Goal: Information Seeking & Learning: Learn about a topic

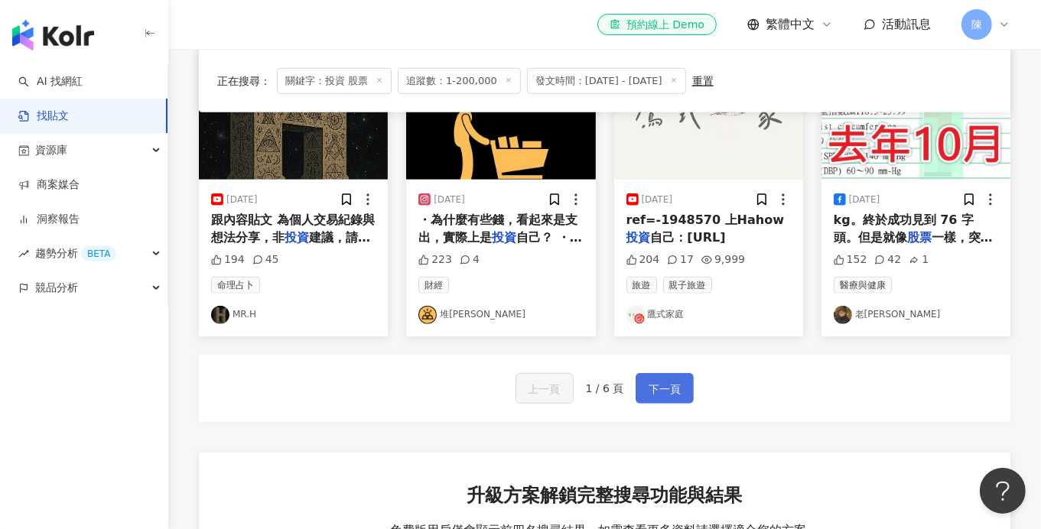
click at [663, 385] on span "下一頁" at bounding box center [665, 389] width 32 height 18
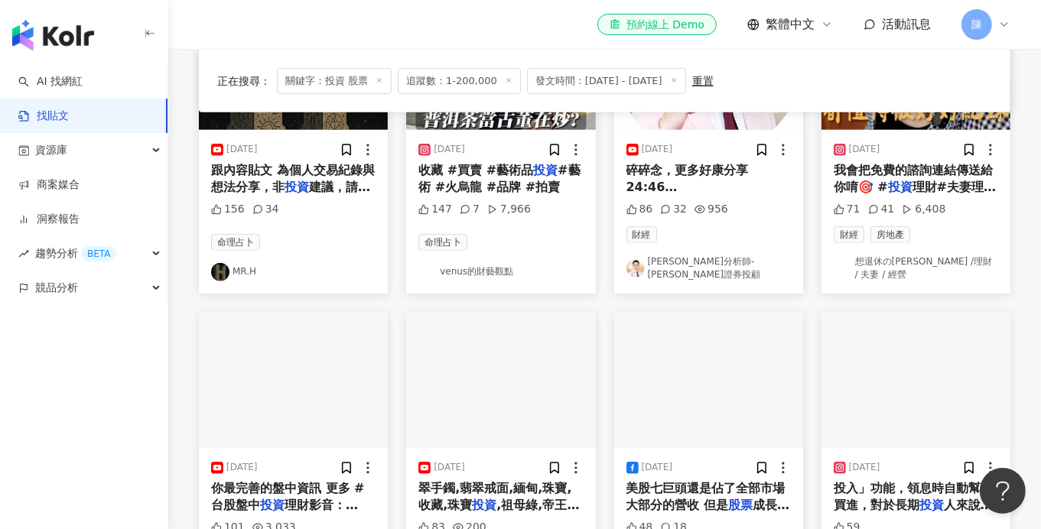
scroll to position [558, 0]
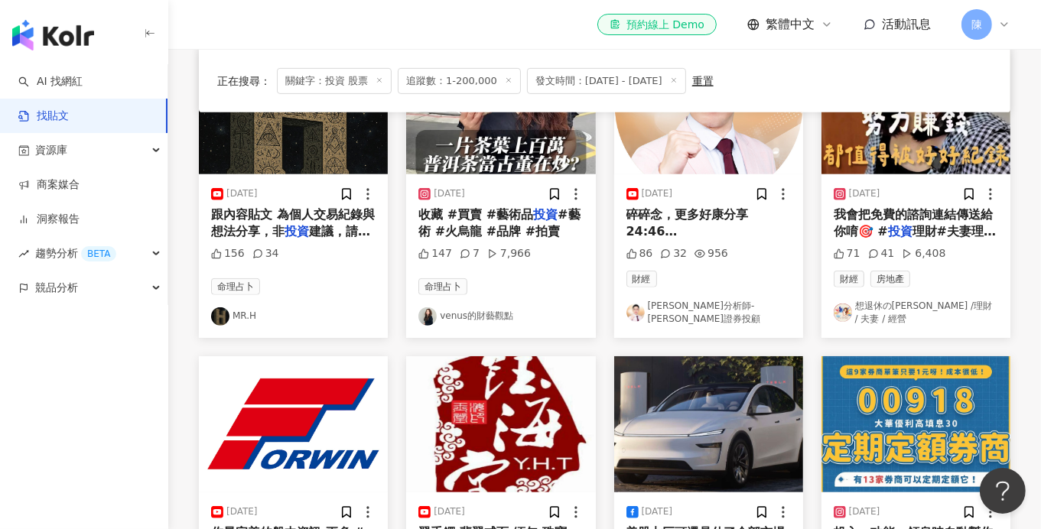
click at [463, 311] on link "venus的財藝觀點" at bounding box center [500, 316] width 164 height 18
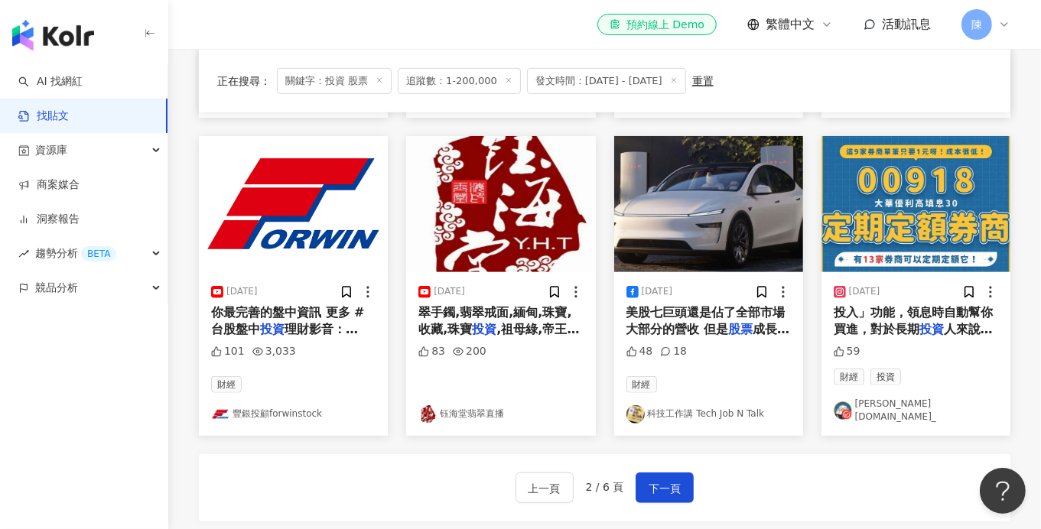
scroll to position [788, 0]
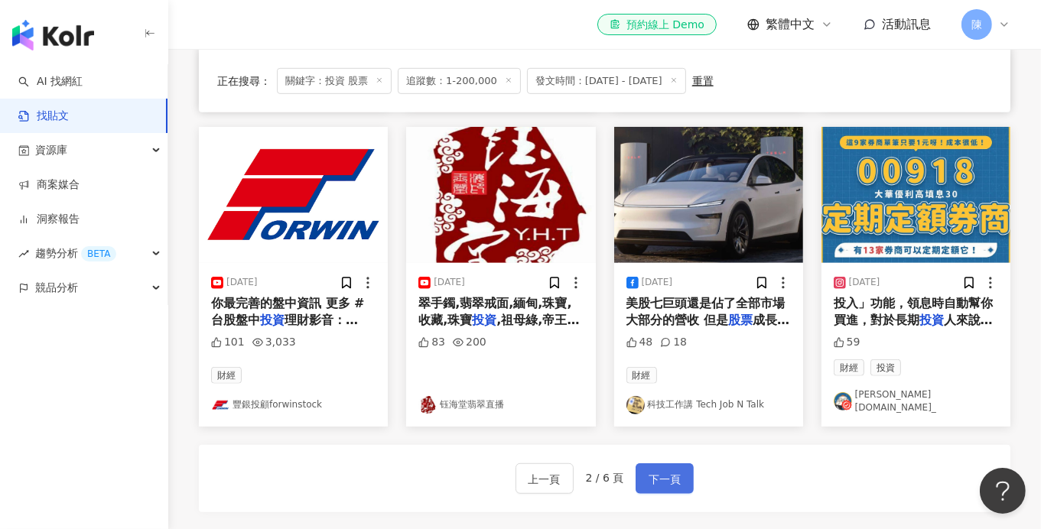
click at [675, 470] on span "下一頁" at bounding box center [665, 479] width 32 height 18
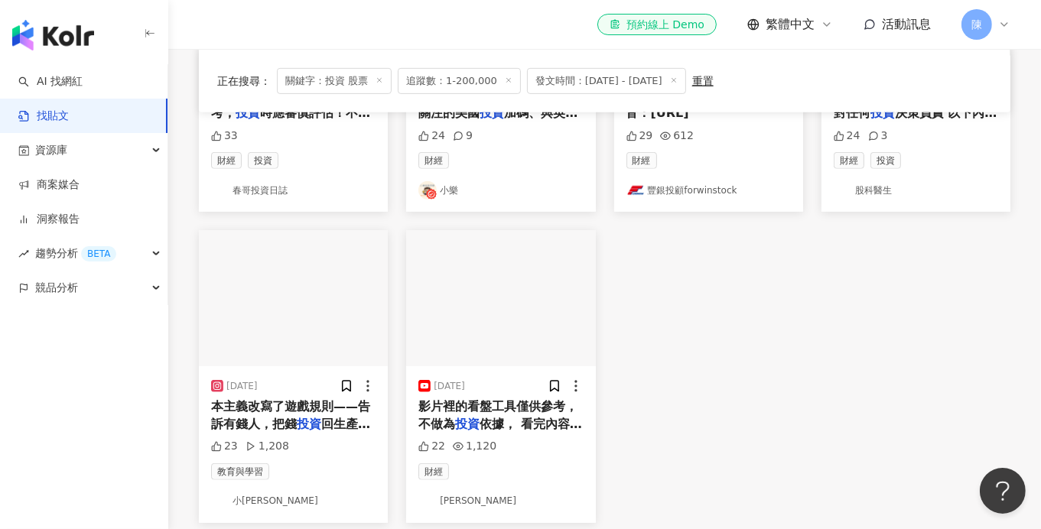
scroll to position [688, 0]
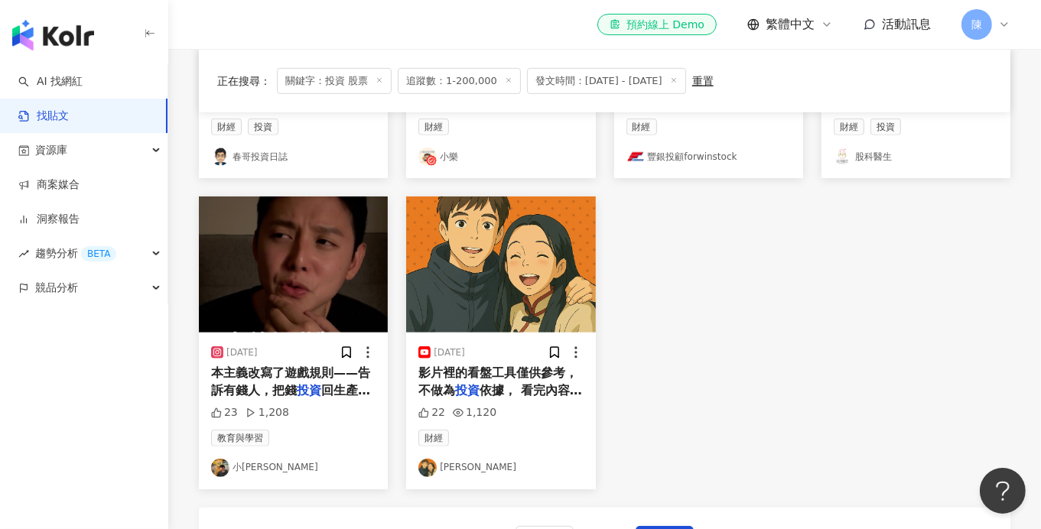
click at [871, 158] on link "股科醫生" at bounding box center [916, 157] width 164 height 18
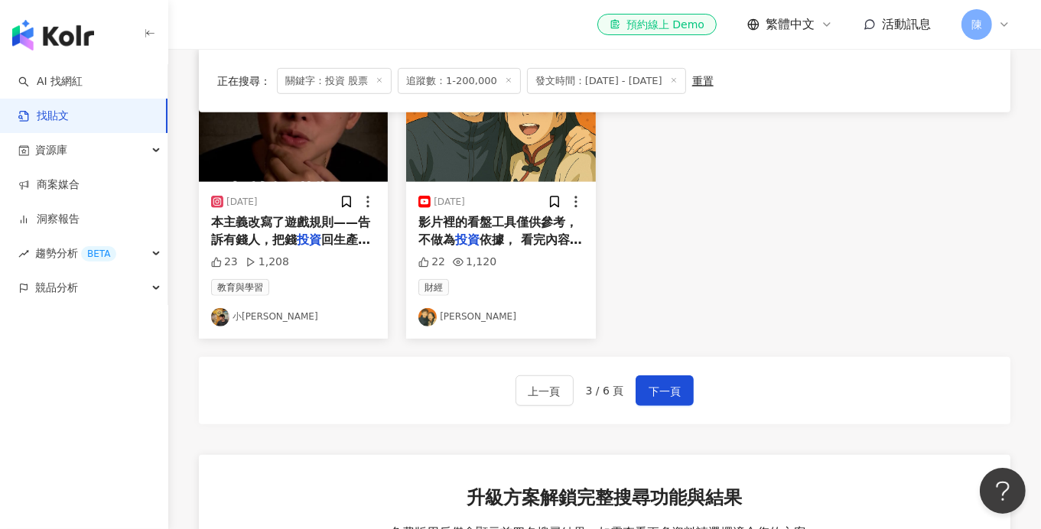
scroll to position [840, 0]
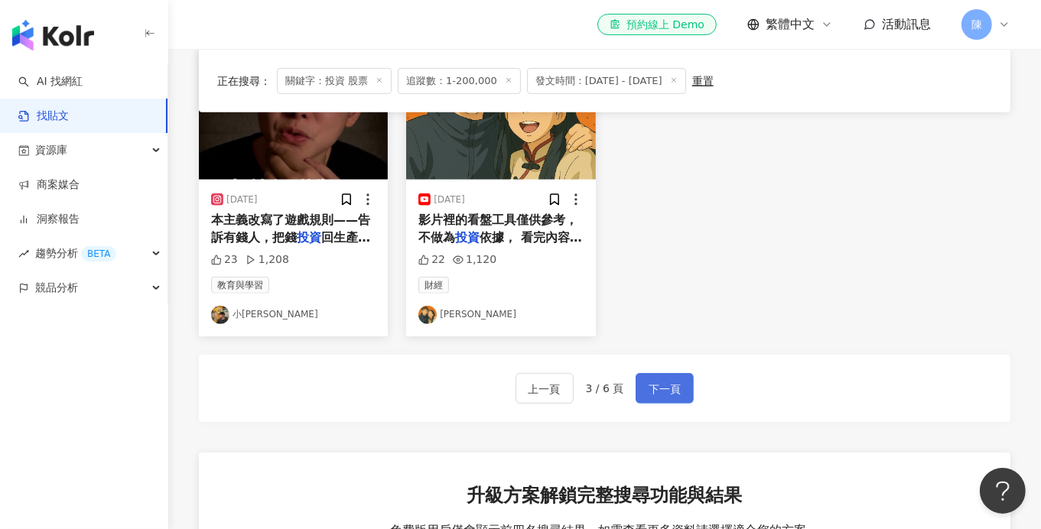
click at [662, 380] on span "下一頁" at bounding box center [665, 389] width 32 height 18
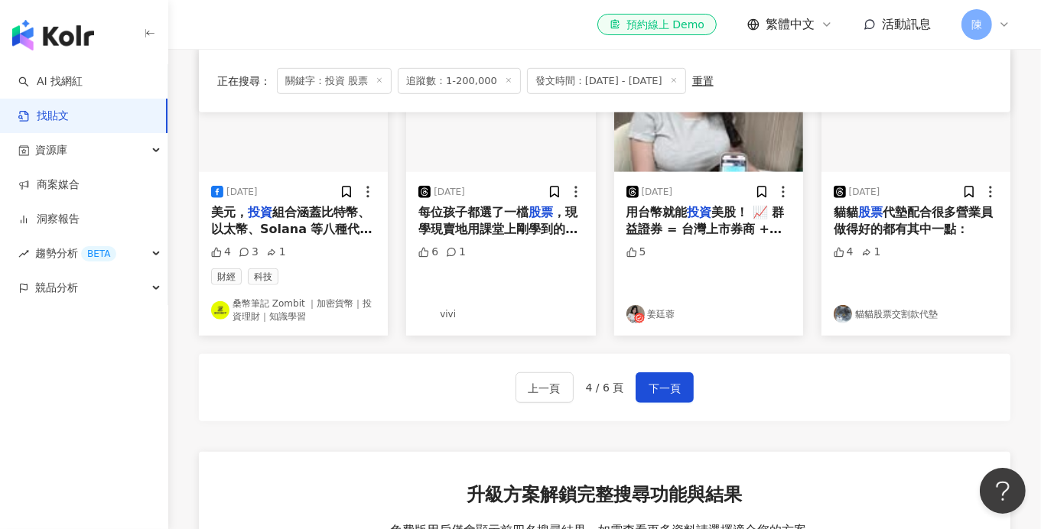
scroll to position [779, 0]
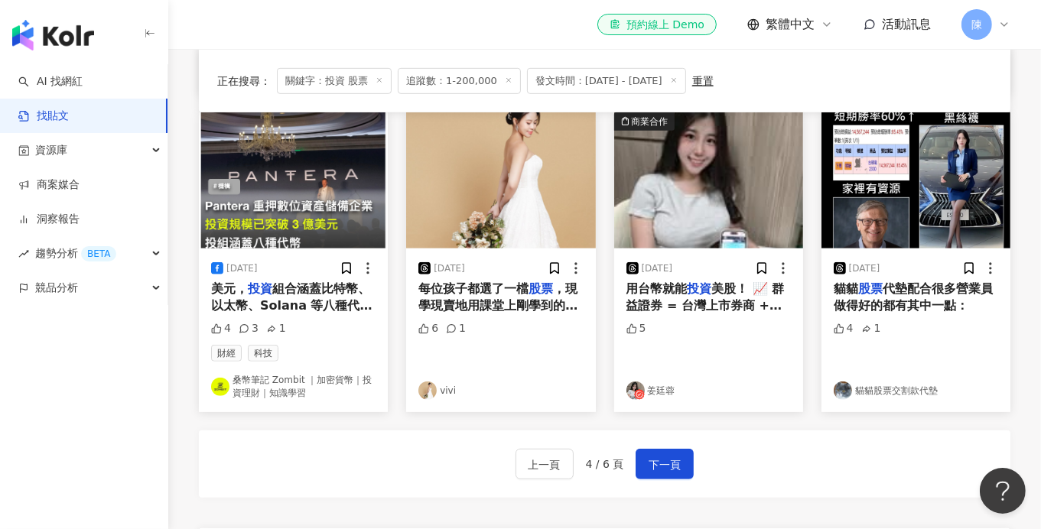
click at [655, 390] on link "姜廷蓉" at bounding box center [708, 391] width 164 height 18
click at [654, 461] on span "下一頁" at bounding box center [665, 465] width 32 height 18
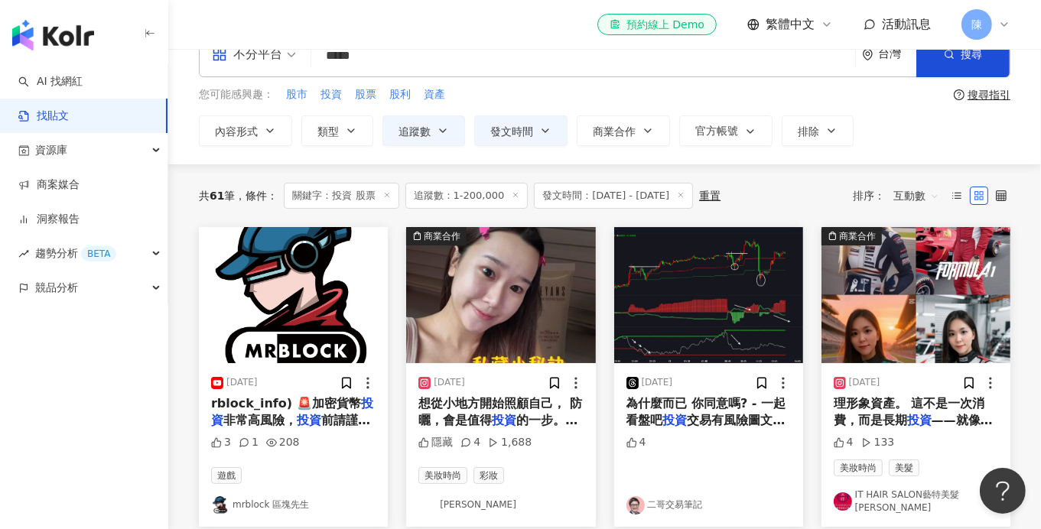
scroll to position [0, 0]
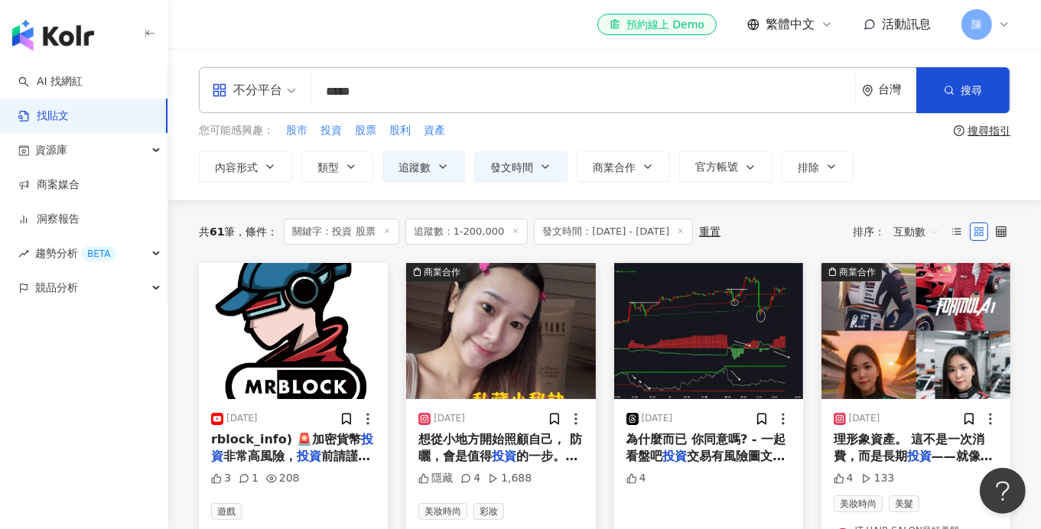
drag, startPoint x: 403, startPoint y: 97, endPoint x: 275, endPoint y: 95, distance: 127.7
click at [275, 95] on div "不分平台 投資 股票 ***** 台灣 搜尋" at bounding box center [604, 90] width 811 height 46
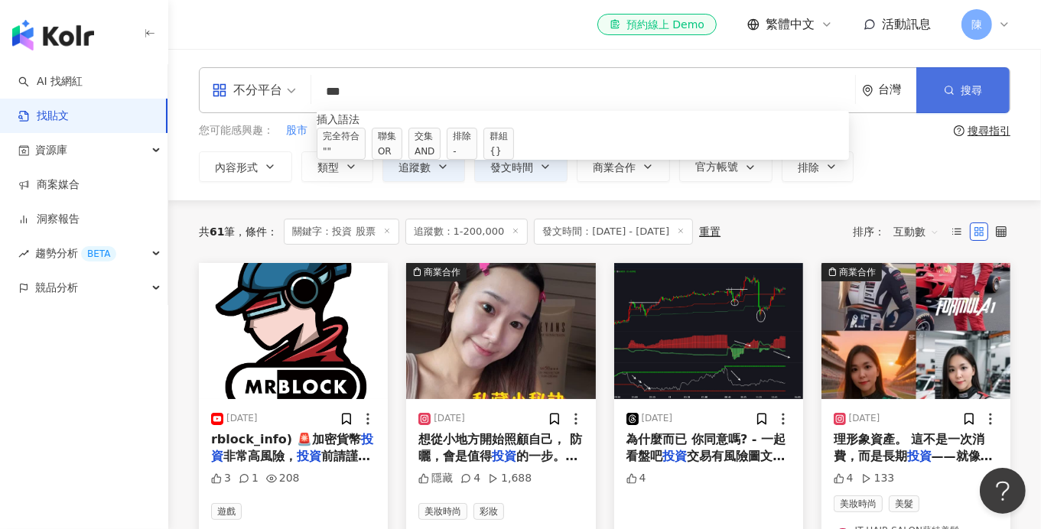
type input "**"
click at [967, 99] on button "搜尋" at bounding box center [962, 90] width 93 height 46
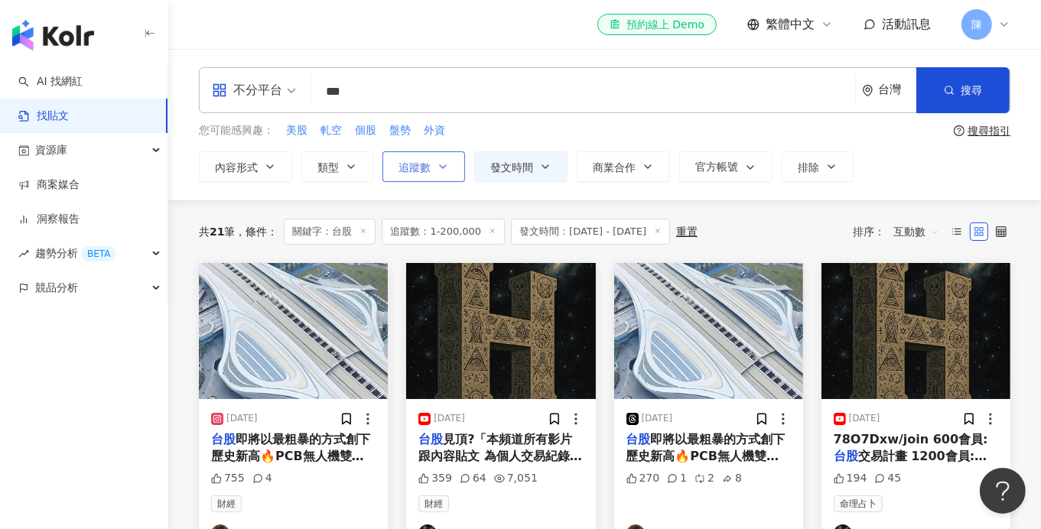
click at [418, 168] on span "追蹤數" at bounding box center [414, 167] width 32 height 12
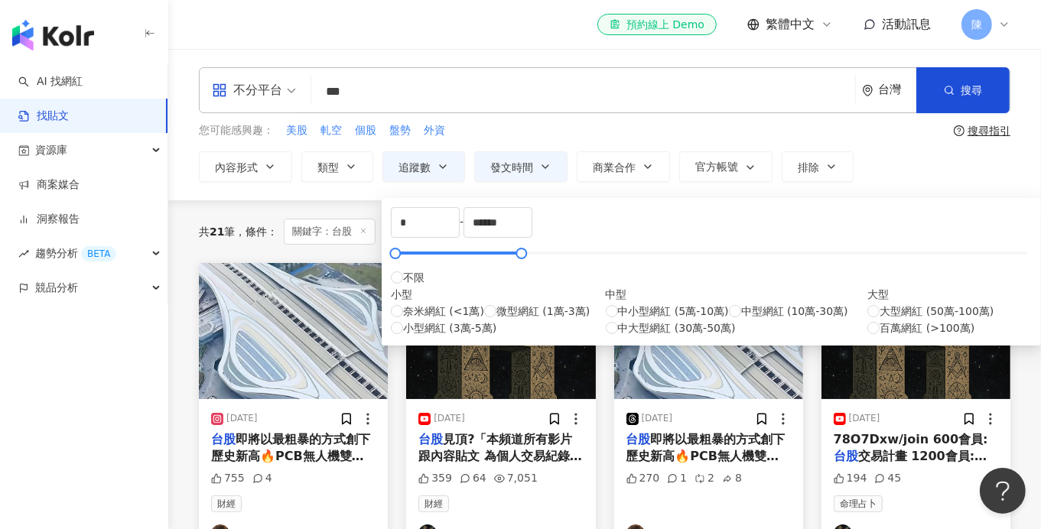
click at [363, 193] on div "**********" at bounding box center [604, 124] width 873 height 151
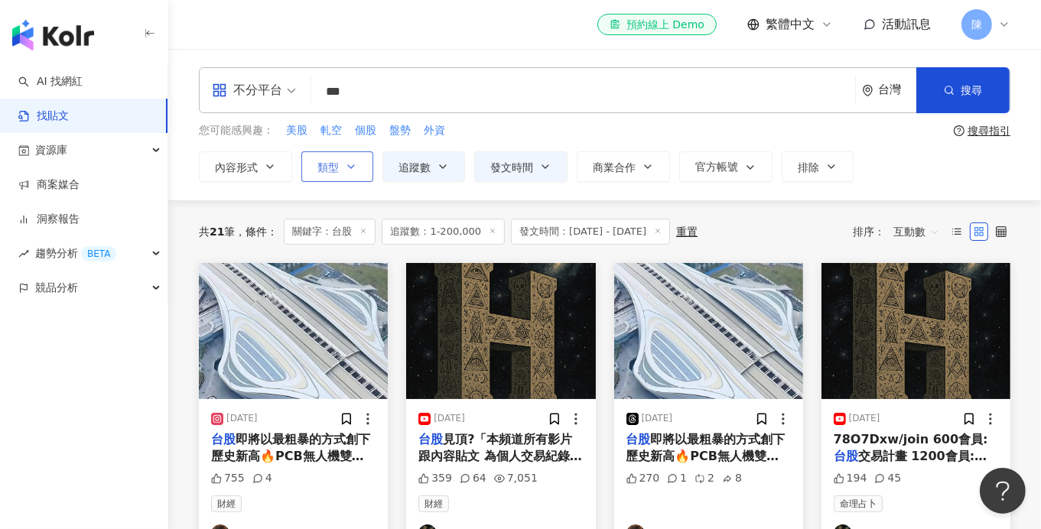
click at [328, 165] on span "類型" at bounding box center [327, 167] width 21 height 12
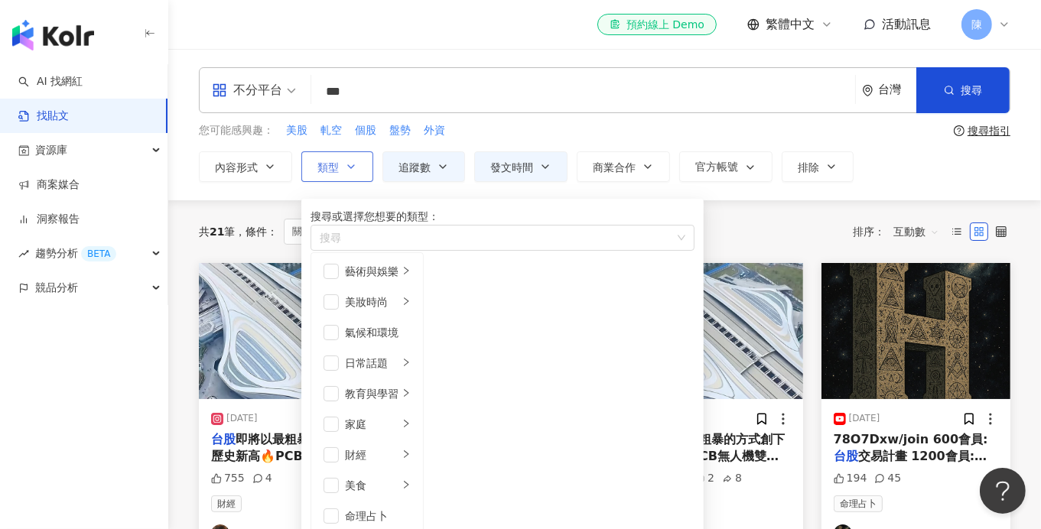
click at [336, 166] on span "類型" at bounding box center [327, 167] width 21 height 12
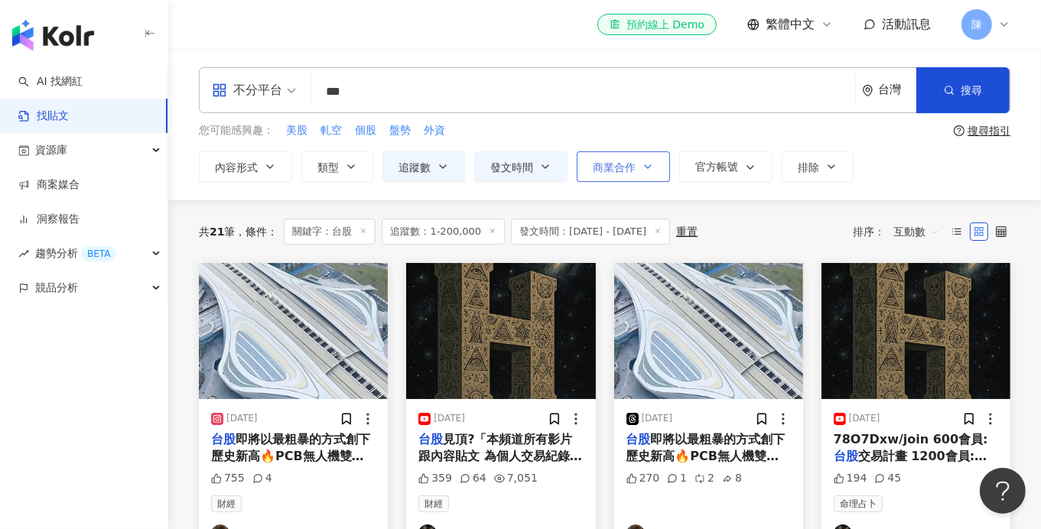
click at [621, 176] on button "商業合作" at bounding box center [623, 166] width 93 height 31
click at [512, 174] on button "發文時間" at bounding box center [520, 166] width 93 height 31
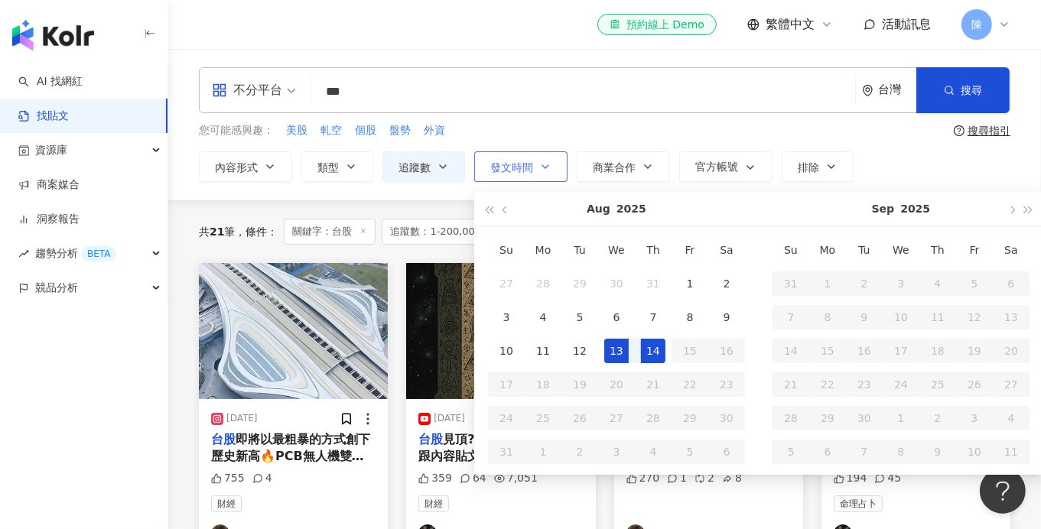
click at [514, 174] on button "發文時間" at bounding box center [520, 166] width 93 height 31
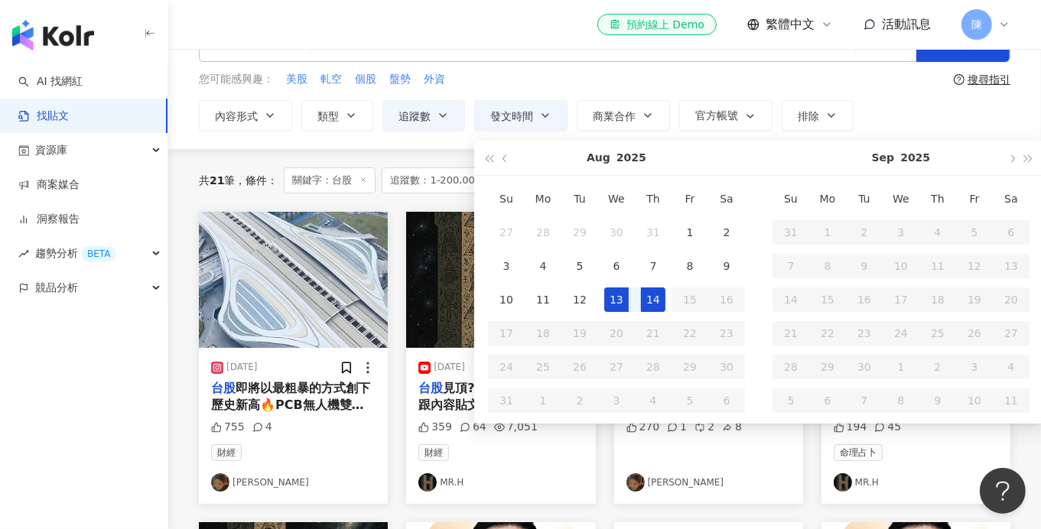
scroll to position [76, 0]
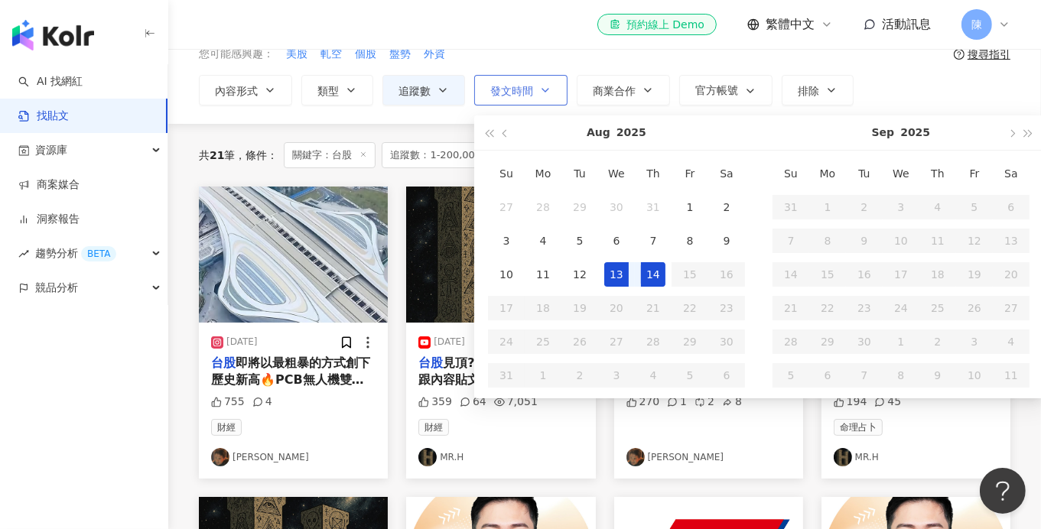
click at [536, 99] on button "發文時間" at bounding box center [520, 90] width 93 height 31
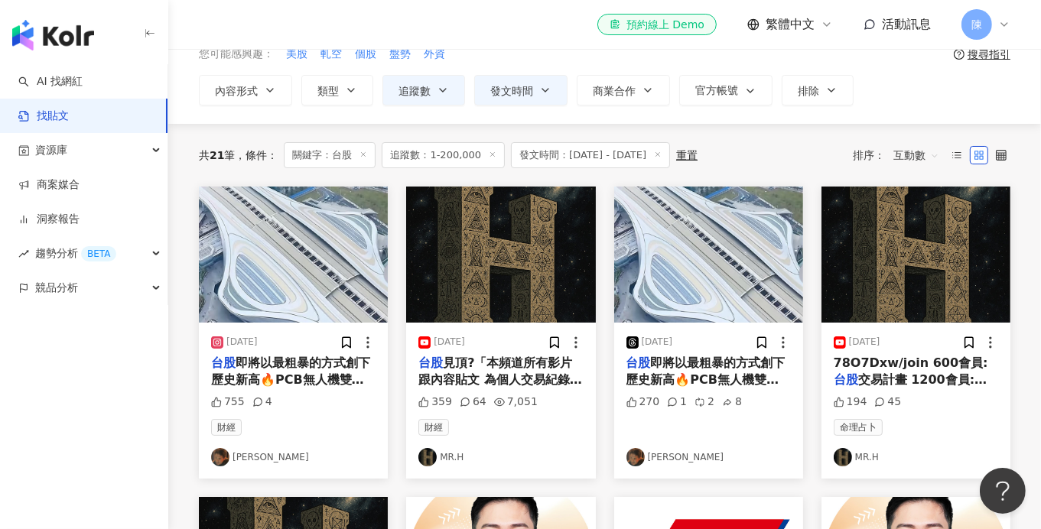
click at [399, 182] on div "共 21 筆 條件 ： 關鍵字：台股 追蹤數：1-200,000 發文時間：2025/8/13 - 2025/8/14 重置 排序： 互動數" at bounding box center [604, 155] width 811 height 63
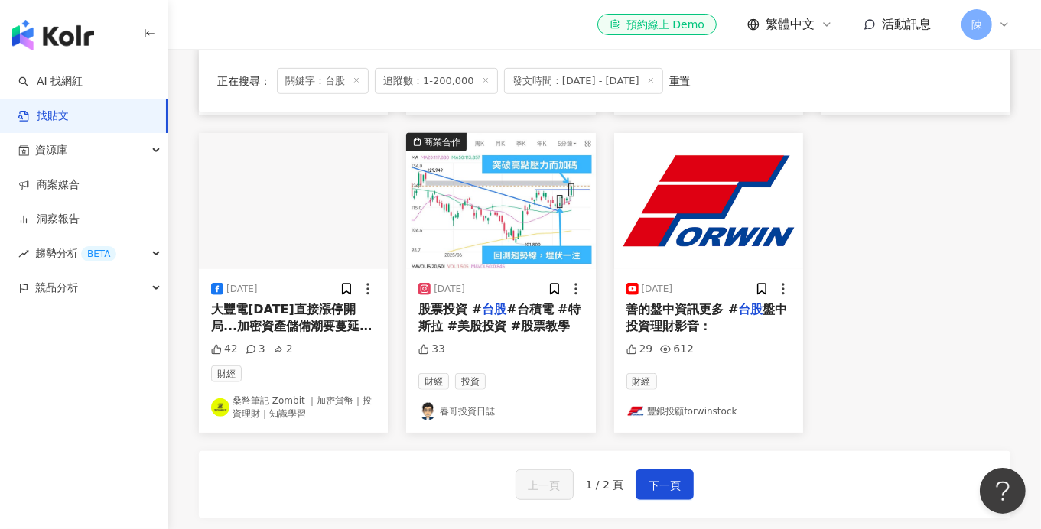
scroll to position [765, 0]
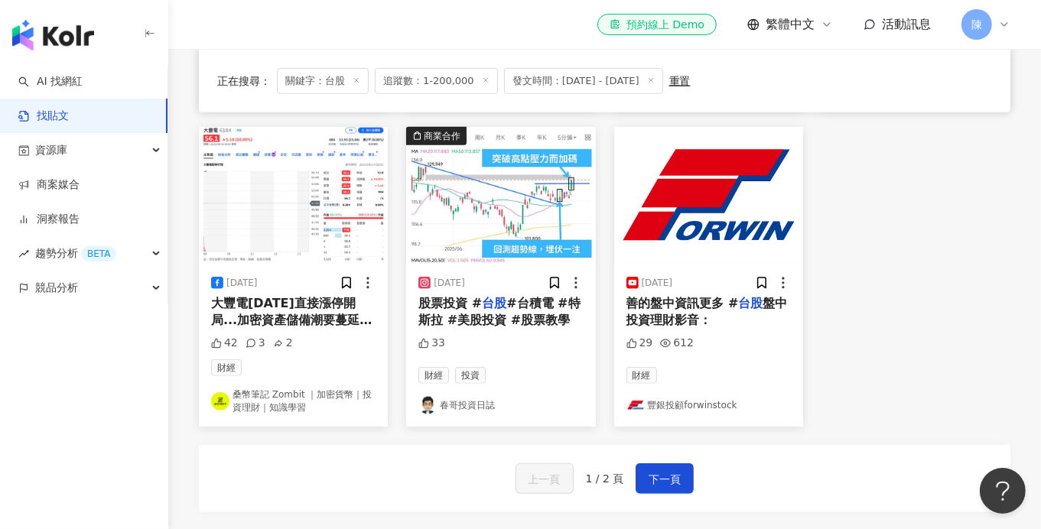
click at [338, 389] on link "桑幣筆記 Zombit ｜加密貨幣｜投資理財｜知識學習" at bounding box center [293, 402] width 164 height 26
click at [651, 470] on span "下一頁" at bounding box center [665, 479] width 32 height 18
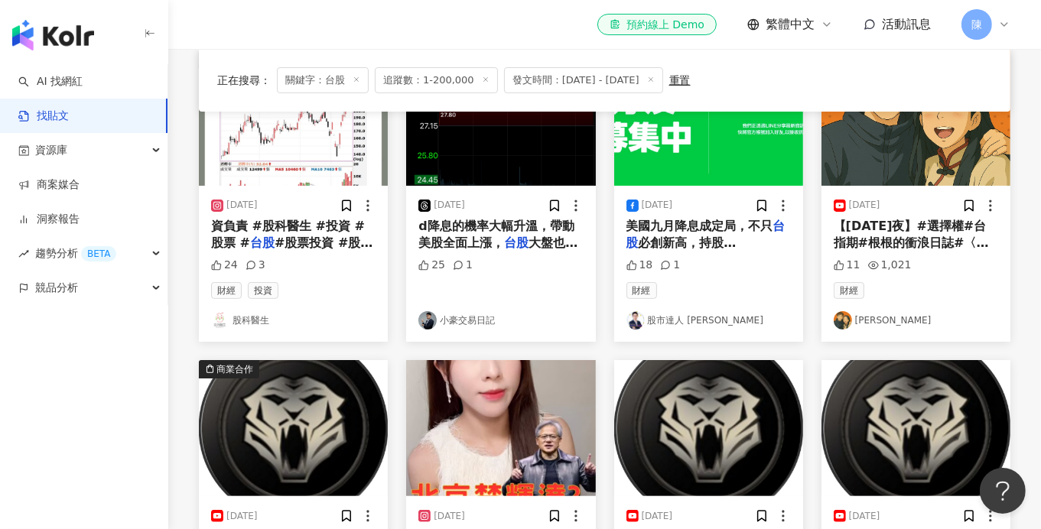
scroll to position [64, 0]
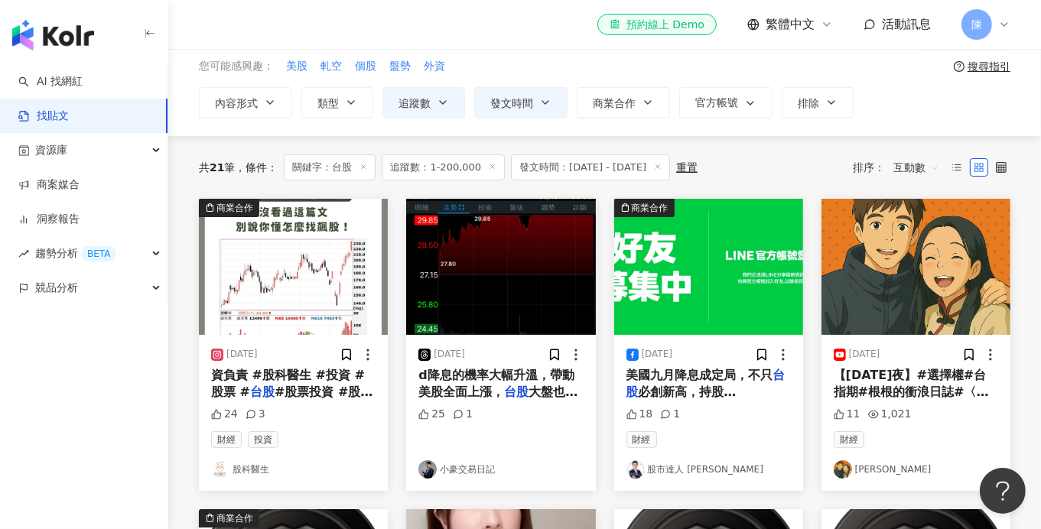
click at [558, 169] on span "發文時間：2025/8/13 - 2025/8/14" at bounding box center [590, 167] width 159 height 26
click at [548, 169] on span "發文時間：2025/8/13 - 2025/8/14" at bounding box center [590, 167] width 159 height 26
click at [593, 164] on span "發文時間：2025/8/13 - 2025/8/14" at bounding box center [590, 167] width 159 height 26
click at [666, 164] on span "發文時間：2025/8/13 - 2025/8/14" at bounding box center [590, 167] width 159 height 26
click at [662, 164] on icon at bounding box center [658, 167] width 8 height 8
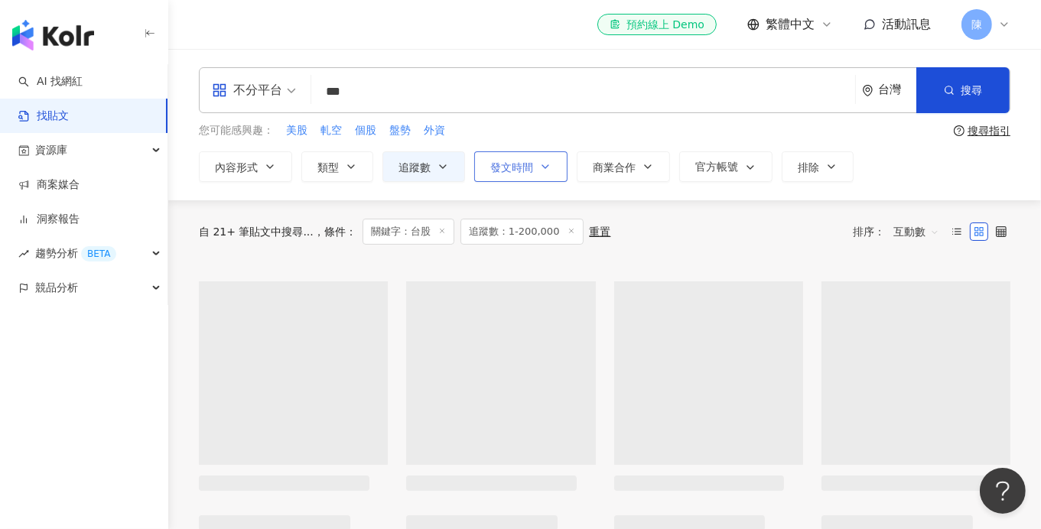
click at [526, 161] on span "發文時間" at bounding box center [511, 167] width 43 height 12
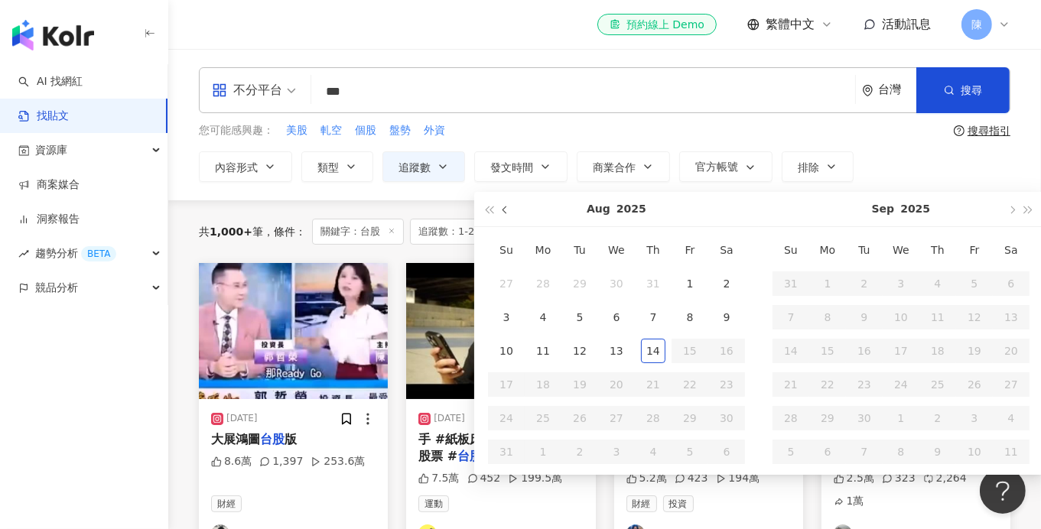
click at [506, 213] on button "button" at bounding box center [505, 209] width 17 height 34
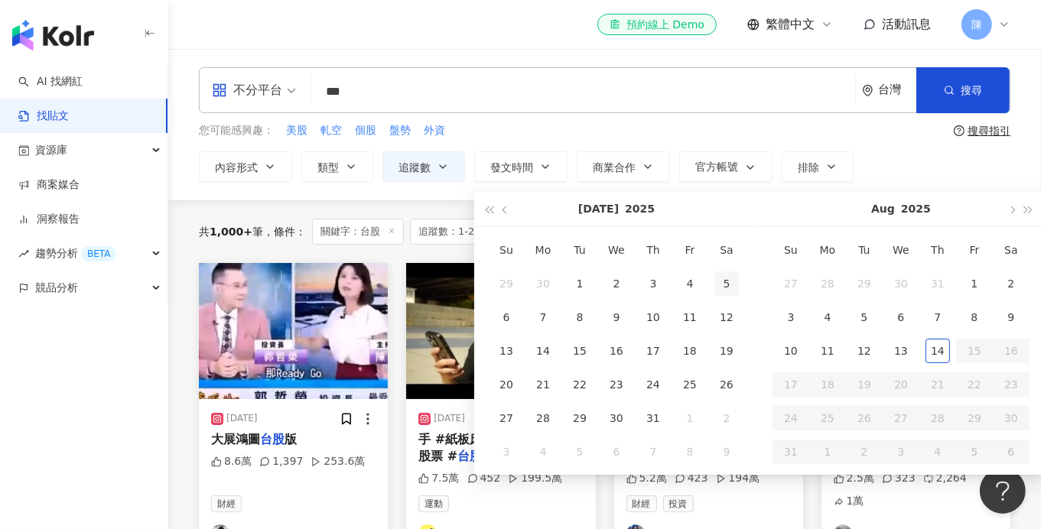
type input "**********"
click at [580, 281] on div "1" at bounding box center [579, 283] width 24 height 24
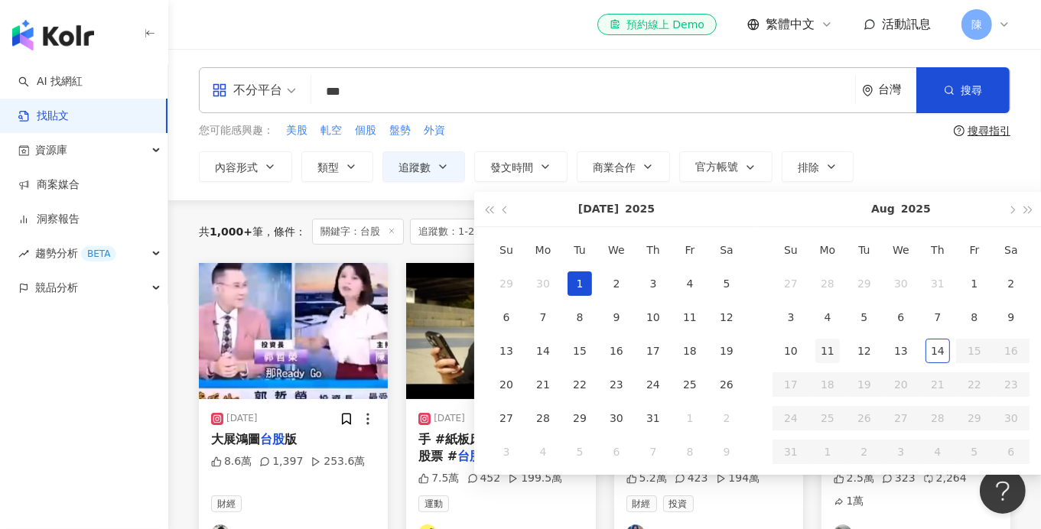
type input "**********"
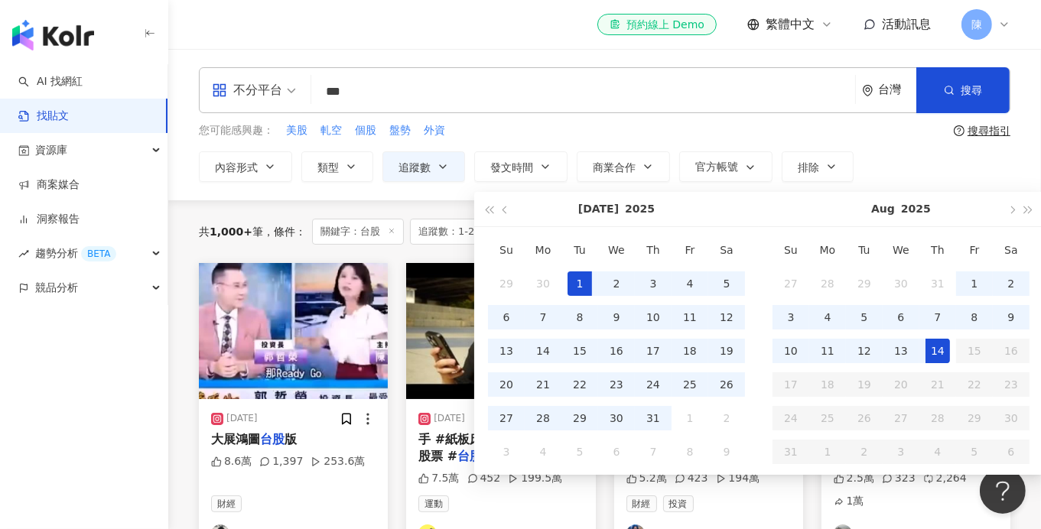
click at [930, 353] on div "14" at bounding box center [937, 351] width 24 height 24
type input "**********"
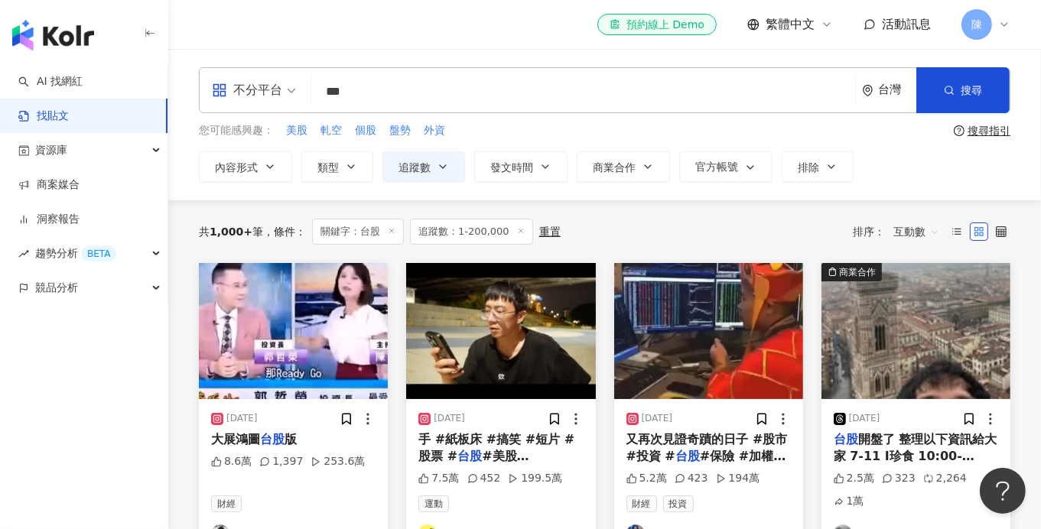
type input "**********"
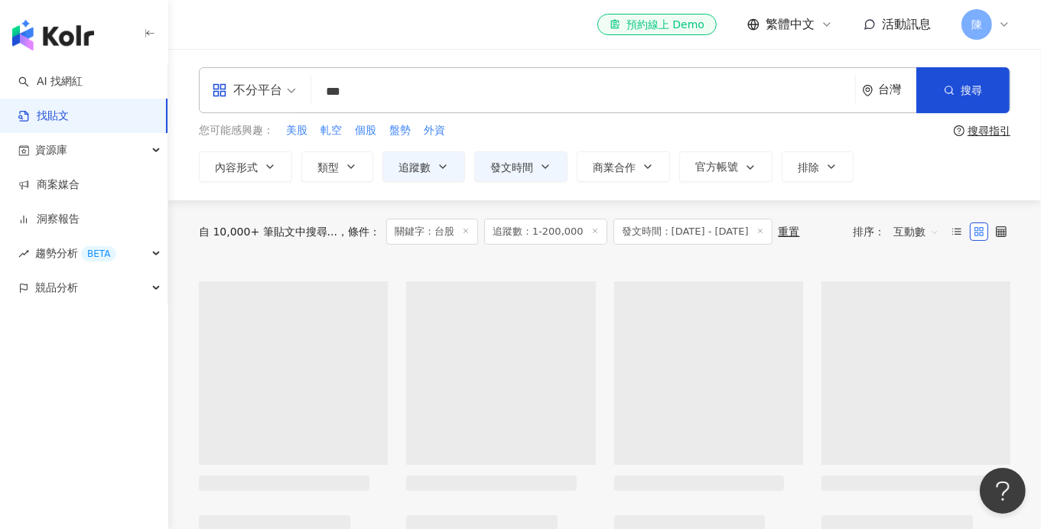
type input "**********"
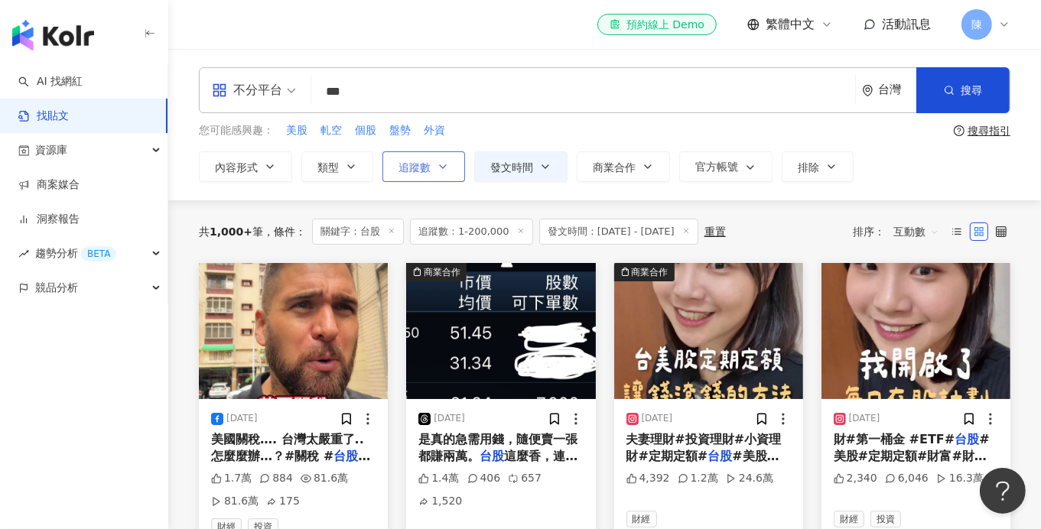
click at [428, 166] on span "追蹤數" at bounding box center [414, 167] width 32 height 12
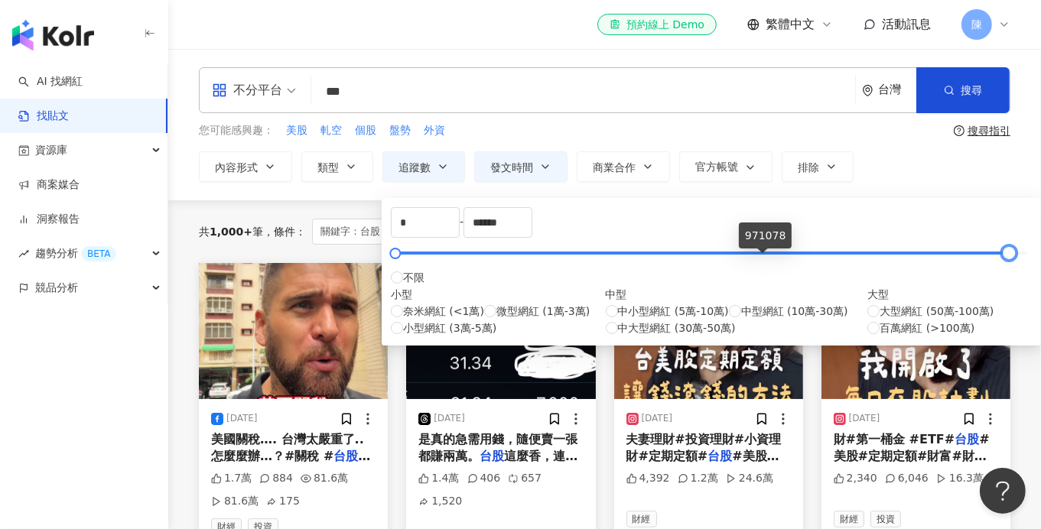
type input "*******"
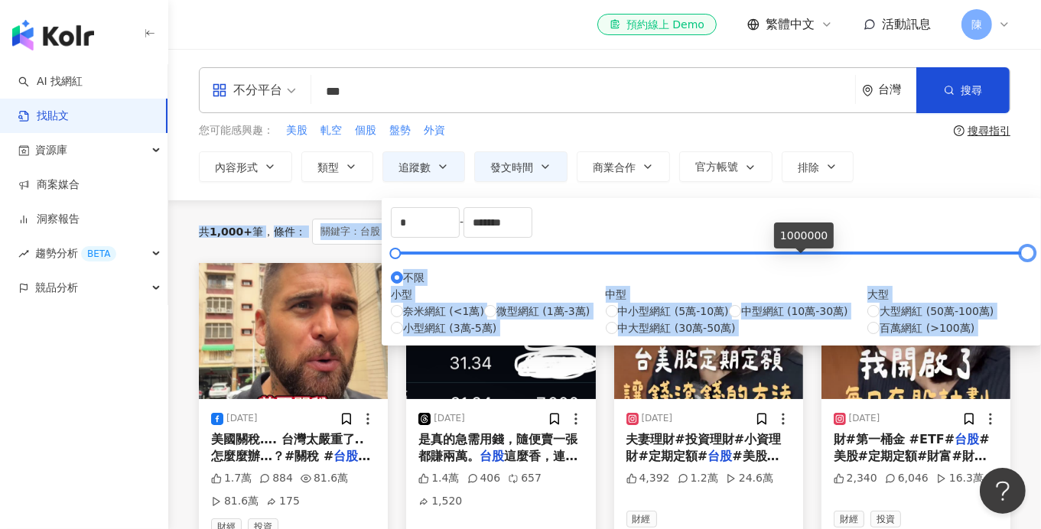
drag, startPoint x: 478, startPoint y: 257, endPoint x: 829, endPoint y: 258, distance: 351.0
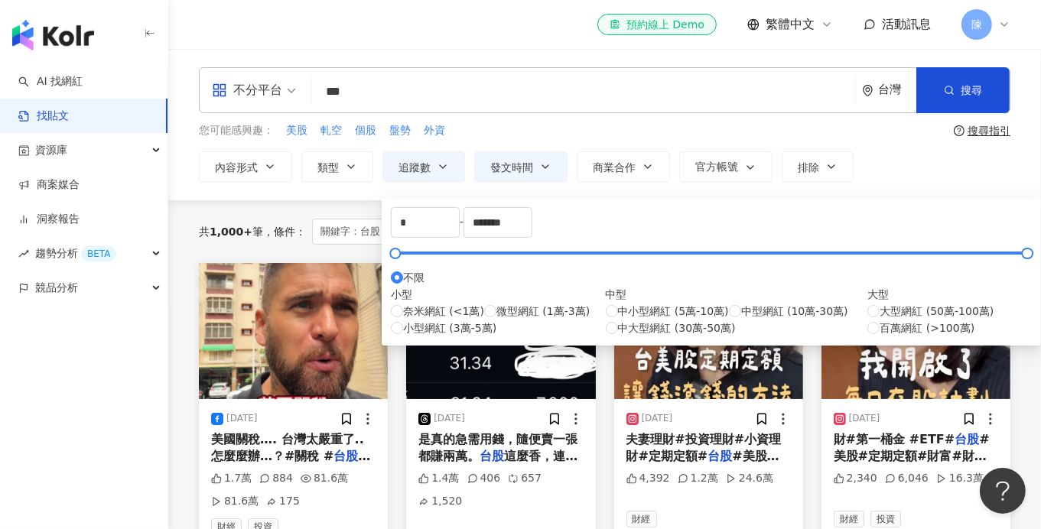
click at [921, 145] on div "**********" at bounding box center [604, 124] width 873 height 115
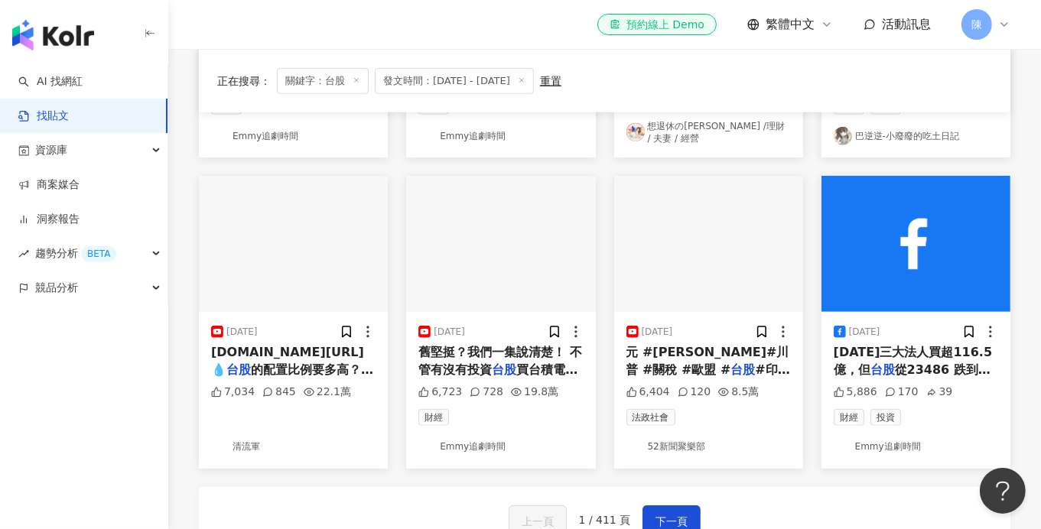
scroll to position [840, 0]
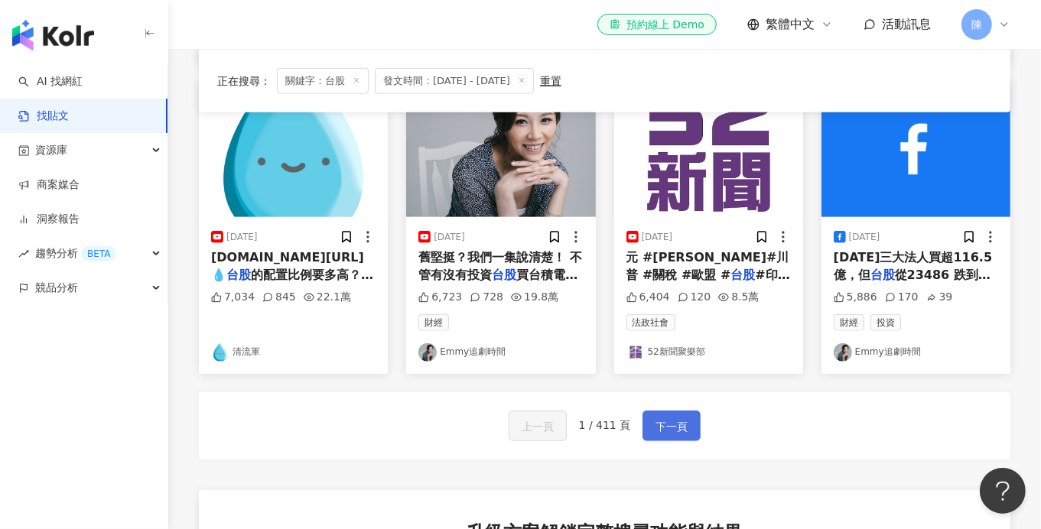
click at [662, 411] on button "下一頁" at bounding box center [671, 426] width 58 height 31
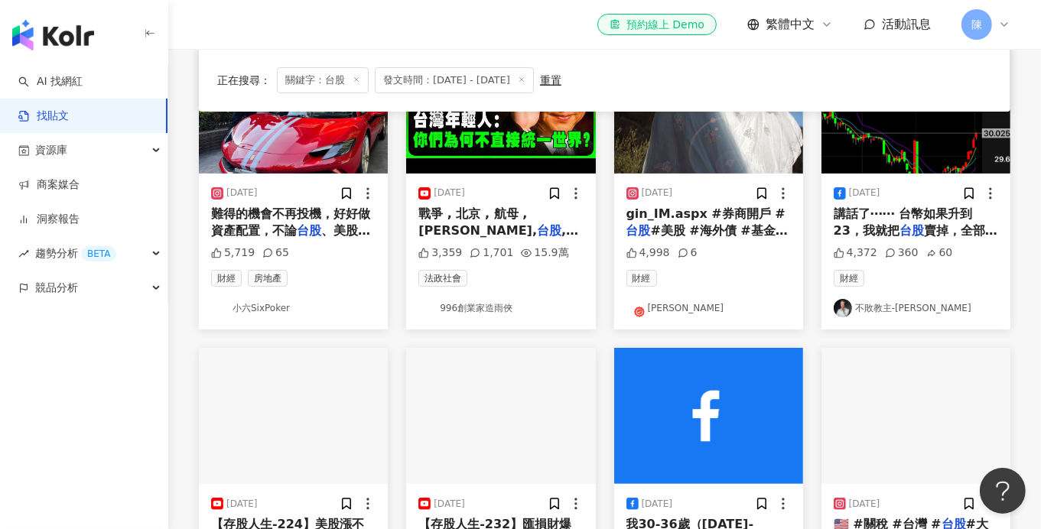
scroll to position [229, 0]
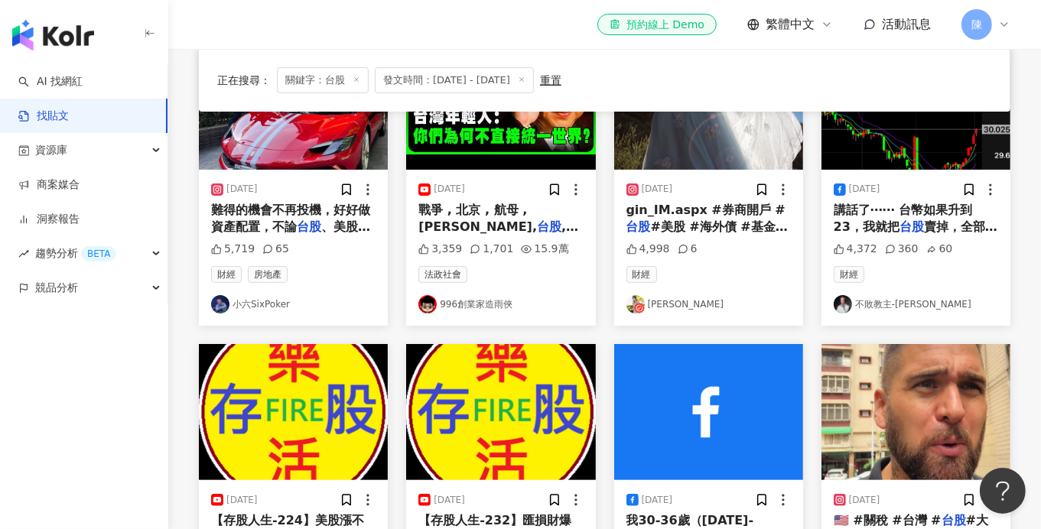
click at [662, 305] on link "Angel Megan" at bounding box center [708, 304] width 164 height 18
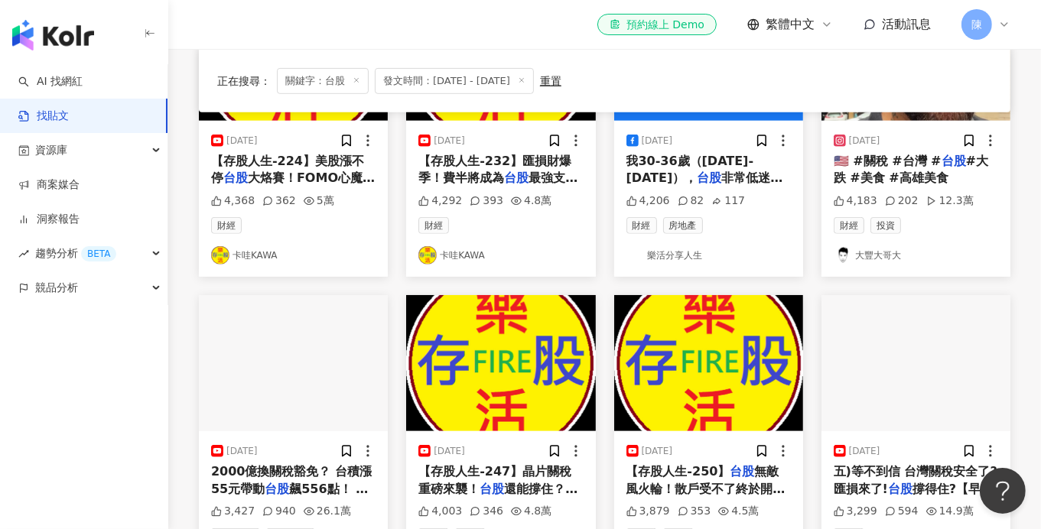
scroll to position [765, 0]
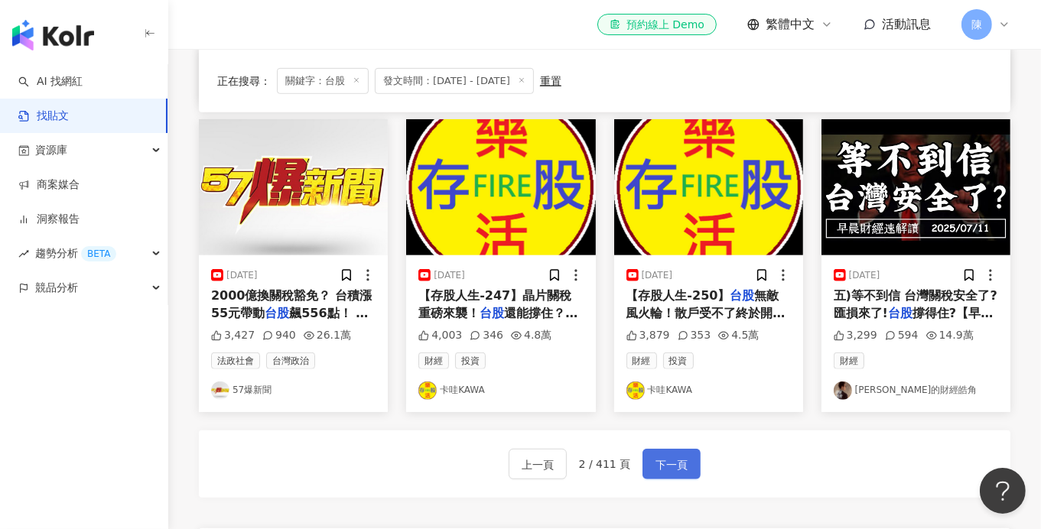
click at [649, 464] on button "下一頁" at bounding box center [671, 464] width 58 height 31
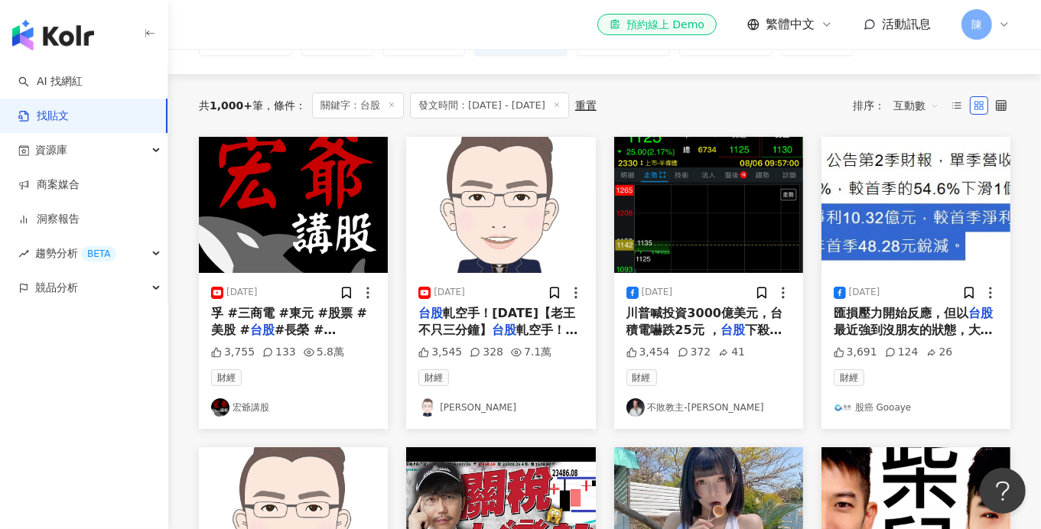
scroll to position [229, 0]
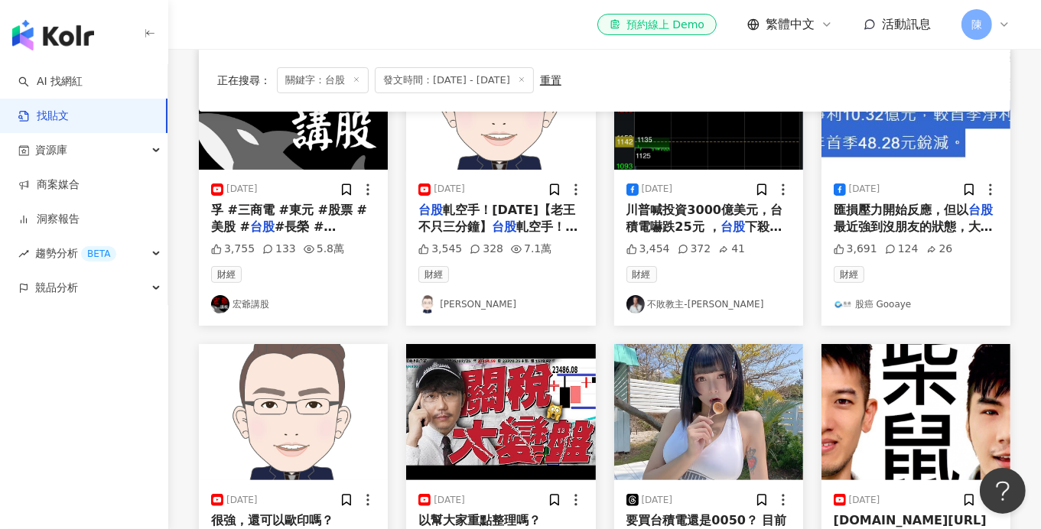
click at [265, 303] on link "宏爺講股" at bounding box center [293, 304] width 164 height 18
click at [453, 309] on link "王董" at bounding box center [500, 304] width 164 height 18
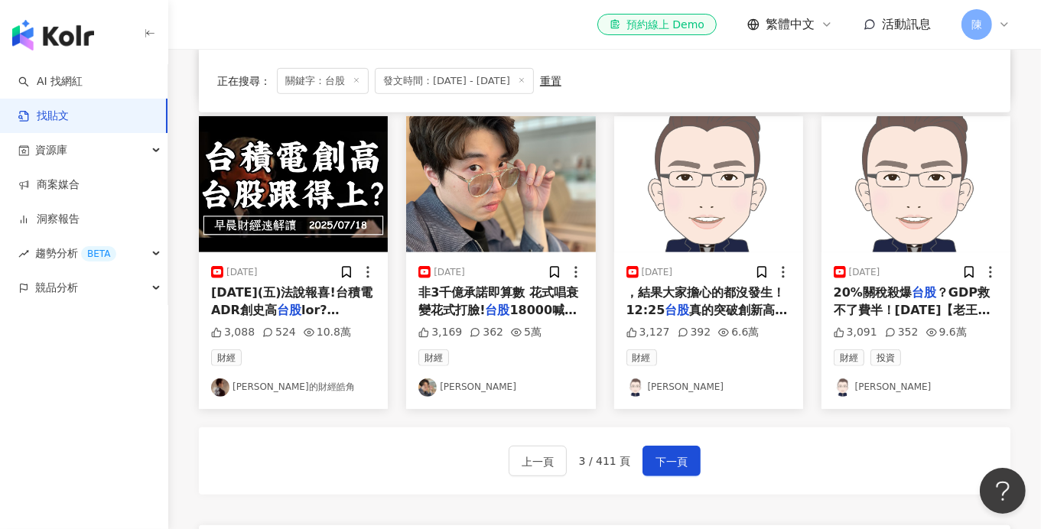
scroll to position [840, 0]
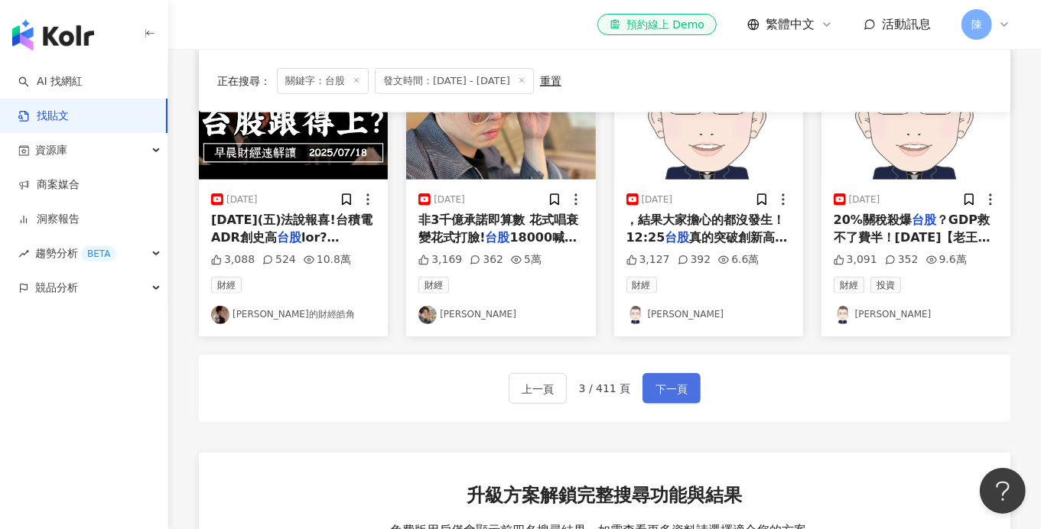
click at [661, 386] on span "下一頁" at bounding box center [671, 389] width 32 height 18
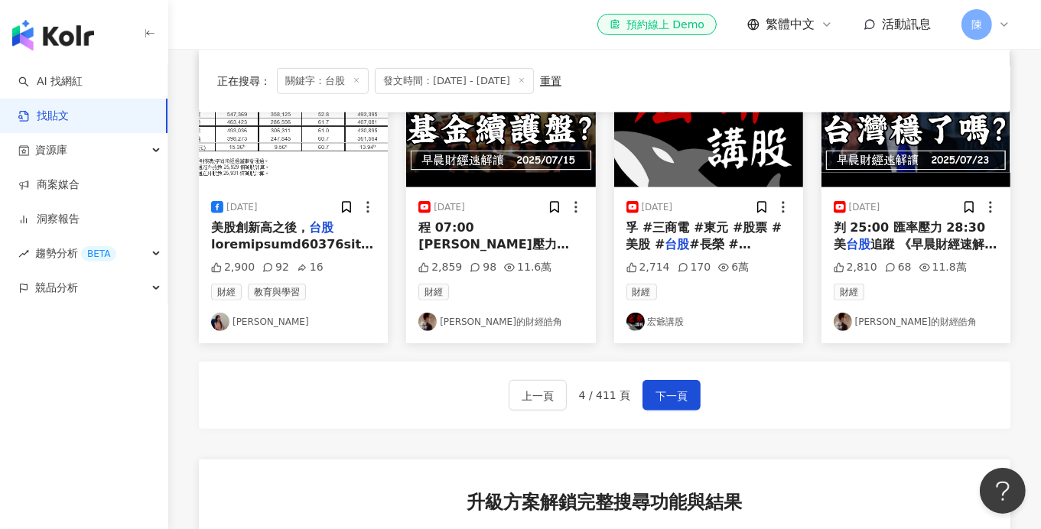
click at [247, 317] on link "李兆華" at bounding box center [293, 322] width 164 height 18
click at [665, 387] on span "下一頁" at bounding box center [671, 396] width 32 height 18
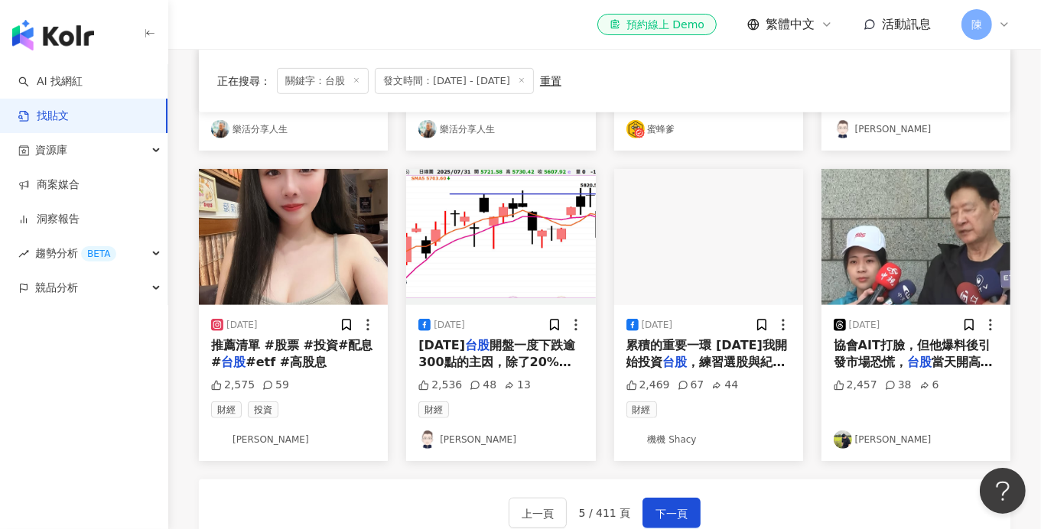
scroll to position [688, 0]
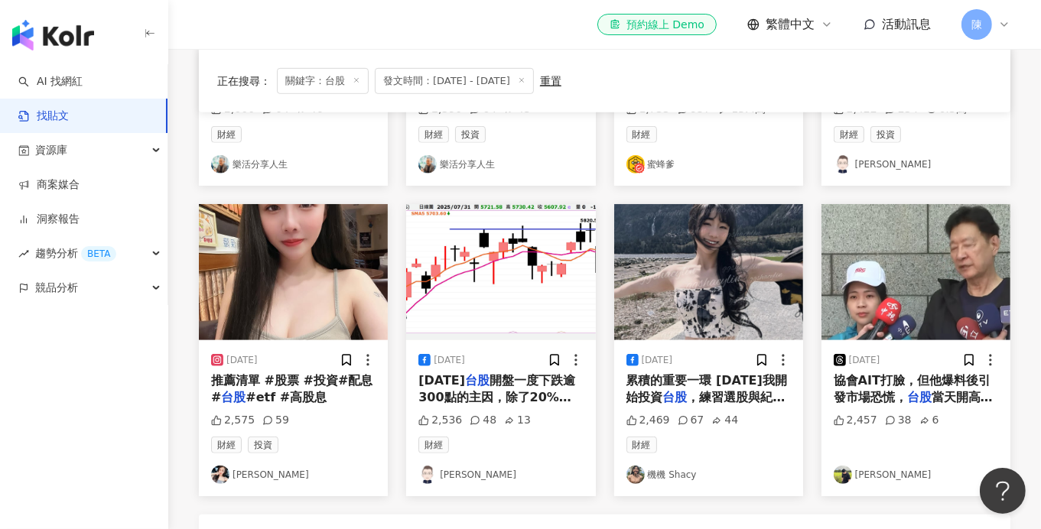
click at [647, 466] on link "機機 Shacy" at bounding box center [708, 475] width 164 height 18
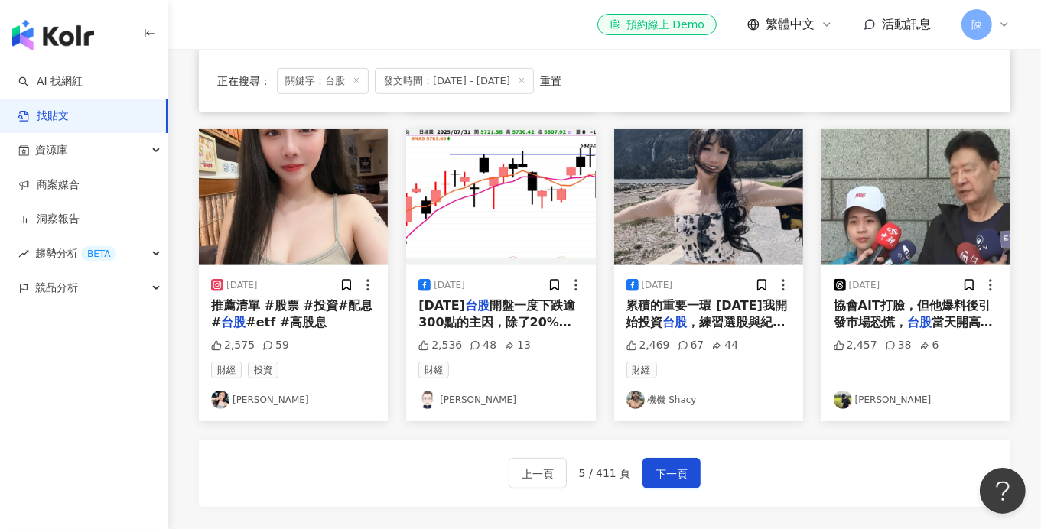
scroll to position [840, 0]
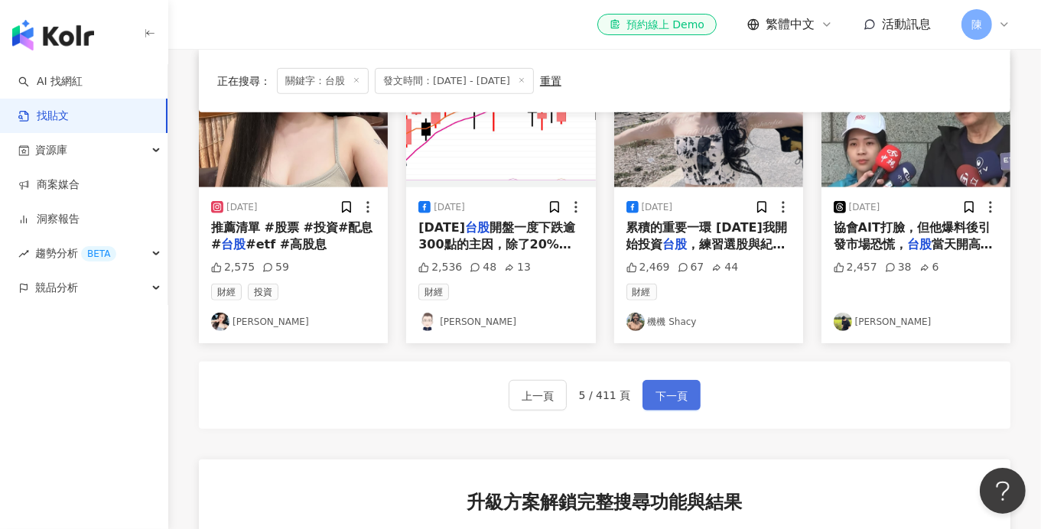
click at [661, 395] on span "下一頁" at bounding box center [671, 396] width 32 height 18
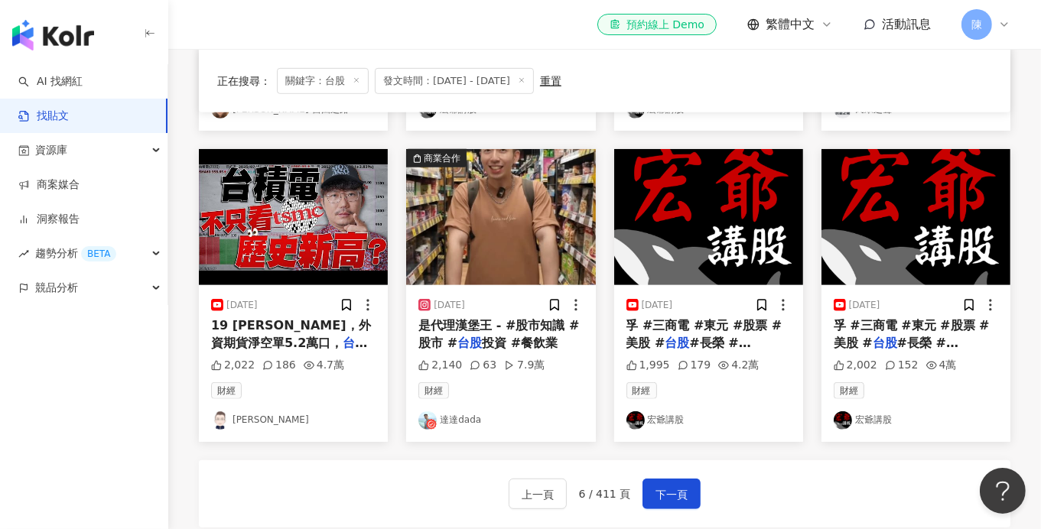
scroll to position [765, 0]
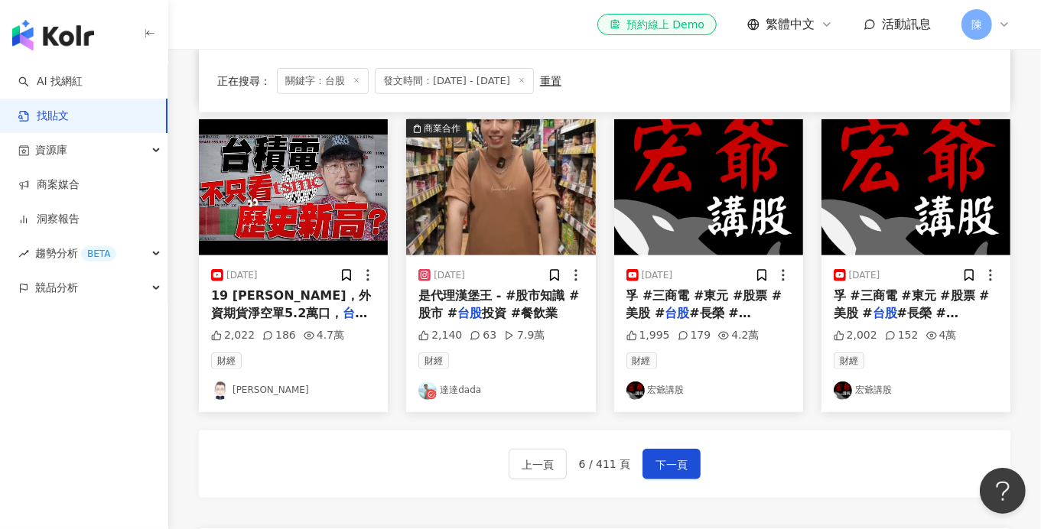
click at [463, 383] on link "達達dada" at bounding box center [500, 391] width 164 height 18
click at [677, 470] on span "下一頁" at bounding box center [671, 465] width 32 height 18
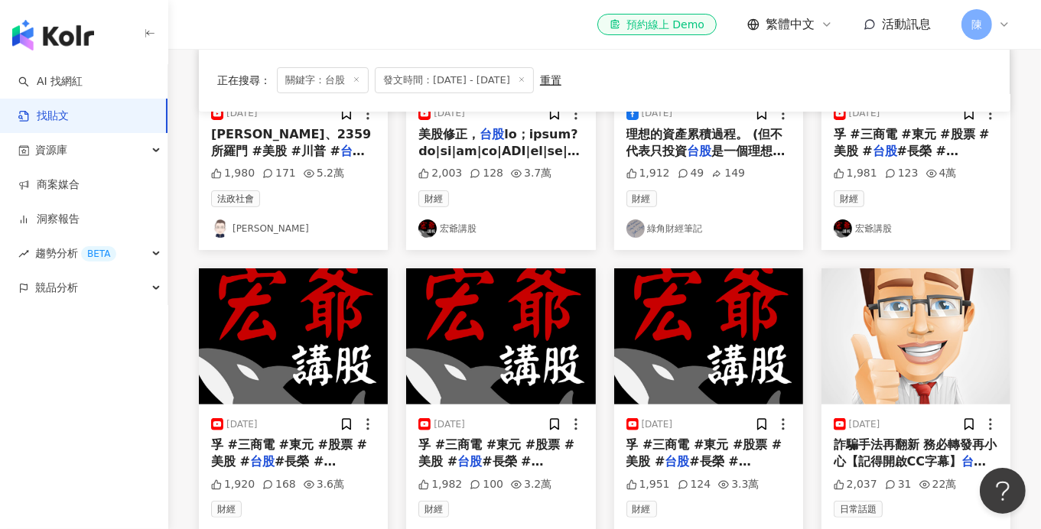
scroll to position [229, 0]
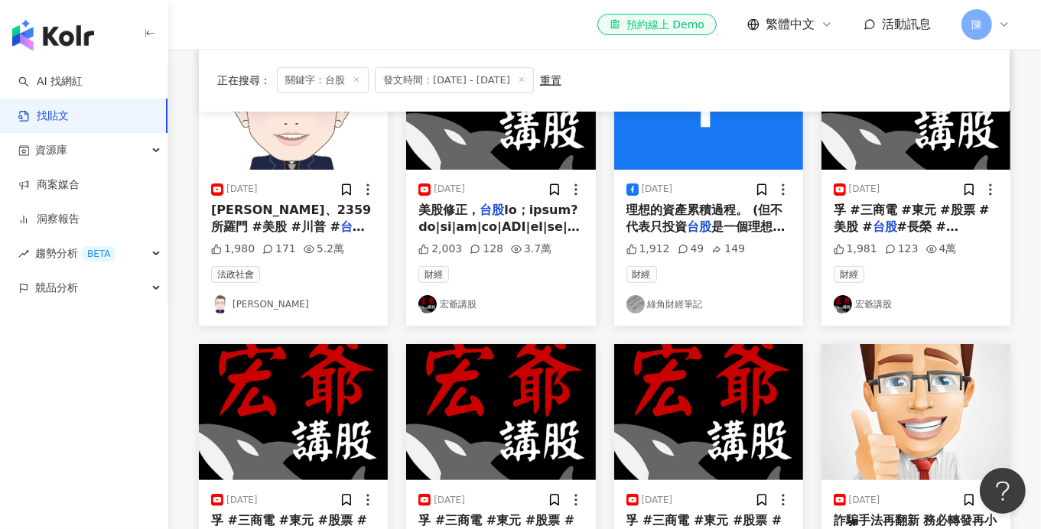
click at [665, 307] on link "綠角財經筆記" at bounding box center [708, 304] width 164 height 18
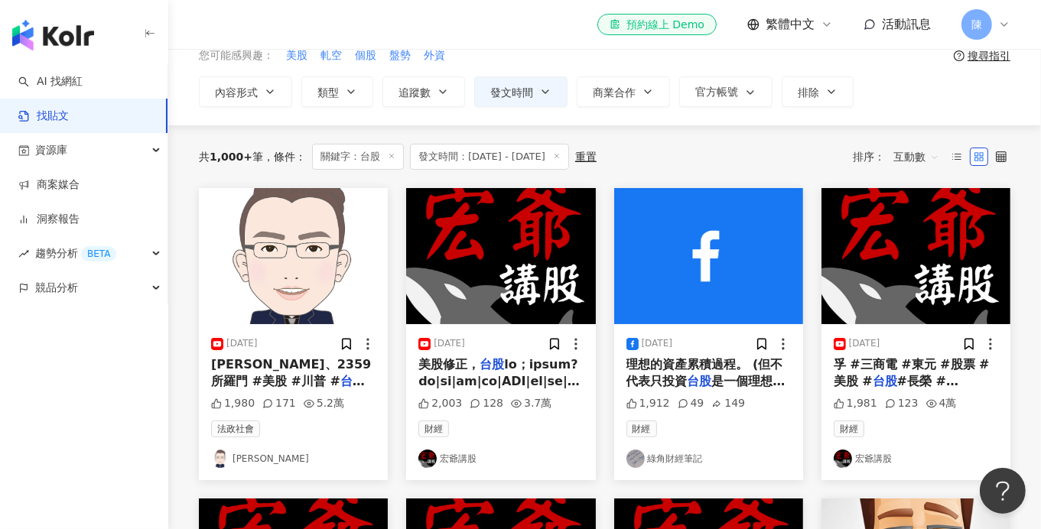
scroll to position [0, 0]
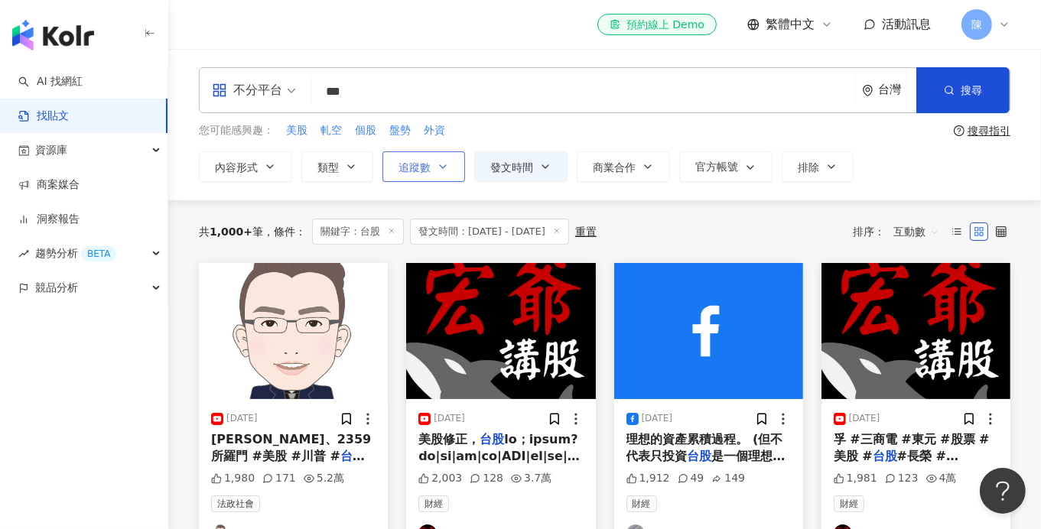
click at [437, 161] on icon "button" at bounding box center [443, 167] width 12 height 12
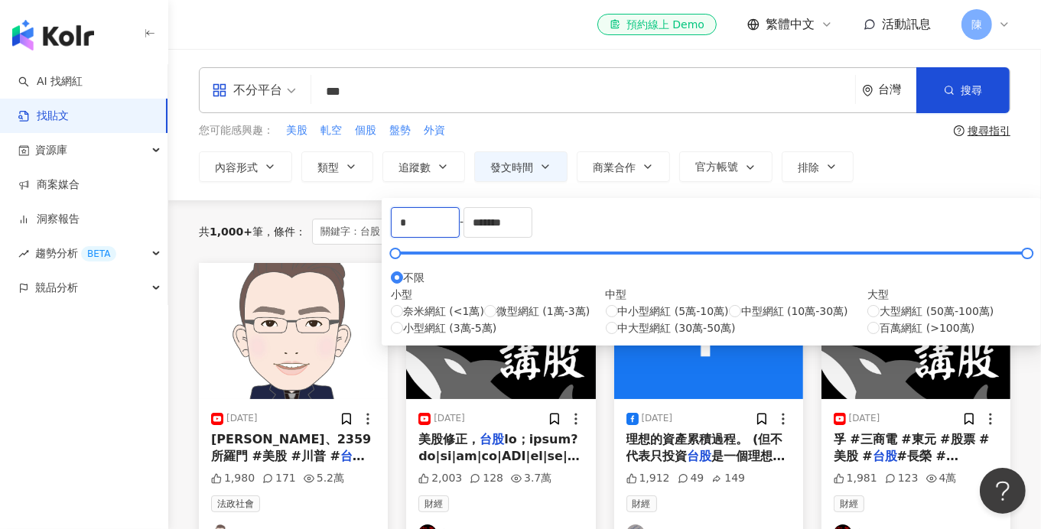
drag, startPoint x: 493, startPoint y: 237, endPoint x: 346, endPoint y: 239, distance: 146.1
type input "*****"
drag, startPoint x: 674, startPoint y: 226, endPoint x: 567, endPoint y: 231, distance: 106.4
click at [575, 231] on div "***** - ******* 不限 小型 奈米網紅 (<1萬) 微型網紅 (1萬-3萬) 小型網紅 (3萬-5萬) 中型 中小型網紅 (5萬-10萬) 中型…" at bounding box center [711, 271] width 641 height 129
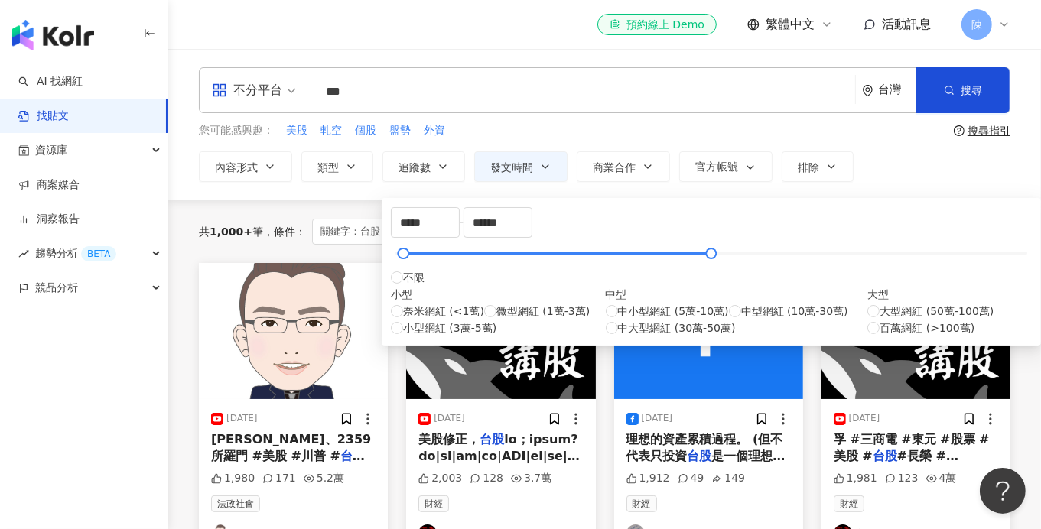
click at [890, 168] on div "**********" at bounding box center [604, 166] width 811 height 31
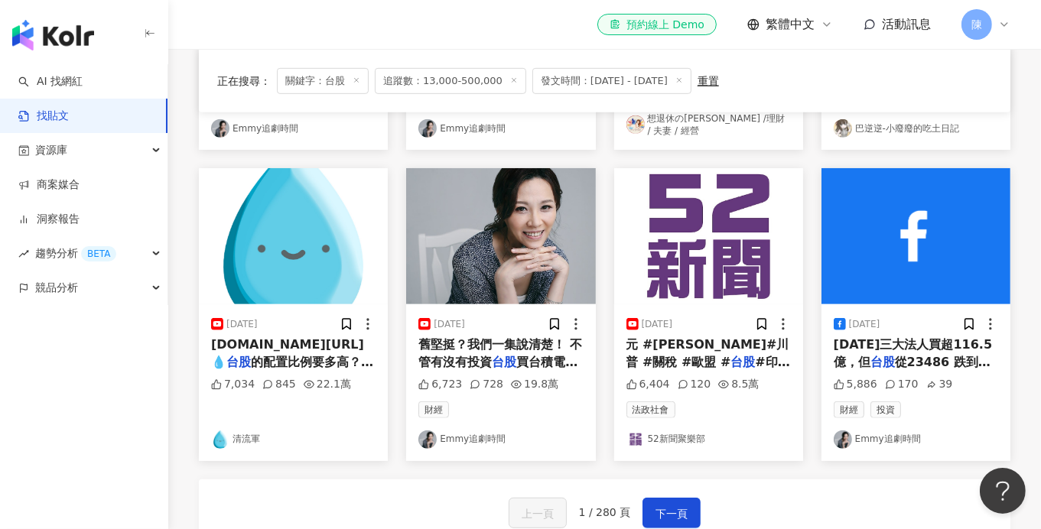
scroll to position [918, 0]
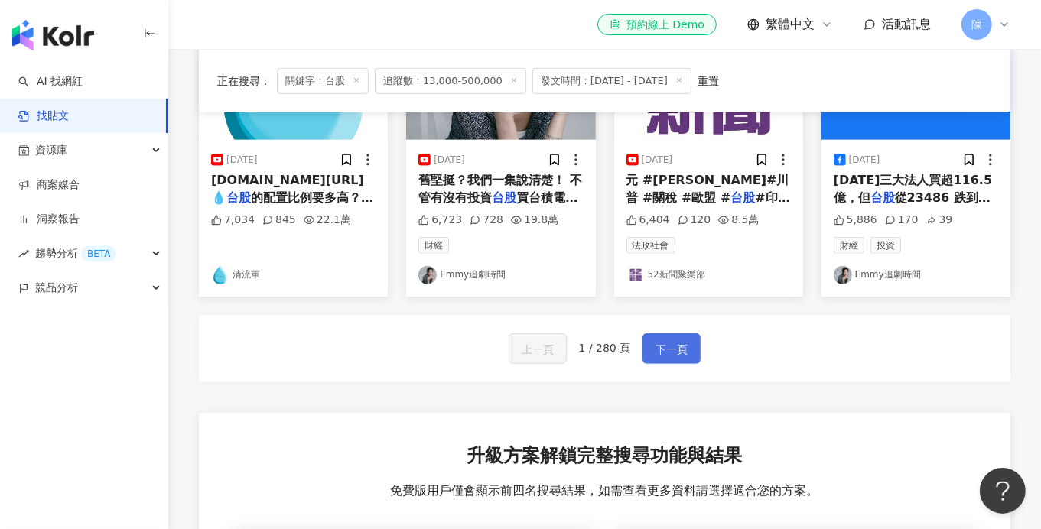
click at [678, 340] on span "下一頁" at bounding box center [671, 349] width 32 height 18
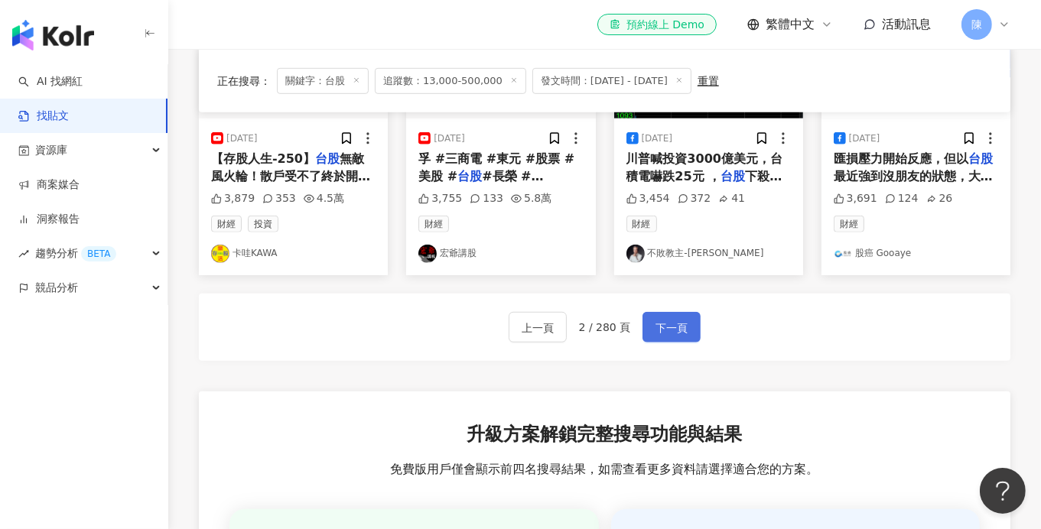
scroll to position [964, 0]
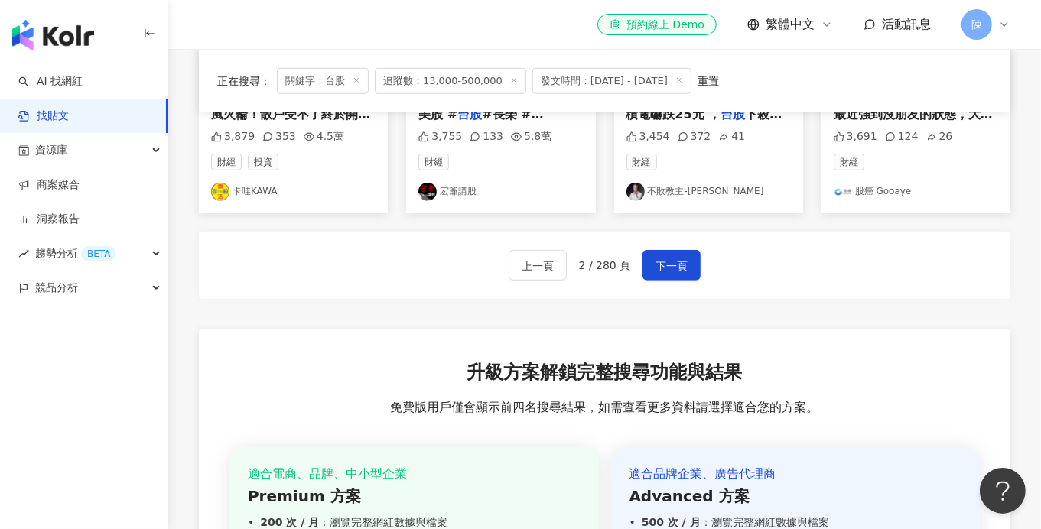
click at [672, 280] on div "上一頁 2 / 280 頁 下一頁" at bounding box center [604, 265] width 811 height 67
click at [672, 275] on button "下一頁" at bounding box center [671, 265] width 58 height 31
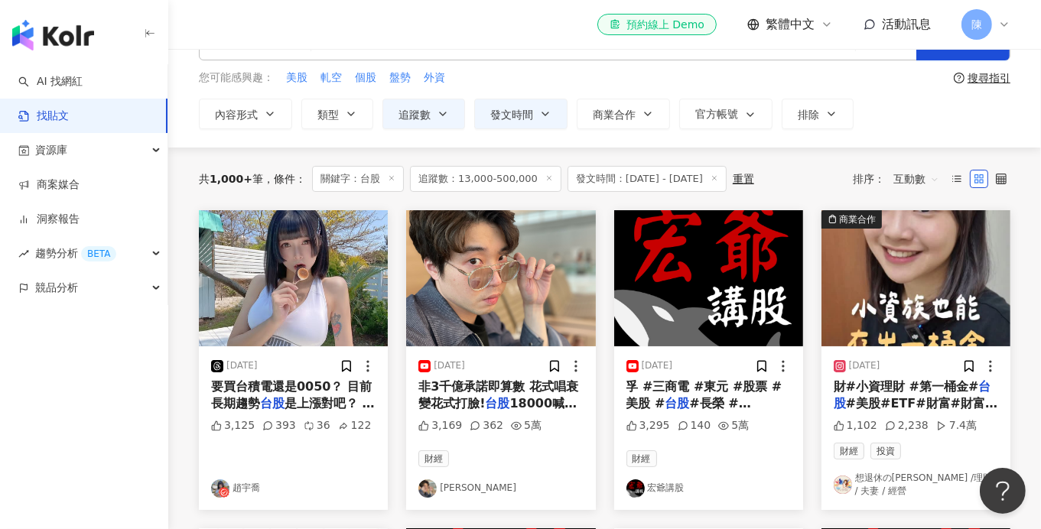
scroll to position [0, 0]
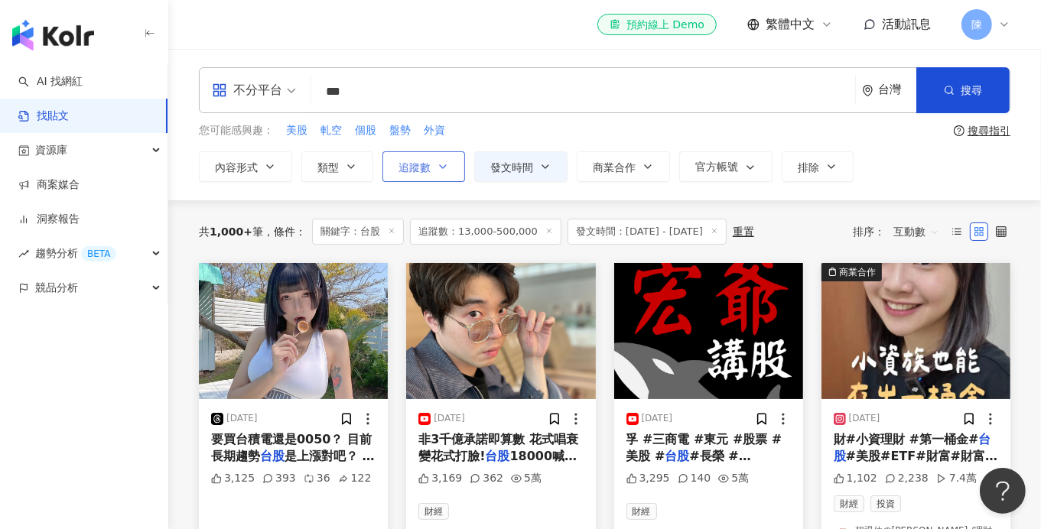
click at [448, 166] on button "追蹤數" at bounding box center [423, 166] width 83 height 31
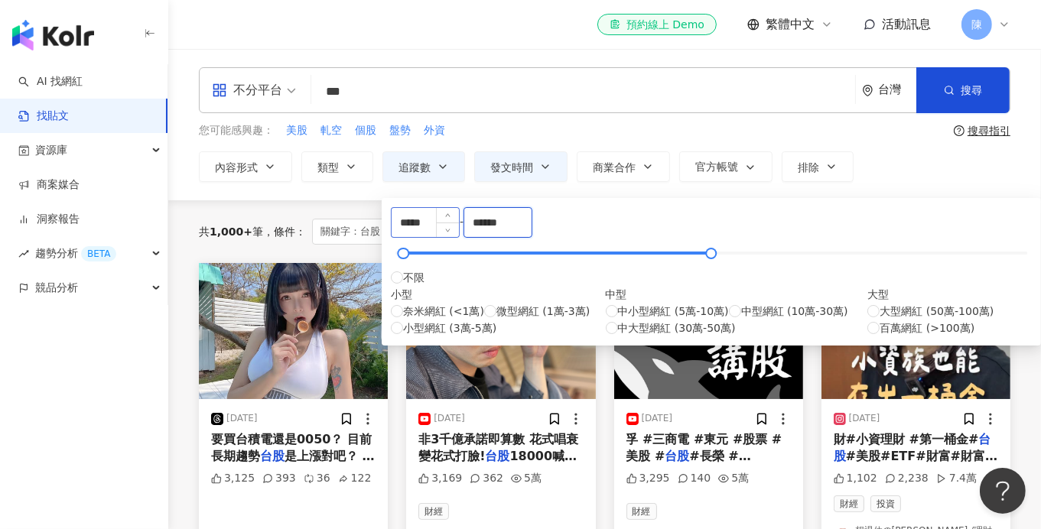
drag, startPoint x: 672, startPoint y: 238, endPoint x: 543, endPoint y: 236, distance: 129.3
click at [543, 236] on div "***** - ****** 不限 小型 奈米網紅 (<1萬) 微型網紅 (1萬-3萬) 小型網紅 (3萬-5萬) 中型 中小型網紅 (5萬-10萬) 中型網…" at bounding box center [711, 271] width 641 height 129
type input "*****"
click at [883, 160] on div "**********" at bounding box center [604, 166] width 811 height 31
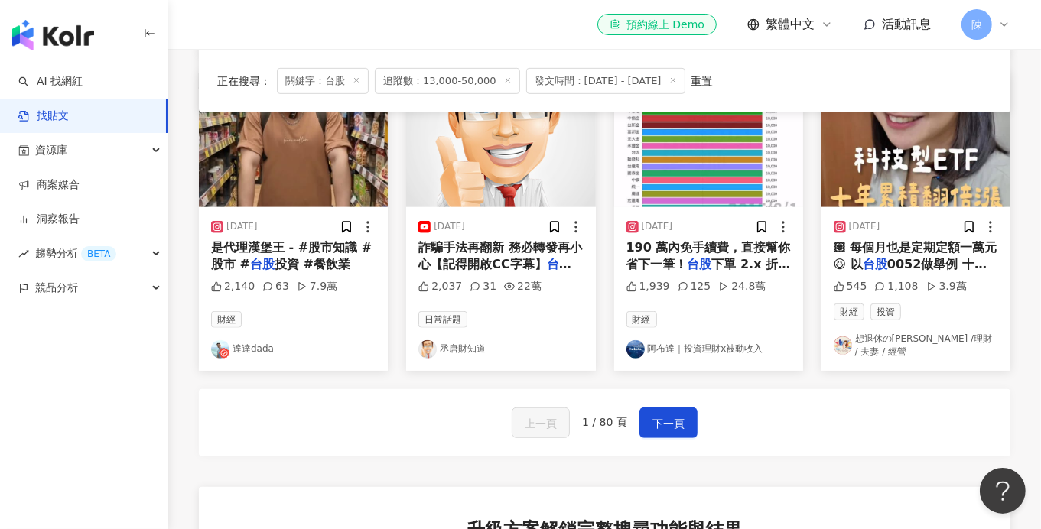
scroll to position [840, 0]
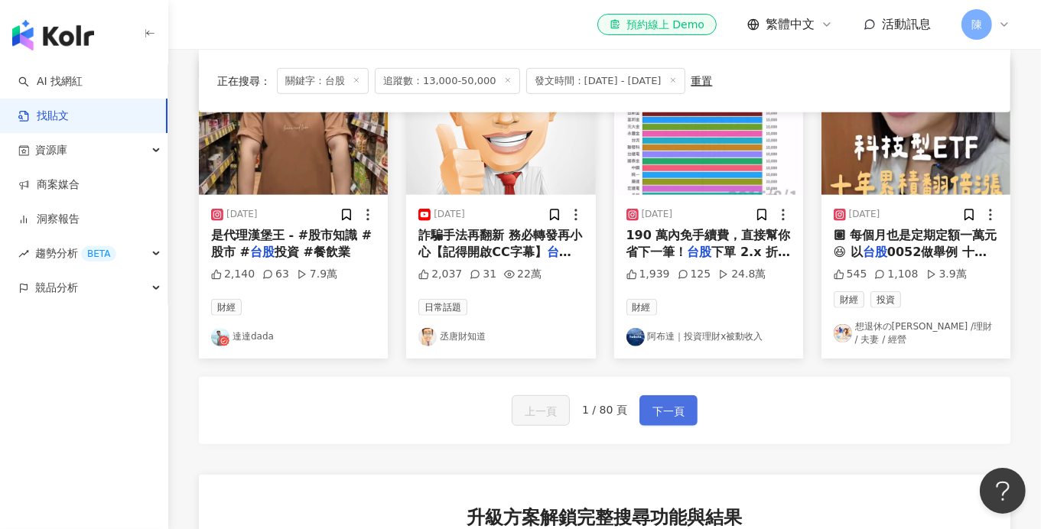
click at [668, 402] on span "下一頁" at bounding box center [668, 411] width 32 height 18
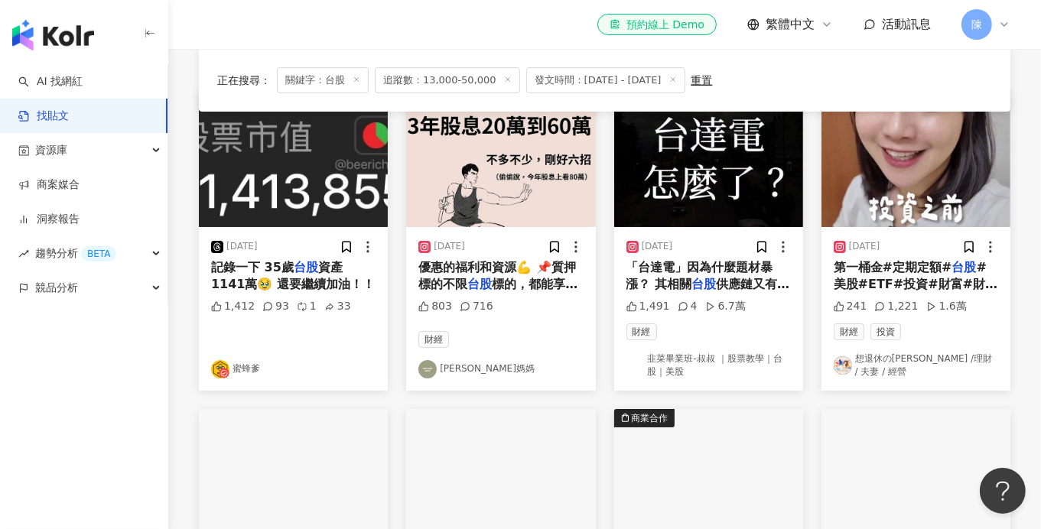
scroll to position [320, 0]
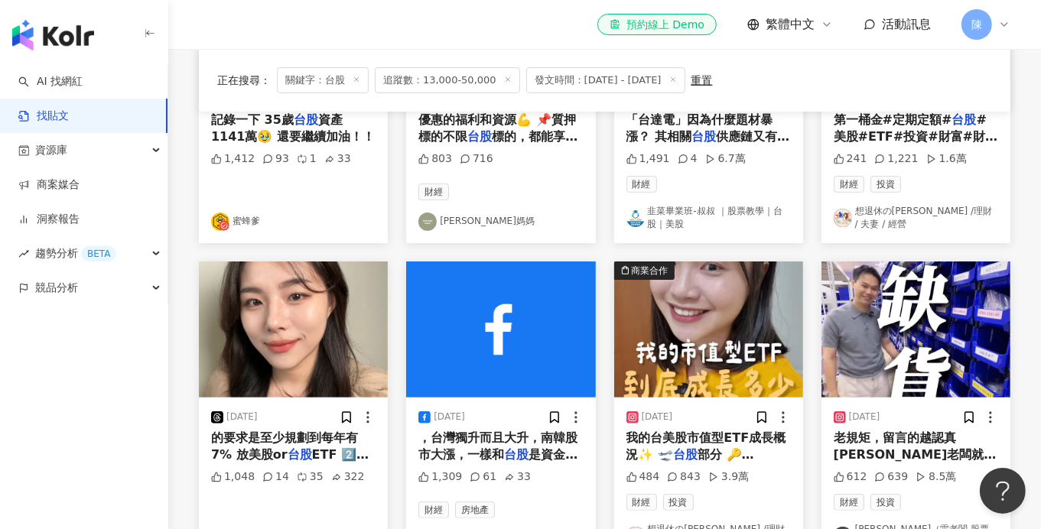
click at [458, 226] on link "瑞奇媽媽" at bounding box center [500, 222] width 164 height 18
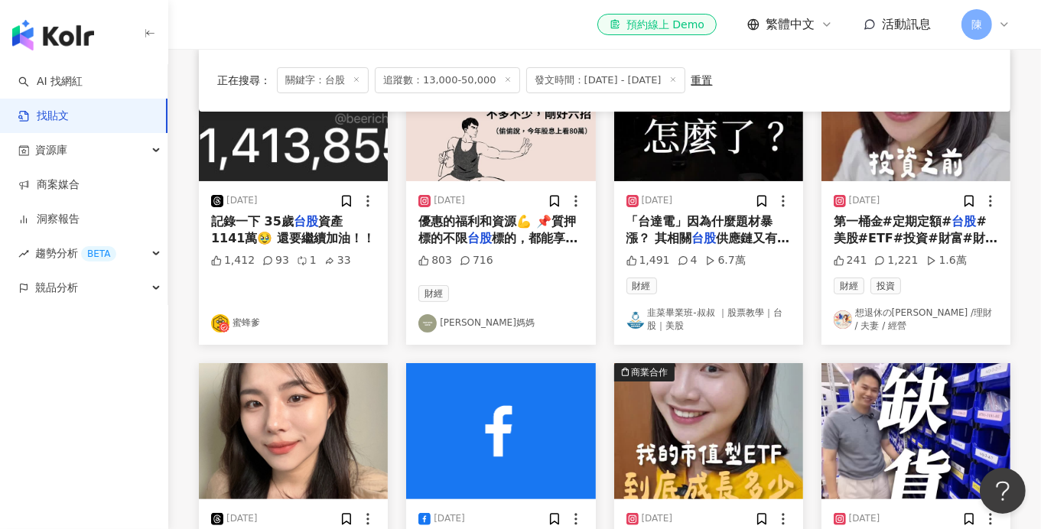
scroll to position [167, 0]
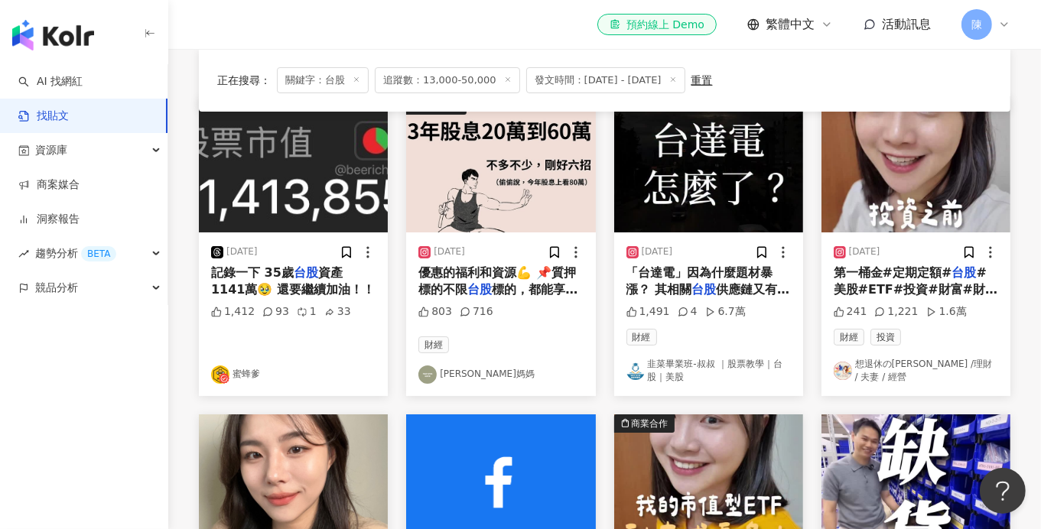
click at [663, 371] on link "韭菜畢業班-叔叔 ｜股票教學｜台股｜美股" at bounding box center [708, 371] width 164 height 26
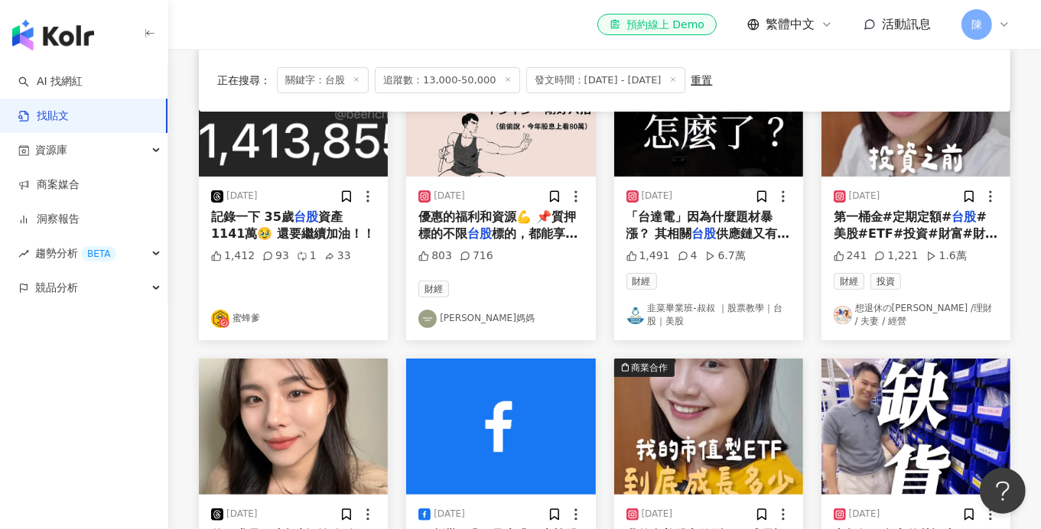
scroll to position [396, 0]
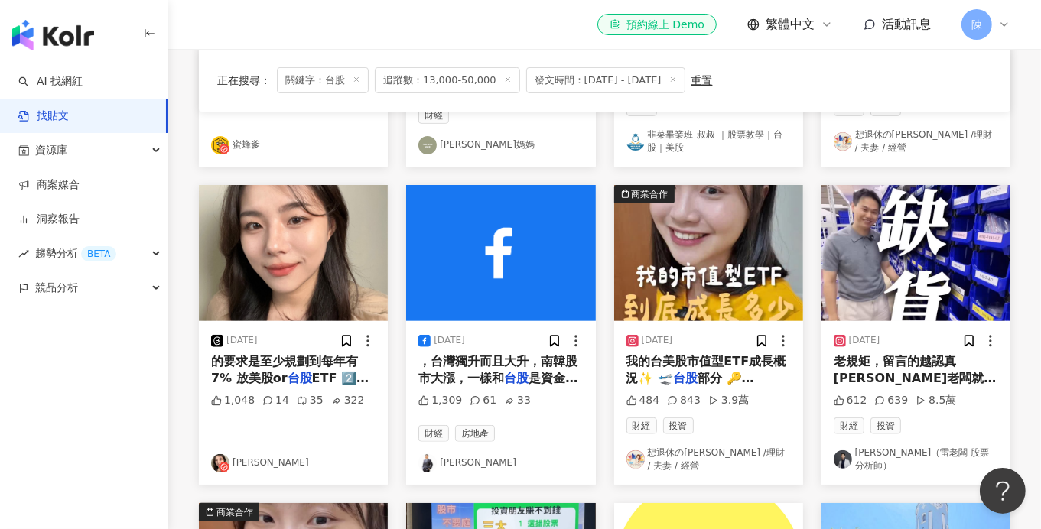
click at [879, 460] on link "王 韋閔（雷老闆 股票分析師）" at bounding box center [916, 460] width 164 height 26
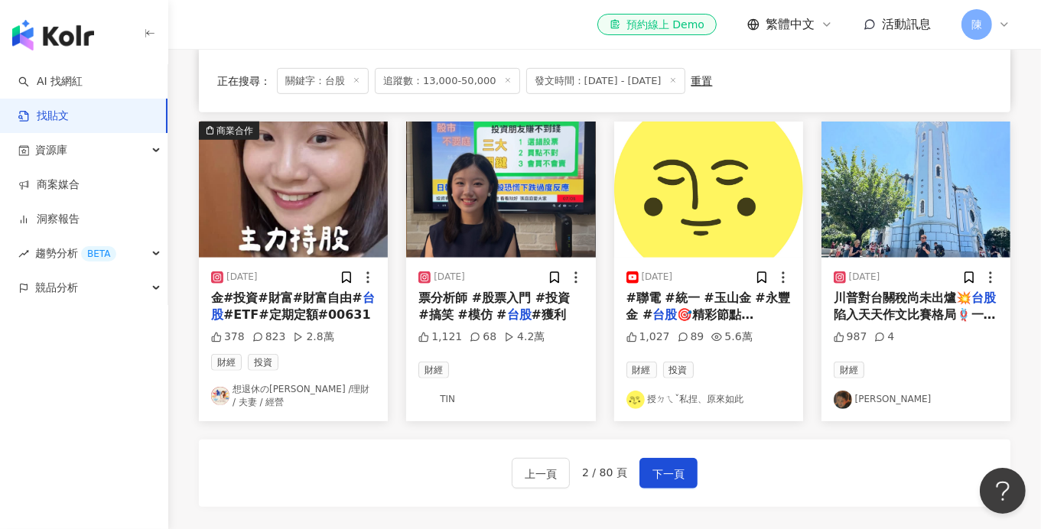
scroll to position [779, 0]
click at [452, 390] on link "TIN" at bounding box center [500, 399] width 164 height 18
click at [670, 390] on link "授ㄉㄟˇ私捏、原來如此" at bounding box center [708, 399] width 164 height 18
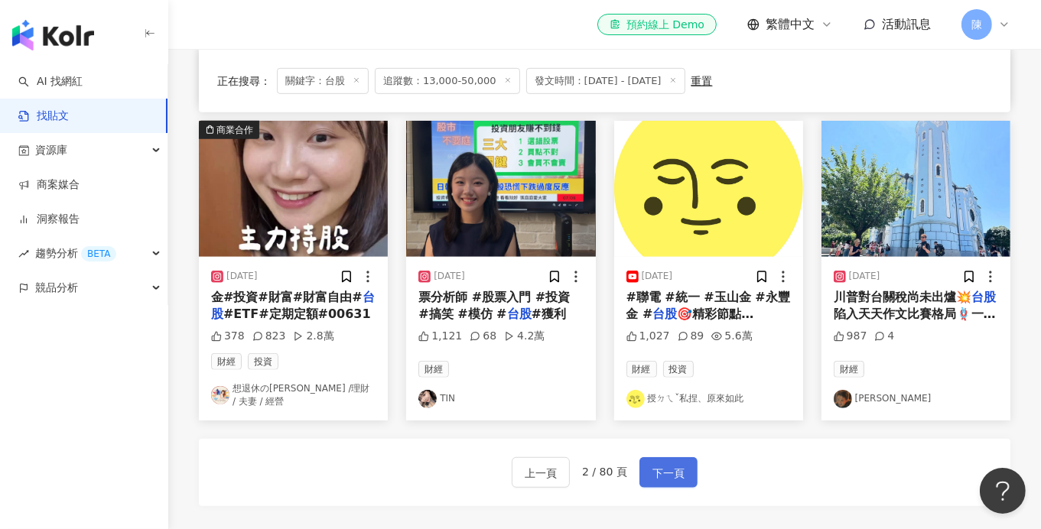
click at [658, 464] on span "下一頁" at bounding box center [668, 473] width 32 height 18
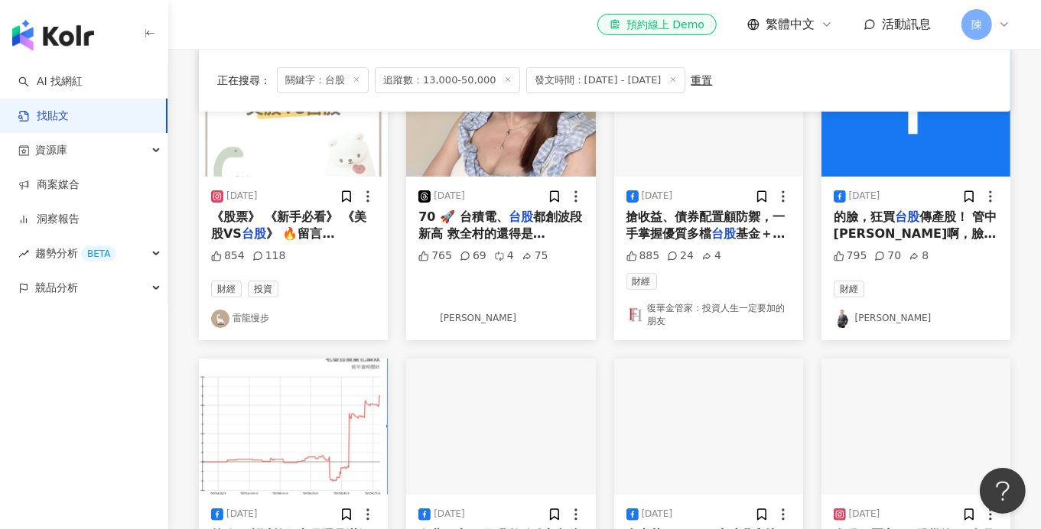
scroll to position [229, 0]
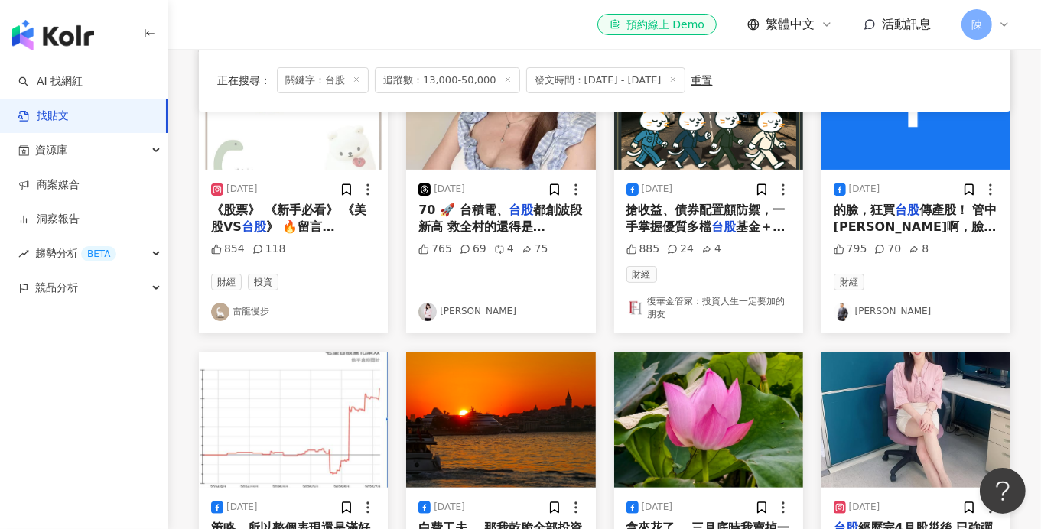
click at [265, 313] on link "雷龍慢步" at bounding box center [293, 312] width 164 height 18
click at [459, 310] on link "劉佩綺 Hami Liu" at bounding box center [500, 312] width 164 height 18
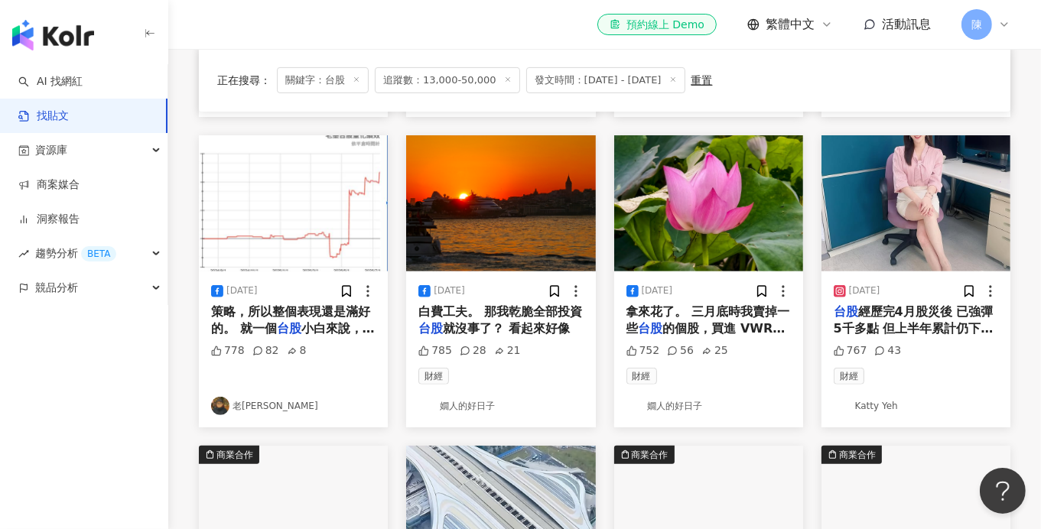
scroll to position [535, 0]
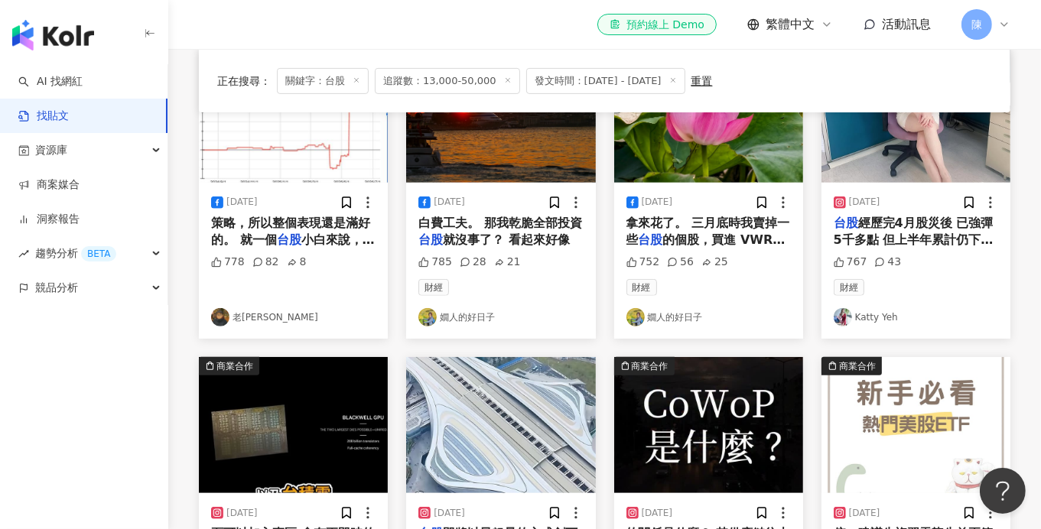
click at [860, 315] on link "Katty Yeh" at bounding box center [916, 317] width 164 height 18
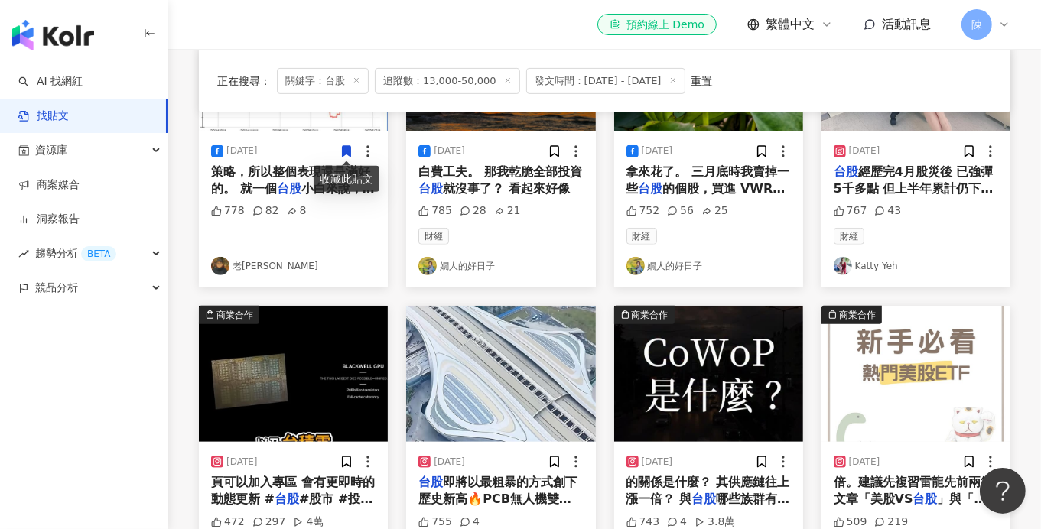
scroll to position [840, 0]
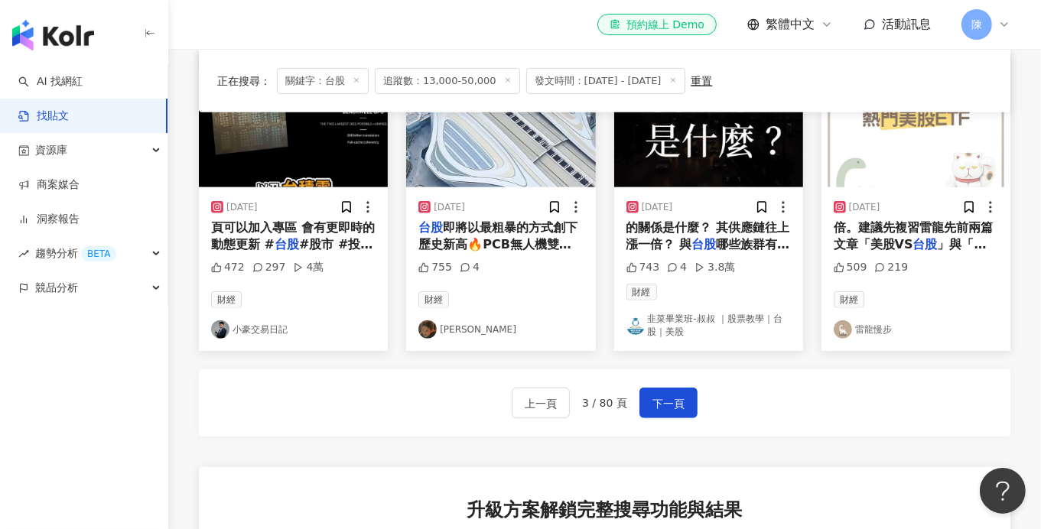
click at [247, 325] on link "小豪交易日記" at bounding box center [293, 329] width 164 height 18
click at [662, 401] on span "下一頁" at bounding box center [668, 404] width 32 height 18
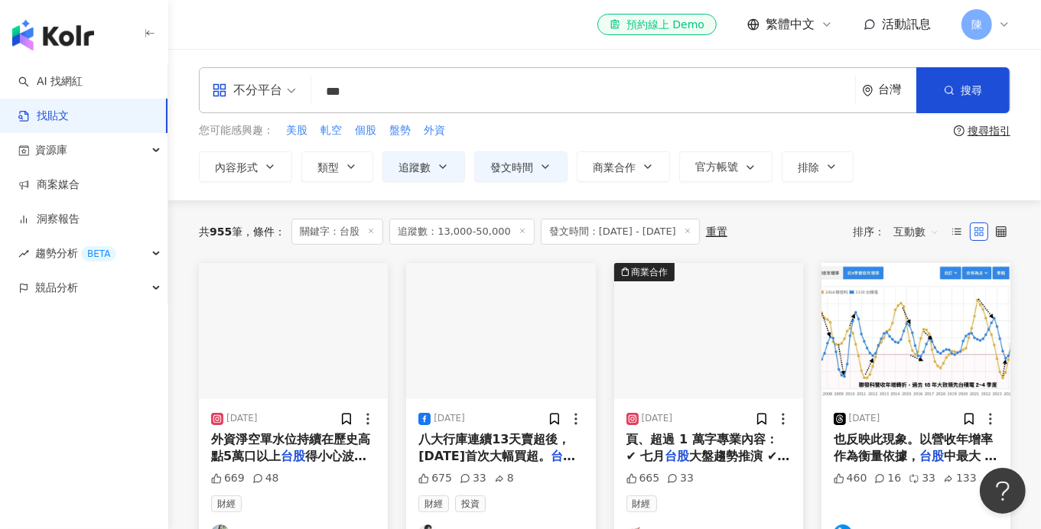
scroll to position [305, 0]
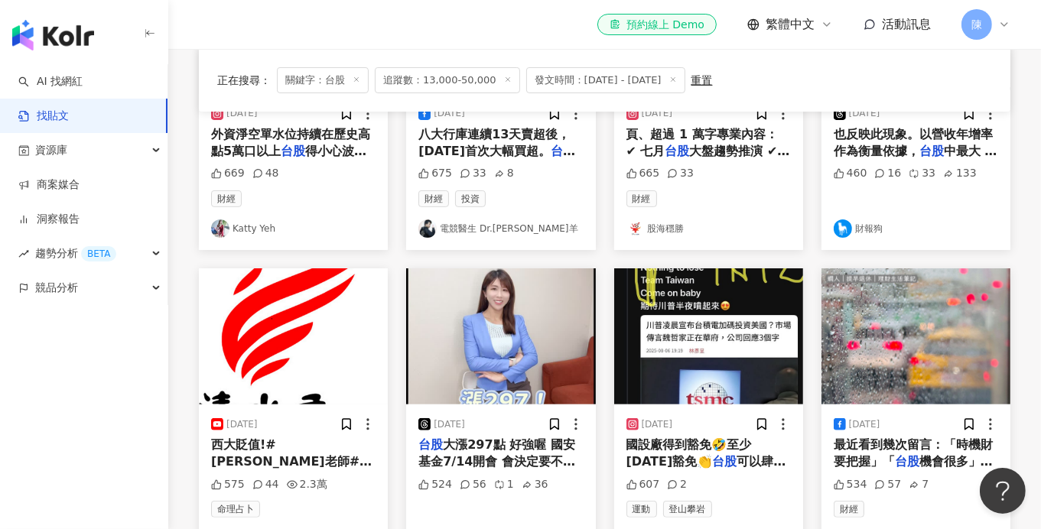
click at [662, 224] on link "股海穩勝" at bounding box center [708, 228] width 164 height 18
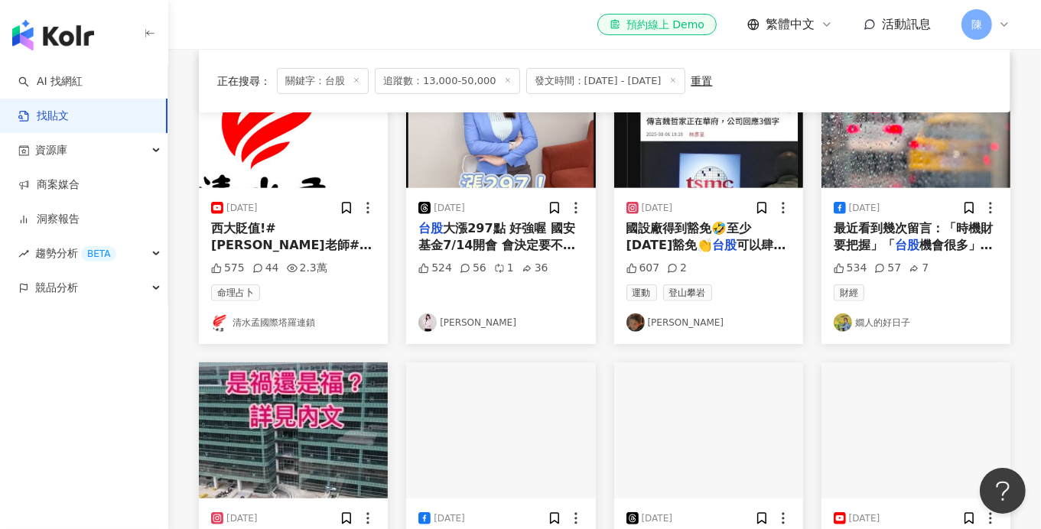
scroll to position [688, 0]
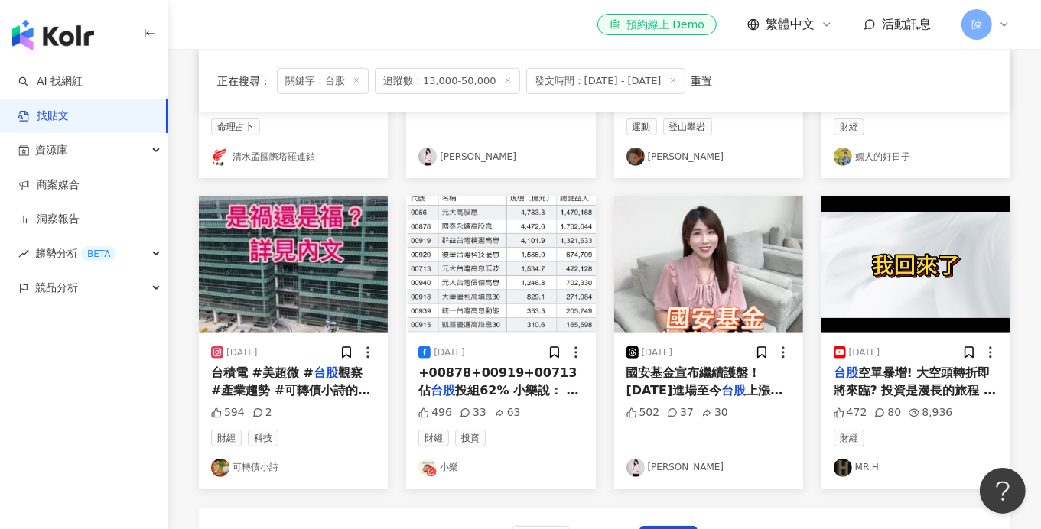
click at [268, 468] on link "可轉債小詩" at bounding box center [293, 468] width 164 height 18
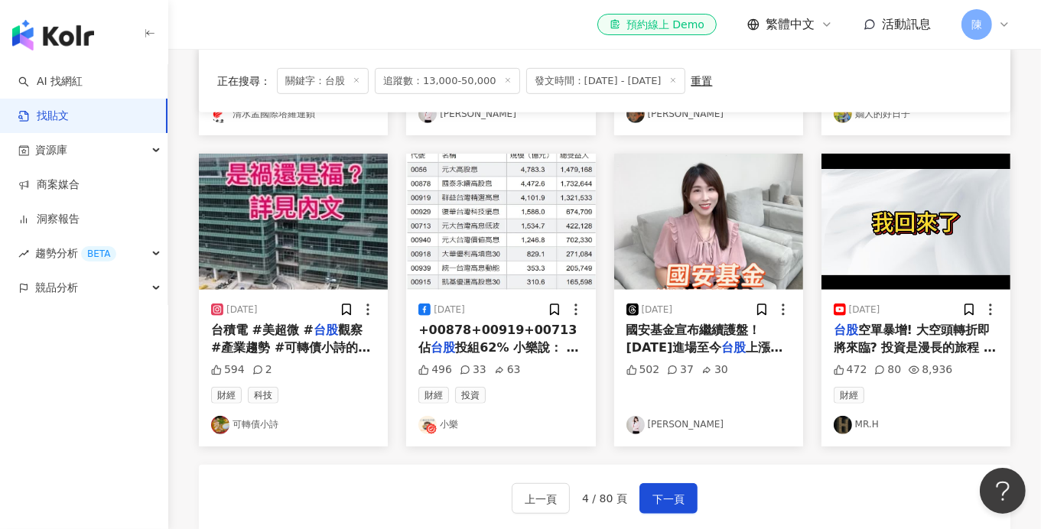
scroll to position [765, 0]
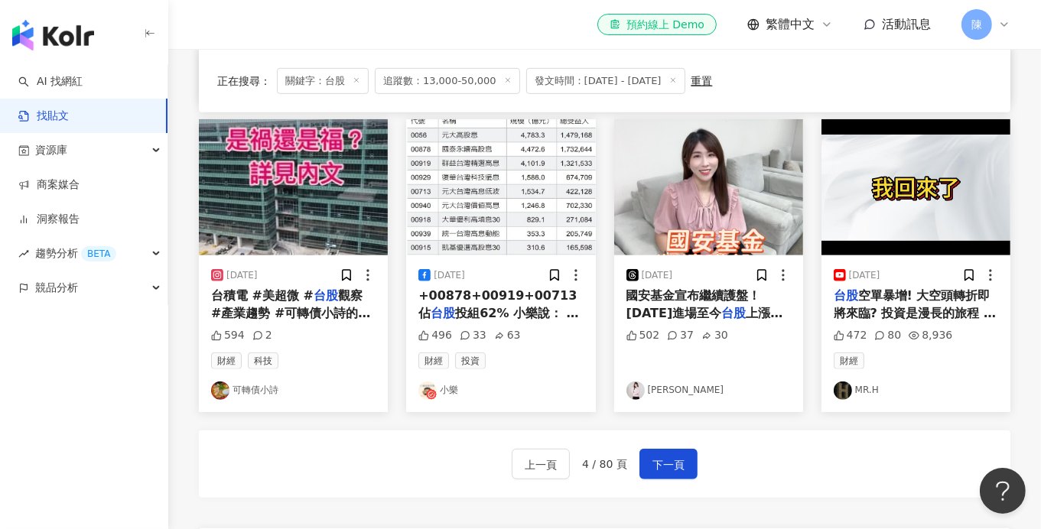
click at [435, 392] on icon at bounding box center [431, 394] width 11 height 11
click at [669, 463] on span "下一頁" at bounding box center [668, 465] width 32 height 18
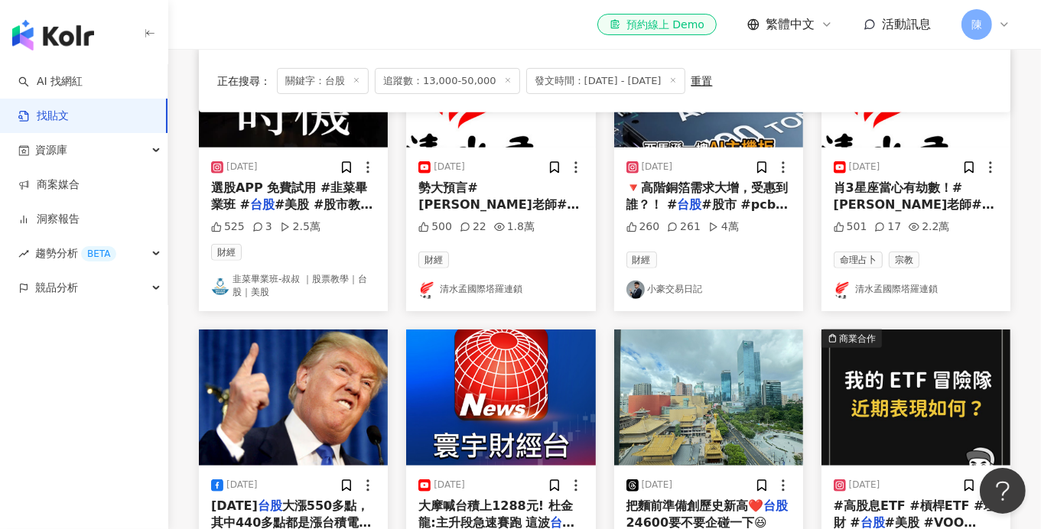
scroll to position [535, 0]
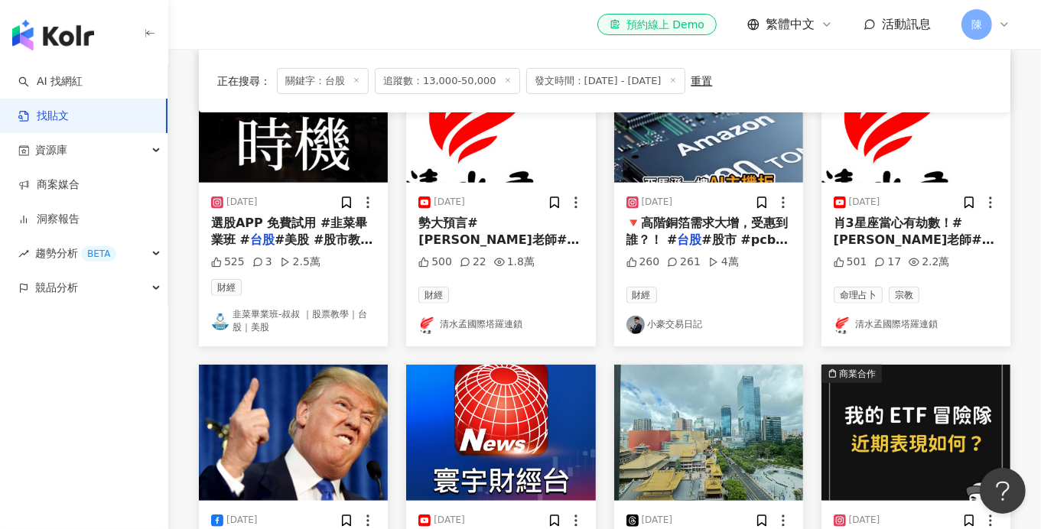
click at [665, 317] on link "小豪交易日記" at bounding box center [708, 325] width 164 height 18
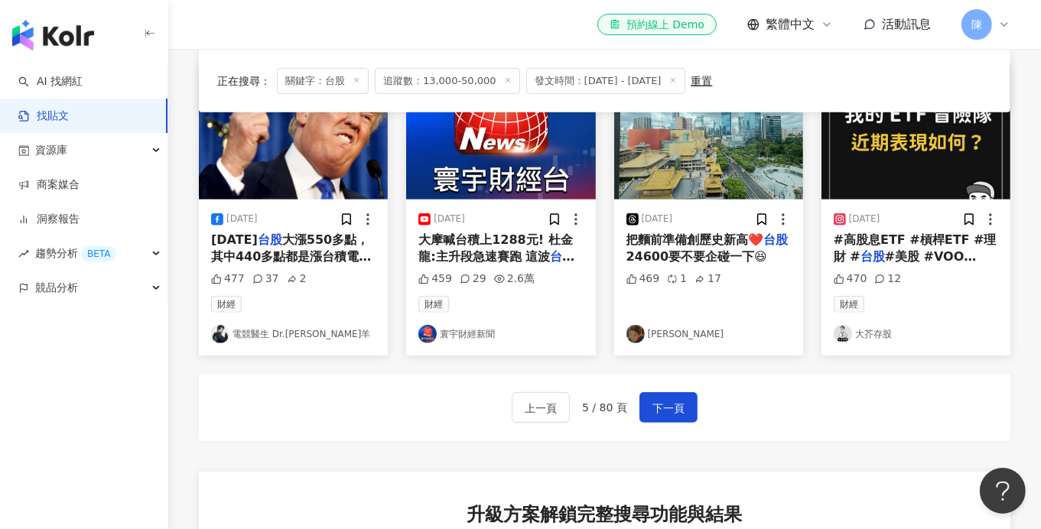
scroll to position [840, 0]
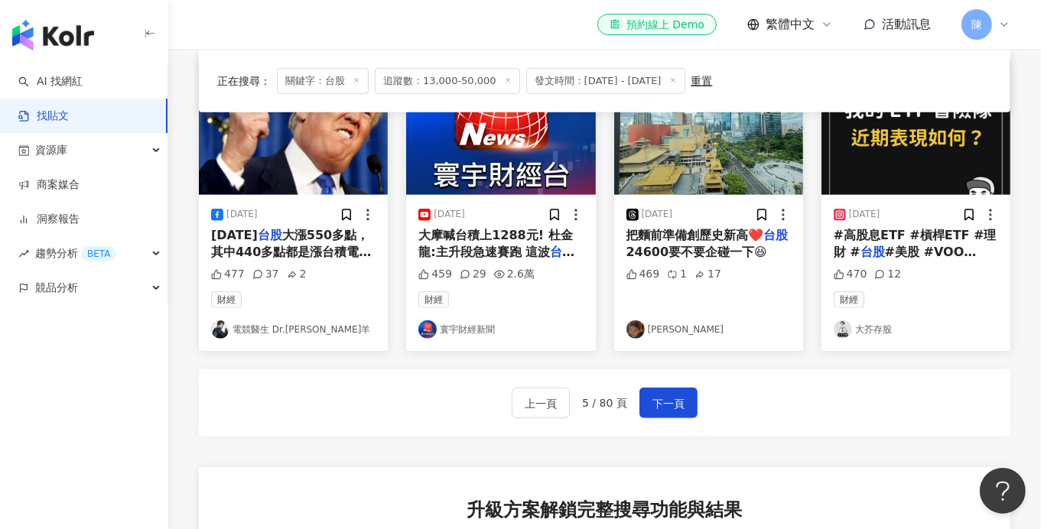
click at [873, 320] on link "大芥存股" at bounding box center [916, 329] width 164 height 18
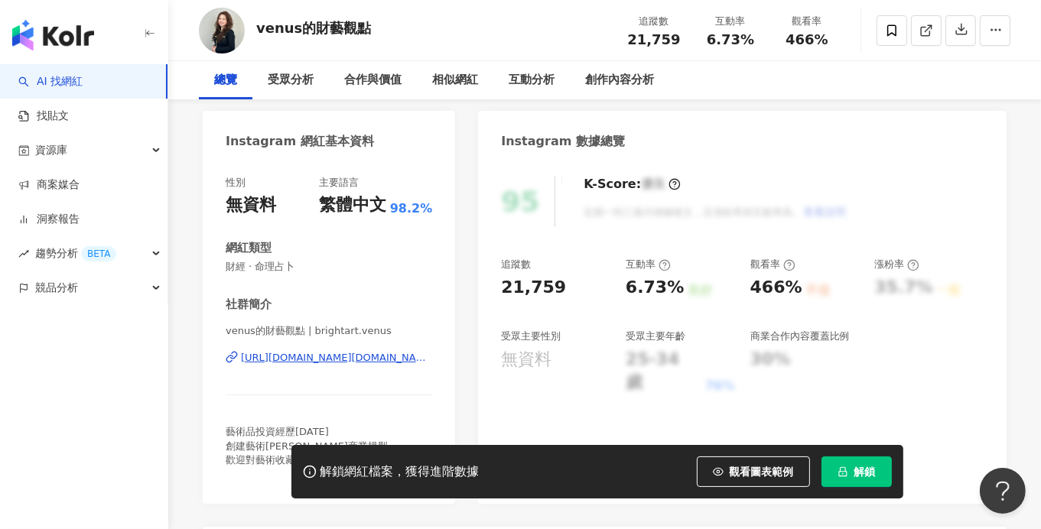
scroll to position [305, 0]
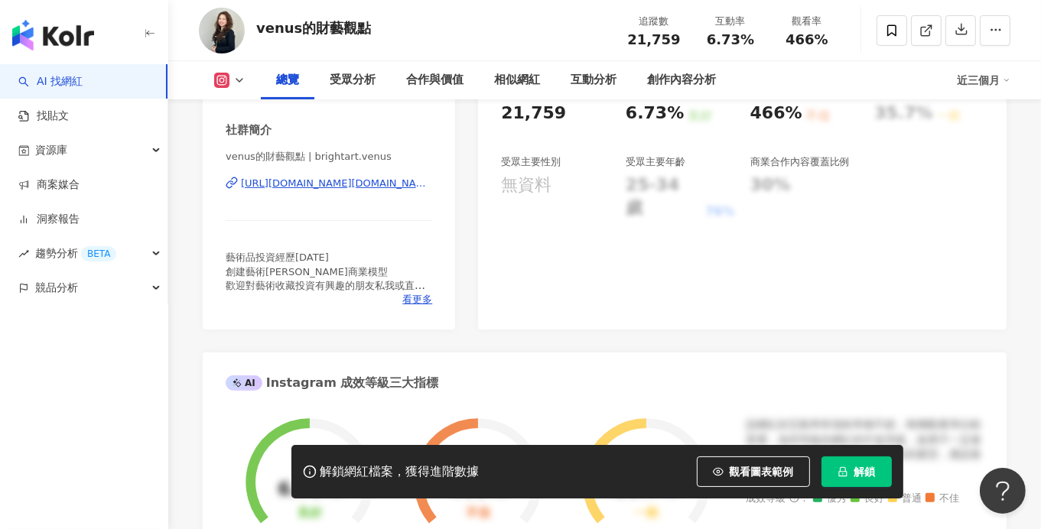
click at [357, 185] on div "https://www.instagram.com/brightart.venus/" at bounding box center [336, 184] width 191 height 14
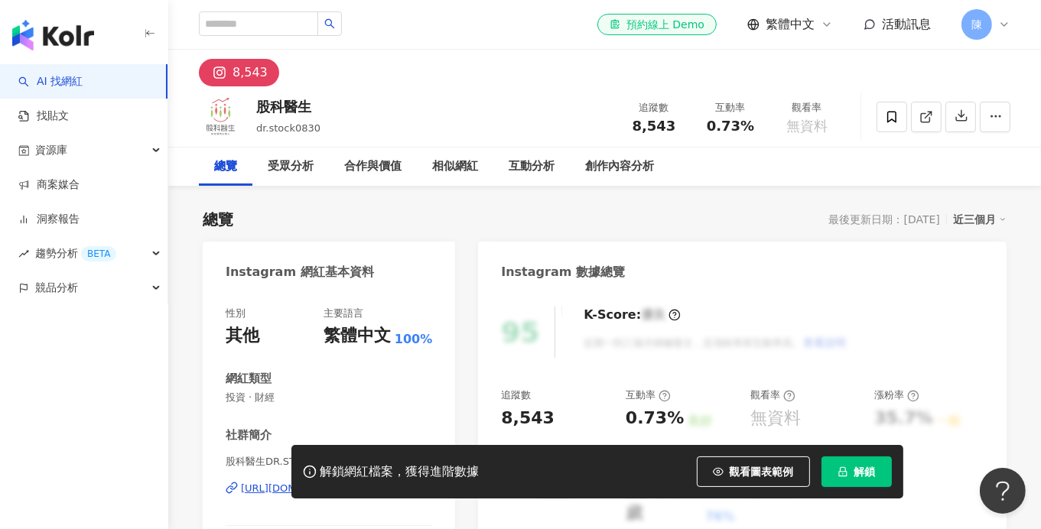
scroll to position [229, 0]
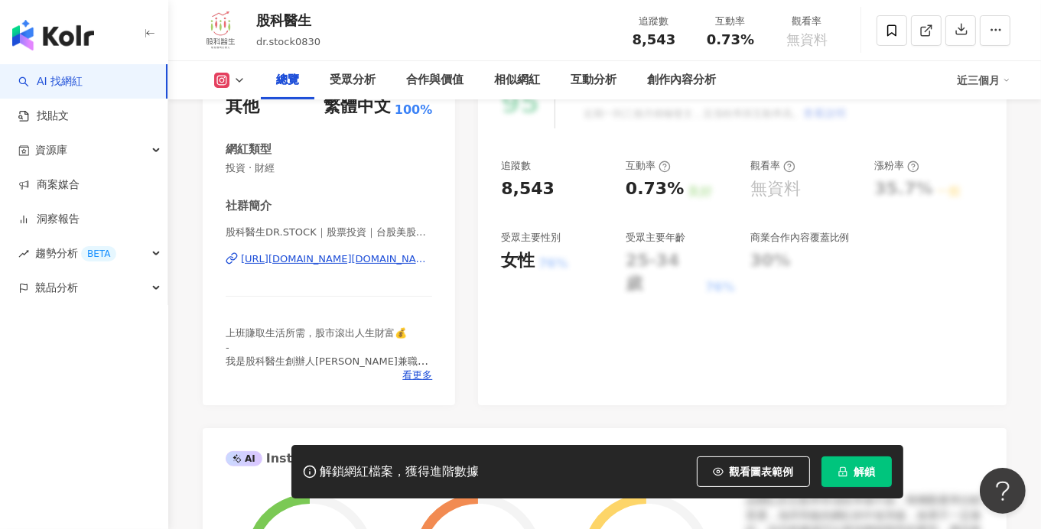
drag, startPoint x: 296, startPoint y: 261, endPoint x: 297, endPoint y: 313, distance: 52.0
click at [296, 261] on div "https://www.instagram.com/dr.stock0830/" at bounding box center [336, 259] width 191 height 14
click at [233, 83] on icon at bounding box center [239, 80] width 12 height 12
click at [420, 377] on span "看更多" at bounding box center [417, 376] width 30 height 14
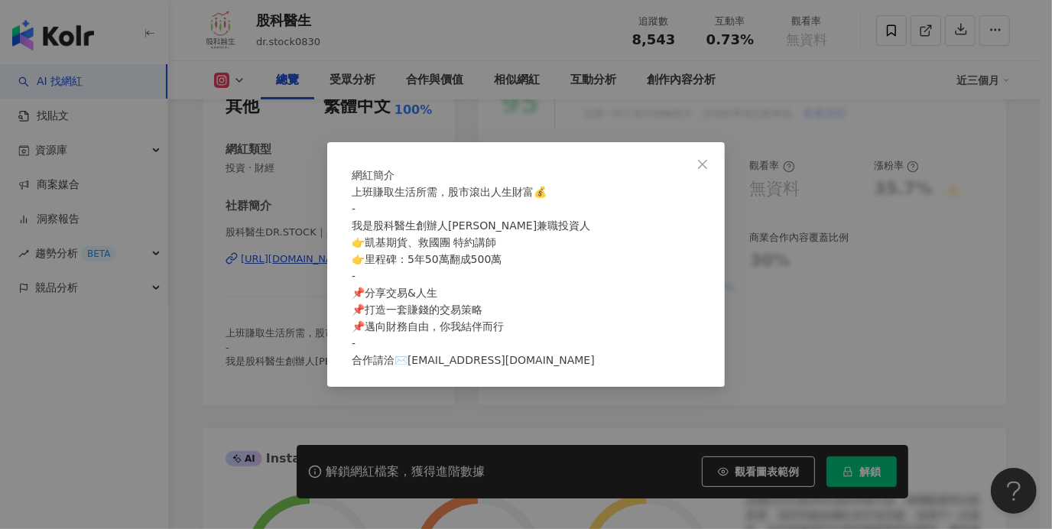
click at [698, 158] on icon "close" at bounding box center [703, 164] width 12 height 12
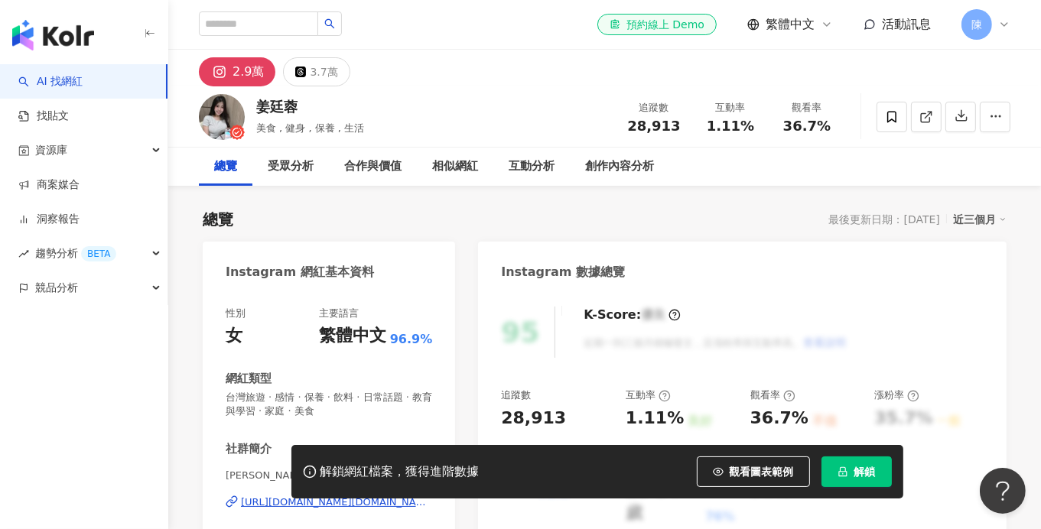
scroll to position [76, 0]
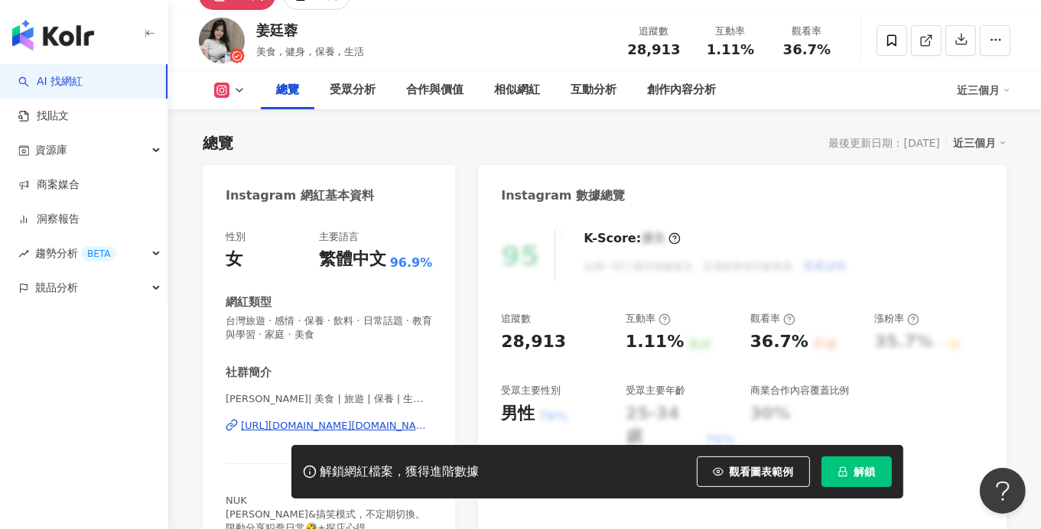
click at [283, 426] on div "https://www.instagram.com/tr.j1220/" at bounding box center [336, 426] width 191 height 14
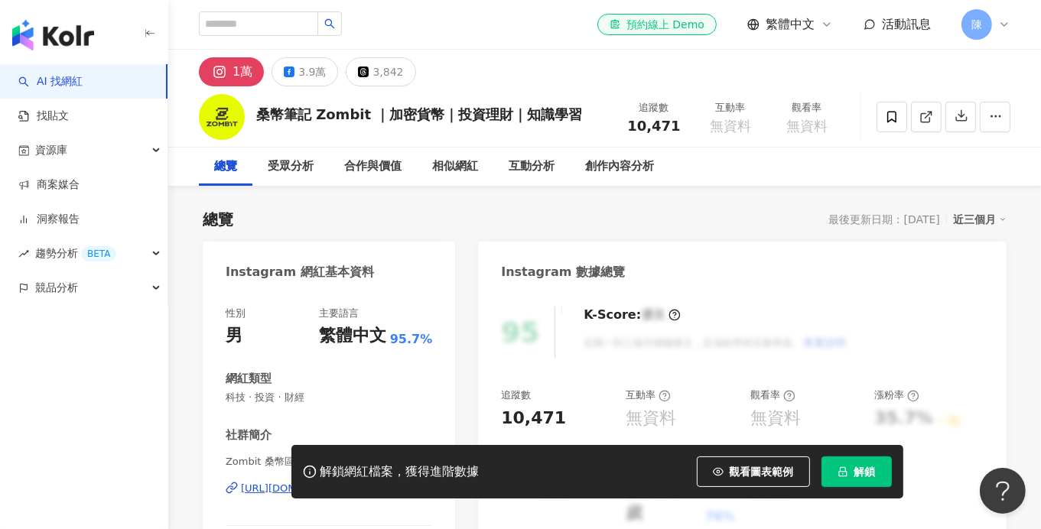
scroll to position [4, 0]
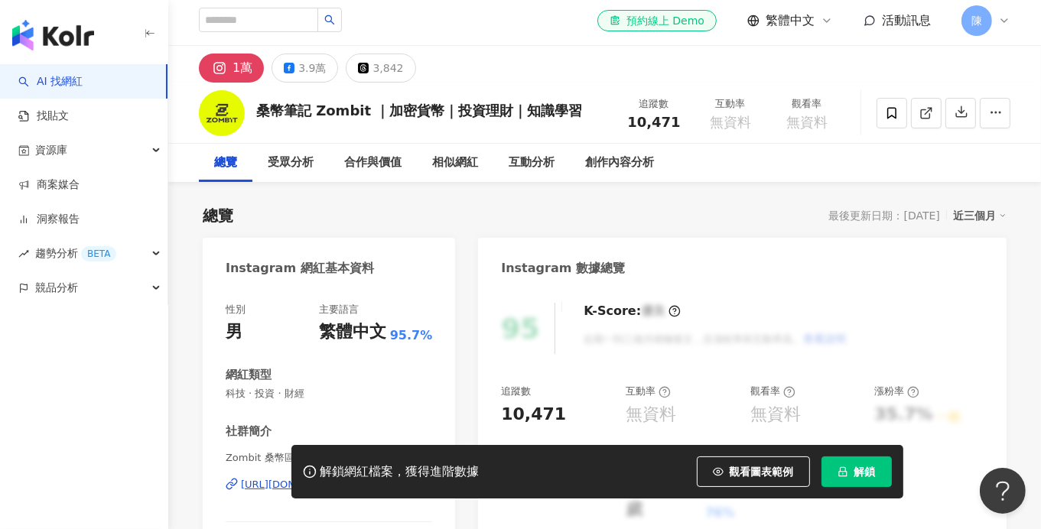
click at [352, 478] on div "https://www.instagram.com/zombit_crypto/" at bounding box center [296, 485] width 111 height 14
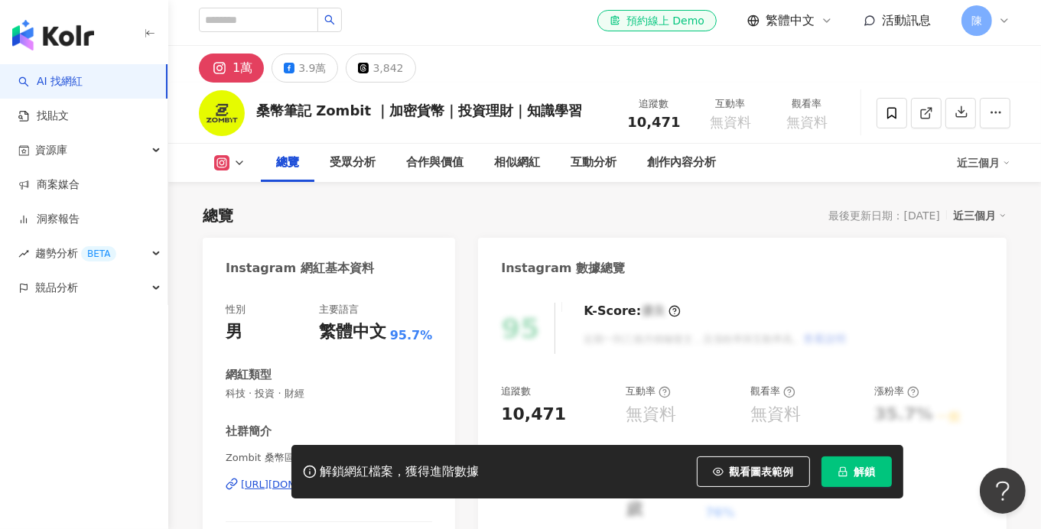
scroll to position [152, 0]
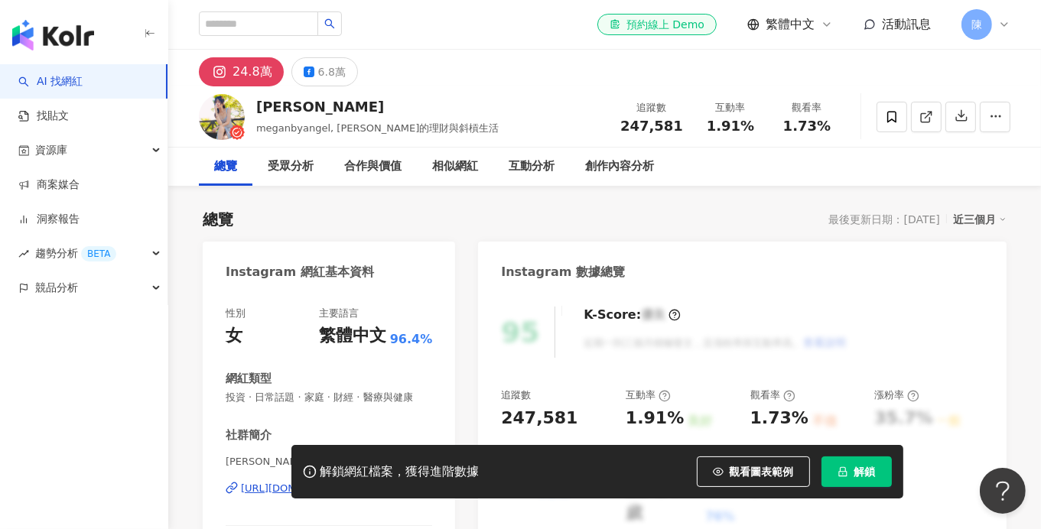
scroll to position [152, 0]
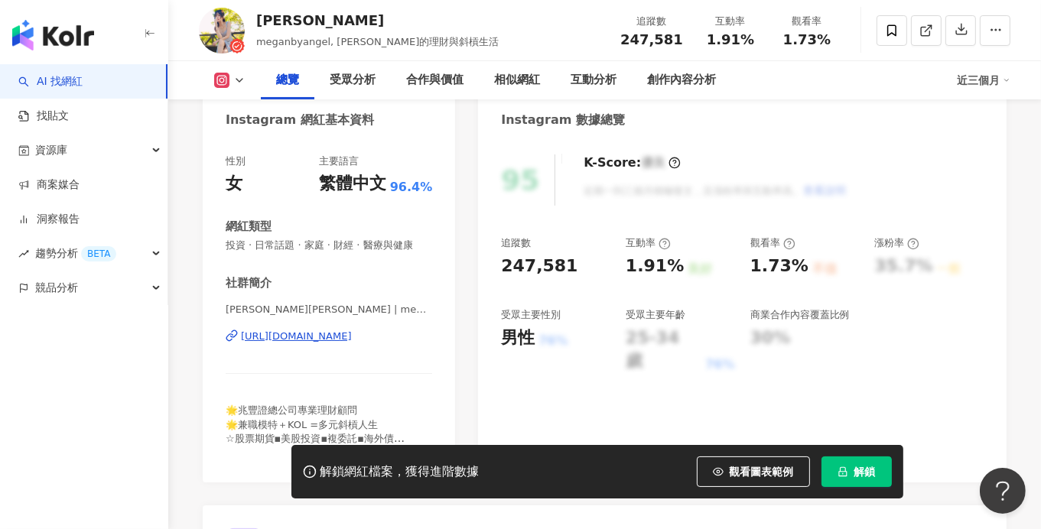
click at [352, 339] on div "[URL][DOMAIN_NAME]" at bounding box center [296, 337] width 111 height 14
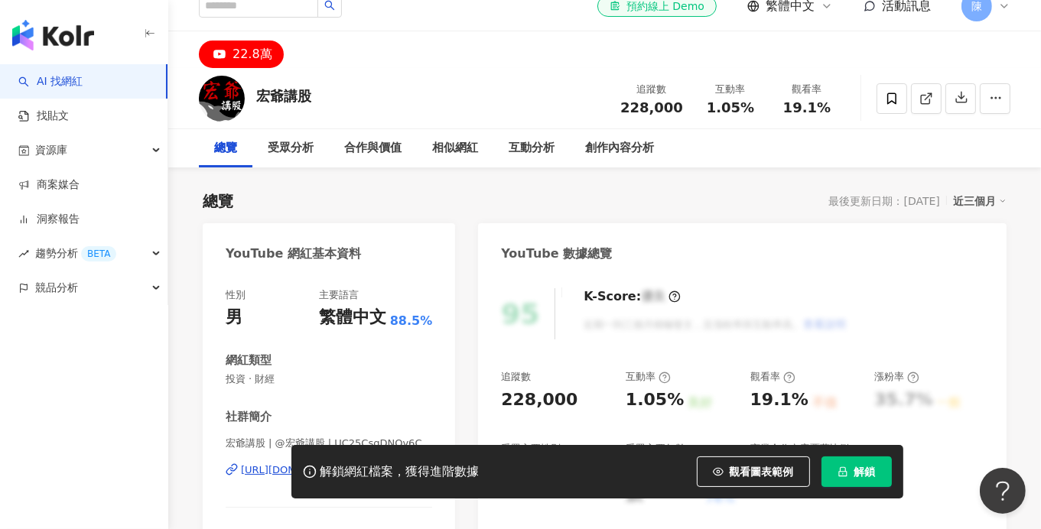
scroll to position [229, 0]
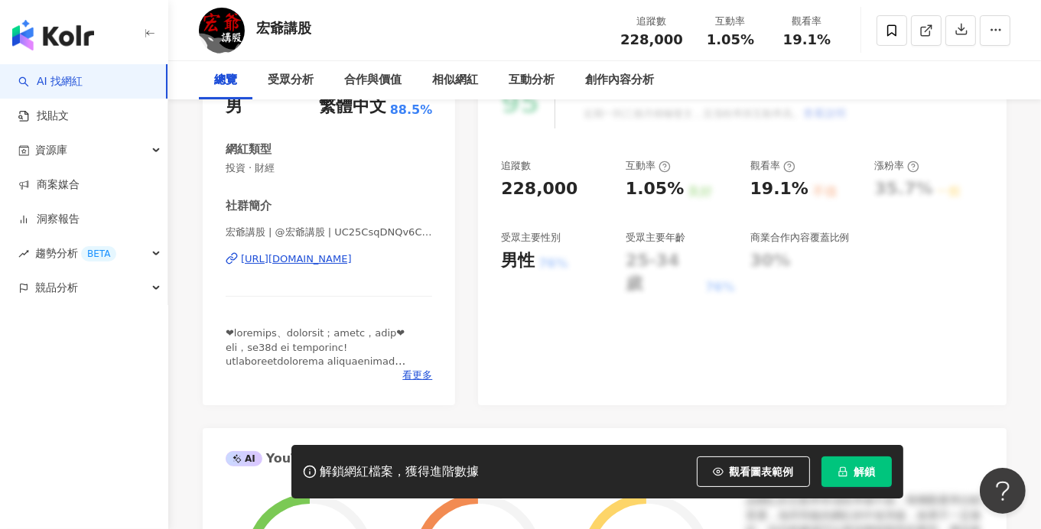
click at [335, 262] on div "[URL][DOMAIN_NAME]" at bounding box center [296, 259] width 111 height 14
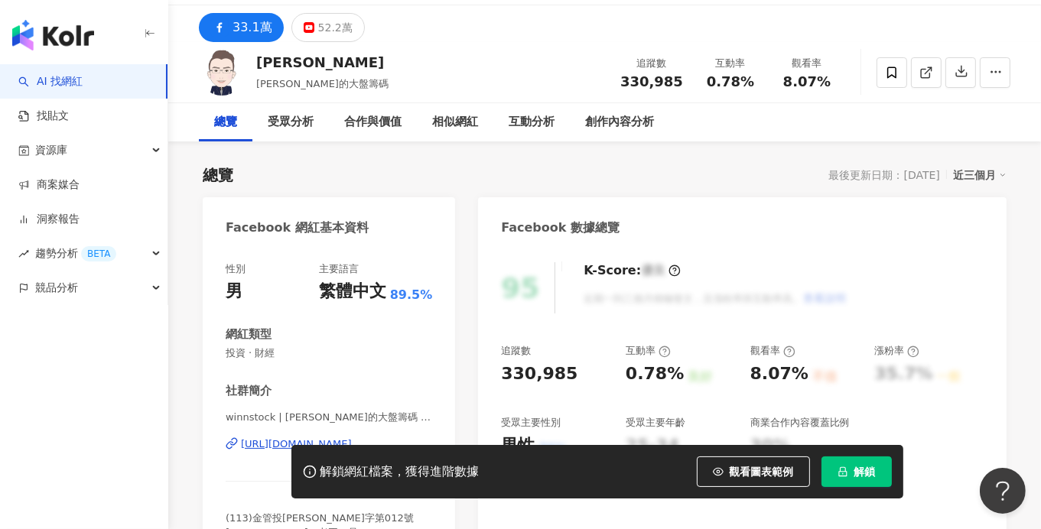
scroll to position [229, 0]
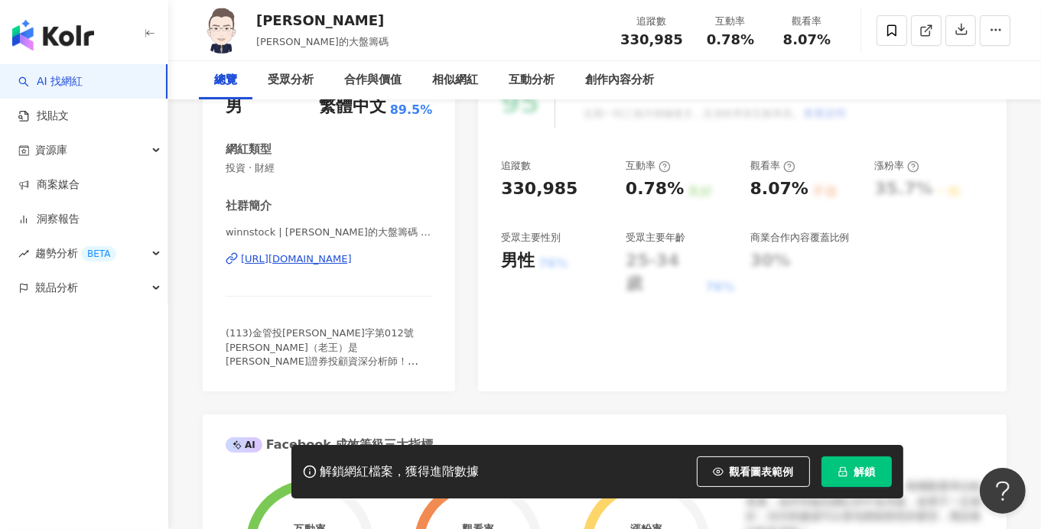
click at [352, 258] on div "https://www.facebook.com/165359160169224" at bounding box center [296, 259] width 111 height 14
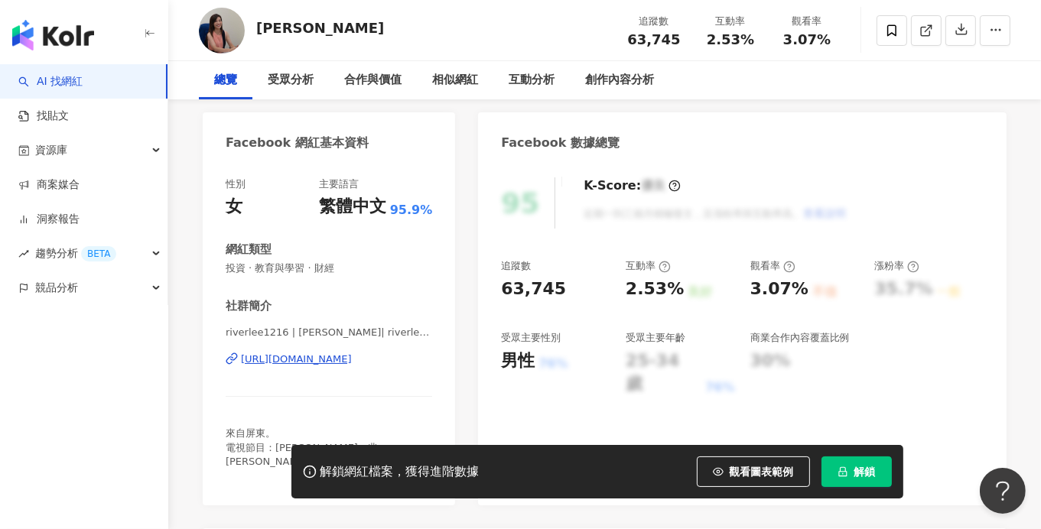
scroll to position [229, 0]
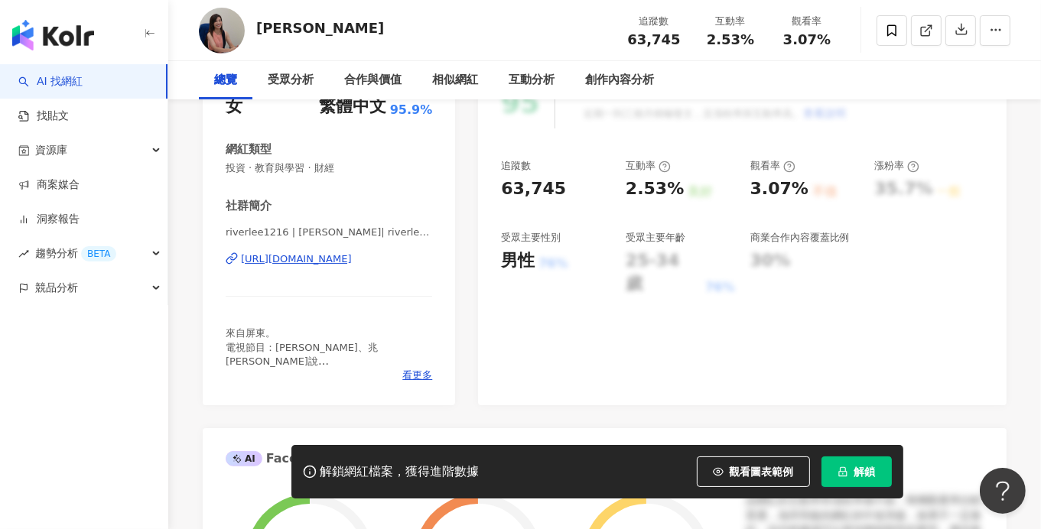
click at [313, 259] on div "[URL][DOMAIN_NAME]" at bounding box center [296, 259] width 111 height 14
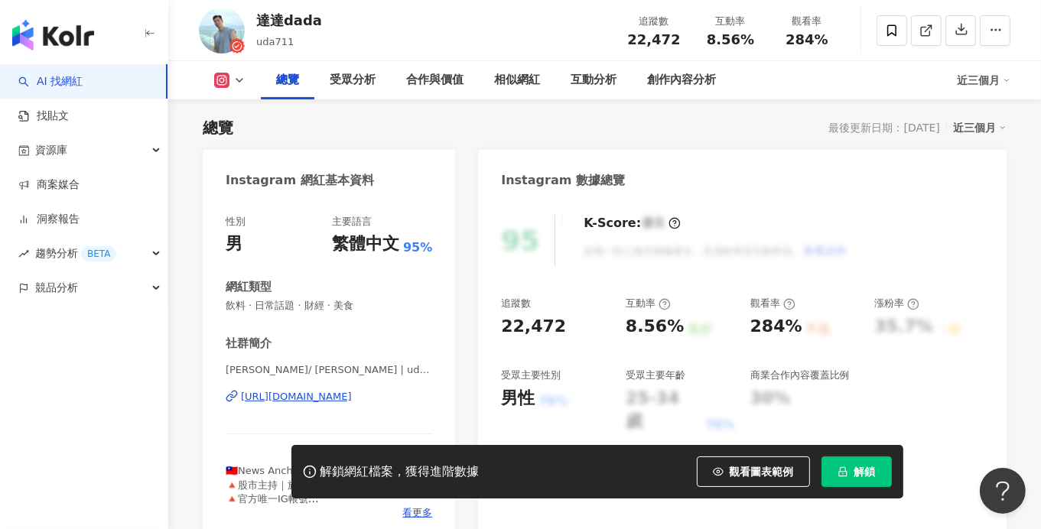
scroll to position [152, 0]
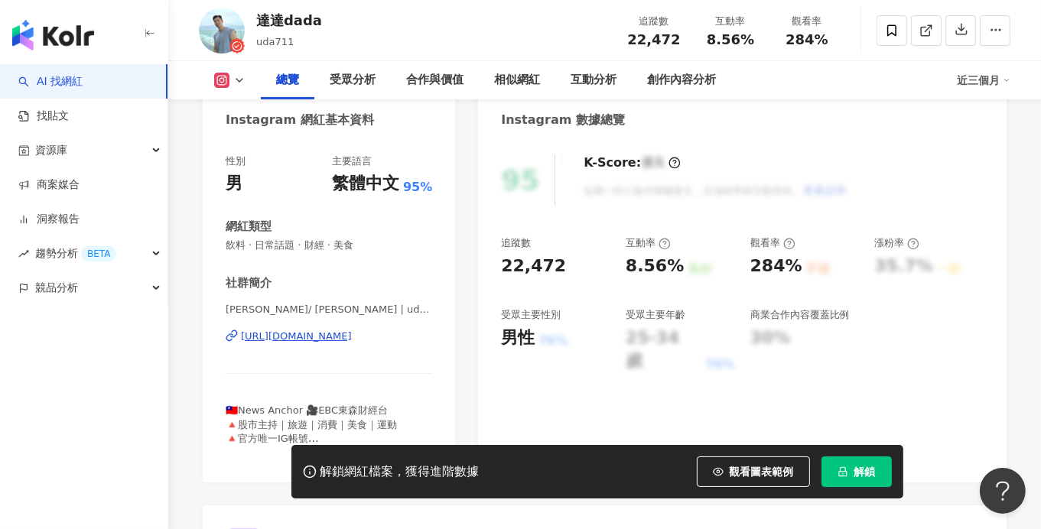
click at [352, 335] on div "https://www.instagram.com/uda711/" at bounding box center [296, 337] width 111 height 14
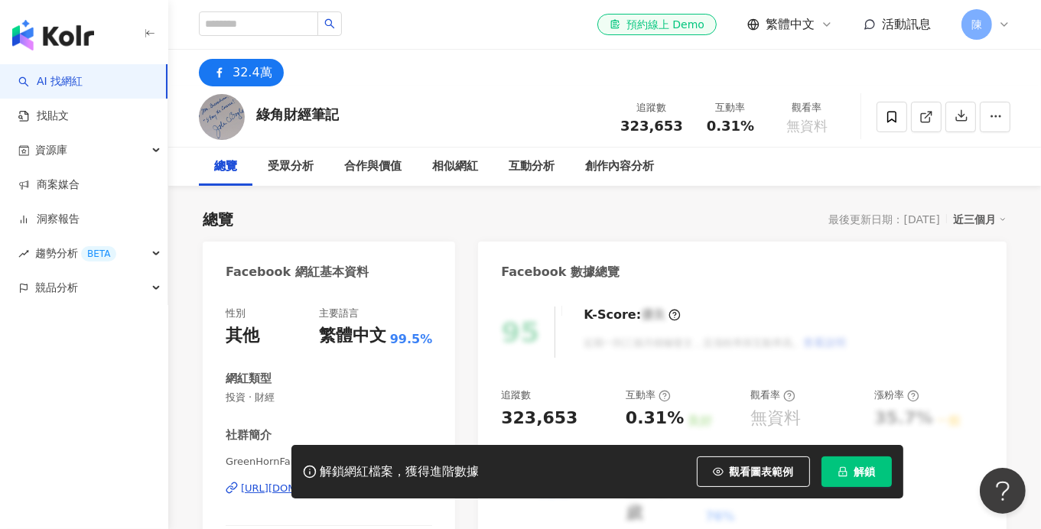
scroll to position [152, 0]
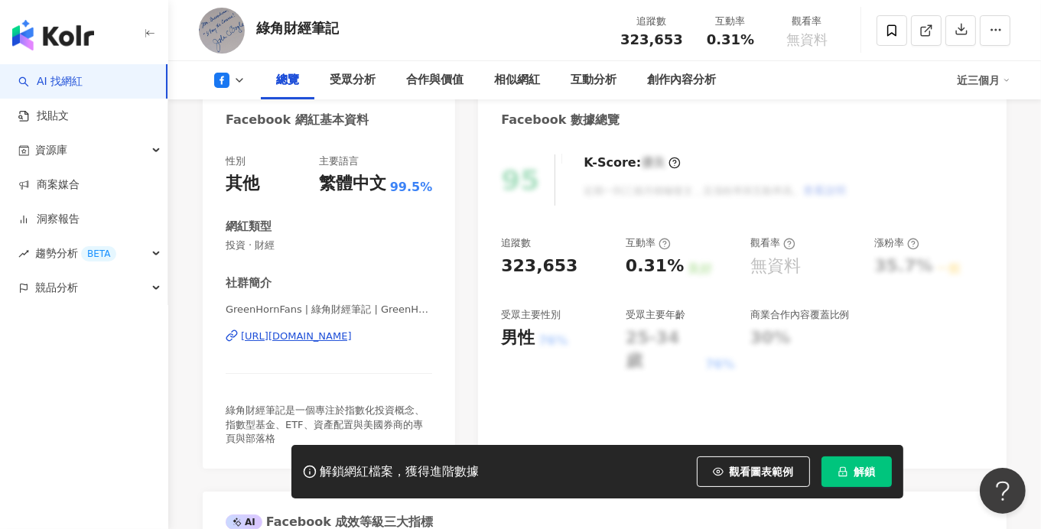
click at [327, 337] on div "https://www.facebook.com/156800414349725" at bounding box center [296, 337] width 111 height 14
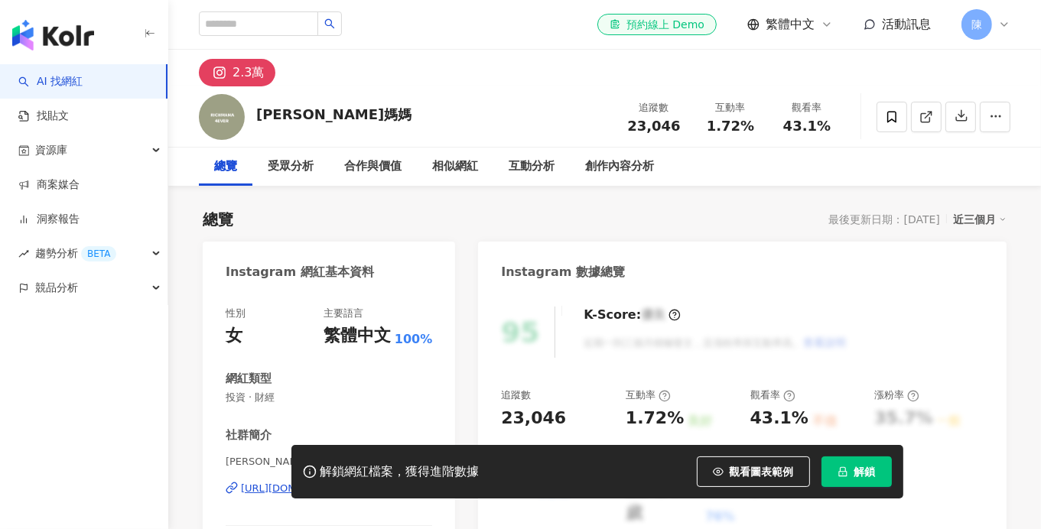
scroll to position [229, 0]
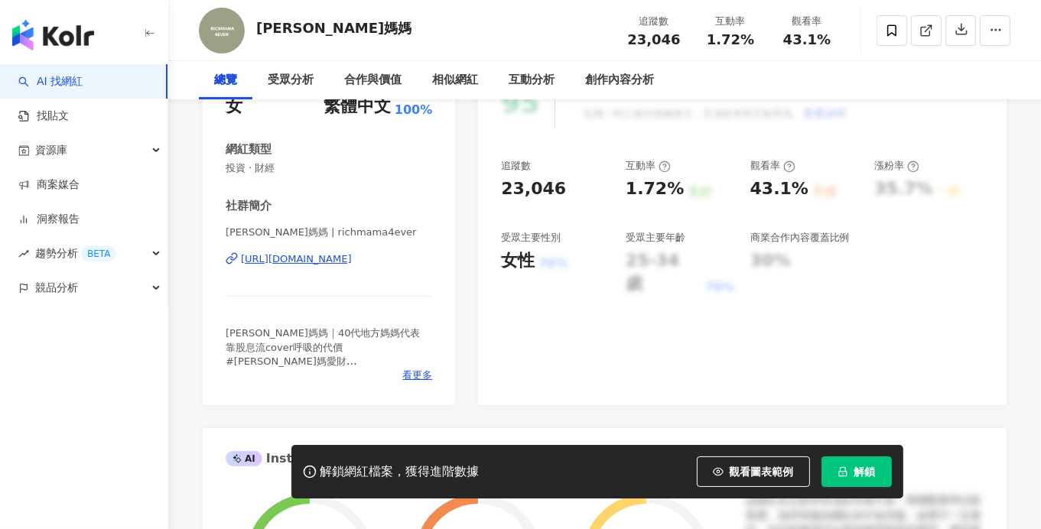
click at [352, 258] on div "[URL][DOMAIN_NAME]" at bounding box center [296, 259] width 111 height 14
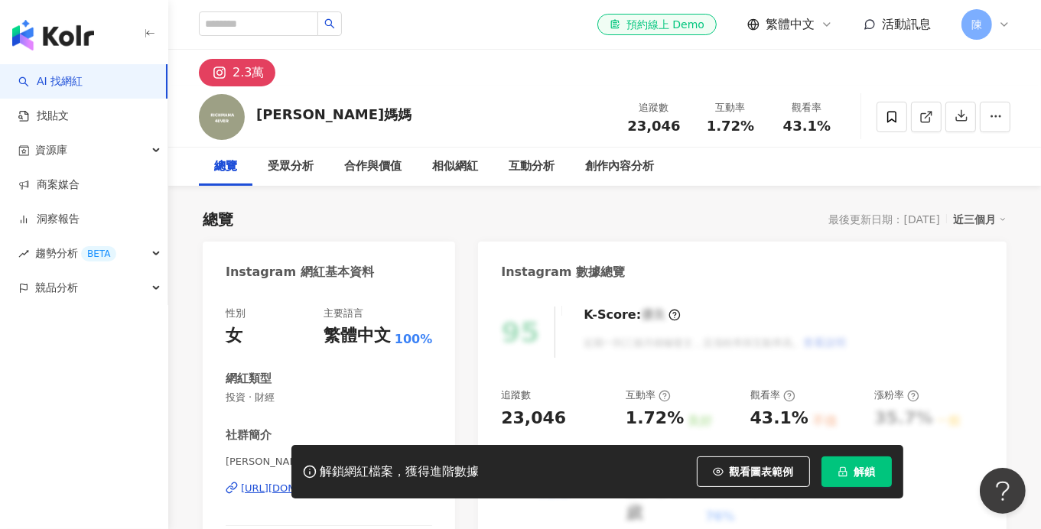
scroll to position [0, 0]
drag, startPoint x: 312, startPoint y: 115, endPoint x: 262, endPoint y: 119, distance: 50.6
click at [261, 118] on div "[PERSON_NAME]媽媽 追蹤數 23,046 互動率 1.72% 觀看率 43.1%" at bounding box center [604, 116] width 873 height 60
copy div "[PERSON_NAME]媽媽"
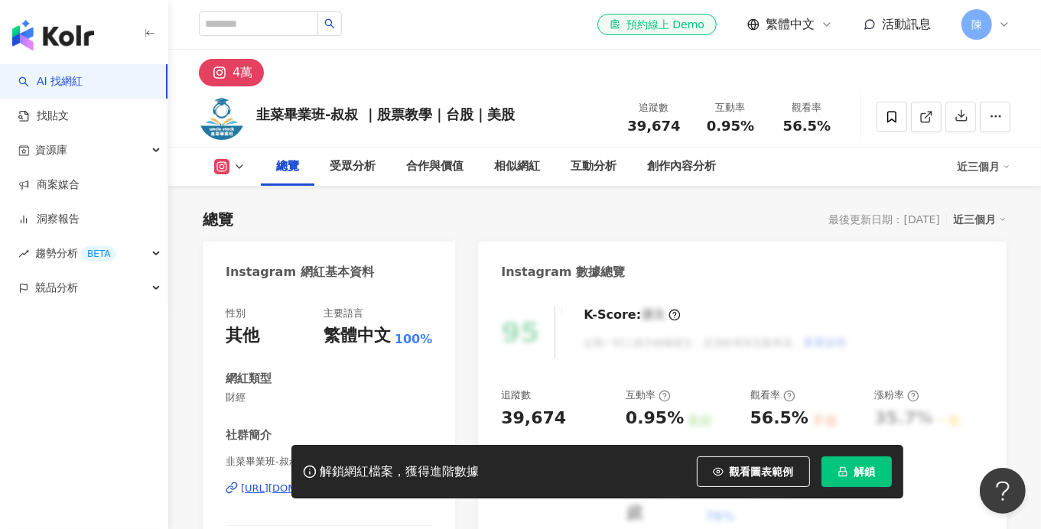
scroll to position [229, 0]
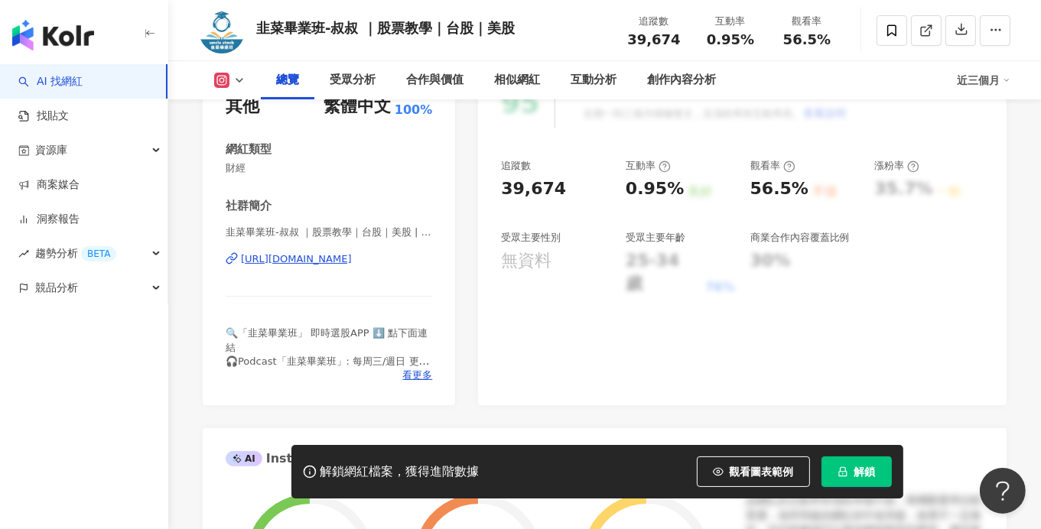
click at [352, 265] on div "https://www.instagram.com/uncle_stock/" at bounding box center [296, 259] width 111 height 14
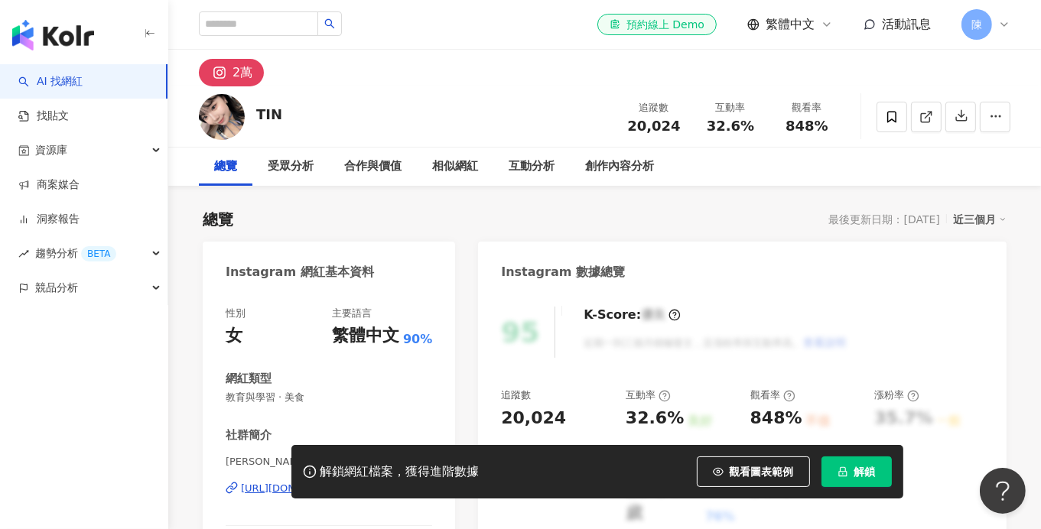
scroll to position [229, 0]
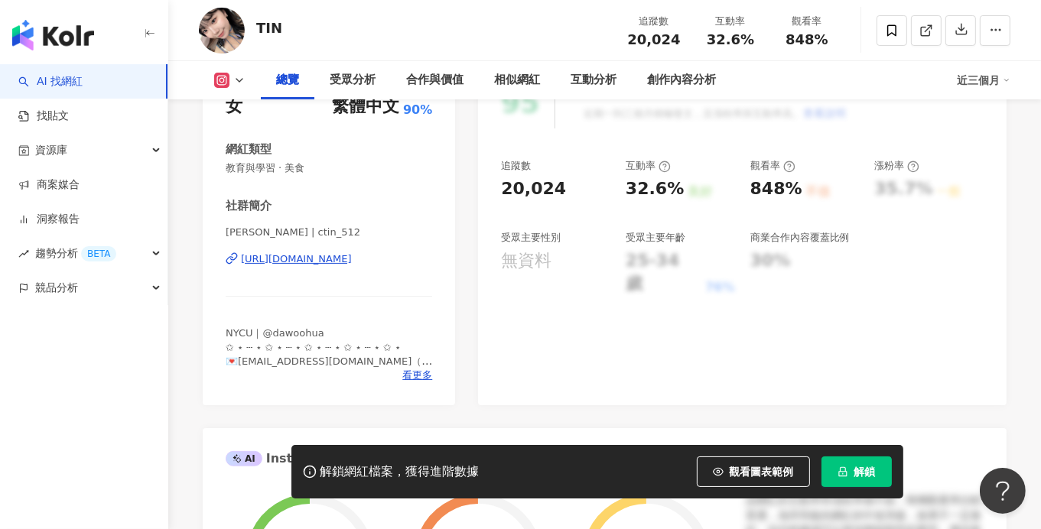
click at [326, 261] on div "https://www.instagram.com/ctin_512/" at bounding box center [296, 259] width 111 height 14
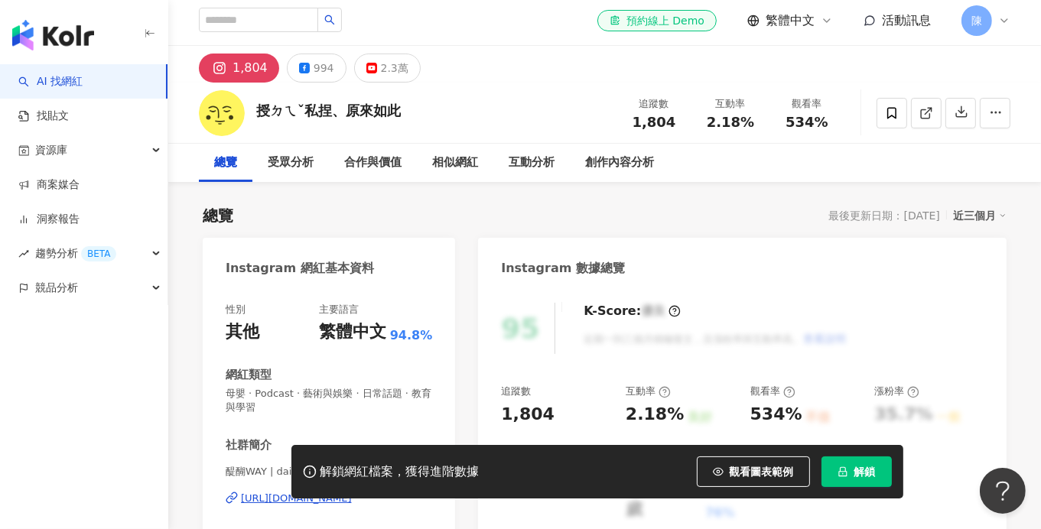
scroll to position [152, 0]
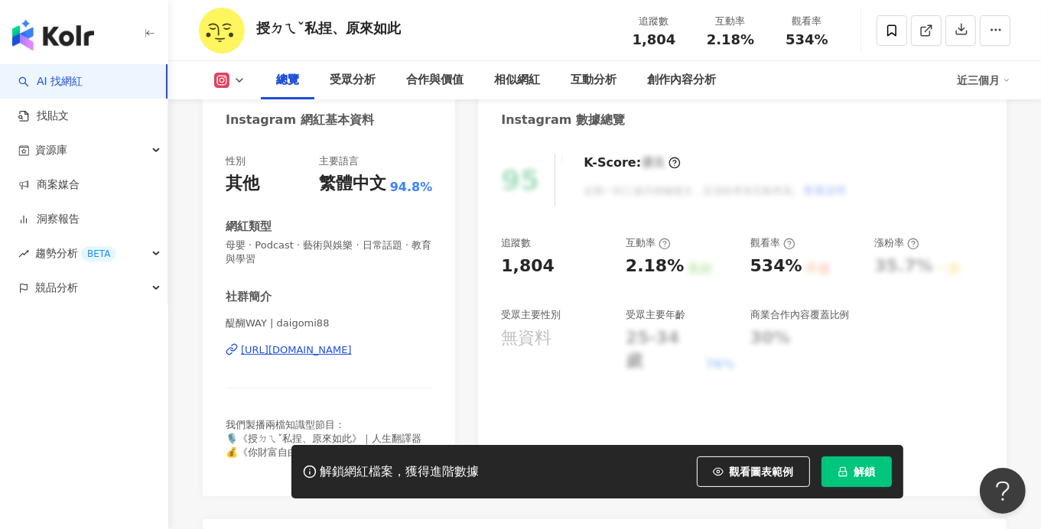
click at [238, 80] on icon at bounding box center [239, 80] width 12 height 12
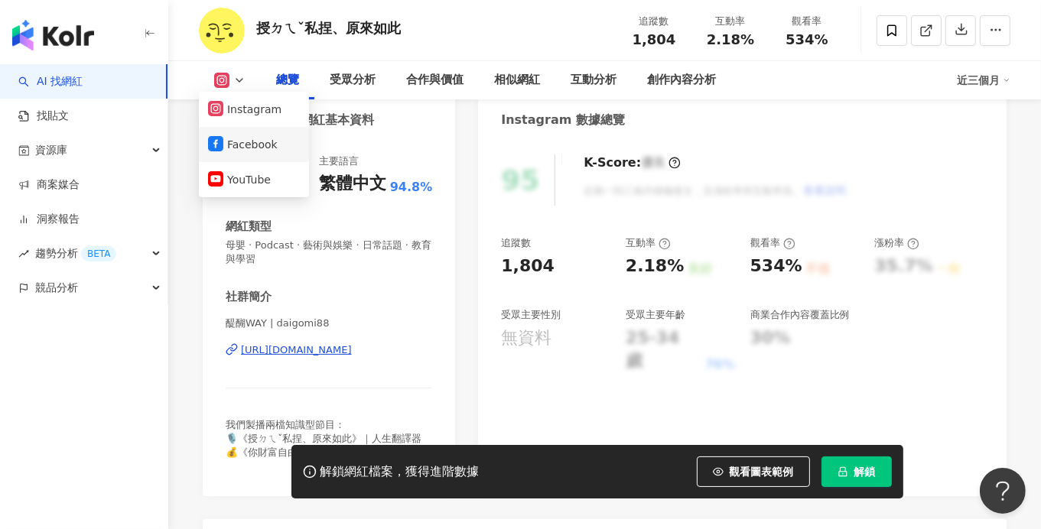
click at [246, 143] on button "Facebook" at bounding box center [254, 144] width 92 height 21
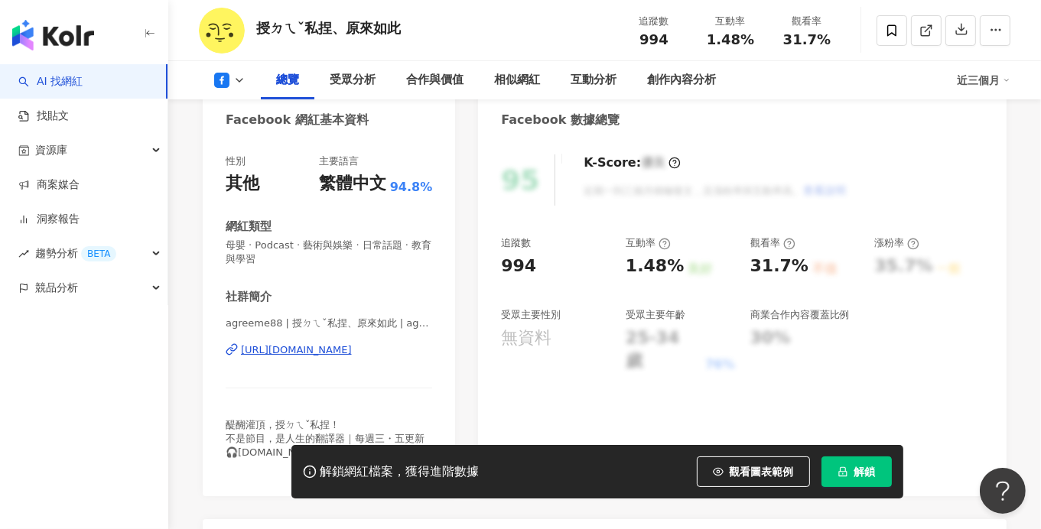
click at [240, 86] on icon at bounding box center [239, 80] width 12 height 12
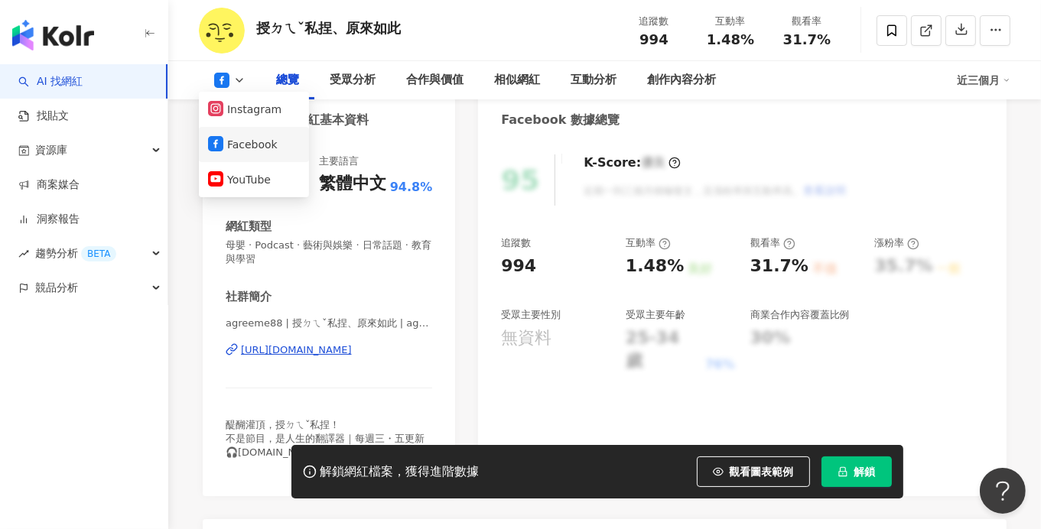
click at [247, 177] on button "YouTube" at bounding box center [254, 179] width 92 height 21
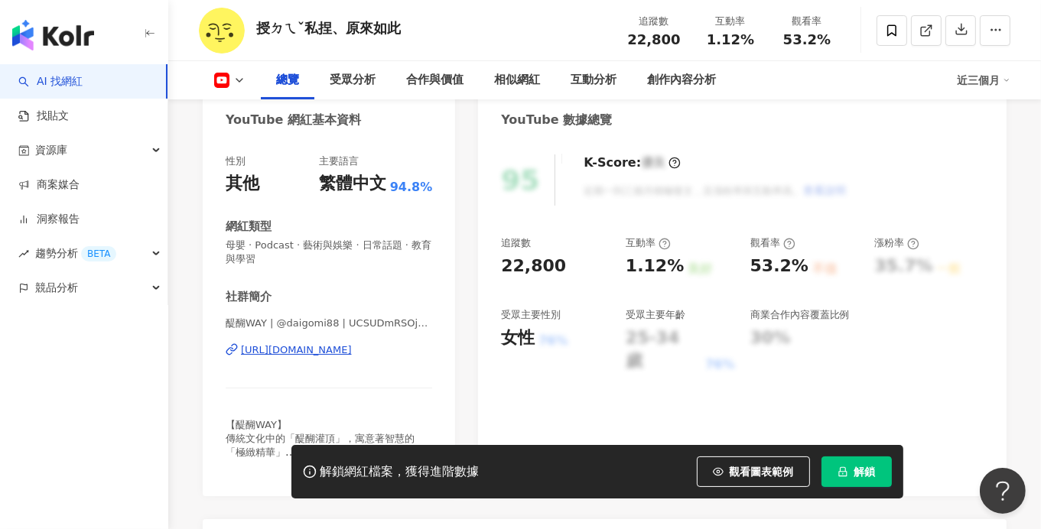
click at [352, 349] on div "https://www.youtube.com/channel/UCSUDmRSOjcYvM8oBdcMmHfA" at bounding box center [296, 350] width 111 height 14
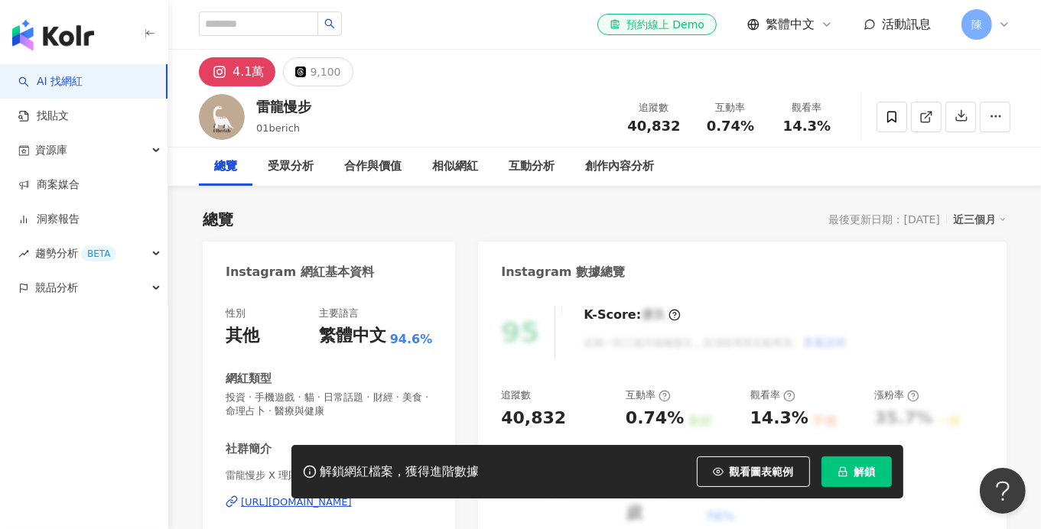
scroll to position [152, 0]
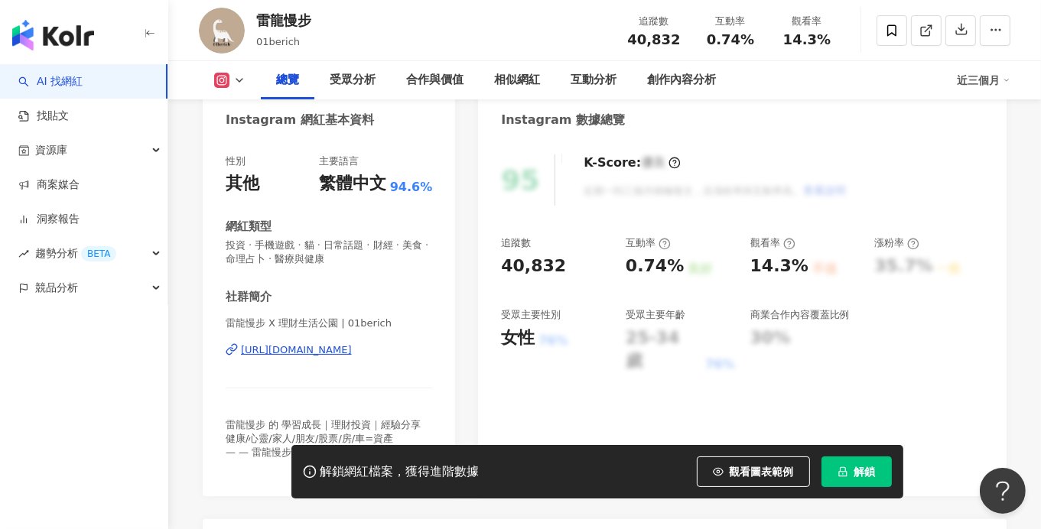
click at [352, 351] on div "[URL][DOMAIN_NAME]" at bounding box center [296, 350] width 111 height 14
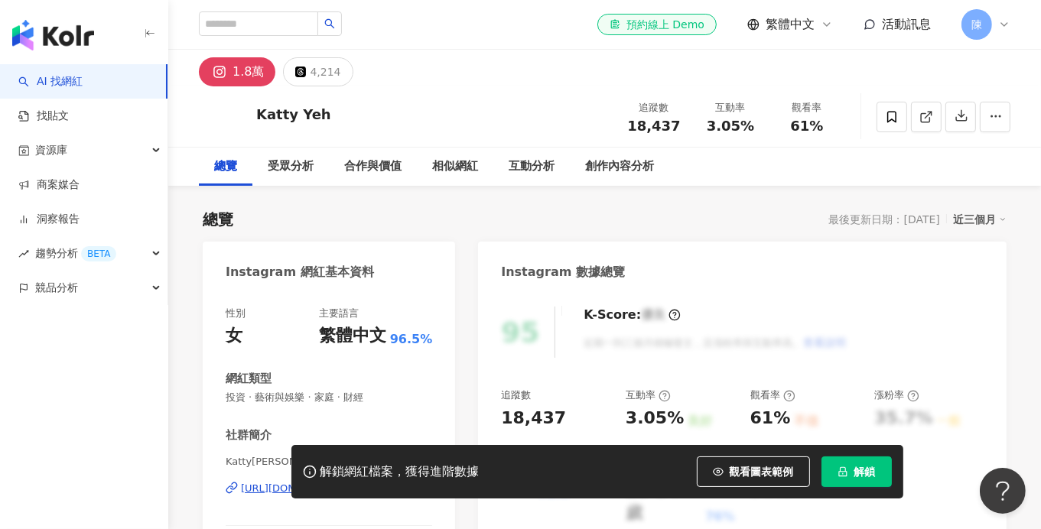
scroll to position [229, 0]
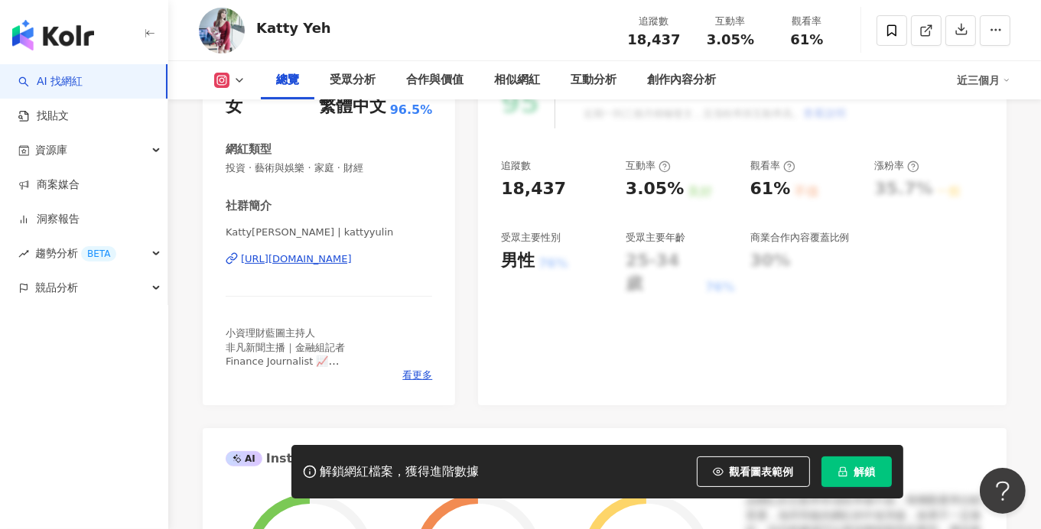
click at [323, 262] on div "[URL][DOMAIN_NAME]" at bounding box center [296, 259] width 111 height 14
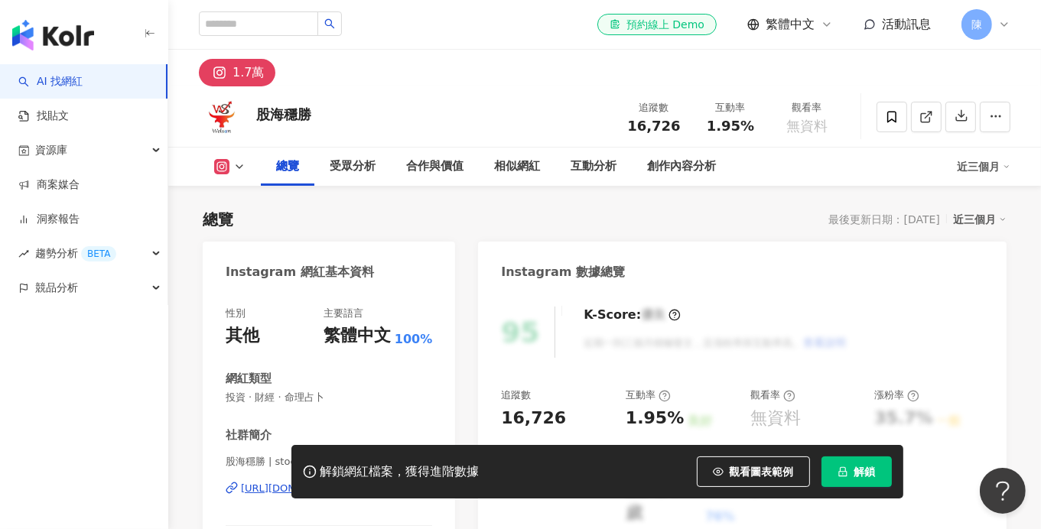
scroll to position [305, 0]
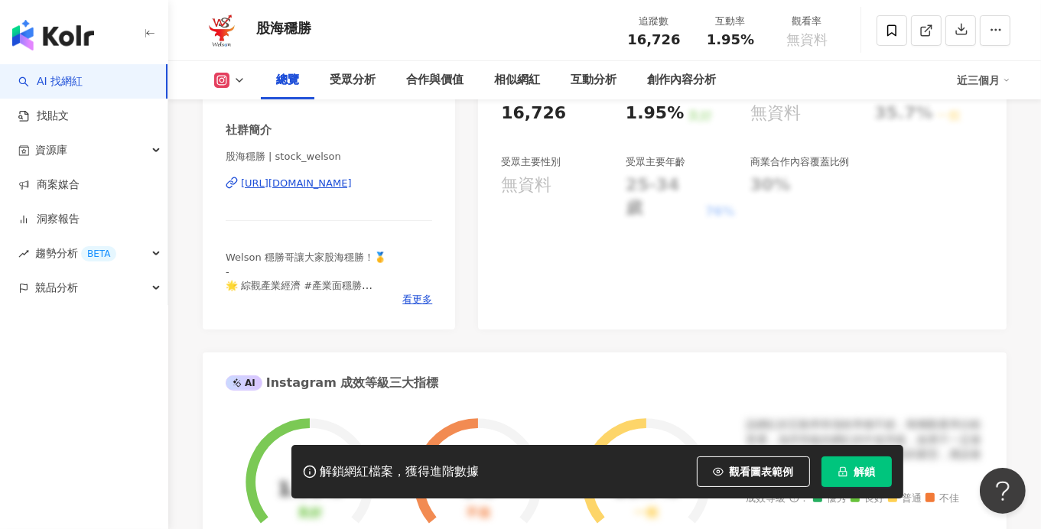
click at [304, 184] on div "[URL][DOMAIN_NAME]" at bounding box center [296, 184] width 111 height 14
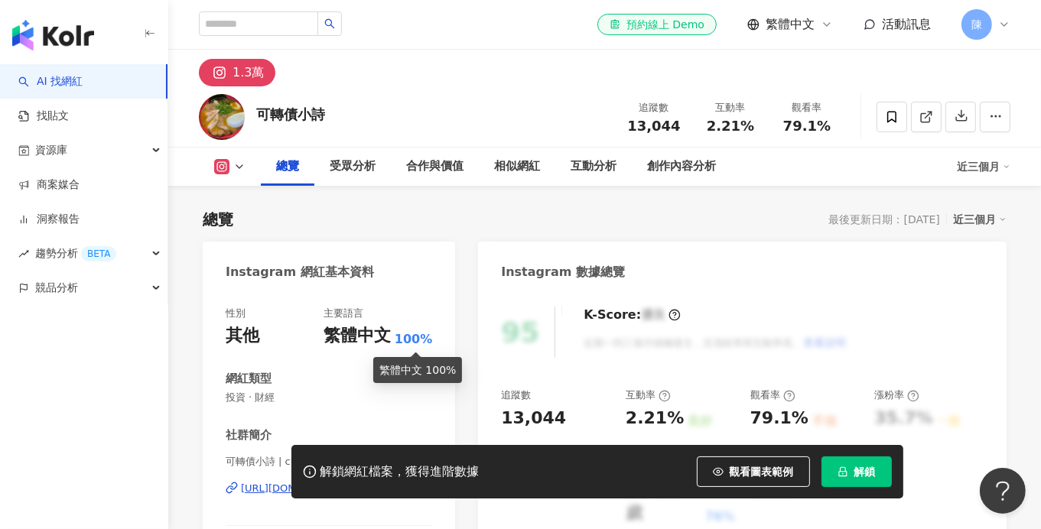
scroll to position [152, 0]
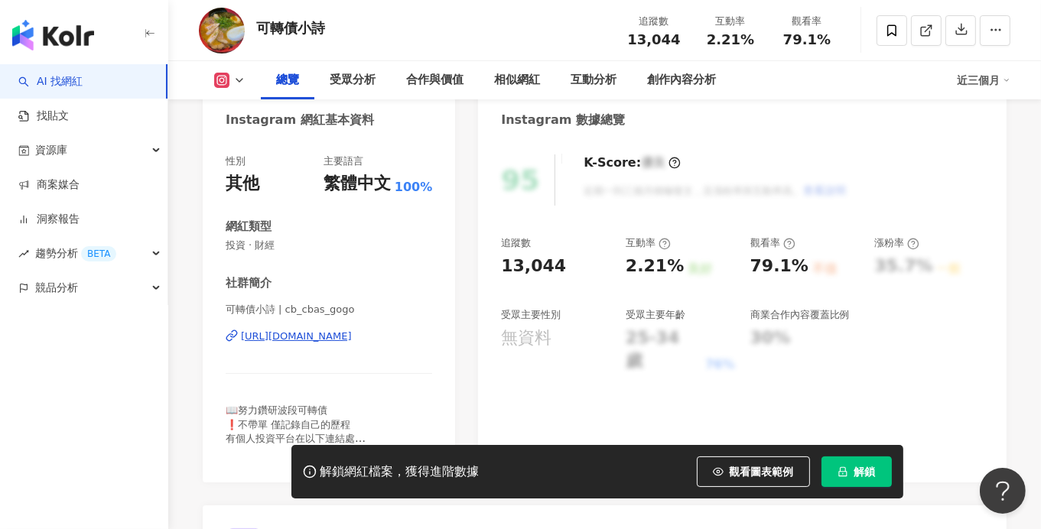
drag, startPoint x: 345, startPoint y: 336, endPoint x: 197, endPoint y: 129, distance: 254.3
click at [345, 336] on div "[URL][DOMAIN_NAME]" at bounding box center [296, 337] width 111 height 14
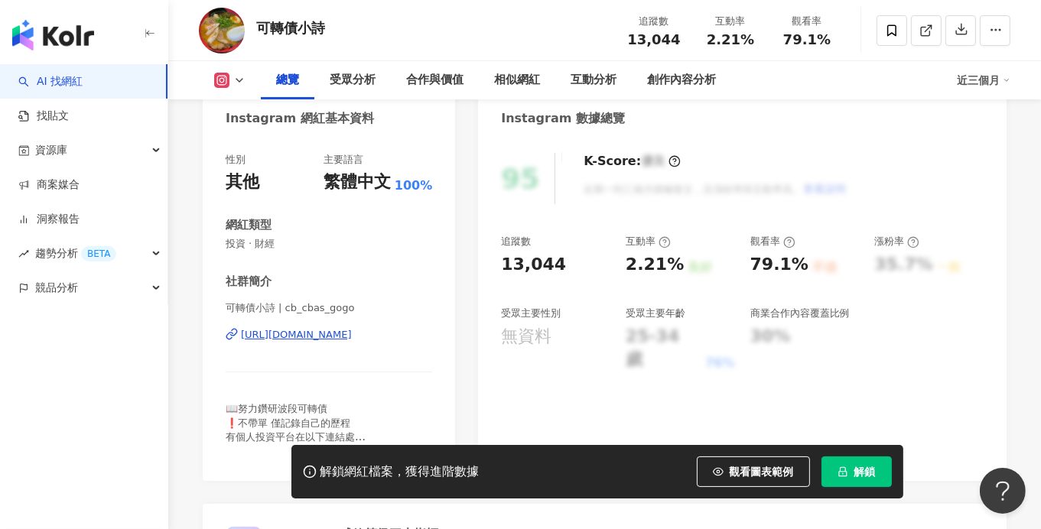
scroll to position [229, 0]
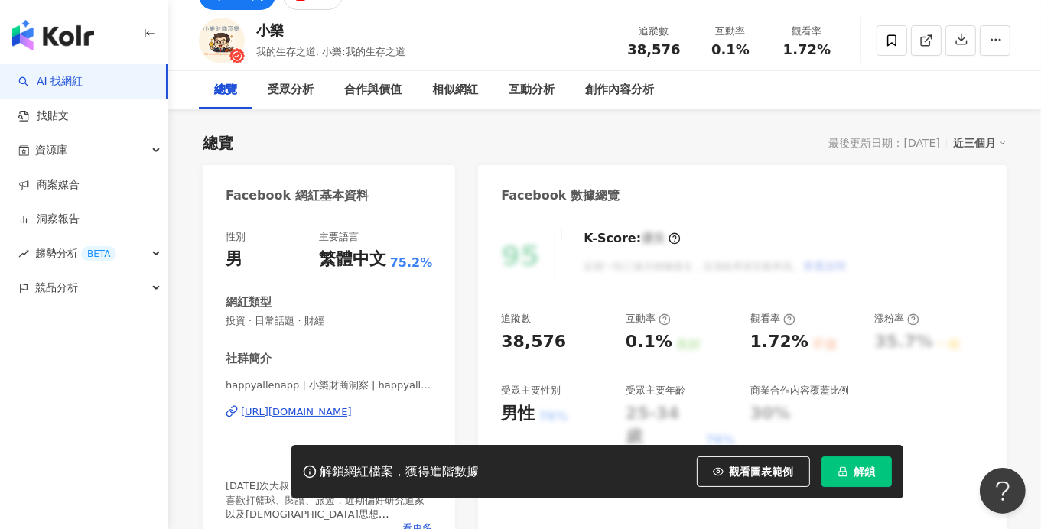
click at [351, 409] on div "[URL][DOMAIN_NAME]" at bounding box center [296, 412] width 111 height 14
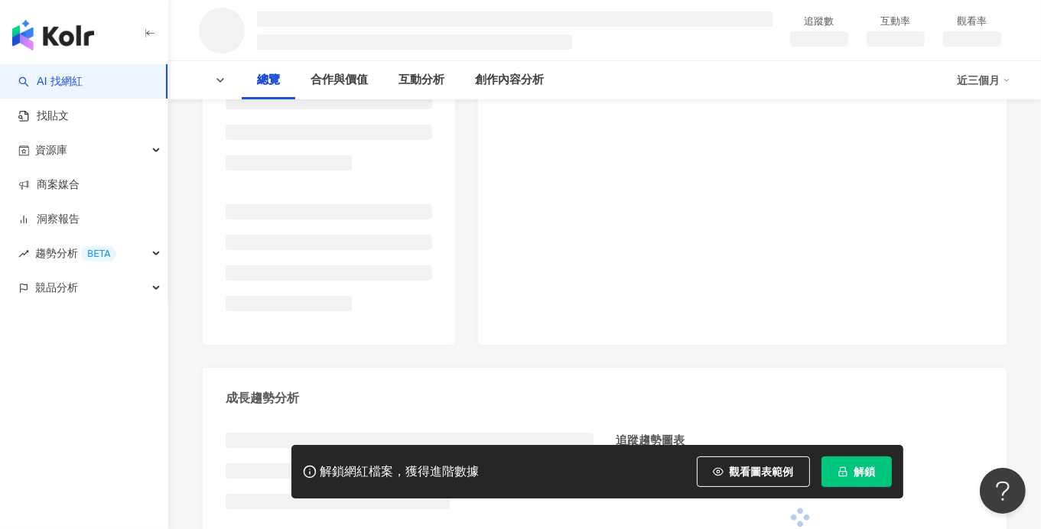
scroll to position [382, 0]
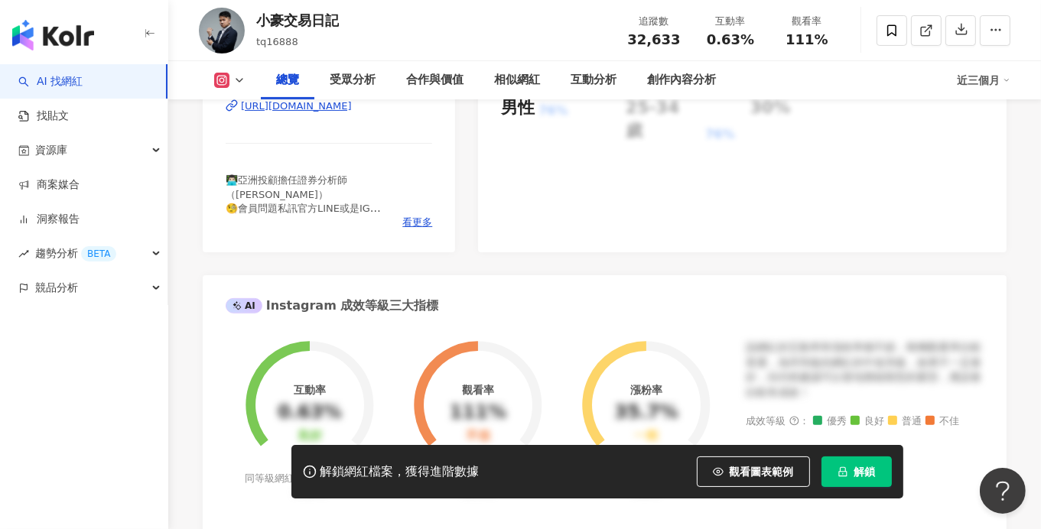
scroll to position [381, 0]
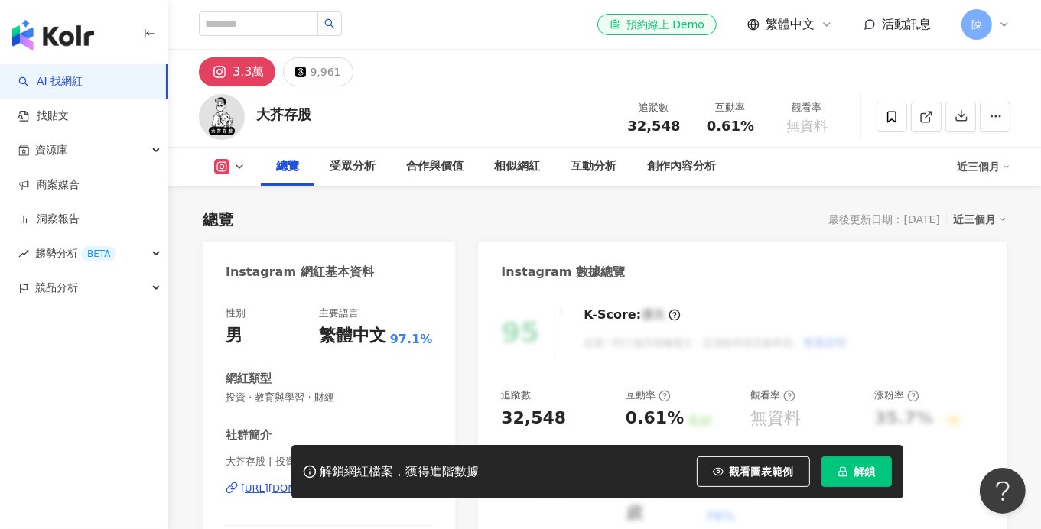
scroll to position [152, 0]
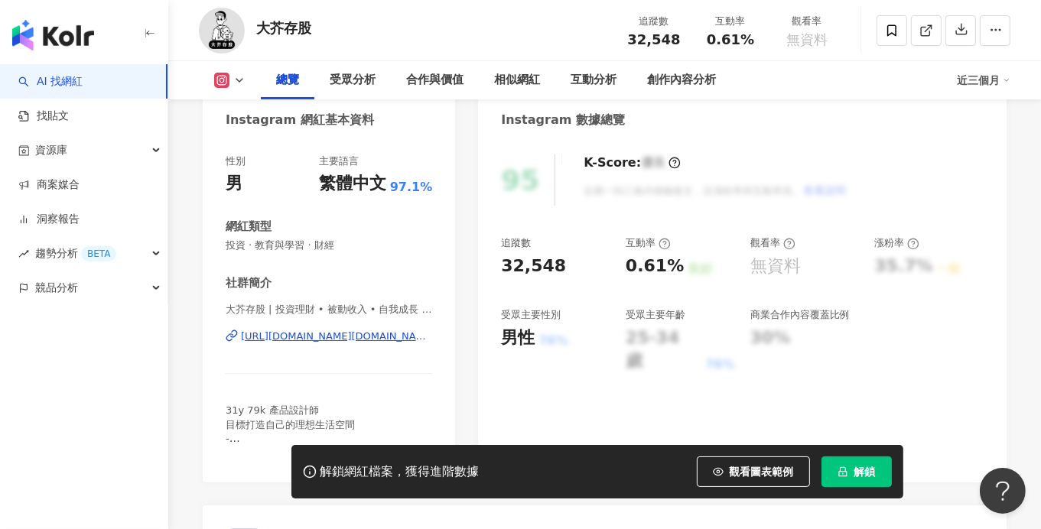
drag, startPoint x: 359, startPoint y: 340, endPoint x: 462, endPoint y: 295, distance: 112.7
click at [359, 340] on div "[URL][DOMAIN_NAME][DOMAIN_NAME]" at bounding box center [336, 337] width 191 height 14
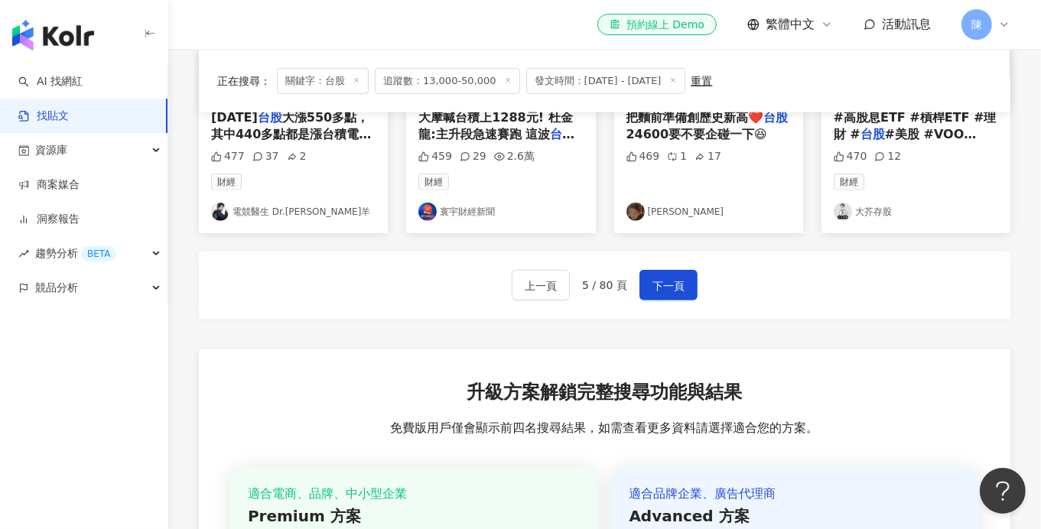
scroll to position [994, 0]
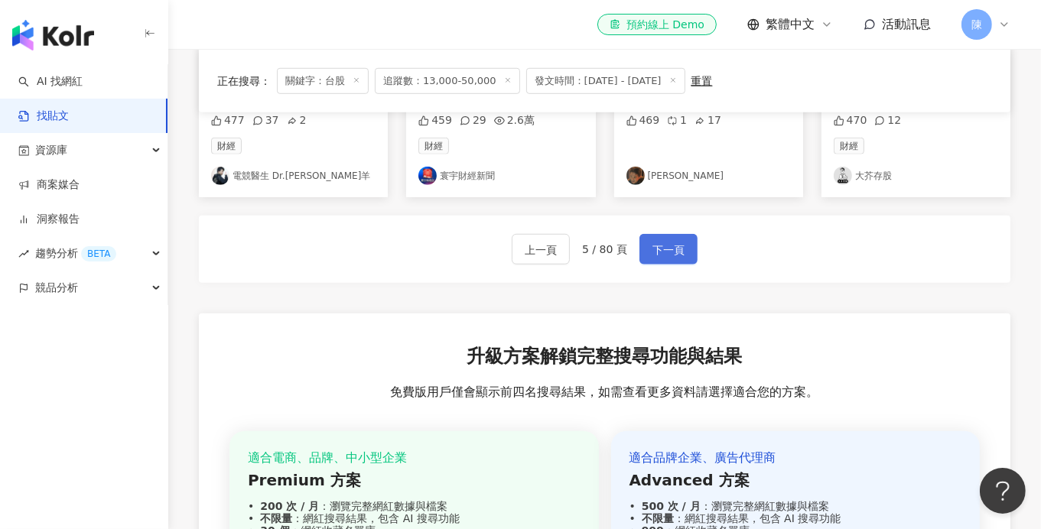
click at [679, 244] on span "下一頁" at bounding box center [668, 250] width 32 height 18
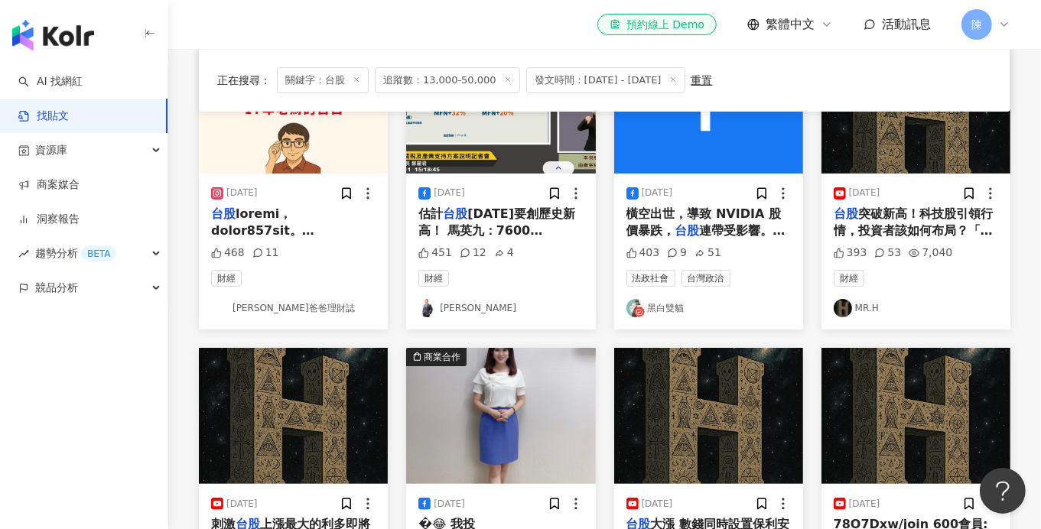
scroll to position [229, 0]
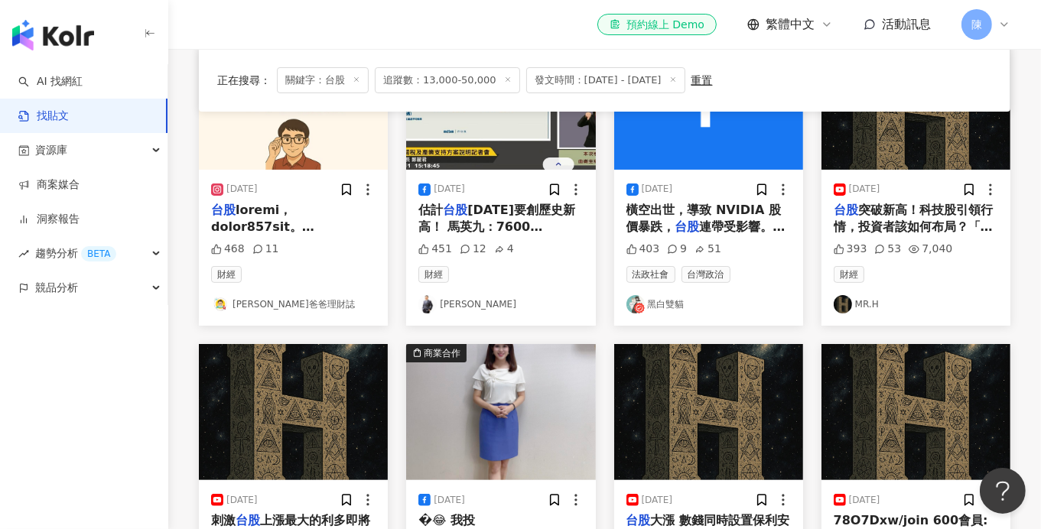
click at [665, 307] on link "黑白雙貓" at bounding box center [708, 304] width 164 height 18
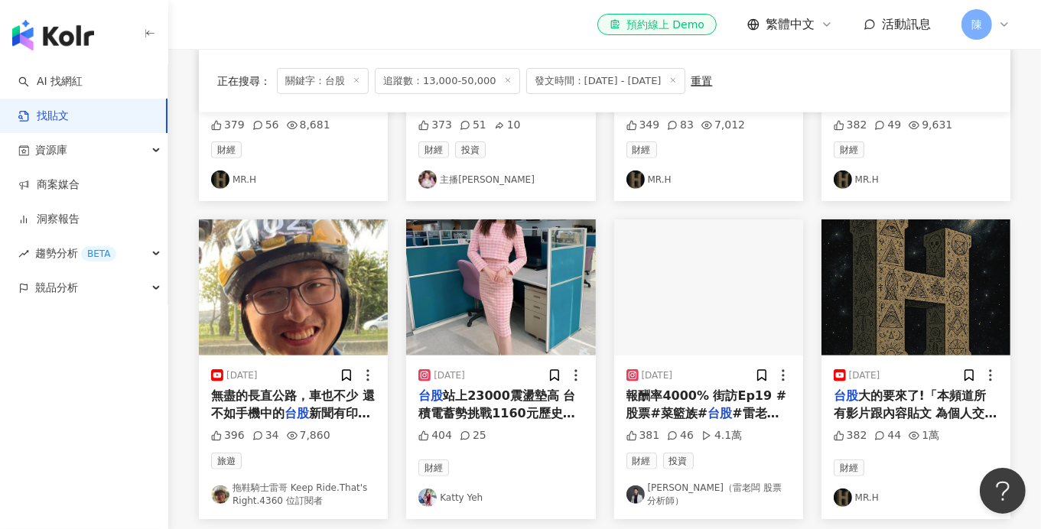
scroll to position [765, 0]
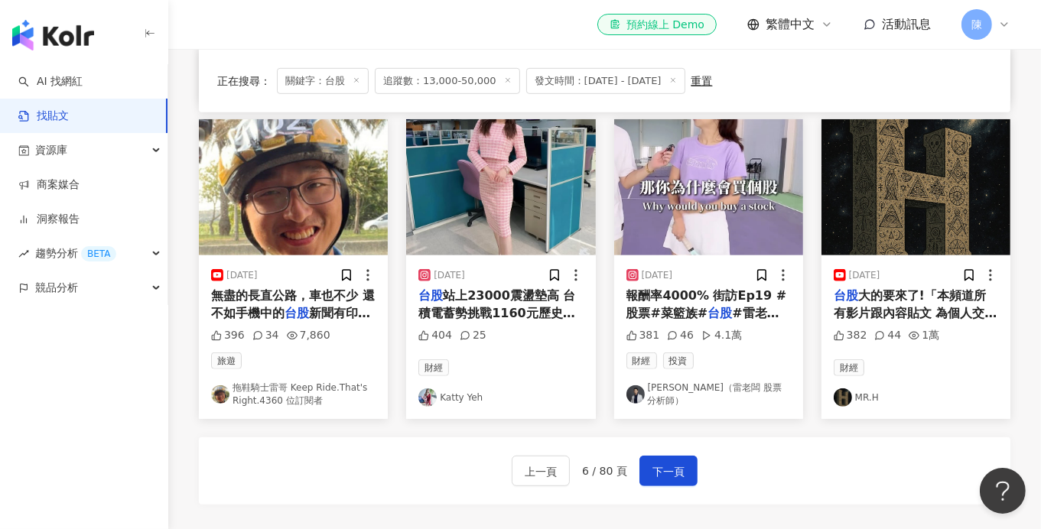
click at [343, 385] on link "拖鞋騎士雷哥 Keep Ride.That's Right.4360 位訂閱者" at bounding box center [293, 395] width 164 height 26
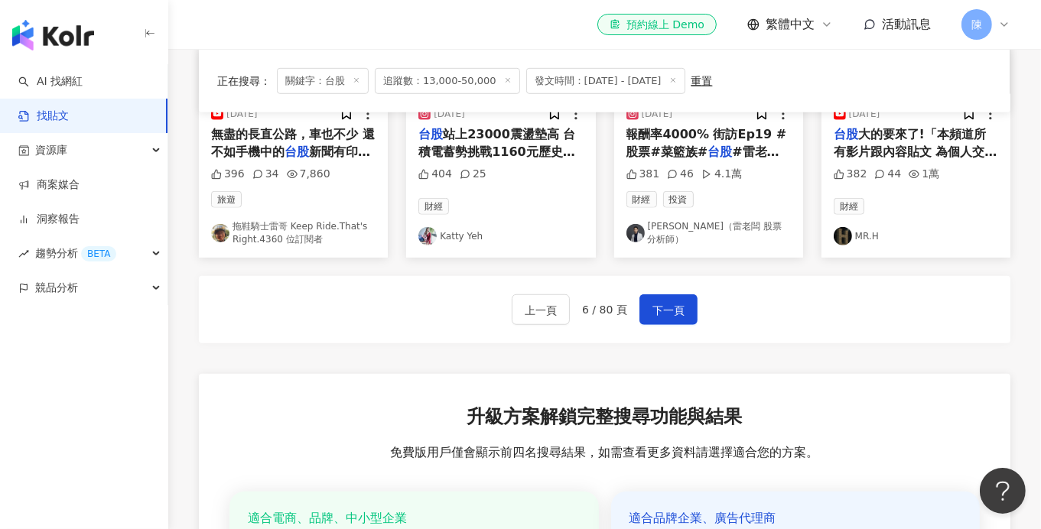
scroll to position [1070, 0]
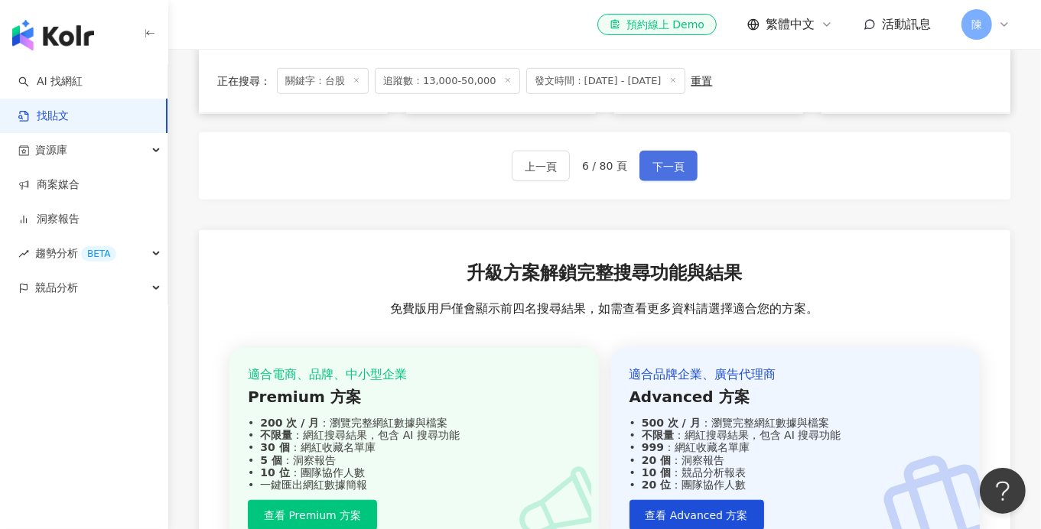
click at [656, 170] on span "下一頁" at bounding box center [668, 167] width 32 height 18
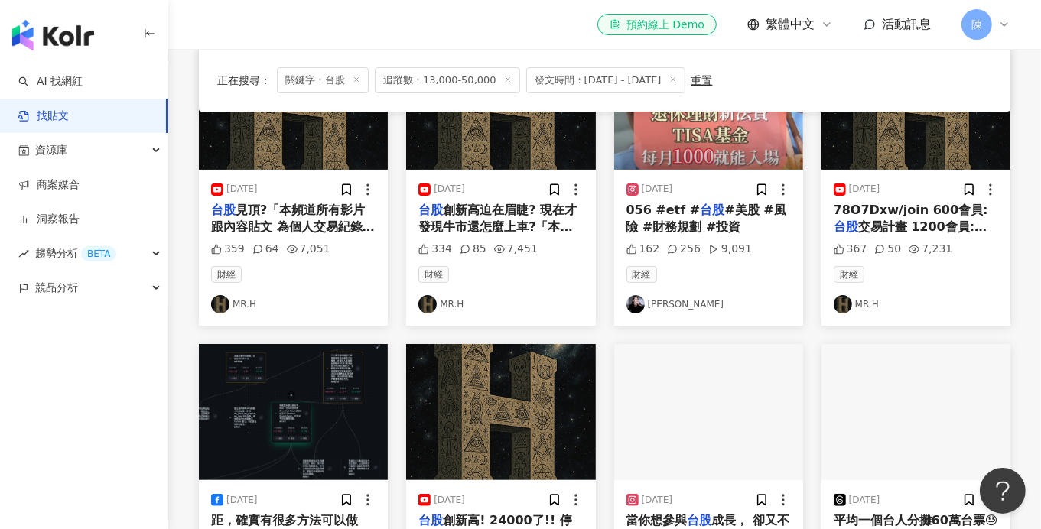
scroll to position [152, 0]
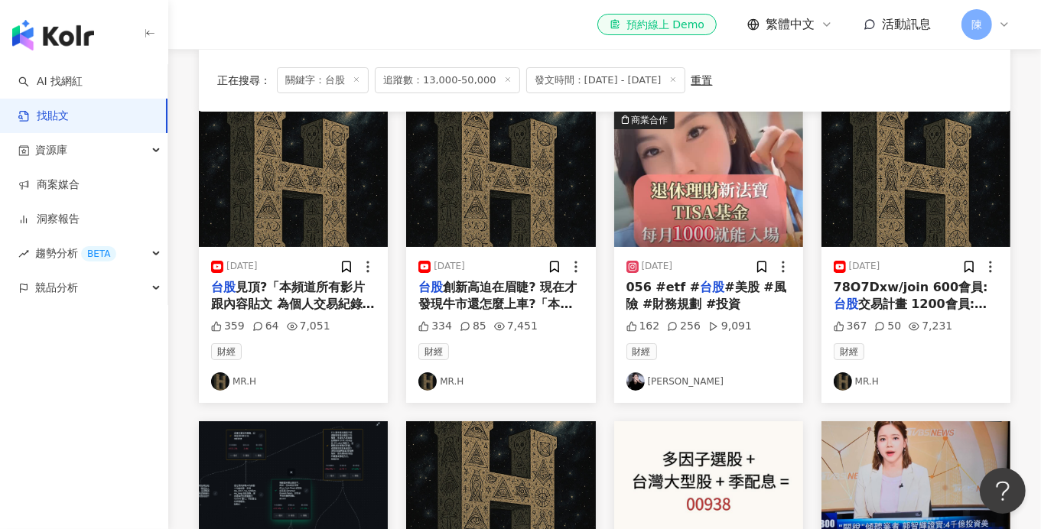
click at [645, 382] on link "LINA" at bounding box center [708, 381] width 164 height 18
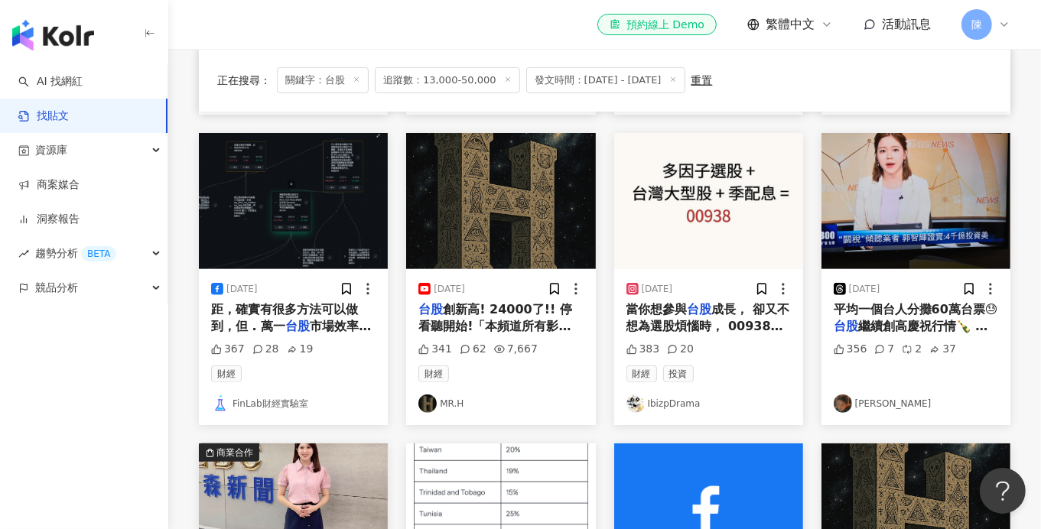
scroll to position [459, 0]
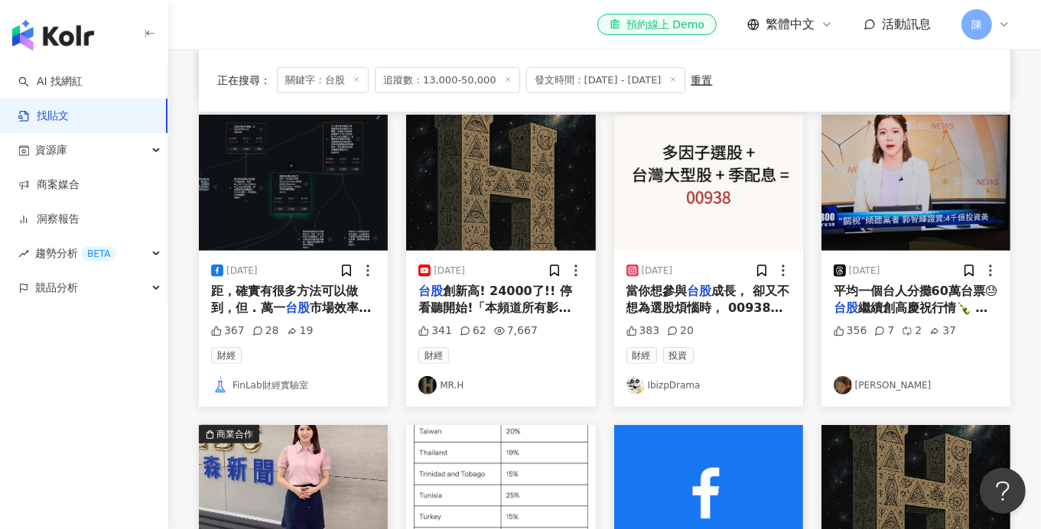
click at [681, 386] on link "IbizpDrama" at bounding box center [708, 385] width 164 height 18
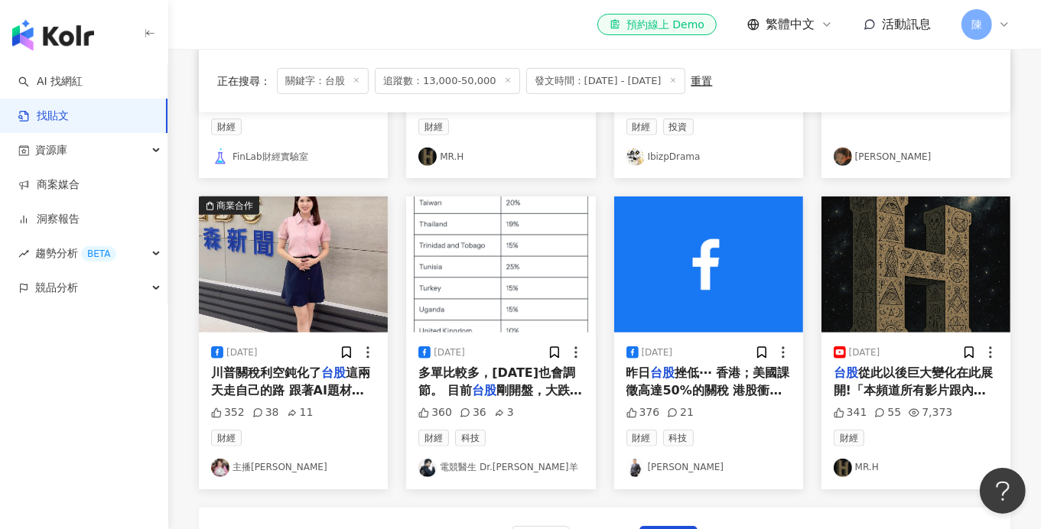
scroll to position [765, 0]
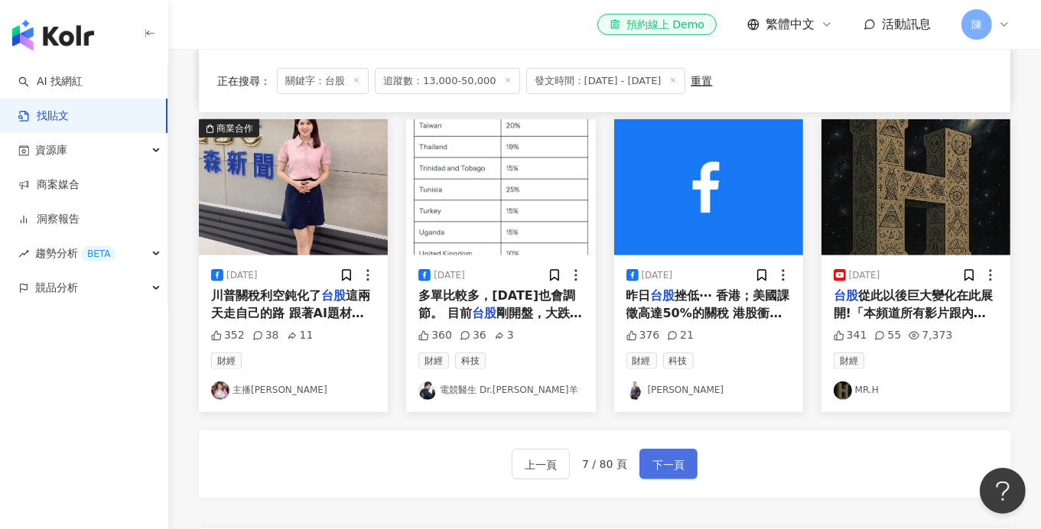
click at [658, 462] on span "下一頁" at bounding box center [668, 465] width 32 height 18
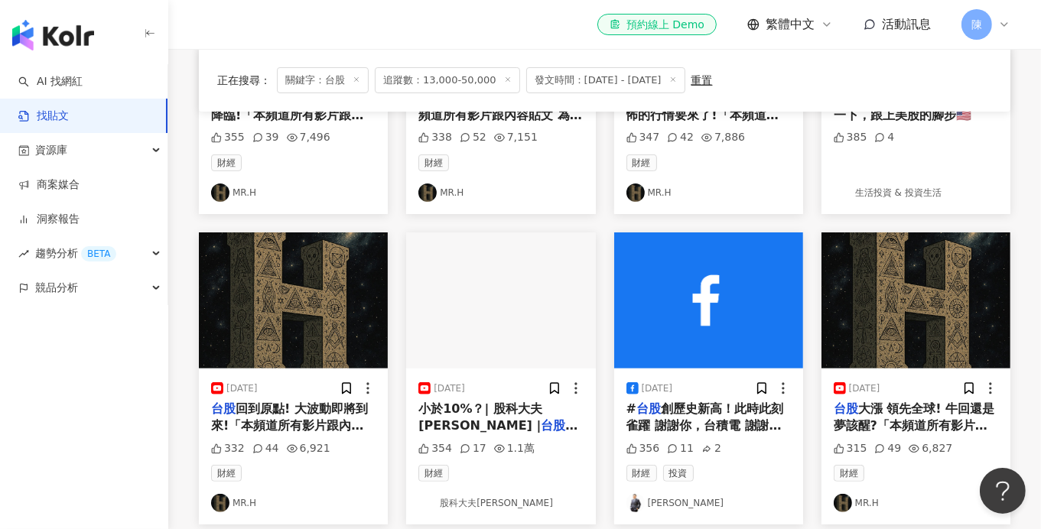
scroll to position [305, 0]
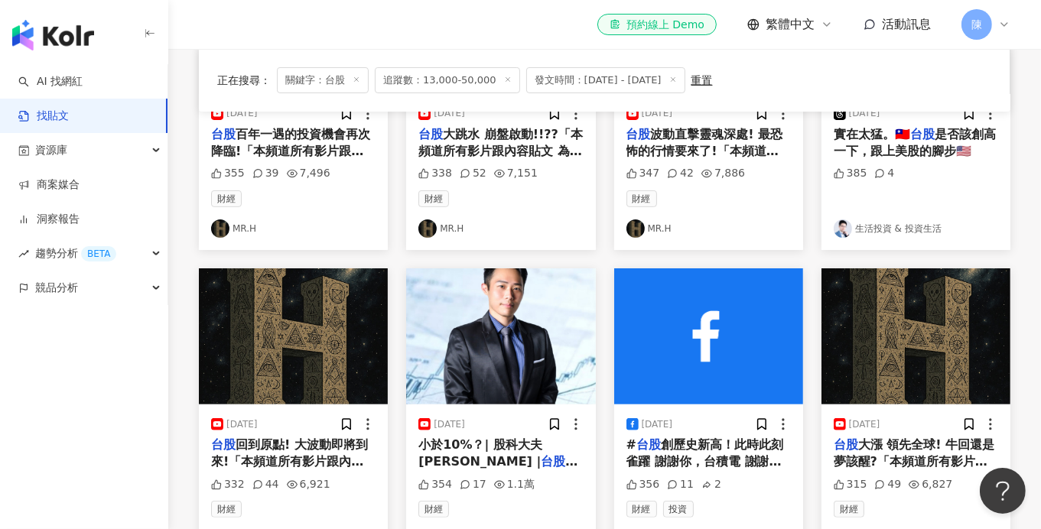
click at [886, 223] on link "生活投資 & 投資生活" at bounding box center [916, 228] width 164 height 18
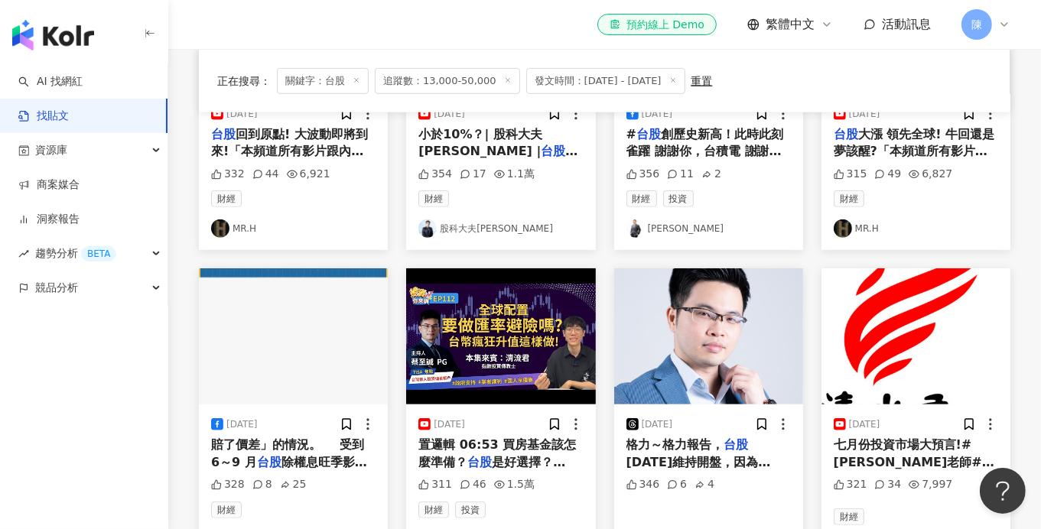
scroll to position [765, 0]
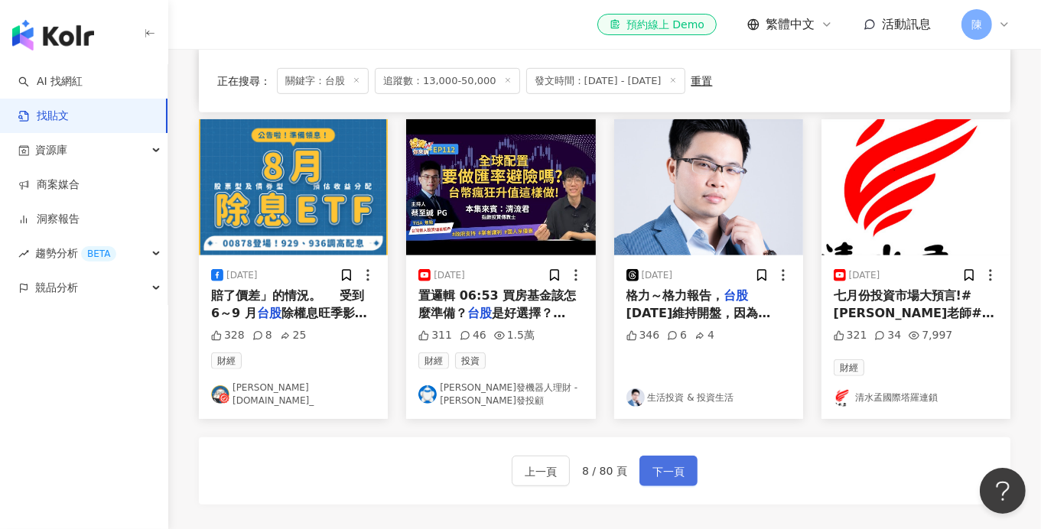
click at [674, 463] on span "下一頁" at bounding box center [668, 472] width 32 height 18
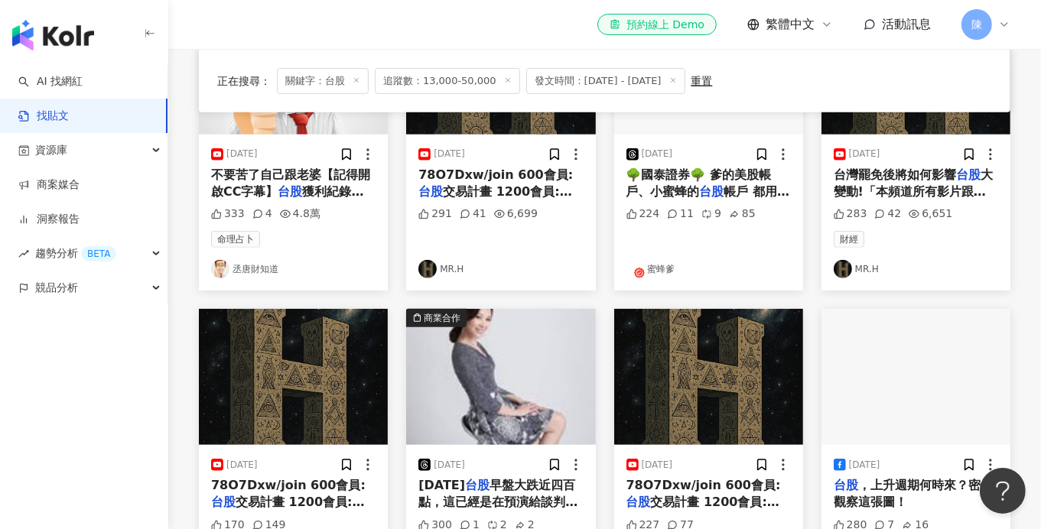
scroll to position [772, 0]
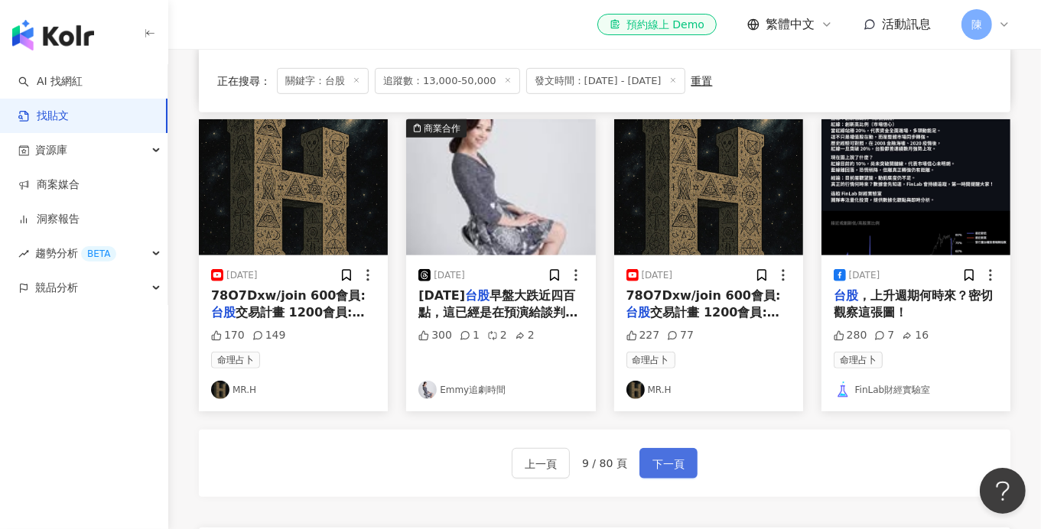
click at [688, 457] on button "下一頁" at bounding box center [668, 463] width 58 height 31
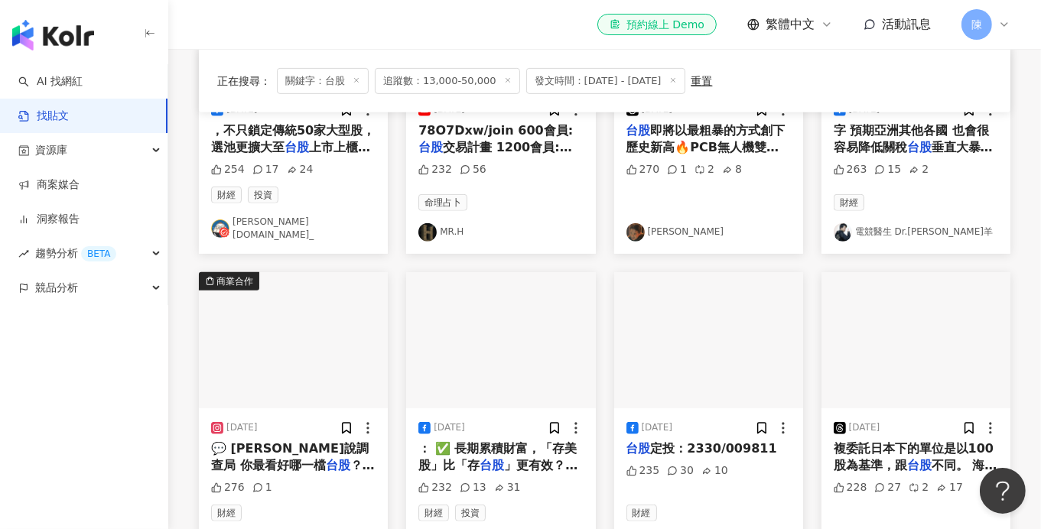
scroll to position [855, 0]
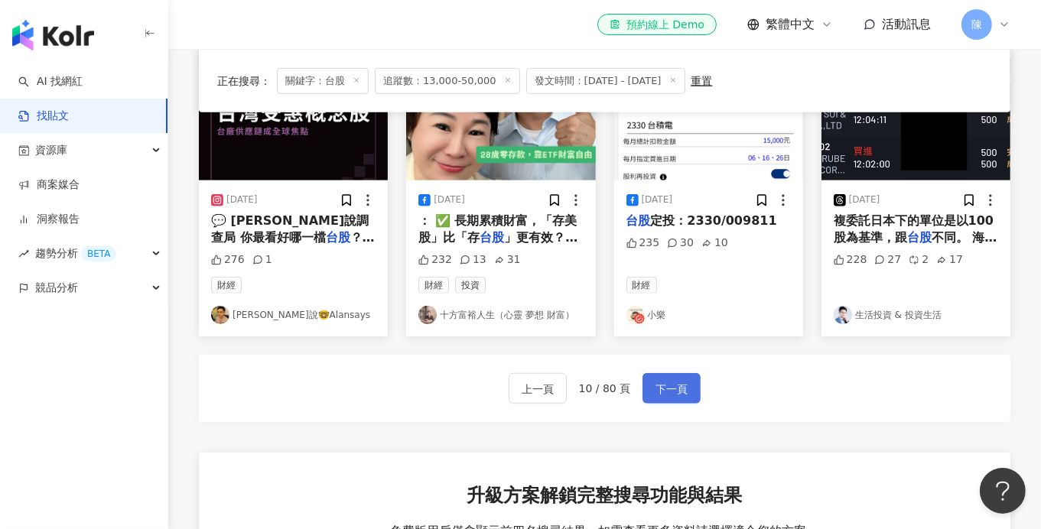
click at [686, 379] on button "下一頁" at bounding box center [671, 388] width 58 height 31
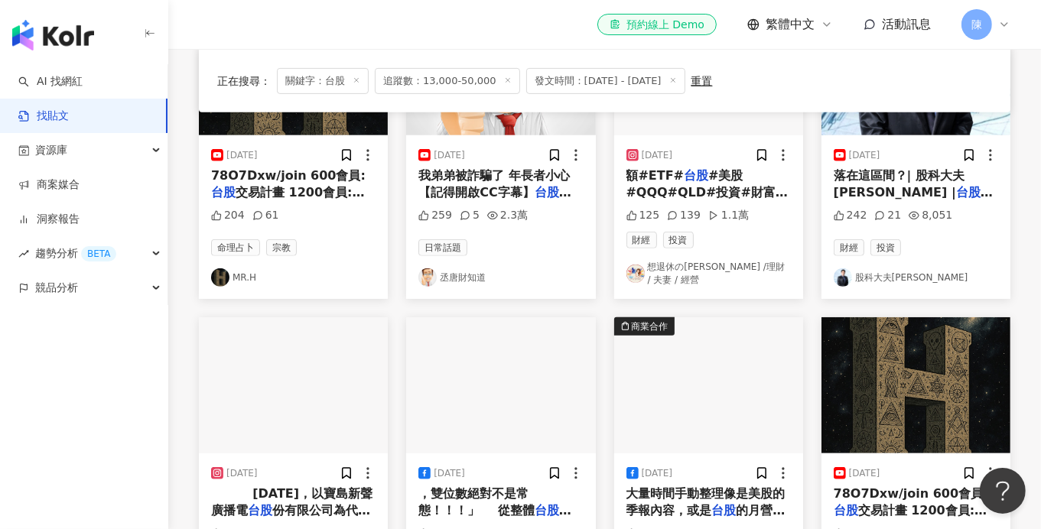
scroll to position [541, 0]
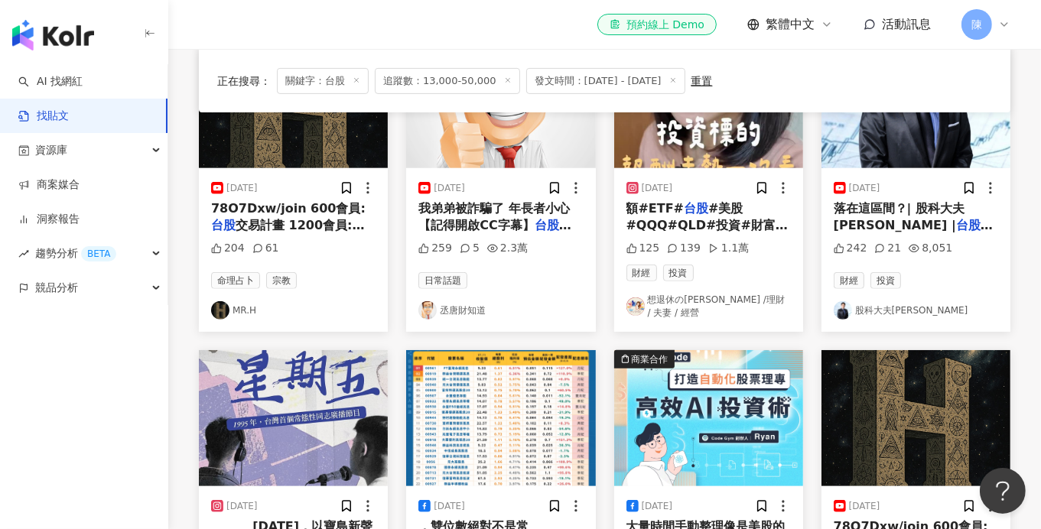
click at [876, 304] on link "股科大夫容逸燊" at bounding box center [916, 310] width 164 height 18
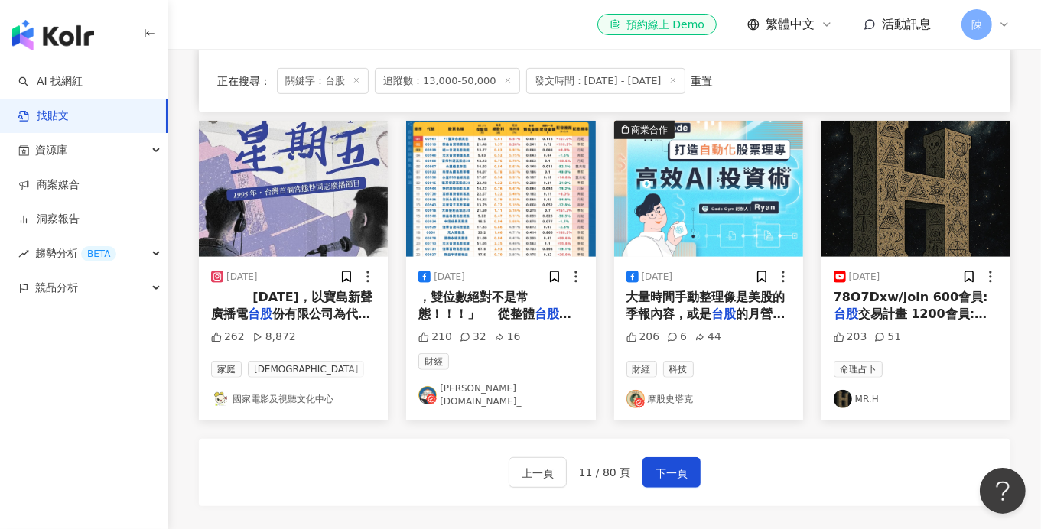
scroll to position [771, 0]
click at [662, 390] on link "摩股史塔克" at bounding box center [708, 399] width 164 height 18
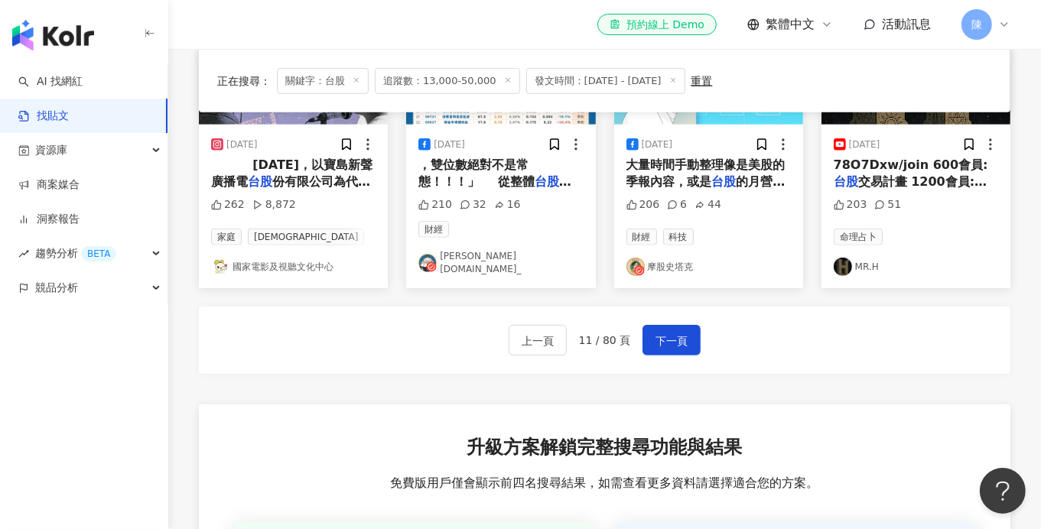
scroll to position [847, 0]
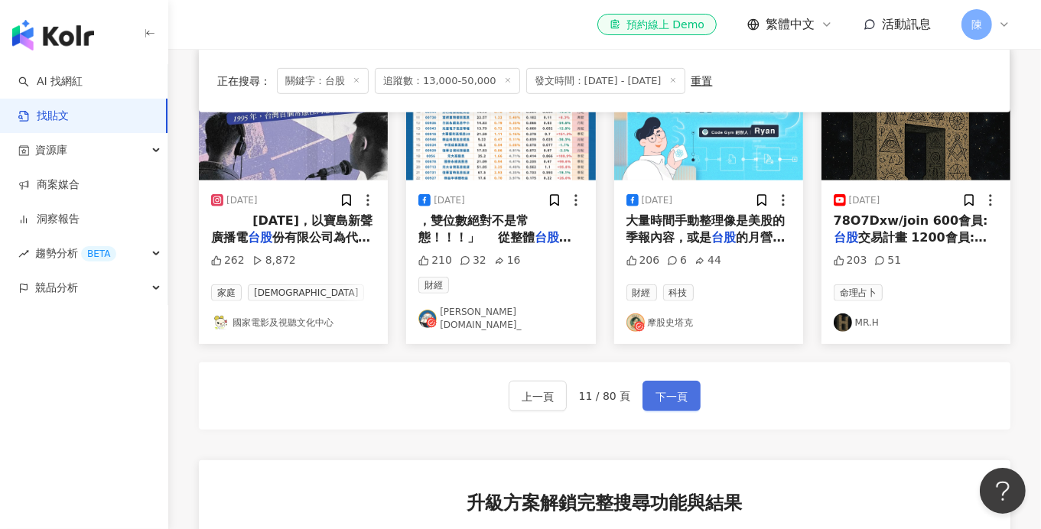
click at [656, 388] on span "下一頁" at bounding box center [671, 397] width 32 height 18
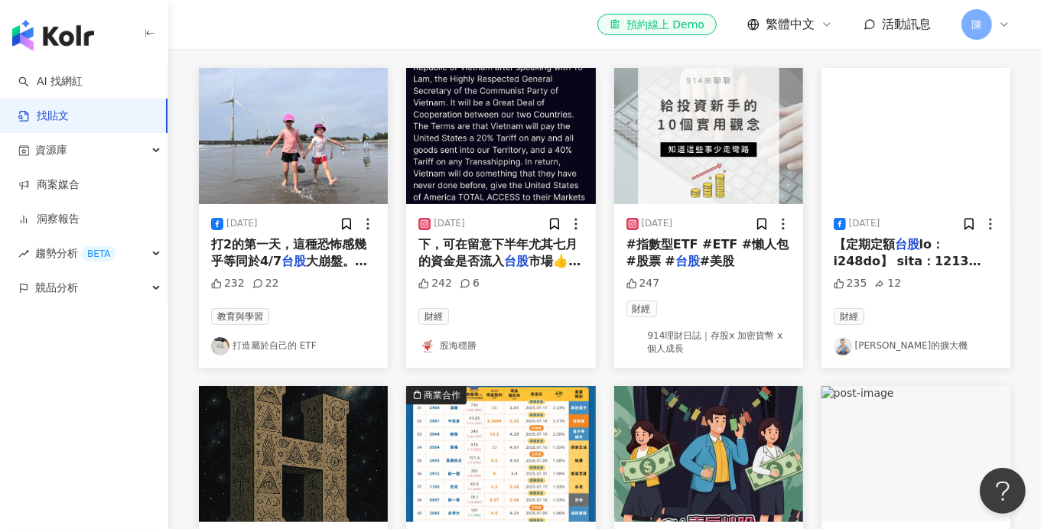
scroll to position [250, 0]
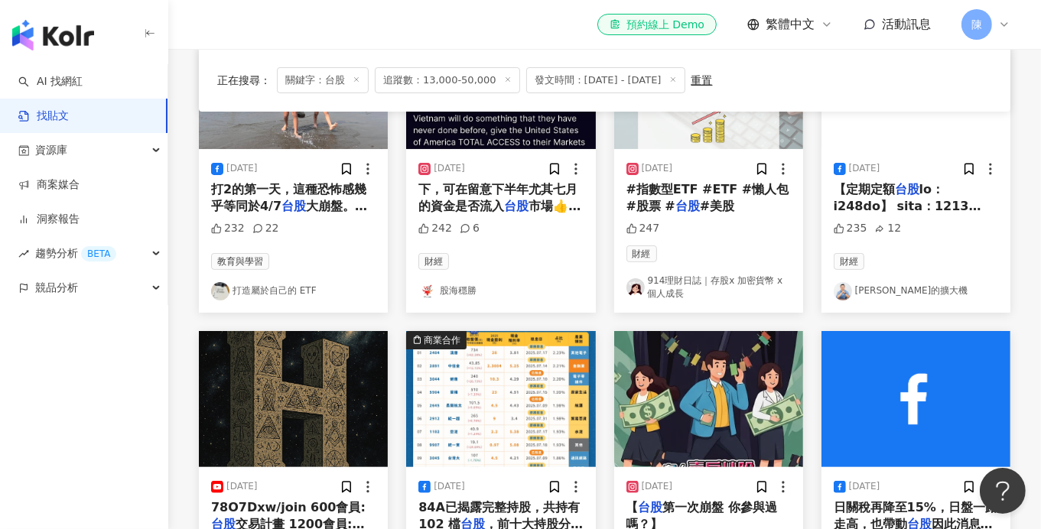
click at [659, 291] on link "914理財日誌｜存股x 加密貨幣 x 個人成長" at bounding box center [708, 288] width 164 height 26
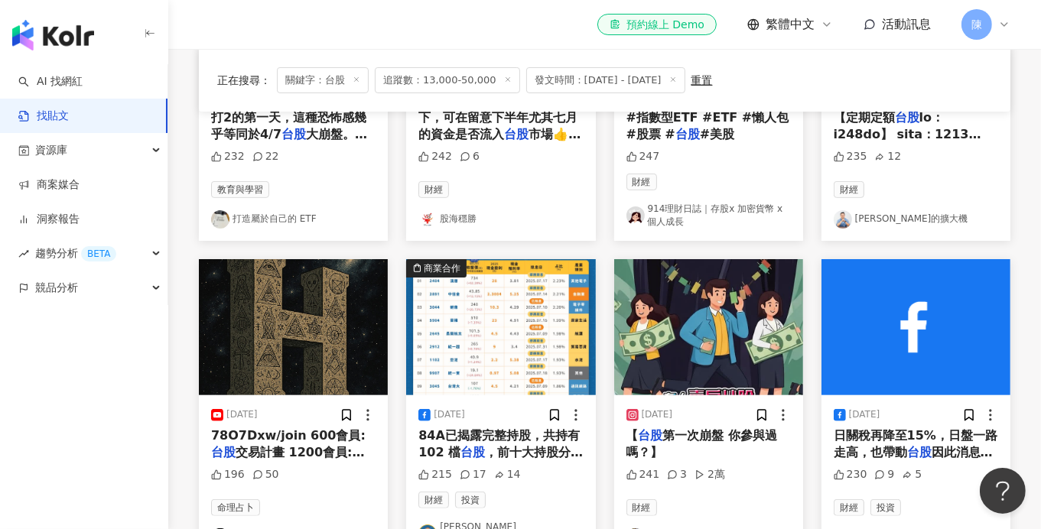
scroll to position [480, 0]
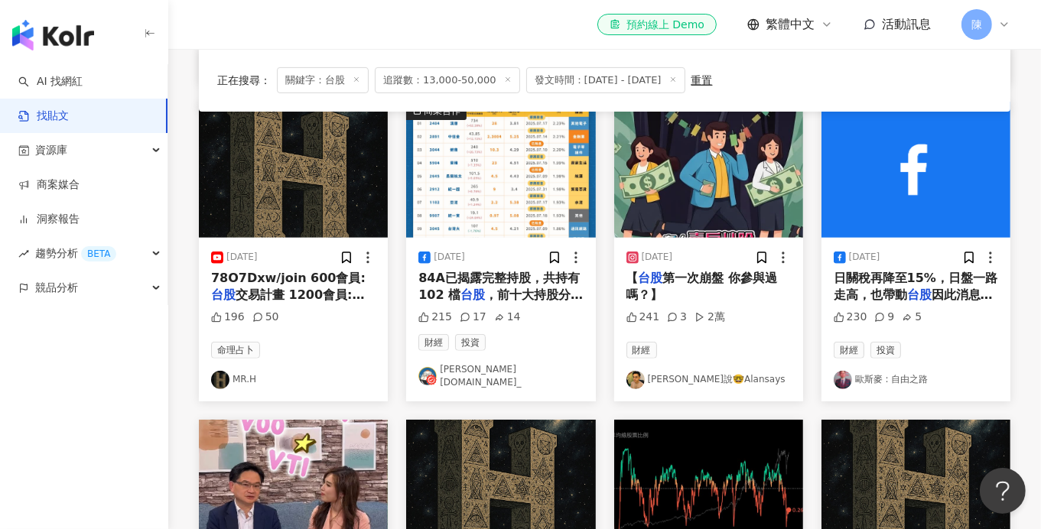
click at [879, 375] on link "歐斯麥 : 自由之路" at bounding box center [916, 380] width 164 height 18
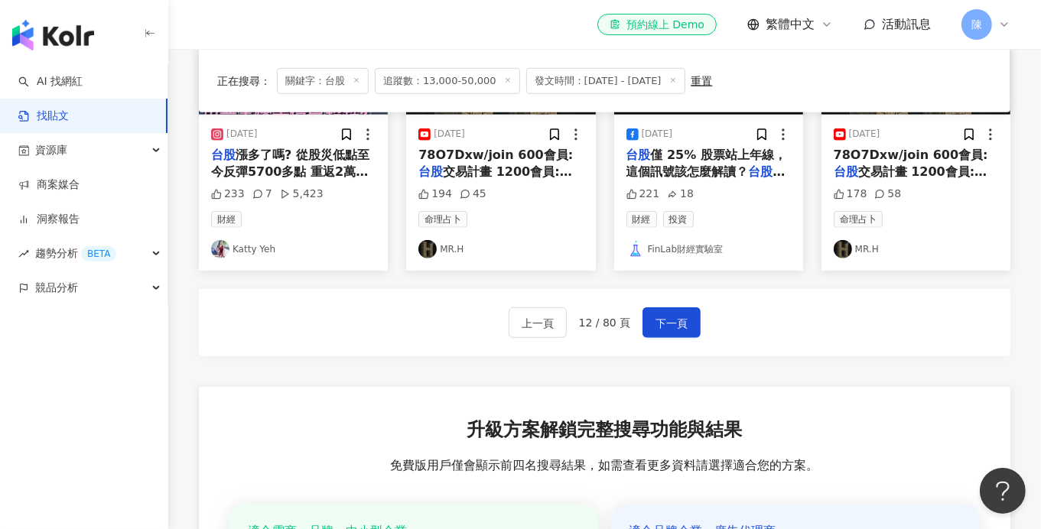
scroll to position [938, 0]
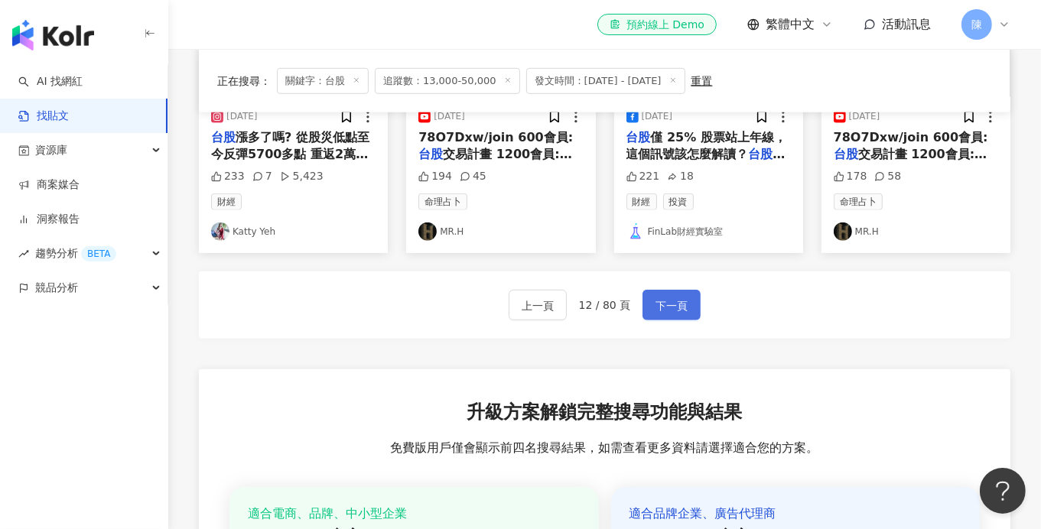
click at [676, 299] on span "下一頁" at bounding box center [671, 306] width 32 height 18
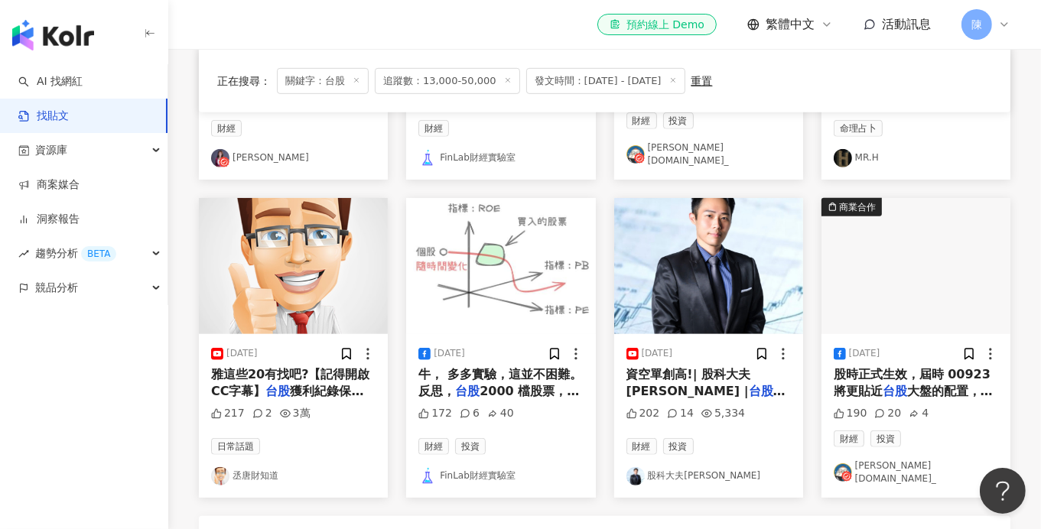
scroll to position [778, 0]
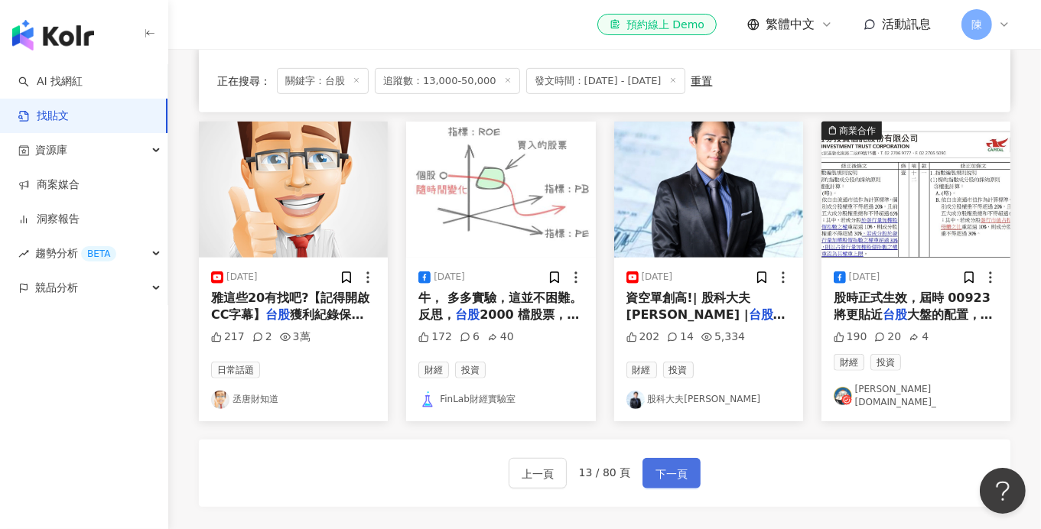
click at [665, 465] on span "下一頁" at bounding box center [671, 474] width 32 height 18
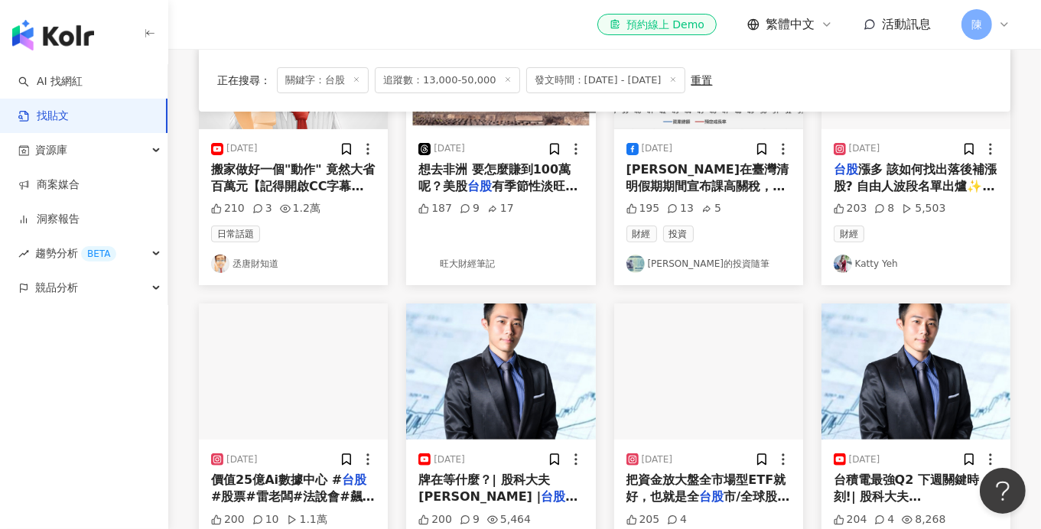
scroll to position [180, 0]
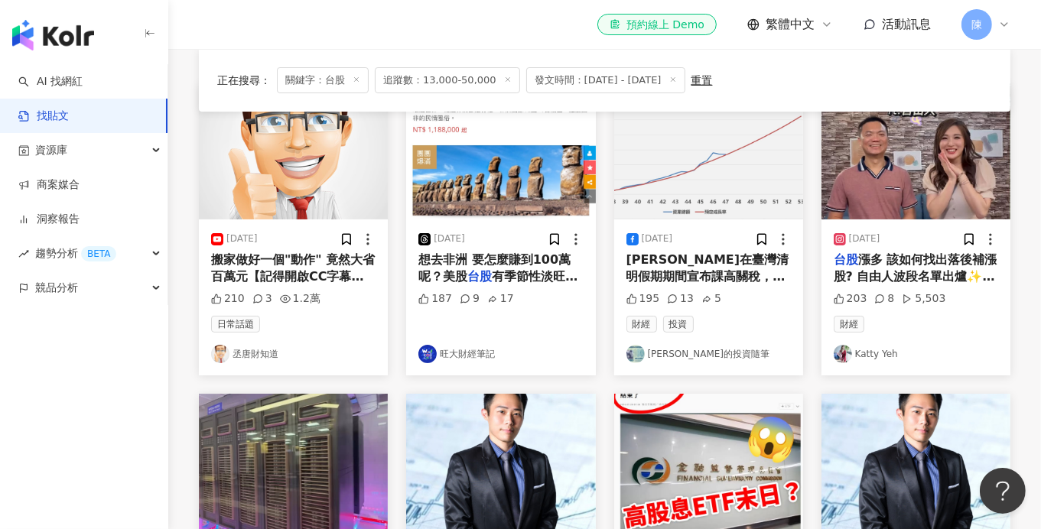
click at [477, 356] on link "旺大財經筆記" at bounding box center [500, 354] width 164 height 18
click at [658, 355] on link "Jet Lee的投資隨筆" at bounding box center [708, 354] width 164 height 18
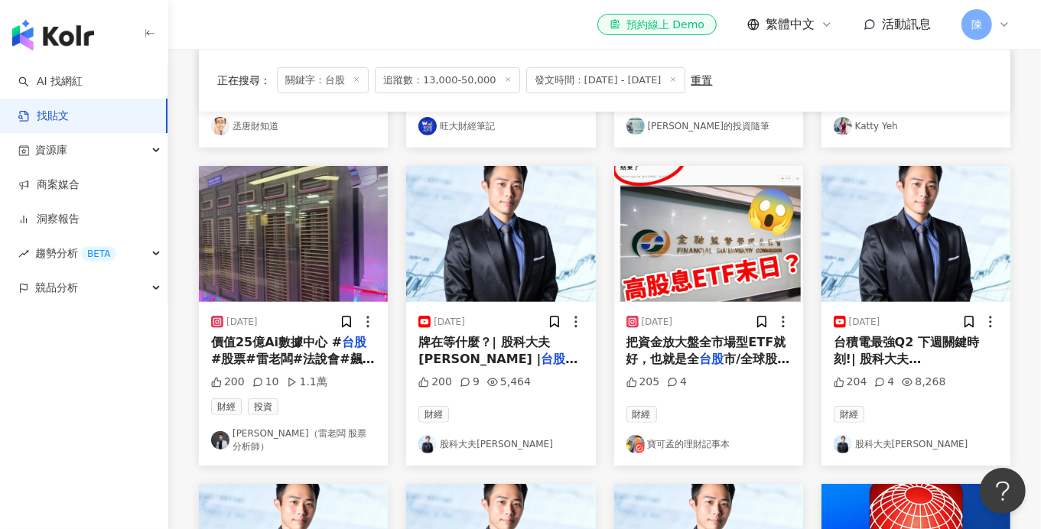
scroll to position [409, 0]
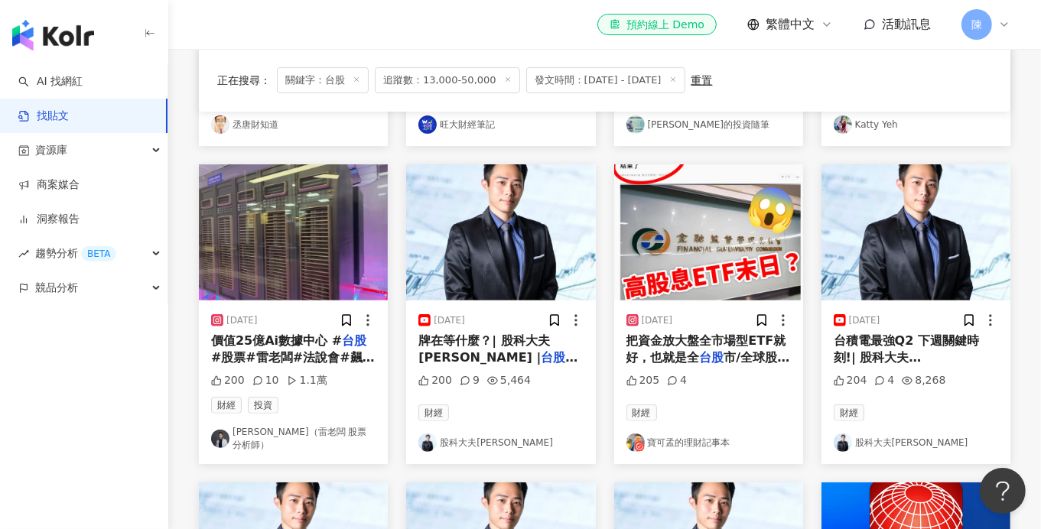
click at [658, 436] on link "寶可孟的理財記事本" at bounding box center [708, 443] width 164 height 18
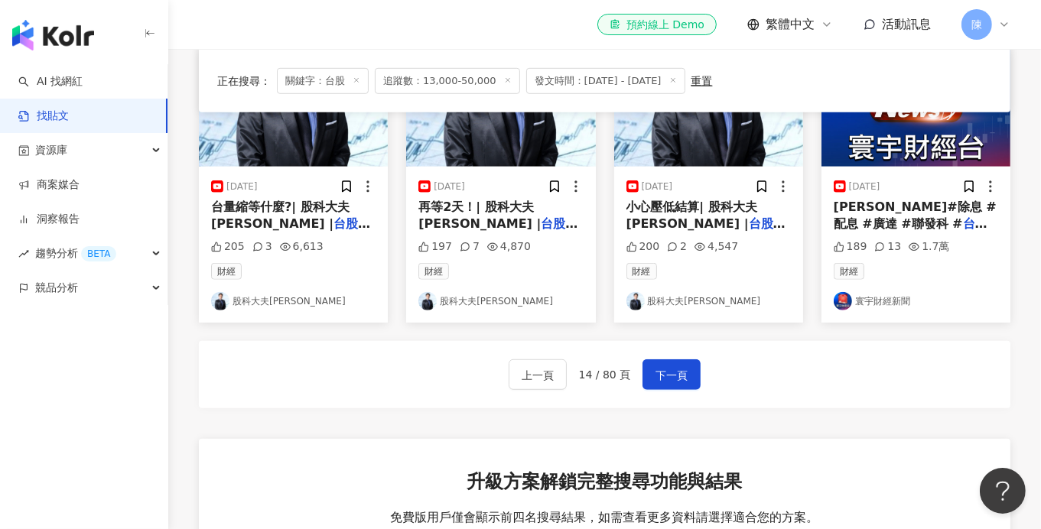
scroll to position [868, 0]
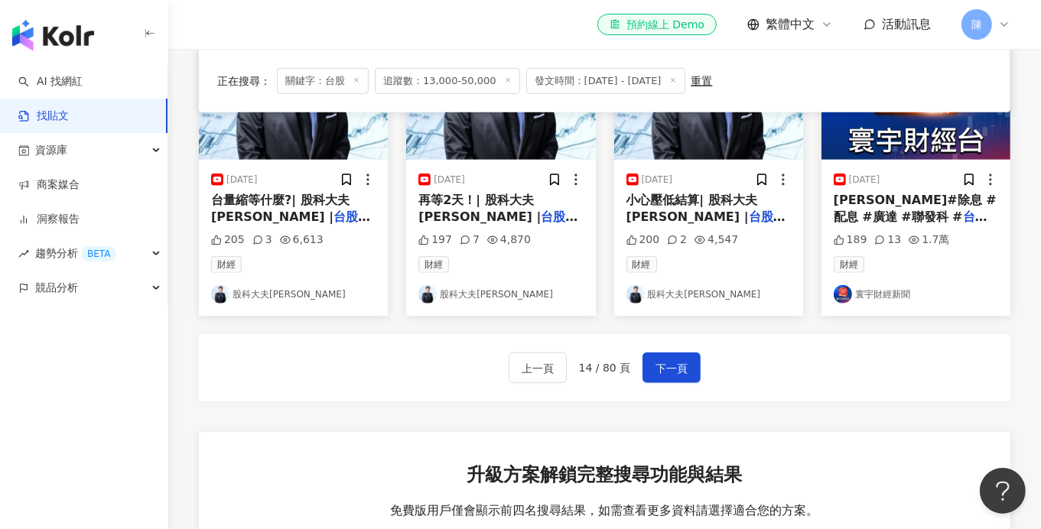
click at [667, 373] on div "上一頁 14 / 80 頁 下一頁" at bounding box center [604, 367] width 811 height 67
click at [666, 362] on span "下一頁" at bounding box center [671, 368] width 32 height 18
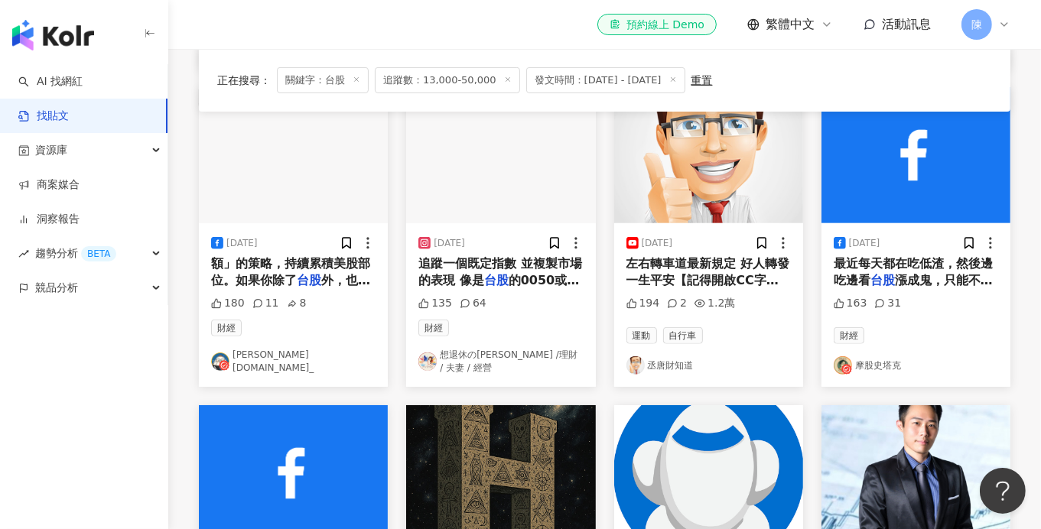
scroll to position [792, 0]
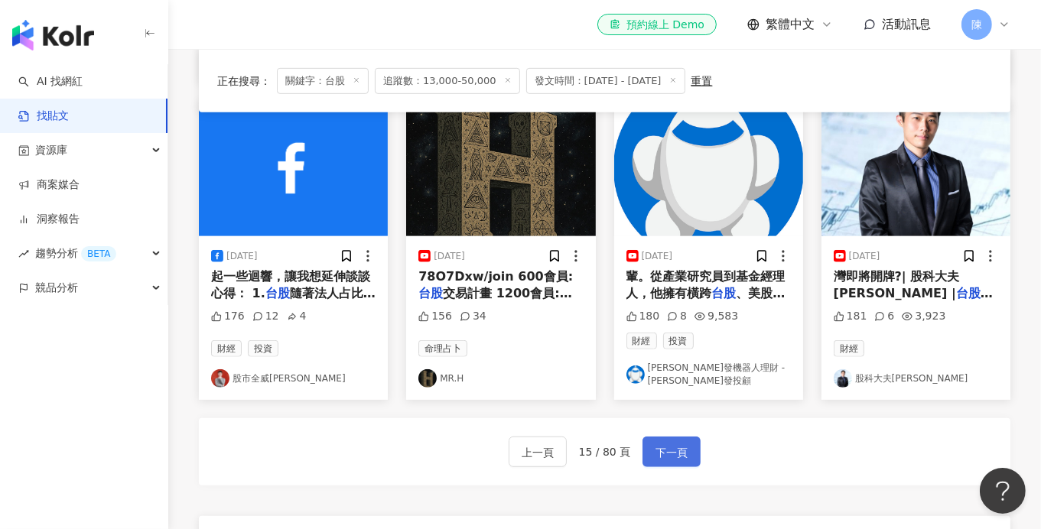
click at [665, 444] on span "下一頁" at bounding box center [671, 453] width 32 height 18
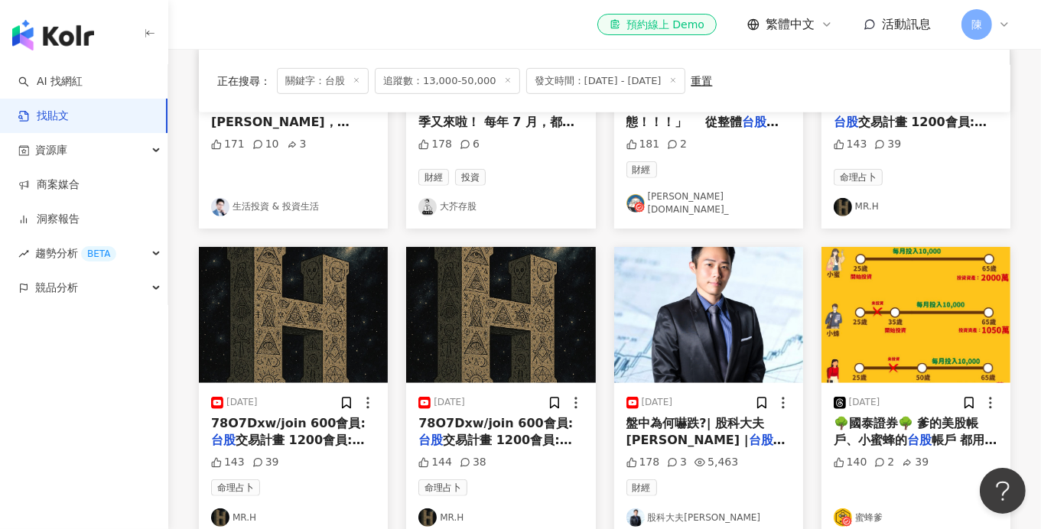
scroll to position [840, 0]
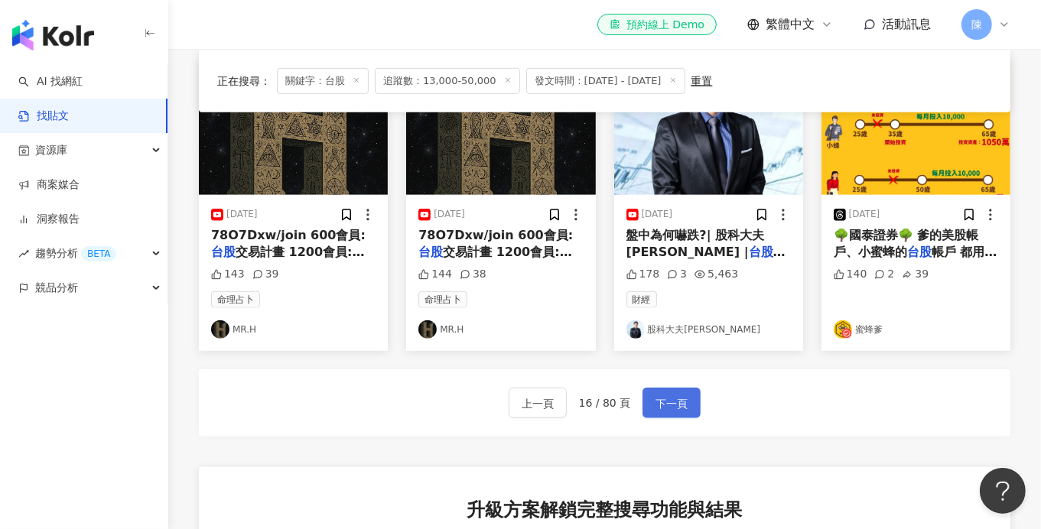
click at [667, 395] on span "下一頁" at bounding box center [671, 404] width 32 height 18
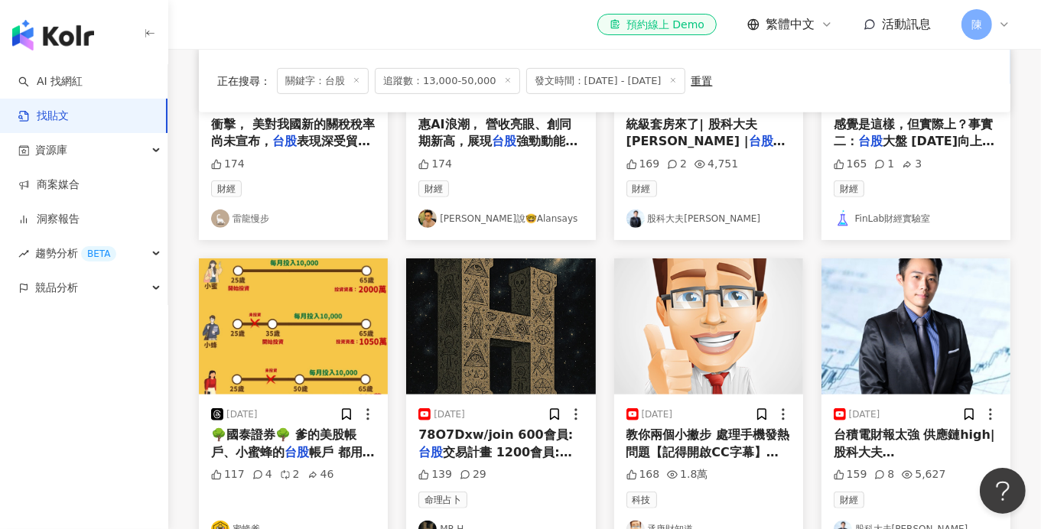
scroll to position [765, 0]
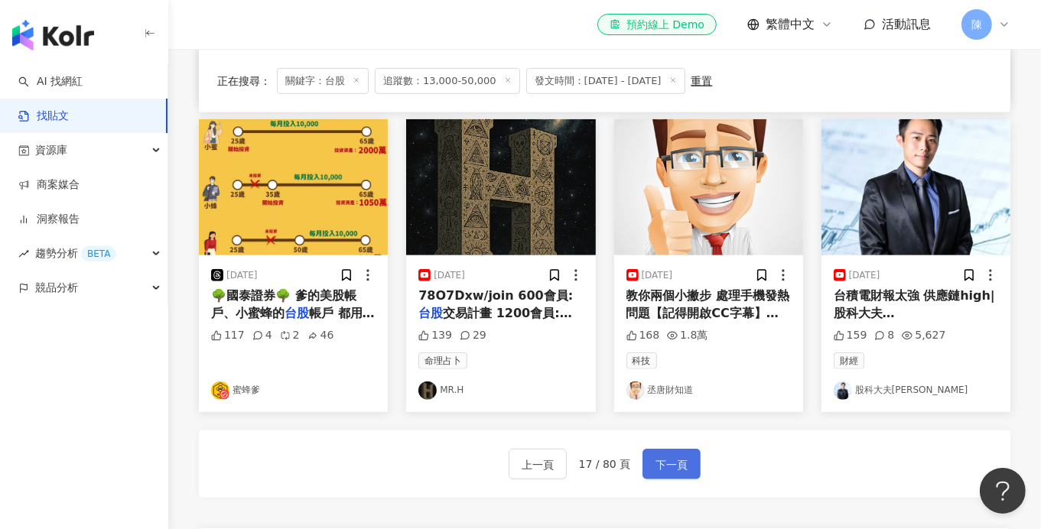
click at [658, 466] on span "下一頁" at bounding box center [671, 465] width 32 height 18
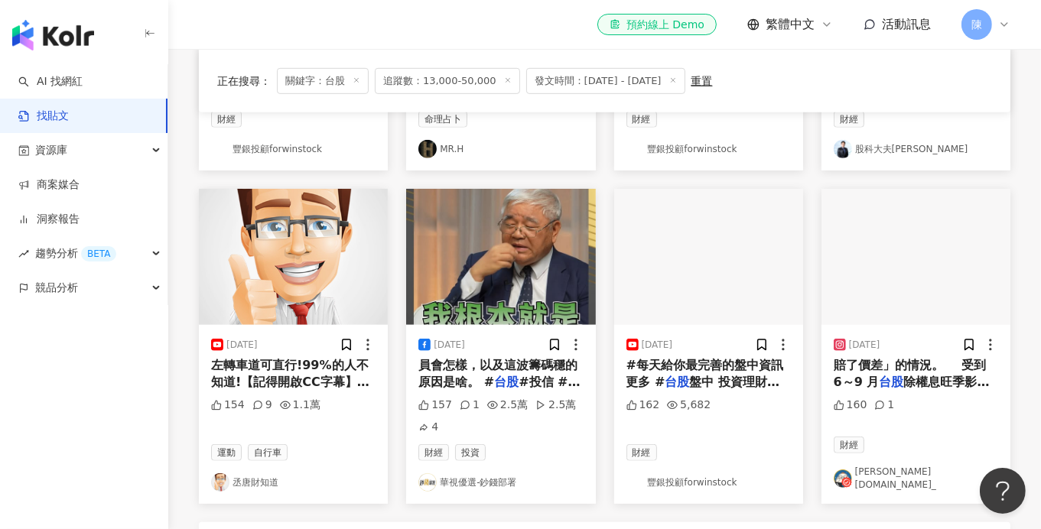
scroll to position [931, 0]
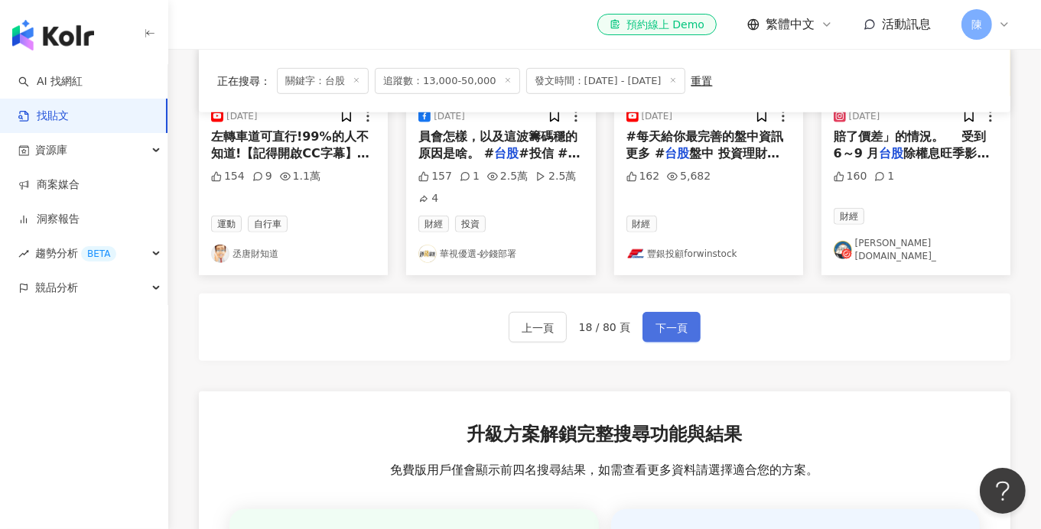
click at [675, 332] on span "下一頁" at bounding box center [671, 328] width 32 height 18
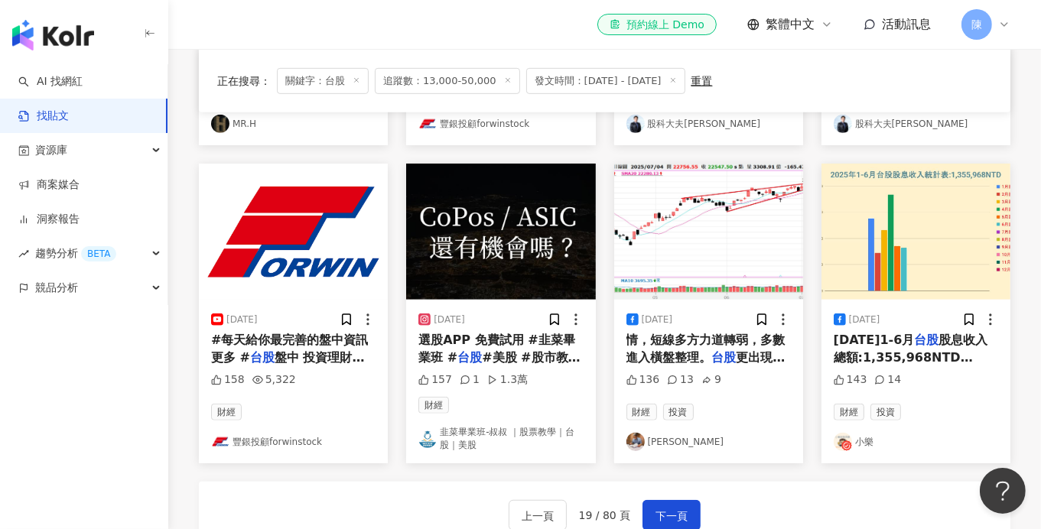
scroll to position [986, 0]
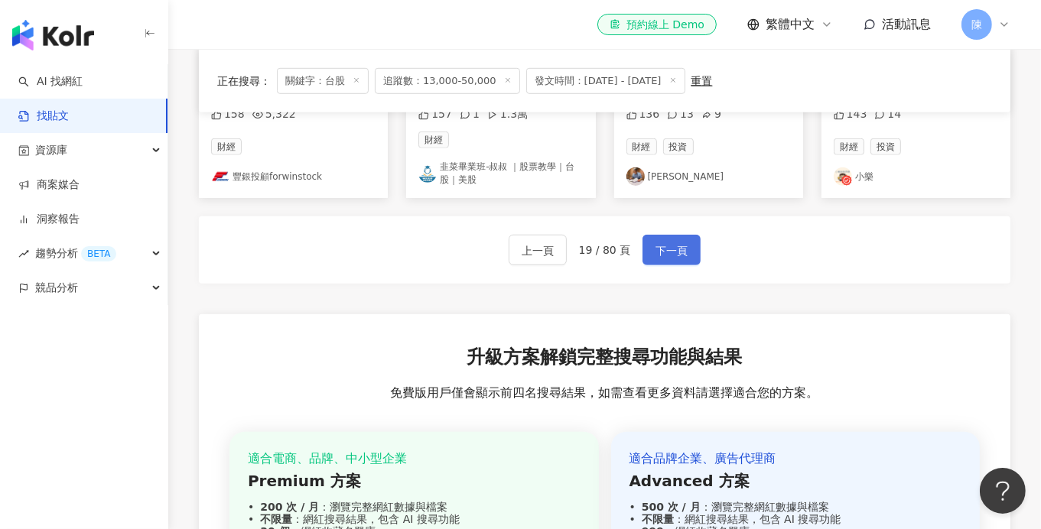
click at [666, 258] on button "下一頁" at bounding box center [671, 250] width 58 height 31
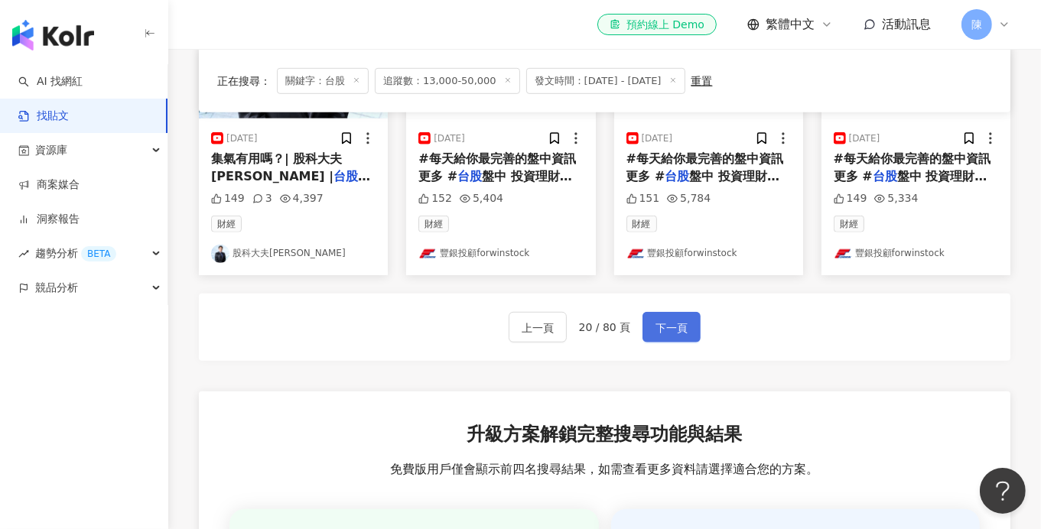
click at [656, 331] on span "下一頁" at bounding box center [671, 328] width 32 height 18
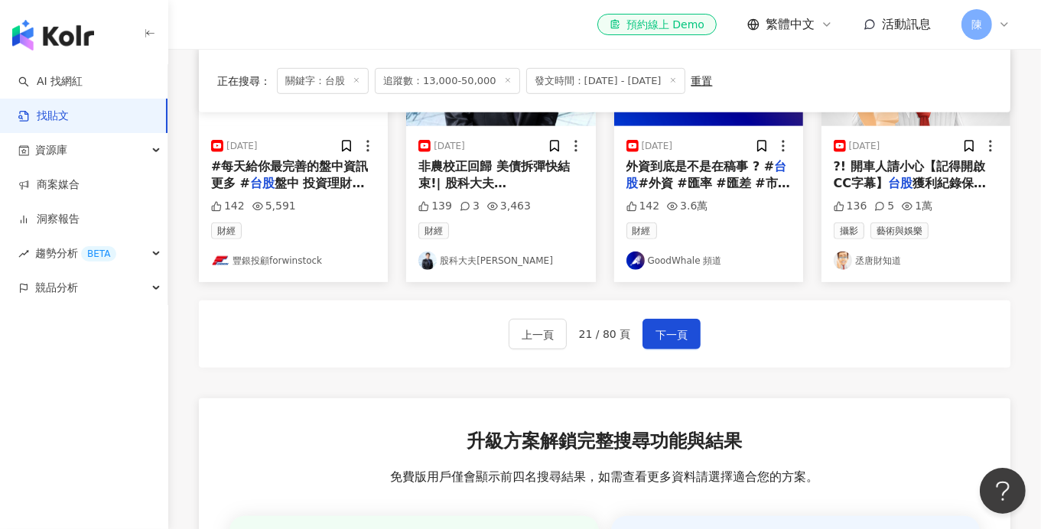
scroll to position [596, 0]
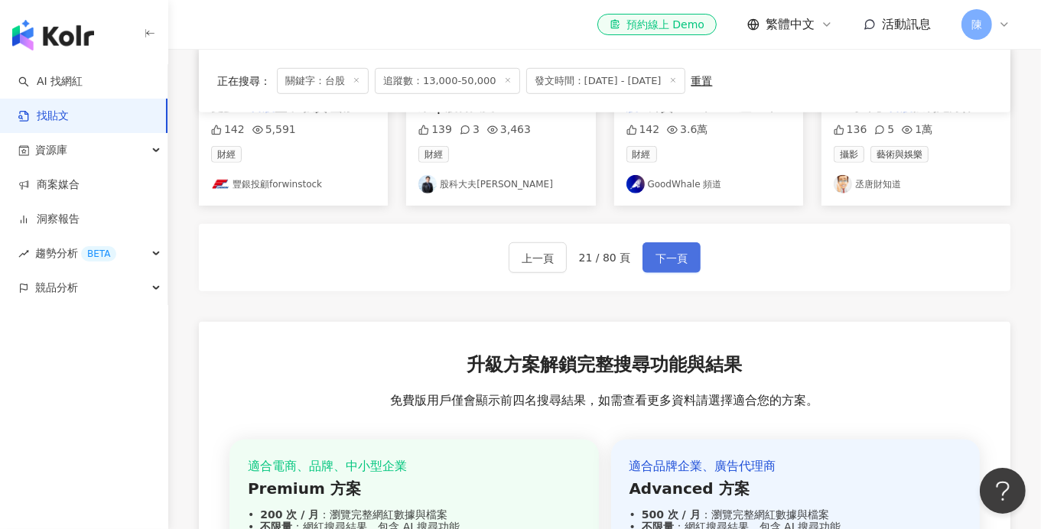
click at [666, 249] on span "下一頁" at bounding box center [671, 258] width 32 height 18
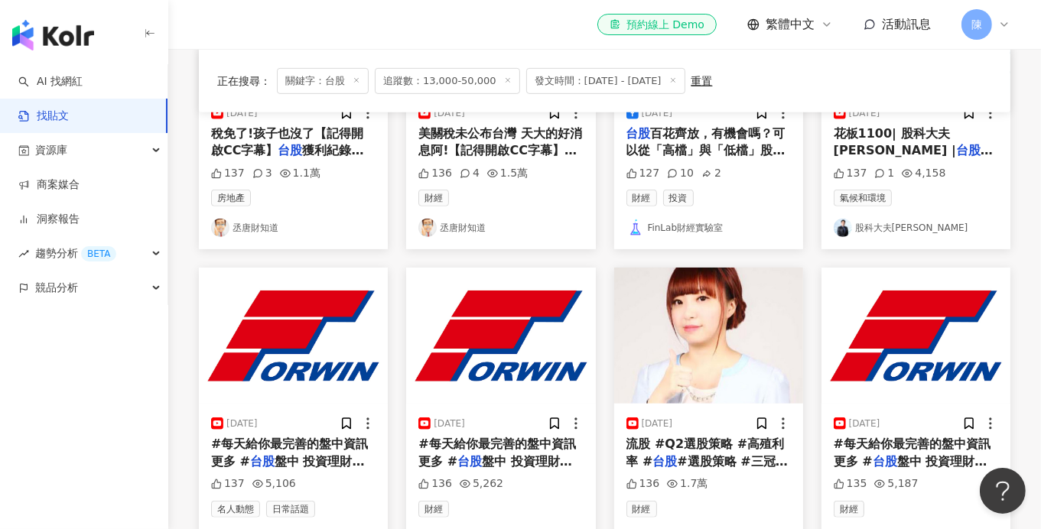
scroll to position [918, 0]
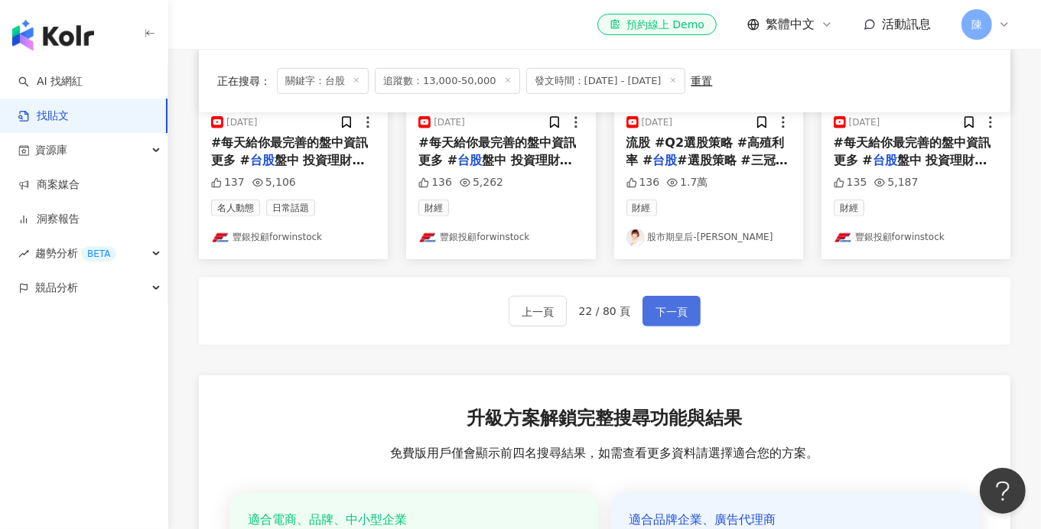
click at [644, 307] on button "下一頁" at bounding box center [671, 311] width 58 height 31
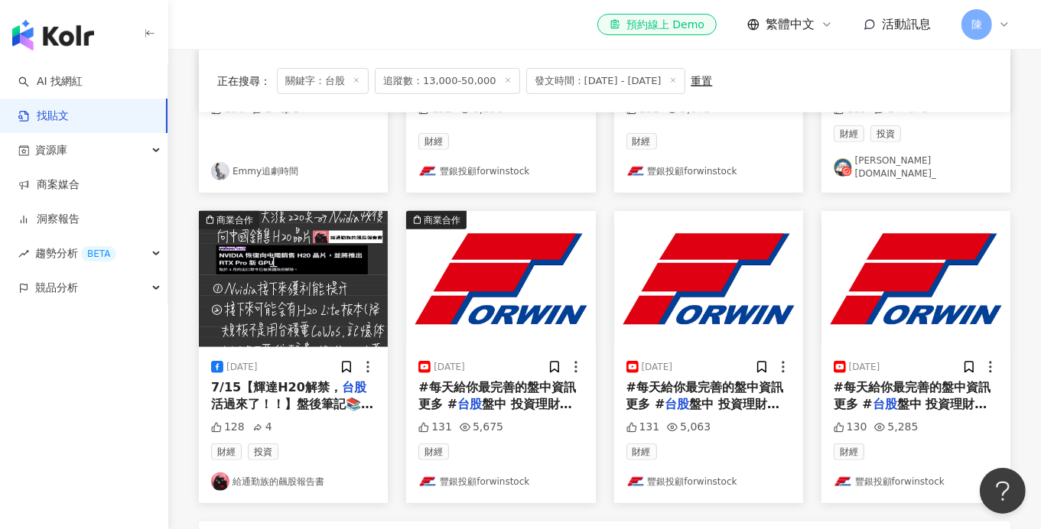
scroll to position [994, 0]
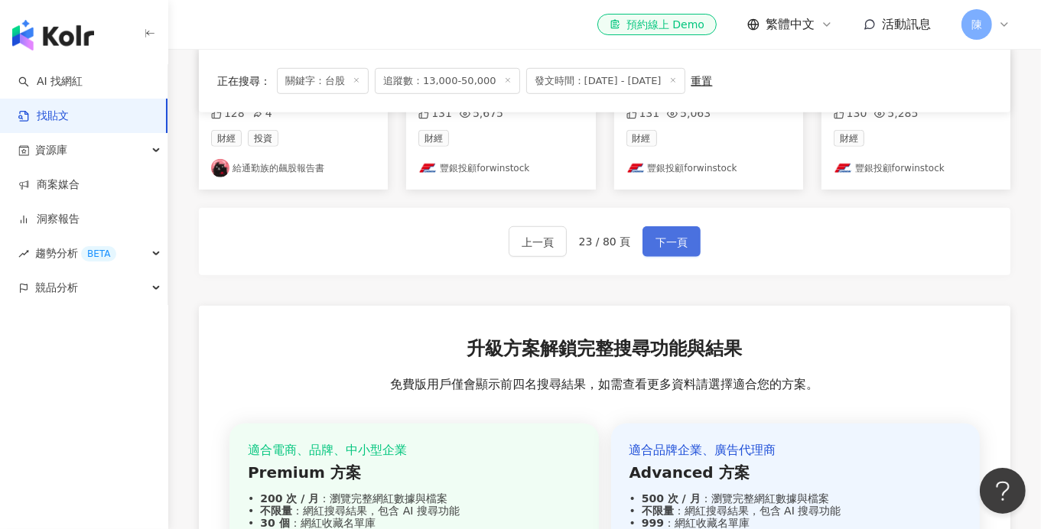
click at [662, 242] on button "下一頁" at bounding box center [671, 241] width 58 height 31
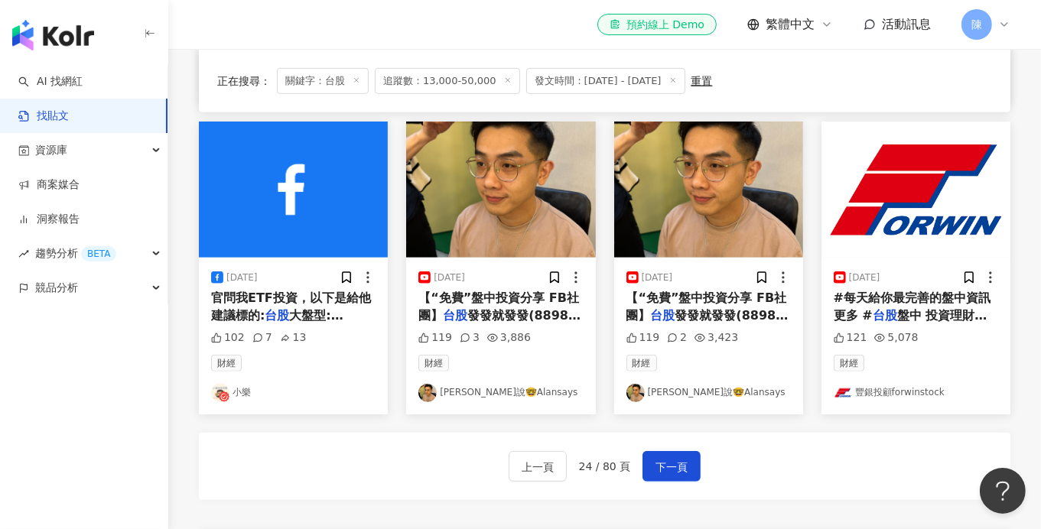
scroll to position [765, 0]
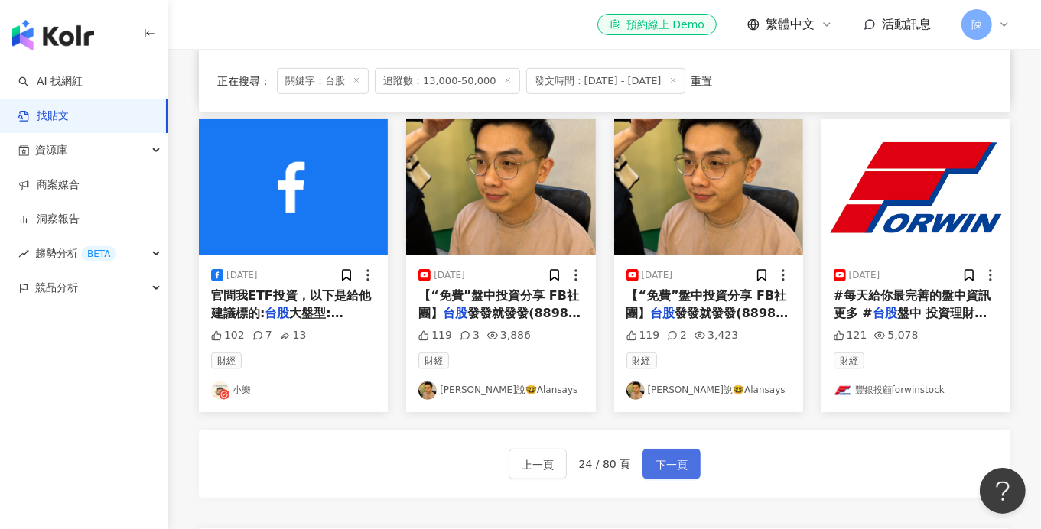
click at [655, 460] on span "下一頁" at bounding box center [671, 465] width 32 height 18
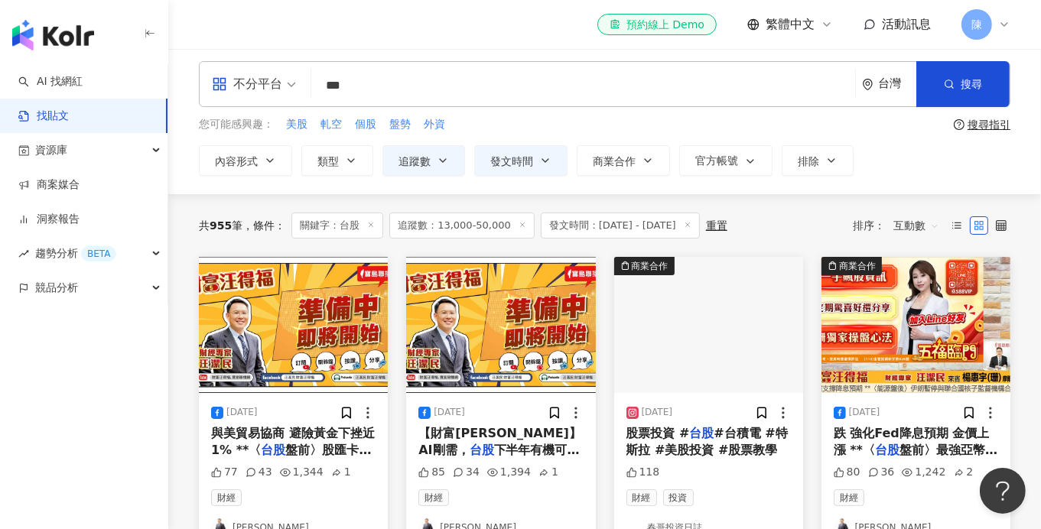
scroll to position [0, 0]
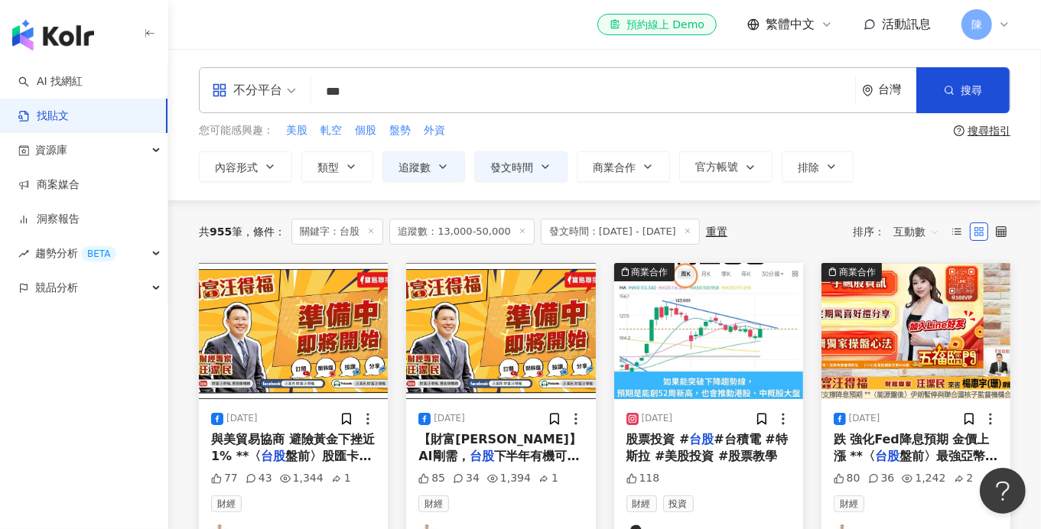
click at [395, 96] on input "**" at bounding box center [583, 91] width 532 height 33
type input "*"
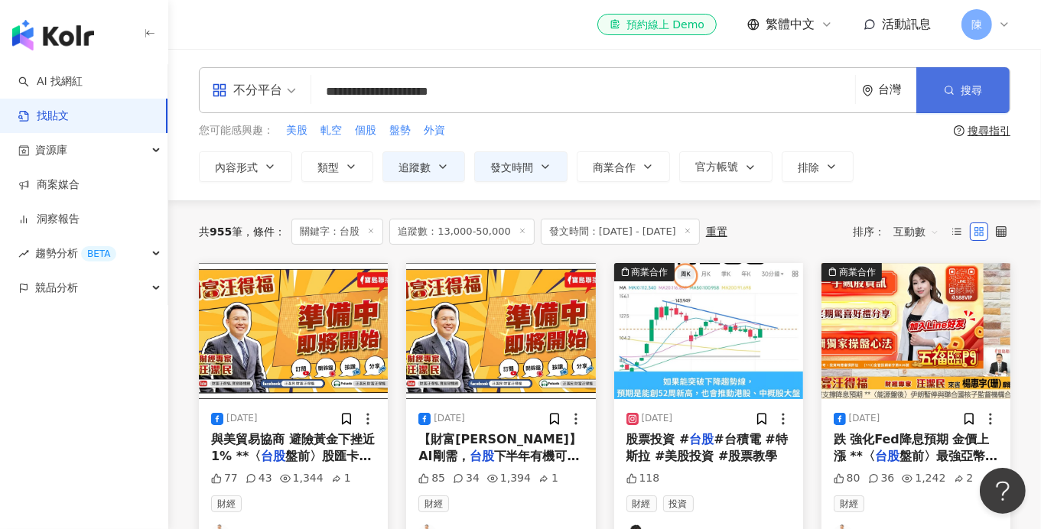
type input "**********"
click at [962, 84] on span "搜尋" at bounding box center [971, 90] width 21 height 12
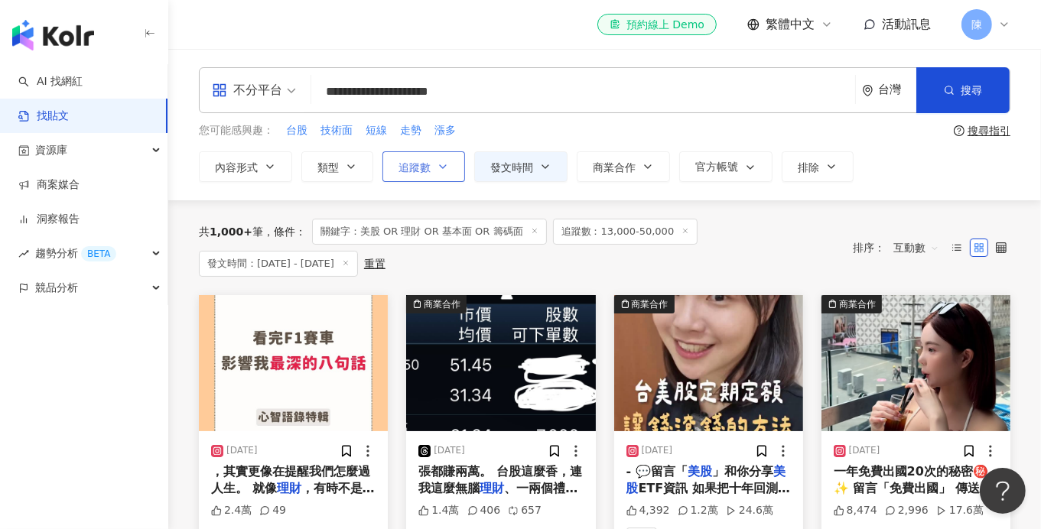
click at [450, 168] on button "追蹤數" at bounding box center [423, 166] width 83 height 31
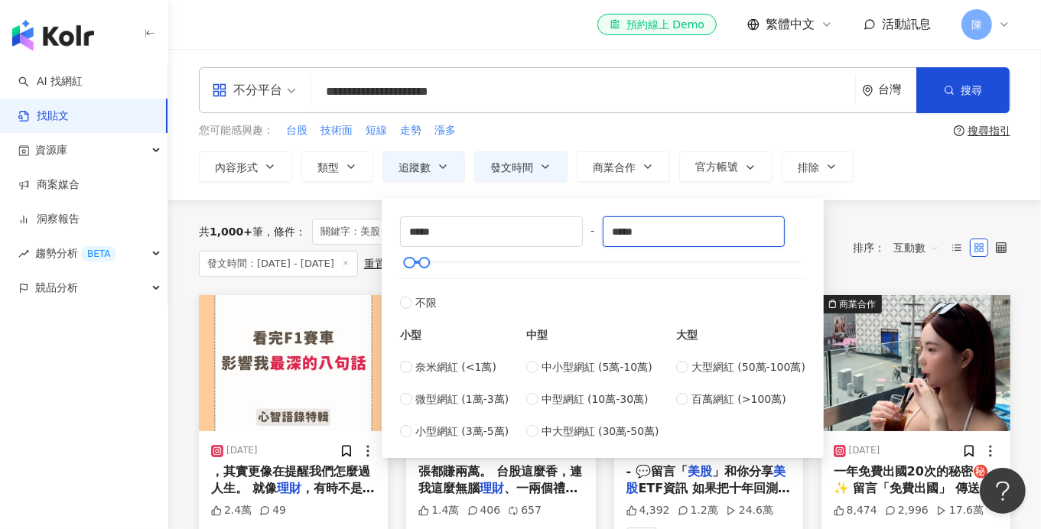
drag, startPoint x: 677, startPoint y: 238, endPoint x: 588, endPoint y: 224, distance: 89.8
click at [588, 224] on div "***** - ***** 不限 小型 奈米網紅 (<1萬) 微型網紅 (1萬-3萬) 小型網紅 (3萬-5萬) 中型 中小型網紅 (5萬-10萬) 中型網紅…" at bounding box center [602, 327] width 405 height 223
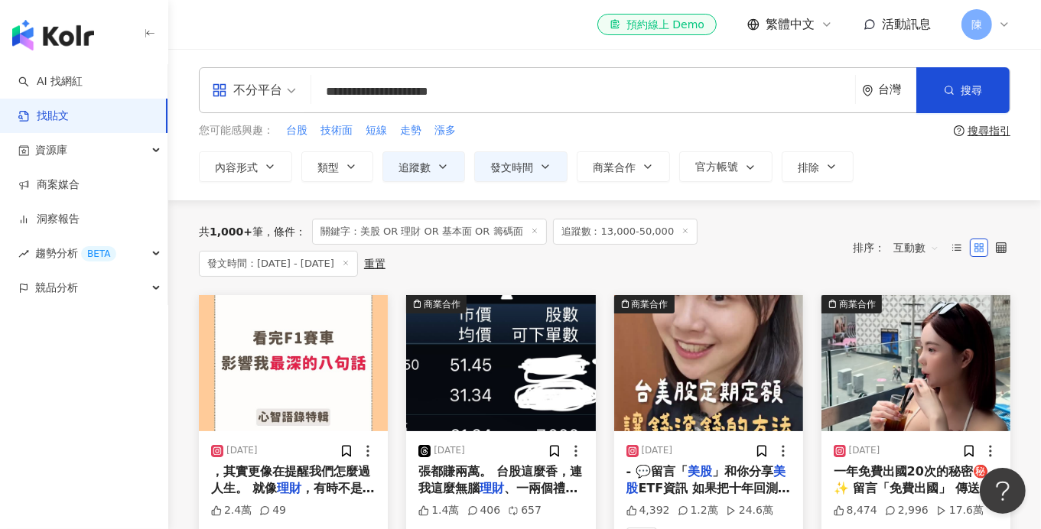
click at [774, 136] on div "您可能感興趣： 台股 技術面 短線 走勢 漲多" at bounding box center [573, 130] width 749 height 17
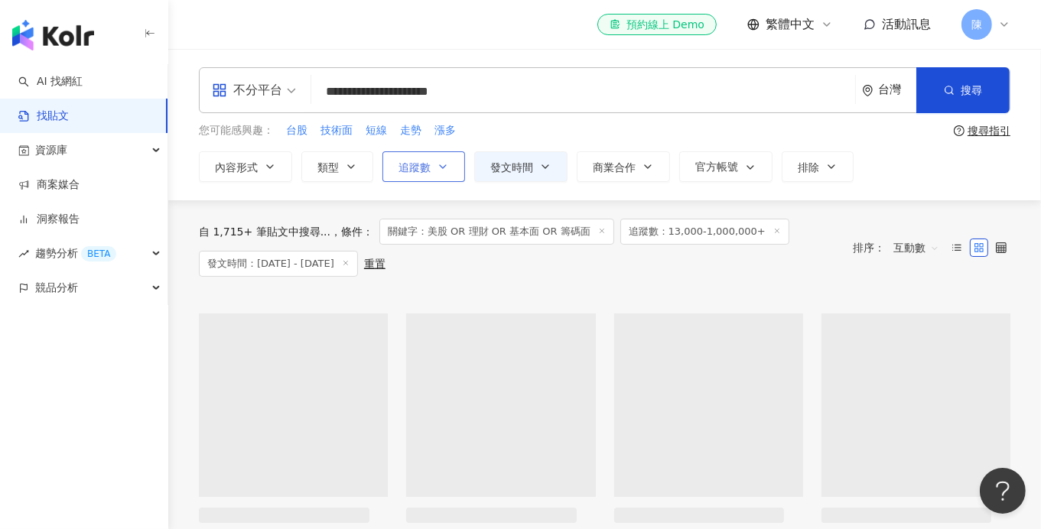
click at [419, 161] on span "追蹤數" at bounding box center [414, 167] width 32 height 12
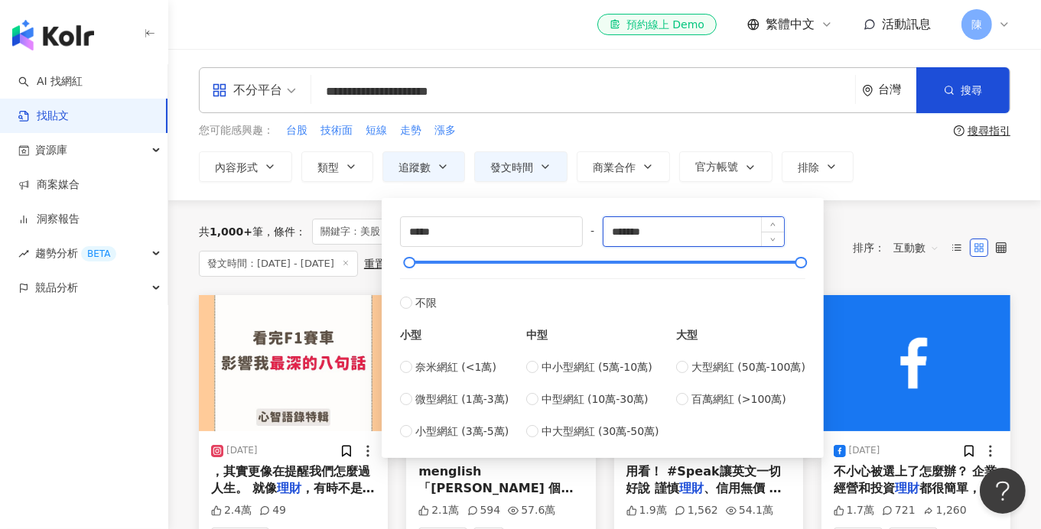
click at [624, 232] on input "*******" at bounding box center [693, 231] width 181 height 29
type input "******"
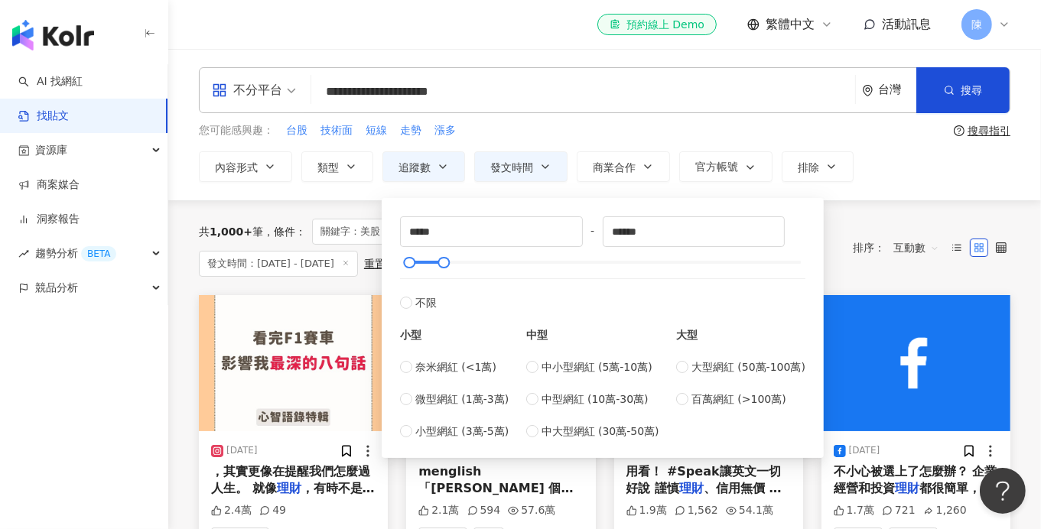
click at [892, 182] on div "**********" at bounding box center [604, 124] width 873 height 151
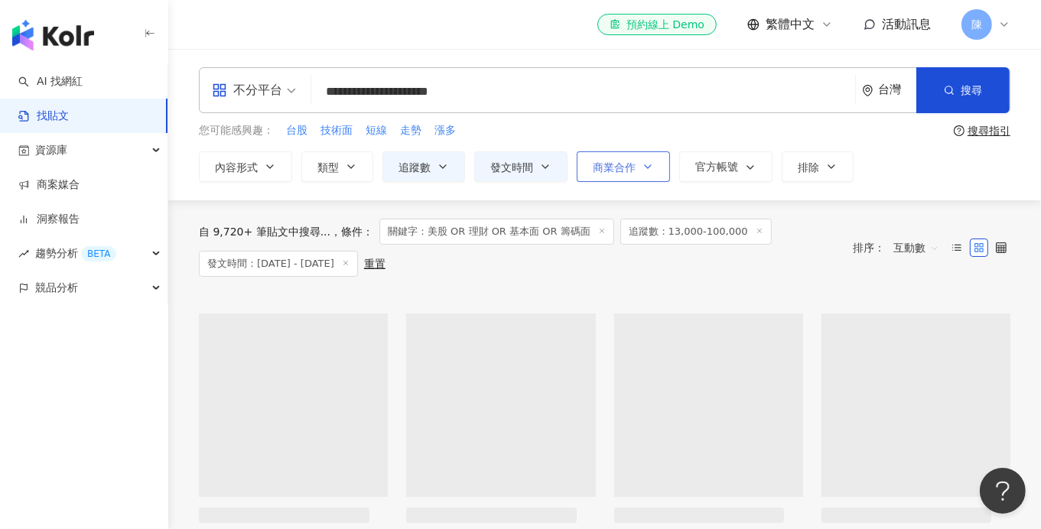
click at [617, 166] on span "商業合作" at bounding box center [614, 167] width 43 height 12
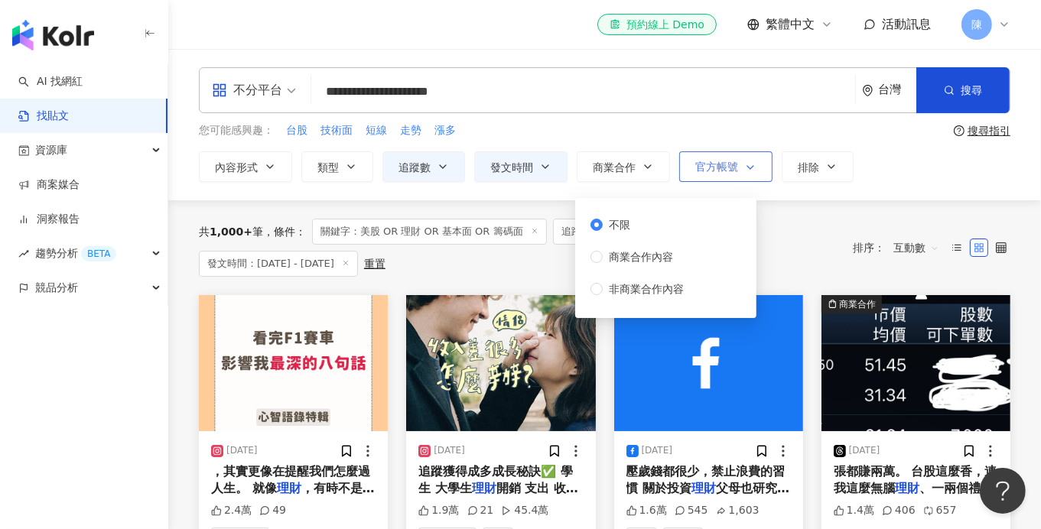
drag, startPoint x: 701, startPoint y: 164, endPoint x: 697, endPoint y: 158, distance: 7.9
click at [702, 164] on span "官方帳號" at bounding box center [716, 167] width 43 height 12
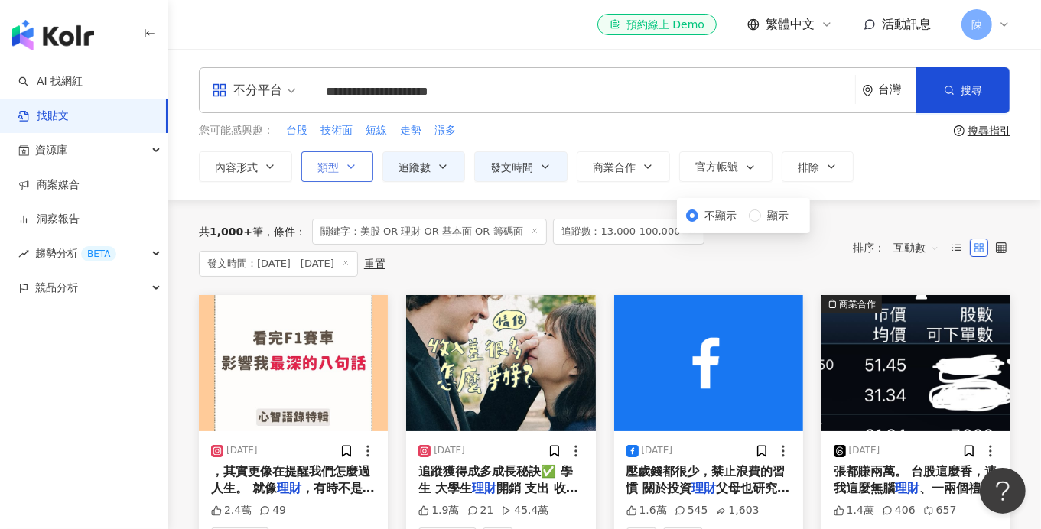
click at [316, 158] on button "類型" at bounding box center [337, 166] width 72 height 31
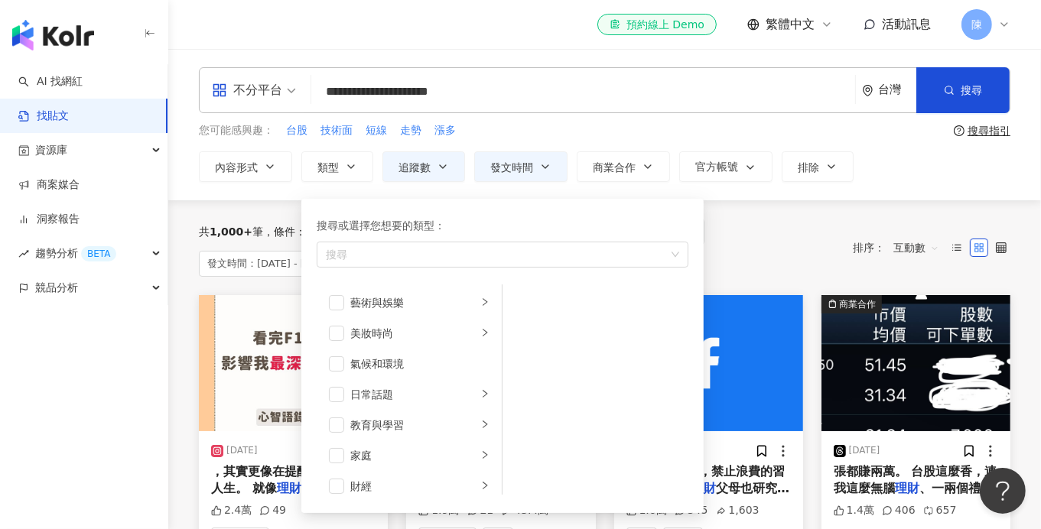
click at [589, 126] on div "您可能感興趣： 台股 技術面 短線 走勢 漲多" at bounding box center [573, 130] width 749 height 17
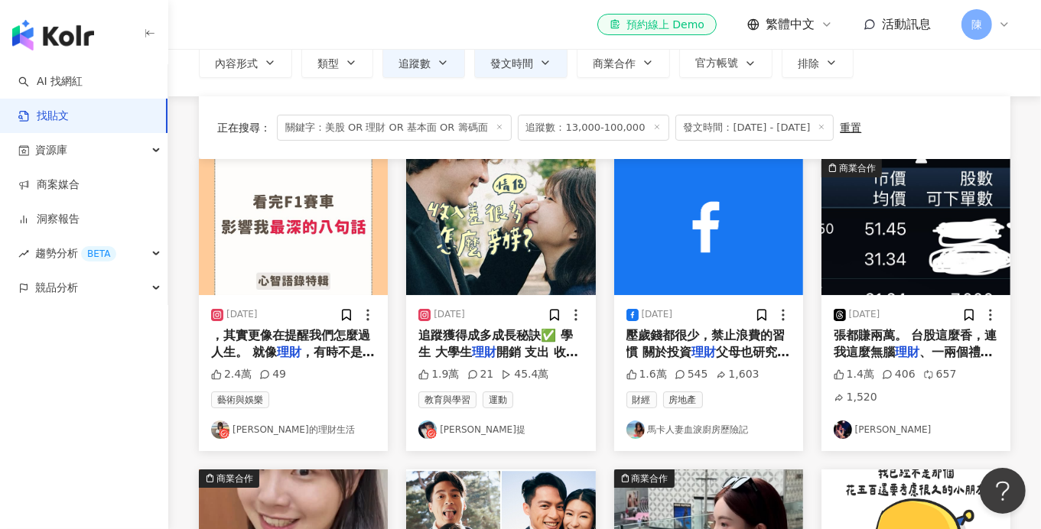
scroll to position [152, 0]
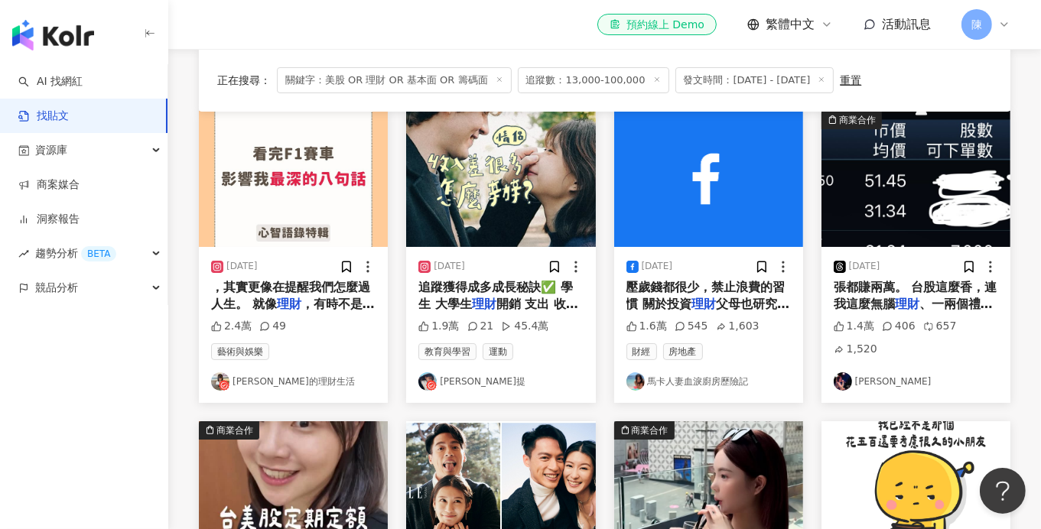
click at [284, 385] on link "Tina的理財生活" at bounding box center [293, 381] width 164 height 18
click at [454, 381] on link "Nati那提" at bounding box center [500, 381] width 164 height 18
click at [687, 382] on link "馬卡人妻血淚廚房歷險記" at bounding box center [708, 381] width 164 height 18
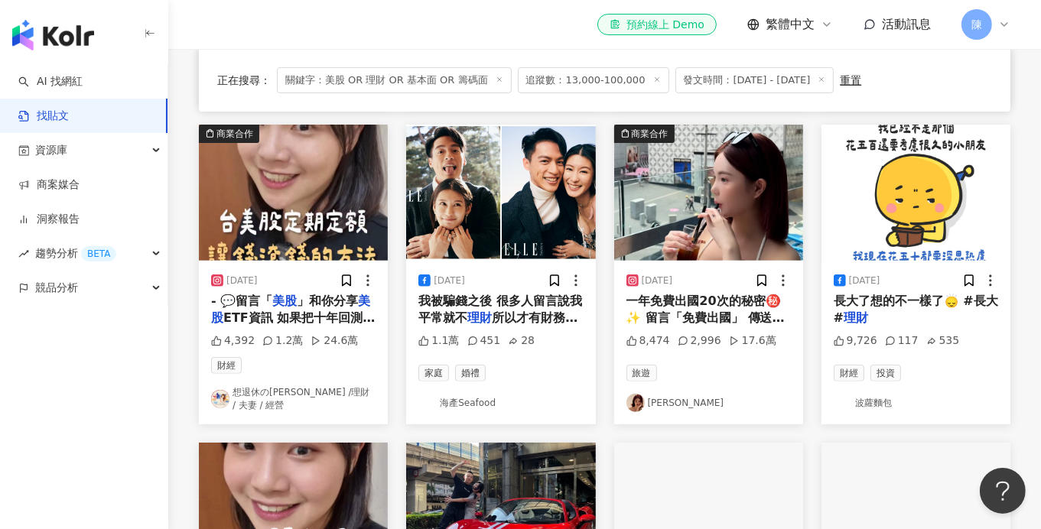
scroll to position [459, 0]
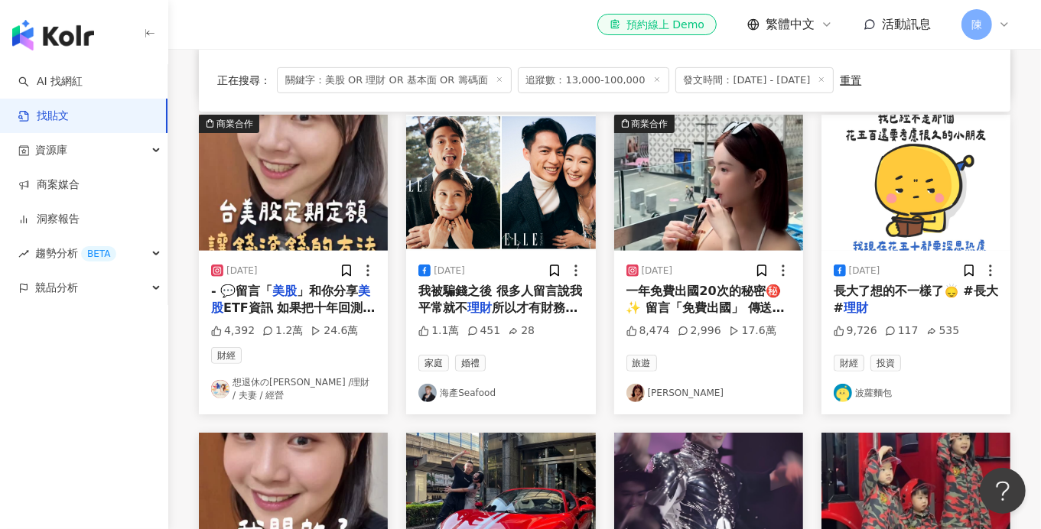
click at [876, 390] on link "波蘿麵包" at bounding box center [916, 393] width 164 height 18
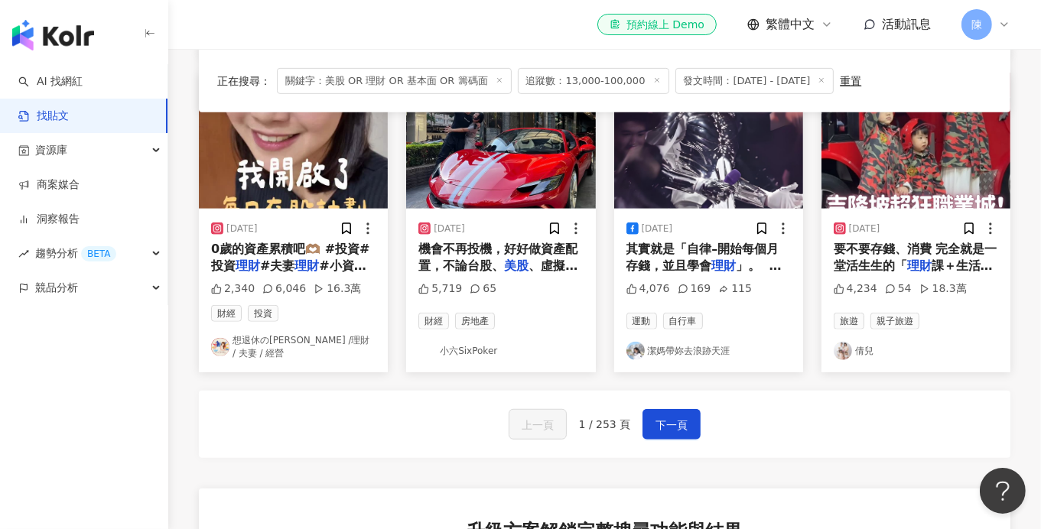
scroll to position [840, 0]
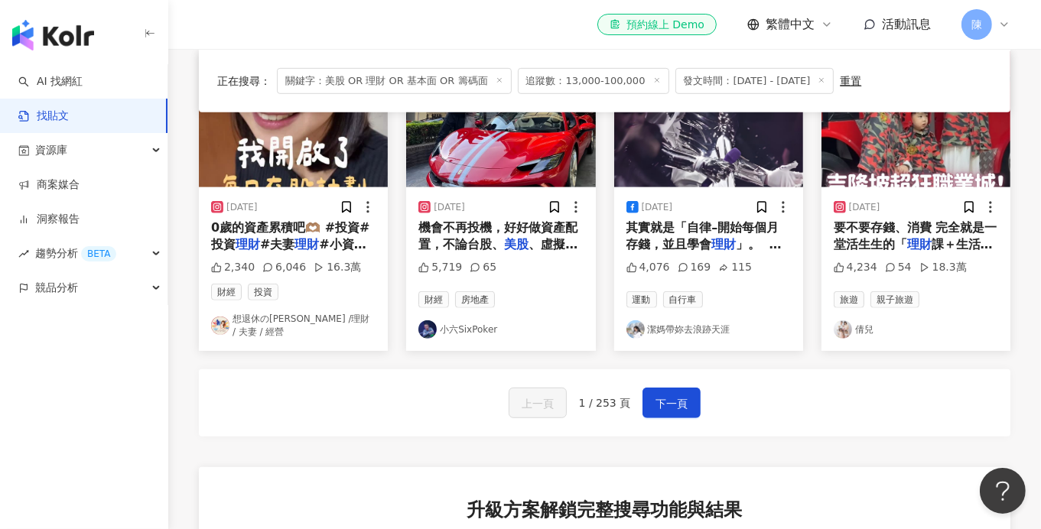
click at [670, 320] on link "潔媽帶妳去浪跡天涯" at bounding box center [708, 329] width 164 height 18
click at [676, 395] on span "下一頁" at bounding box center [671, 404] width 32 height 18
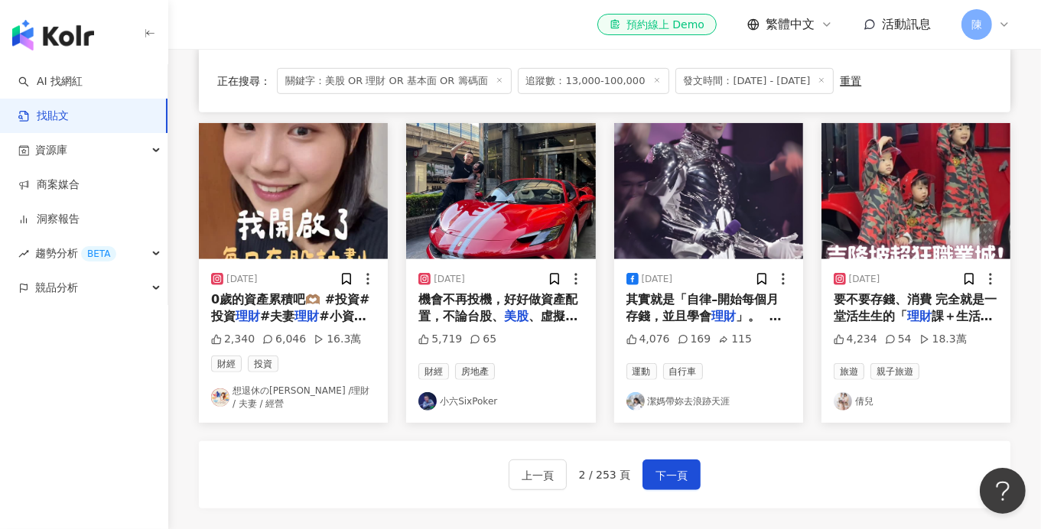
scroll to position [778, 0]
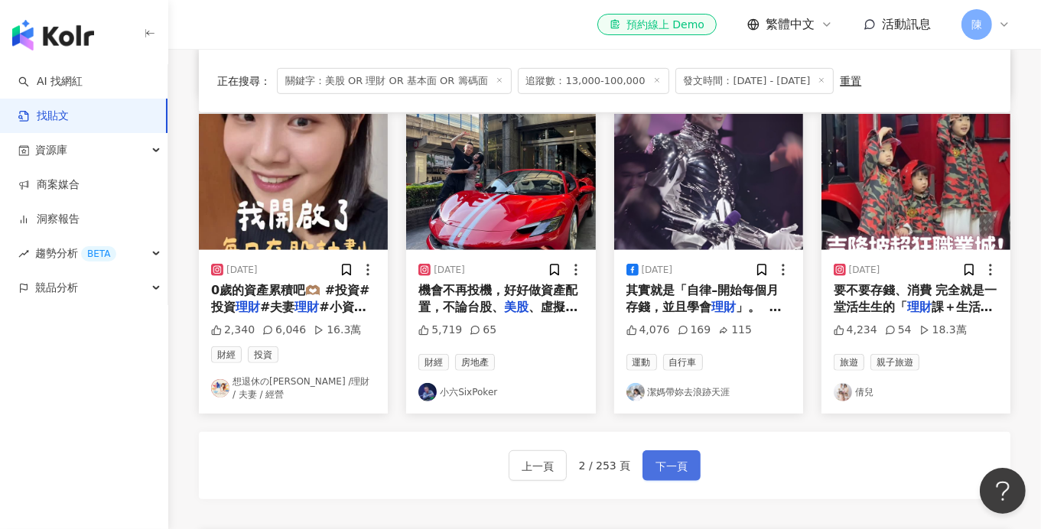
click at [685, 450] on button "下一頁" at bounding box center [671, 465] width 58 height 31
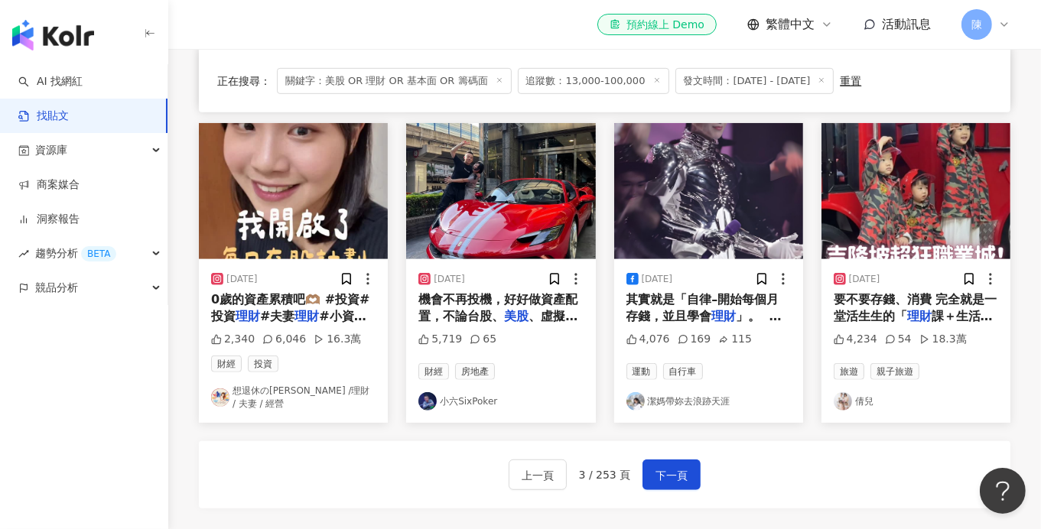
scroll to position [886, 0]
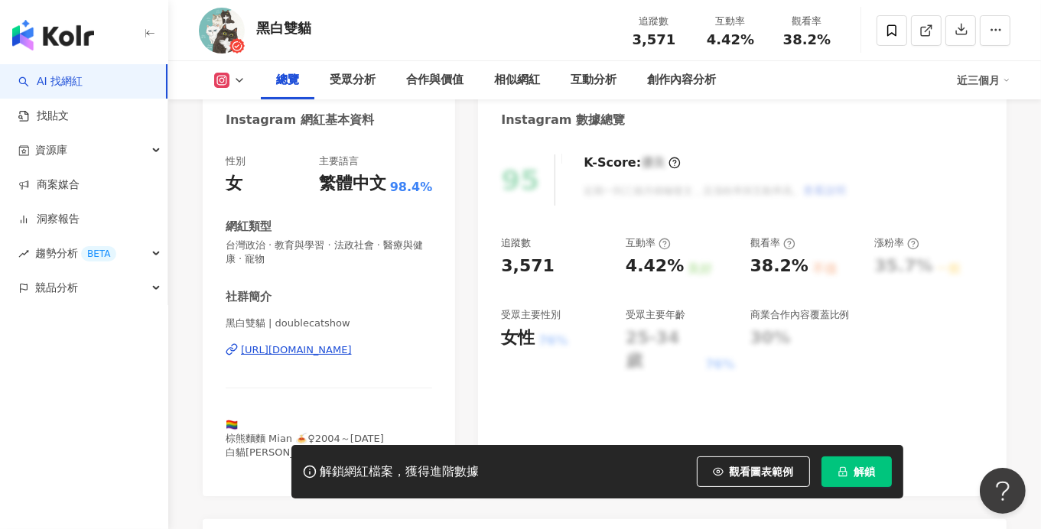
scroll to position [305, 0]
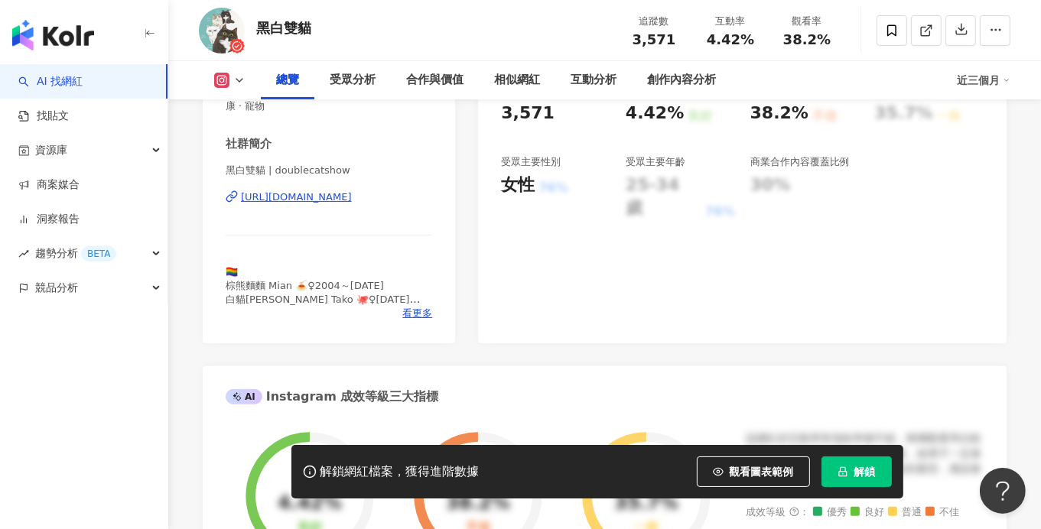
click at [237, 78] on icon at bounding box center [239, 80] width 12 height 12
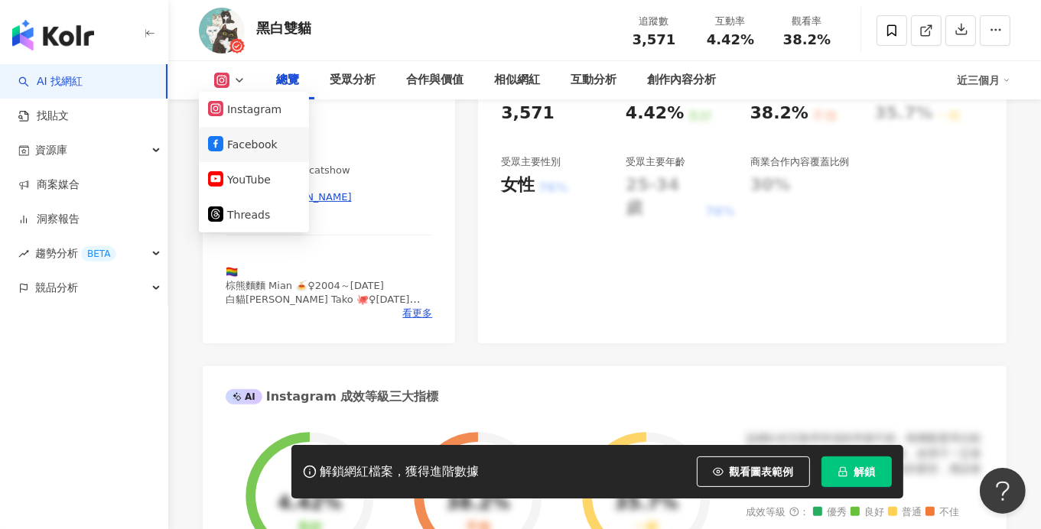
click at [244, 147] on button "Facebook" at bounding box center [254, 144] width 92 height 21
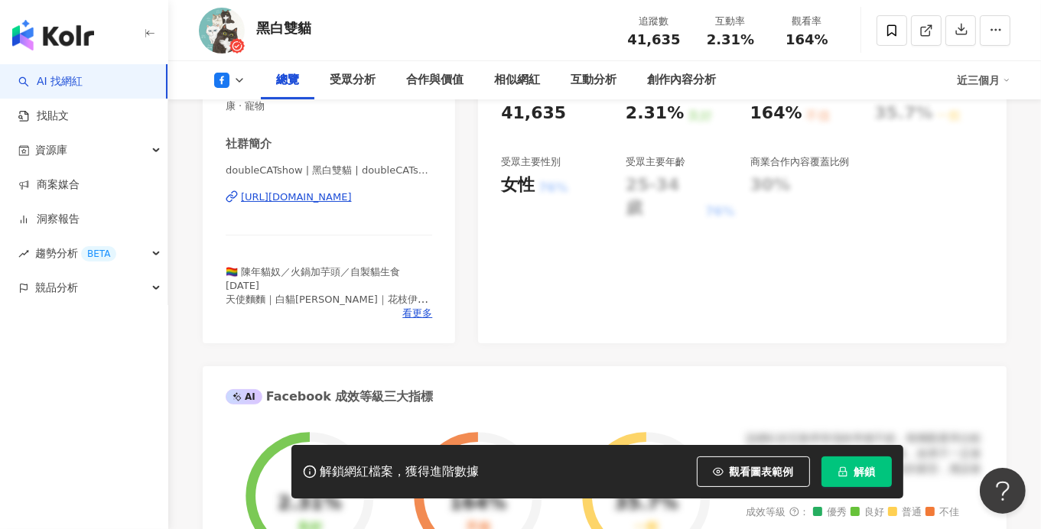
click at [294, 199] on div "https://www.facebook.com/104391013051617" at bounding box center [296, 197] width 111 height 14
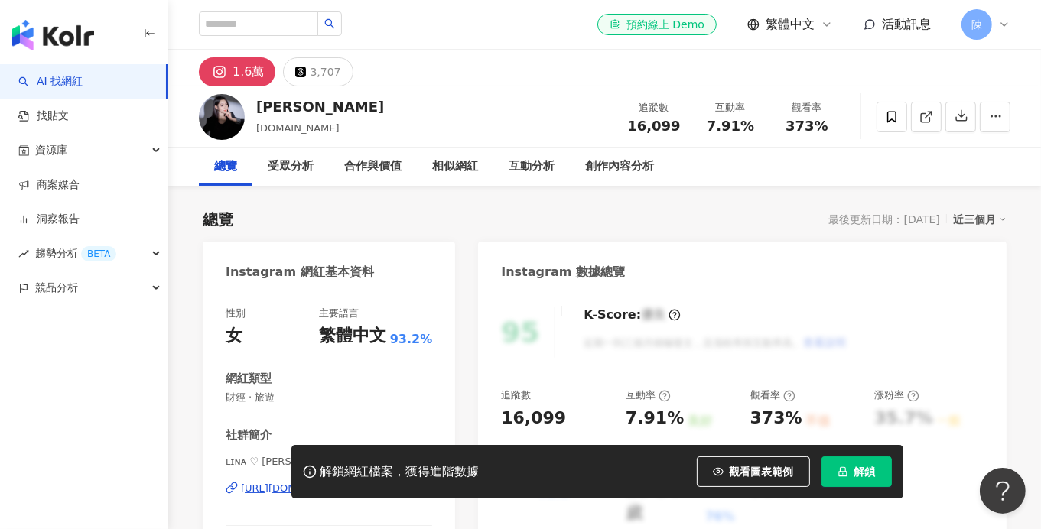
scroll to position [152, 0]
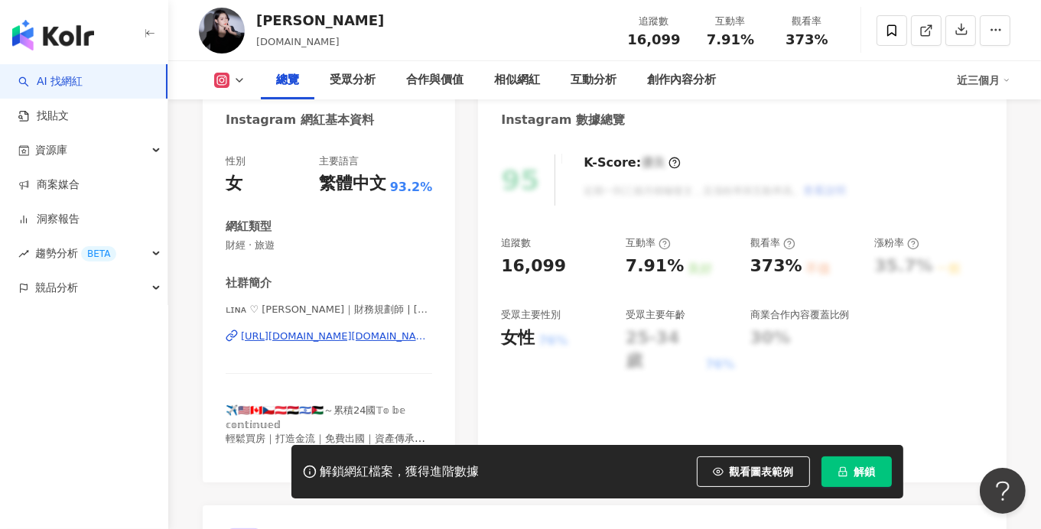
click at [390, 340] on div "[URL][DOMAIN_NAME][DOMAIN_NAME]" at bounding box center [336, 337] width 191 height 14
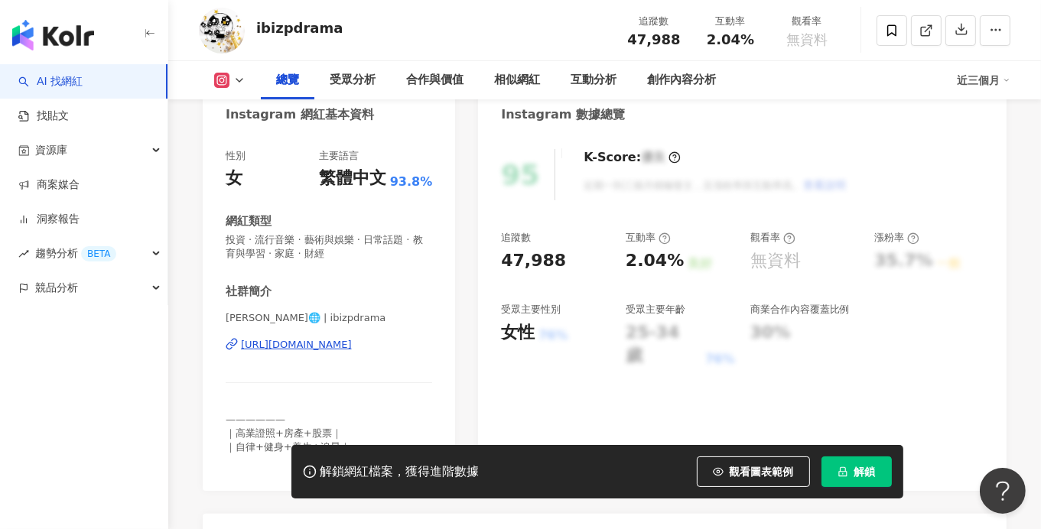
scroll to position [229, 0]
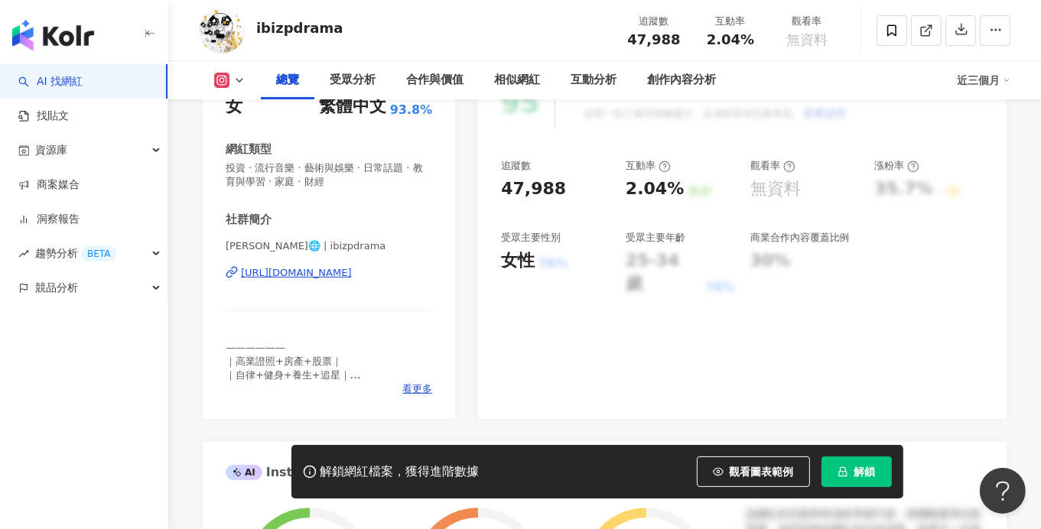
click at [352, 275] on div "https://www.instagram.com/ibizpdrama/" at bounding box center [296, 273] width 111 height 14
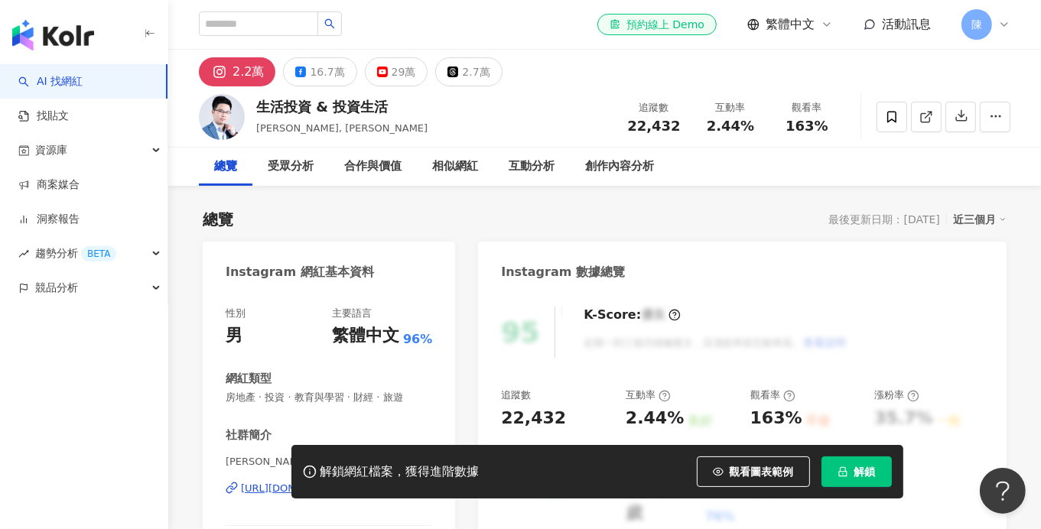
scroll to position [76, 0]
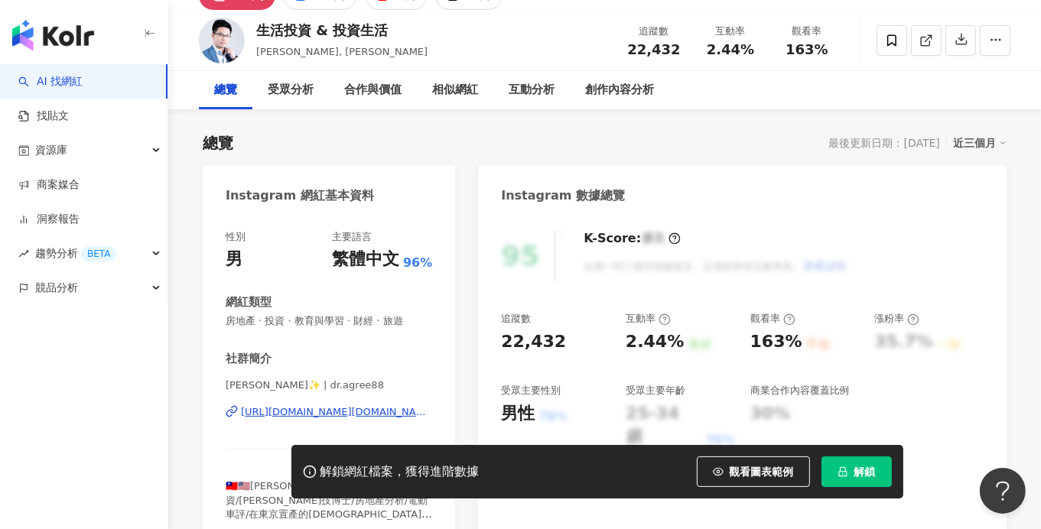
click at [371, 412] on div "[URL][DOMAIN_NAME][DOMAIN_NAME]" at bounding box center [336, 412] width 191 height 14
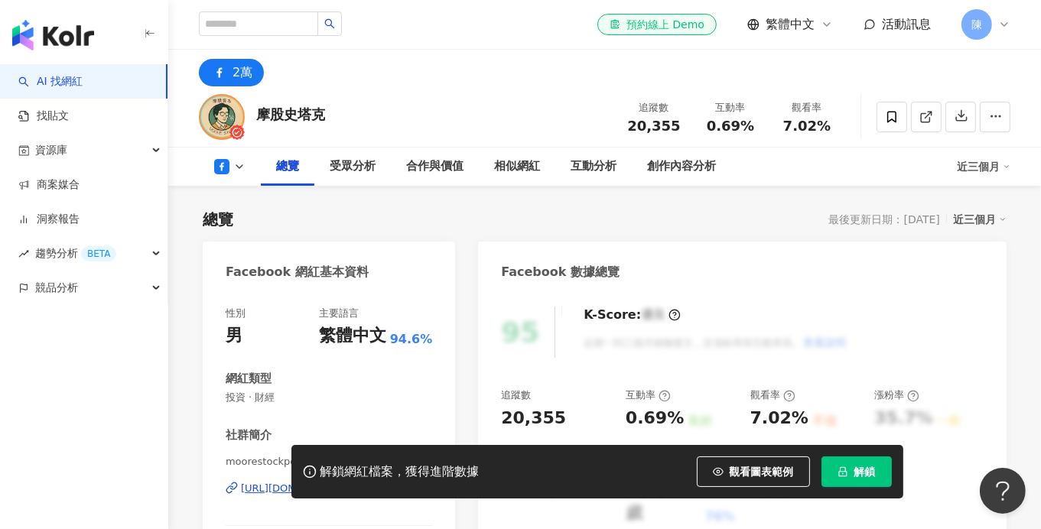
scroll to position [229, 0]
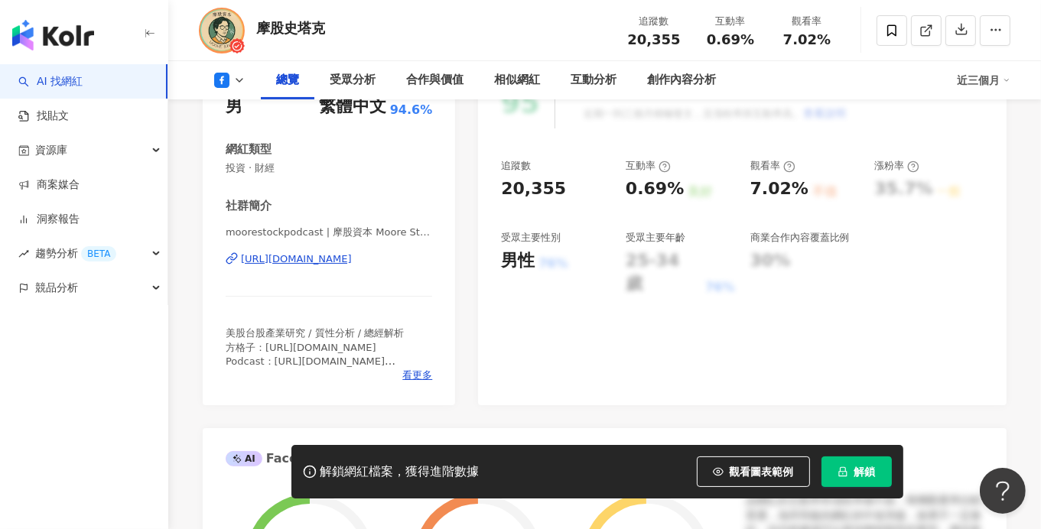
click at [326, 261] on div "https://www.facebook.com/107295464940323" at bounding box center [296, 259] width 111 height 14
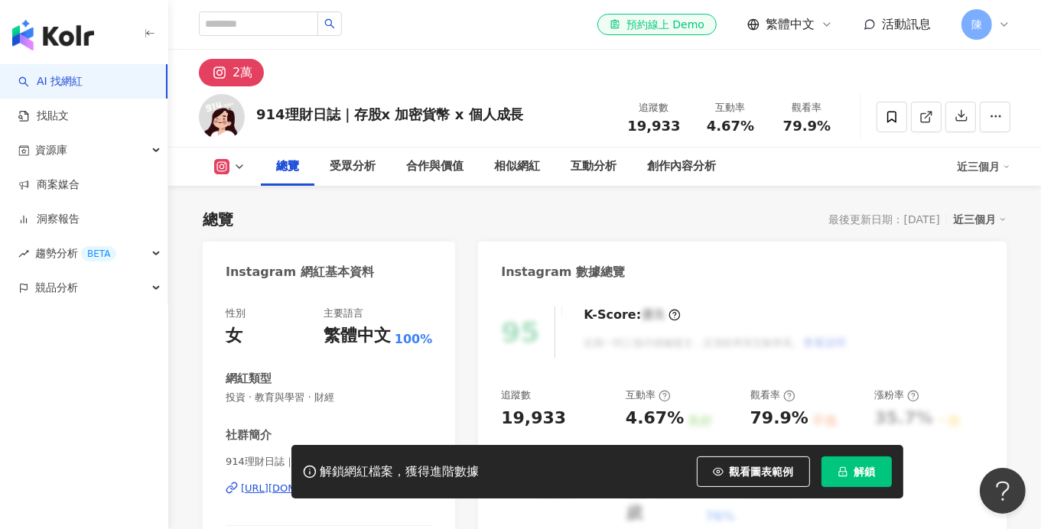
scroll to position [305, 0]
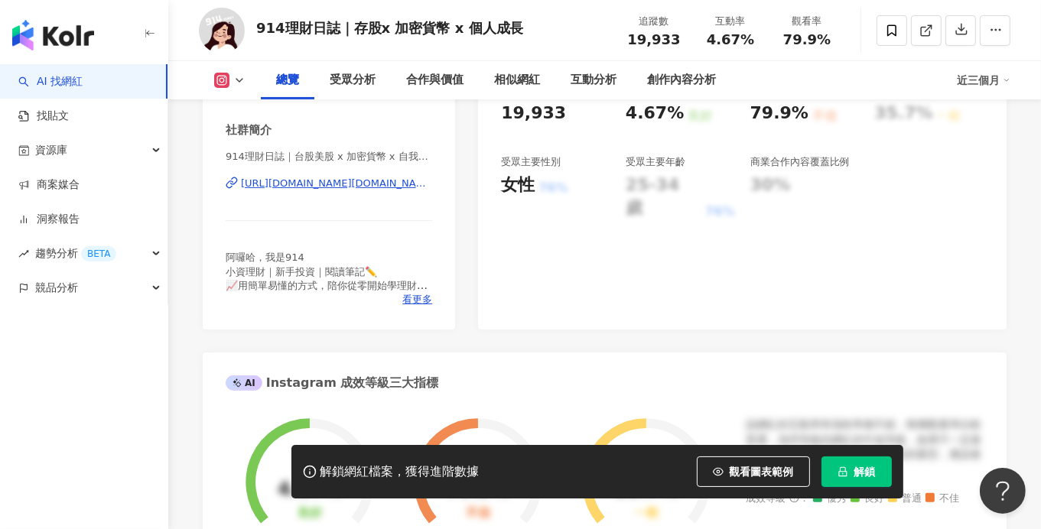
click at [361, 185] on div "https://www.instagram.com/914money.diary/" at bounding box center [336, 184] width 191 height 14
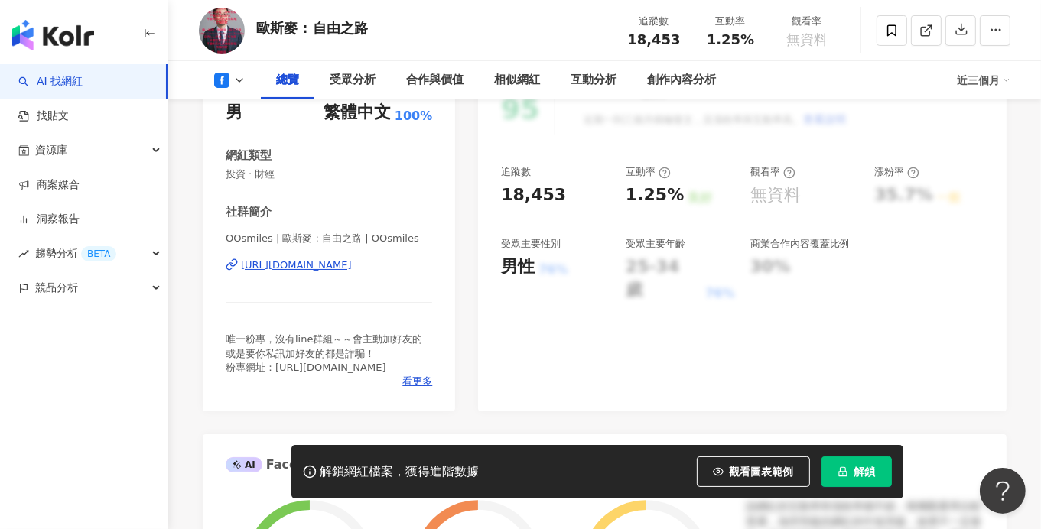
scroll to position [229, 0]
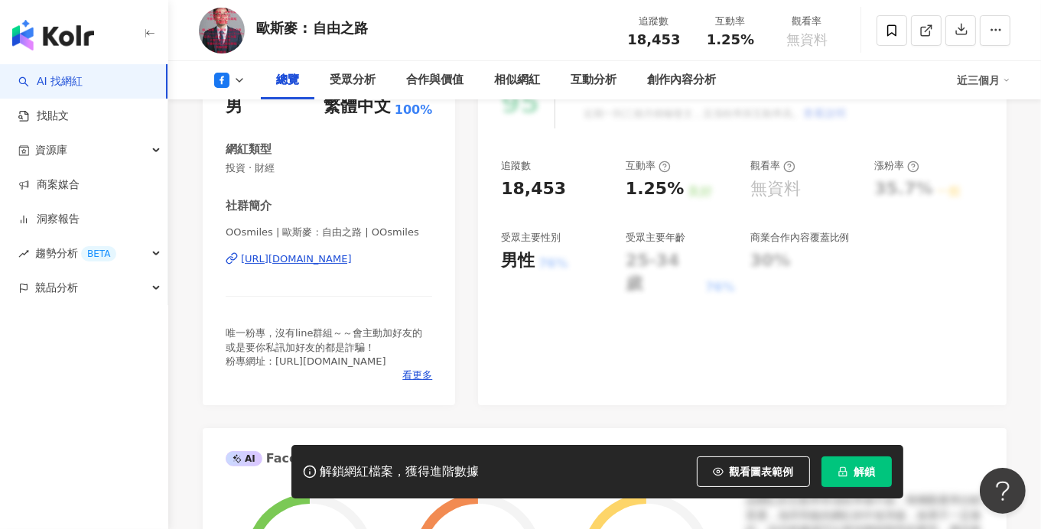
click at [343, 263] on div "[URL][DOMAIN_NAME]" at bounding box center [296, 259] width 111 height 14
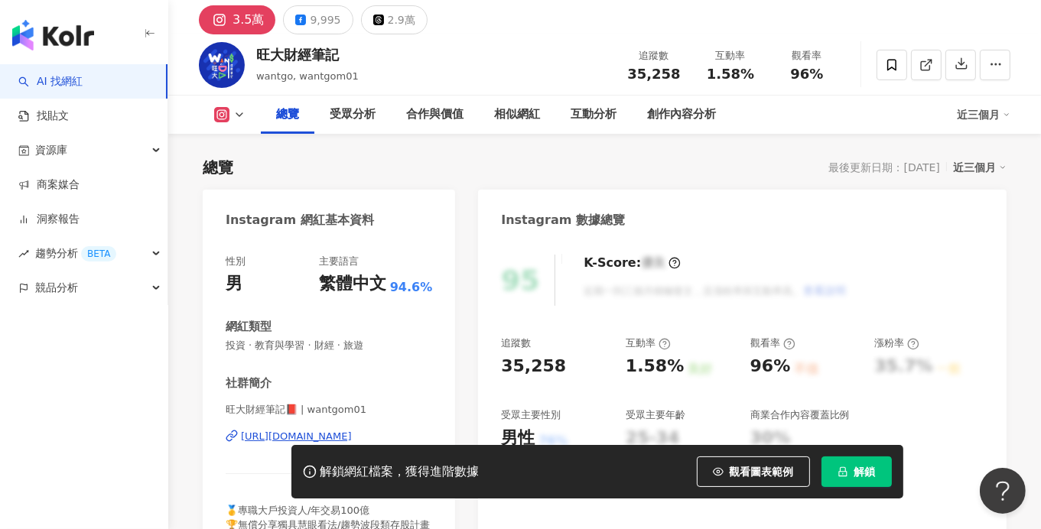
scroll to position [152, 0]
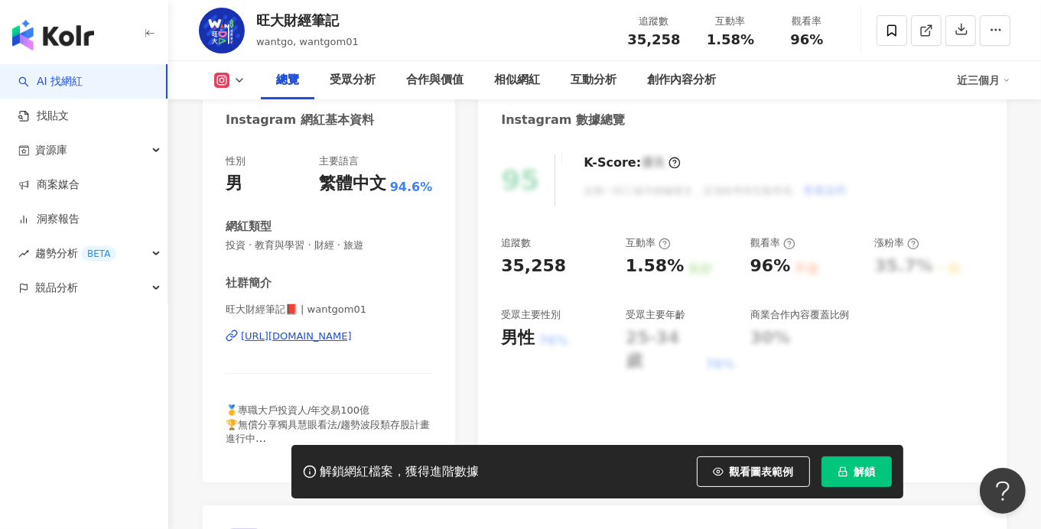
click at [352, 332] on div "[URL][DOMAIN_NAME]" at bounding box center [296, 337] width 111 height 14
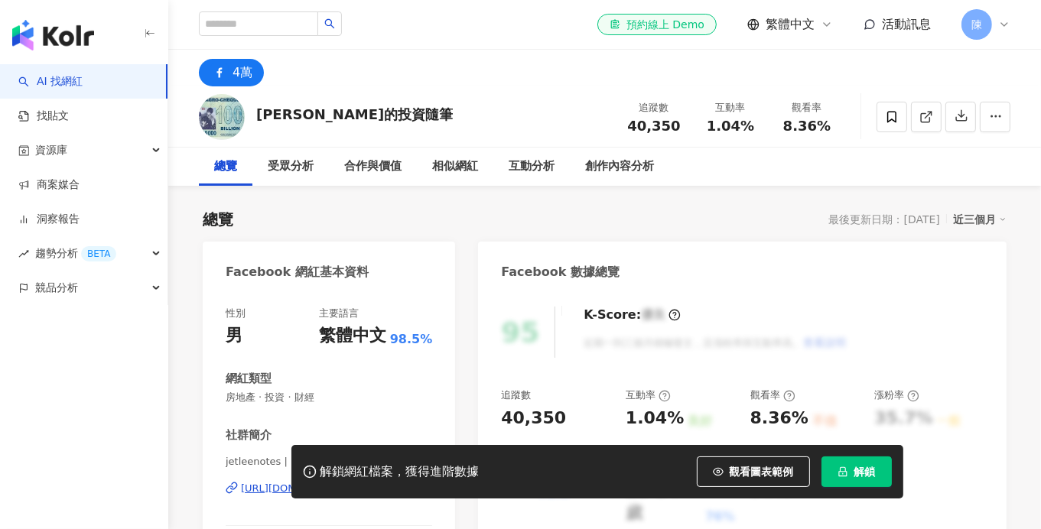
scroll to position [229, 0]
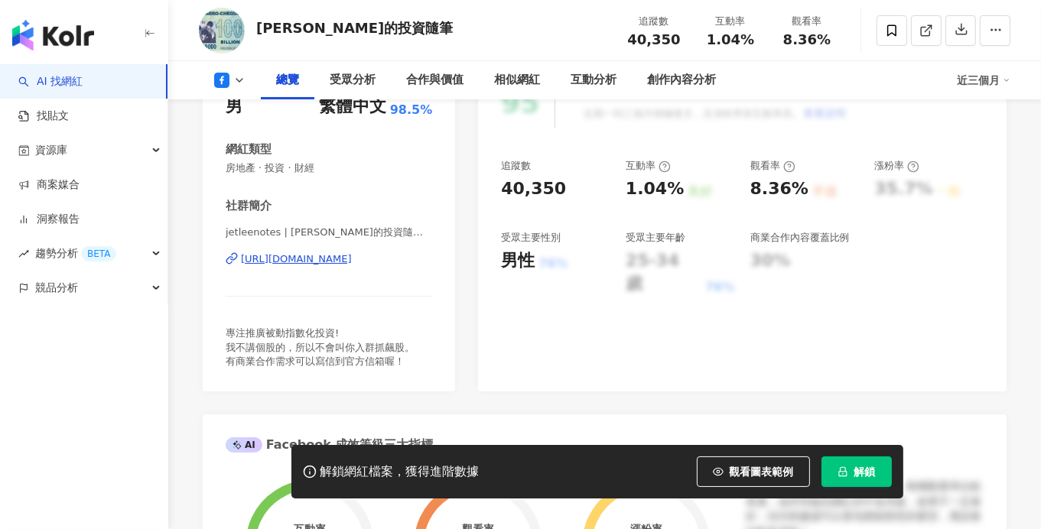
click at [342, 255] on div "[URL][DOMAIN_NAME]" at bounding box center [296, 259] width 111 height 14
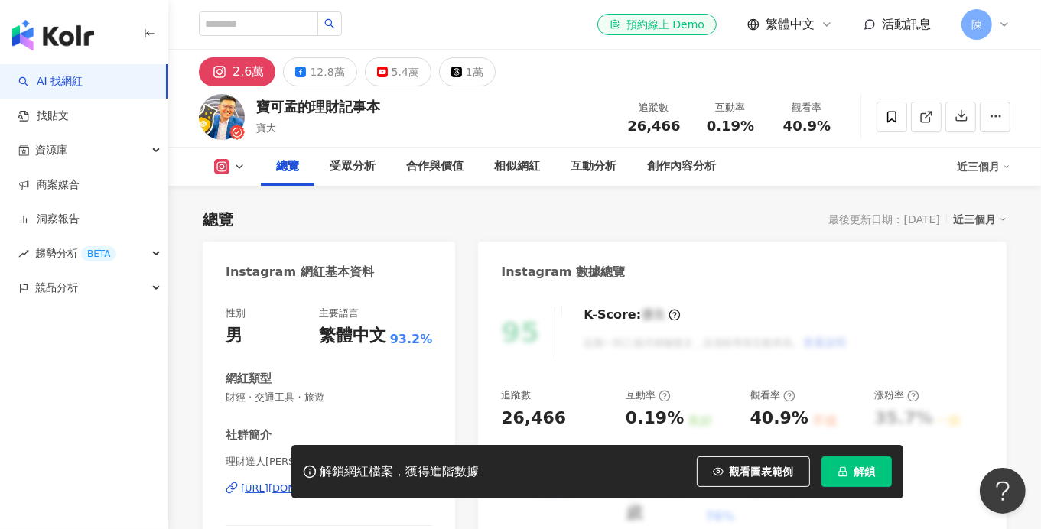
scroll to position [152, 0]
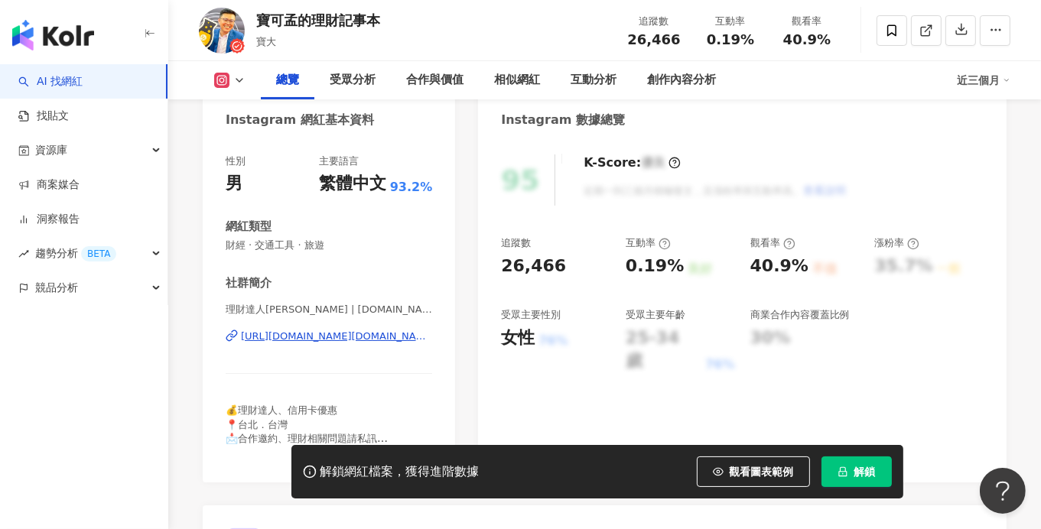
click at [385, 337] on div "[URL][DOMAIN_NAME][DOMAIN_NAME]" at bounding box center [336, 337] width 191 height 14
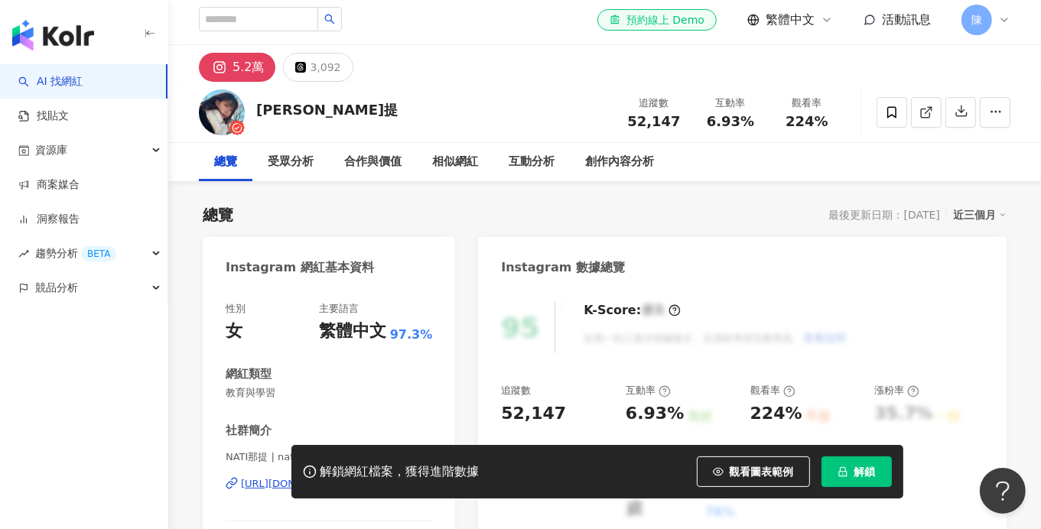
scroll to position [152, 0]
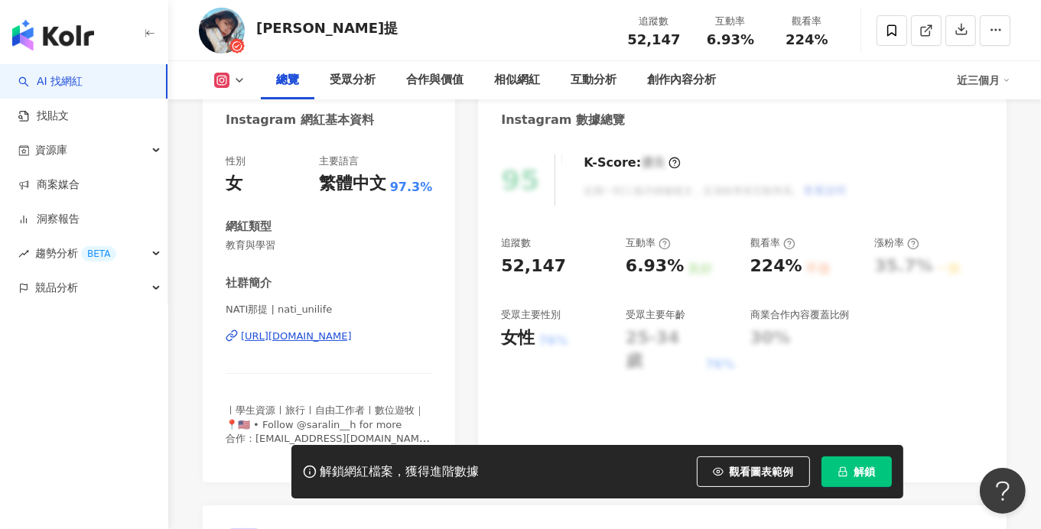
click at [347, 336] on div "https://www.instagram.com/nati_unilife/" at bounding box center [296, 337] width 111 height 14
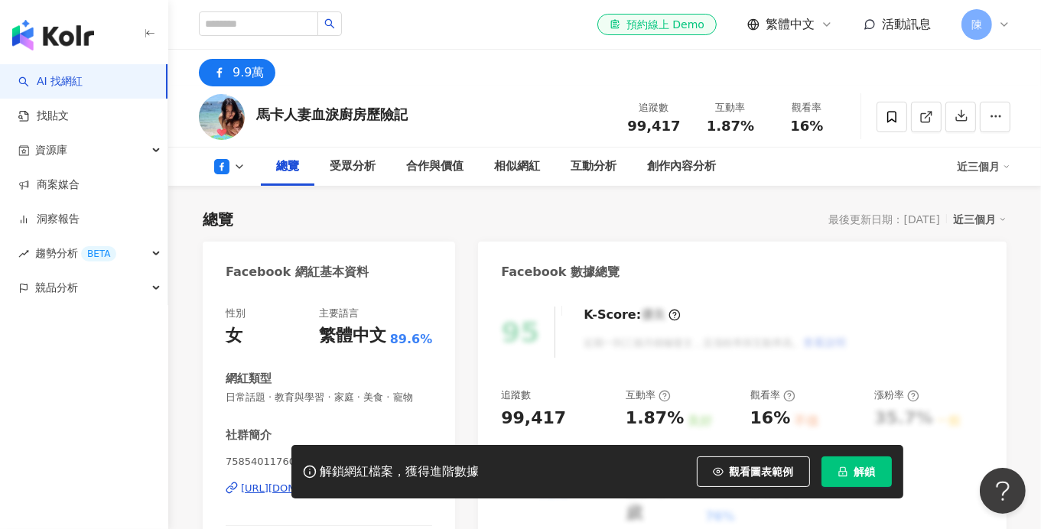
scroll to position [152, 0]
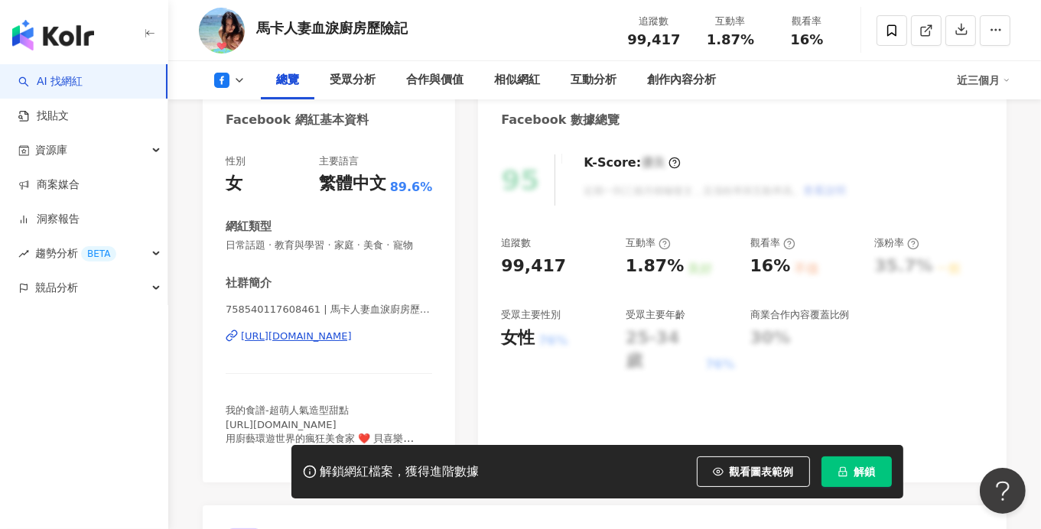
click at [339, 335] on div "https://www.facebook.com/758540117608461" at bounding box center [296, 337] width 111 height 14
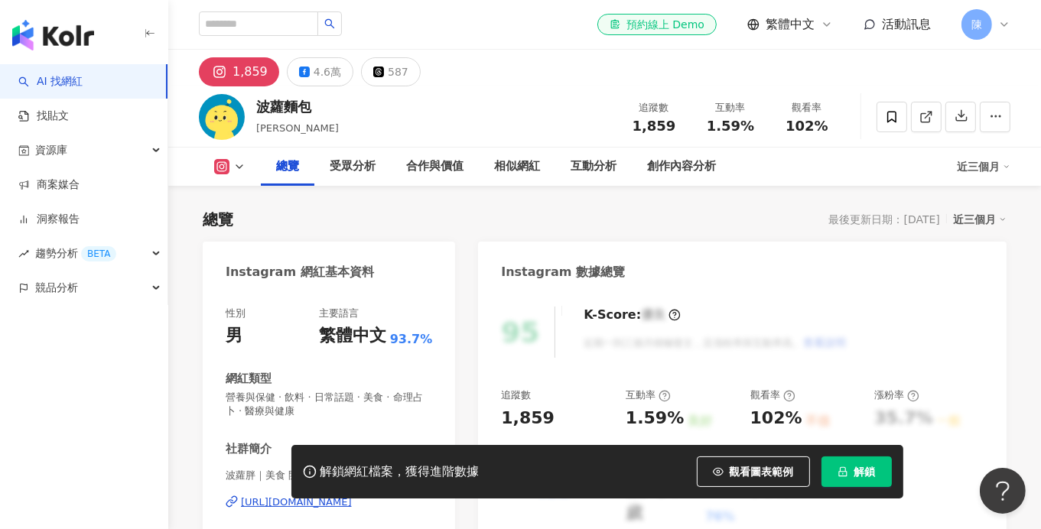
scroll to position [76, 0]
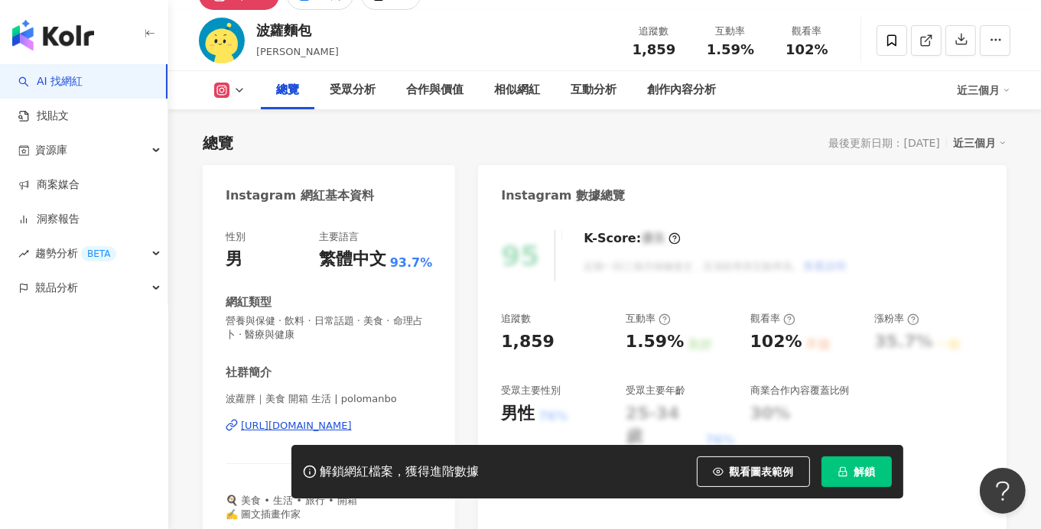
click at [317, 426] on div "https://www.instagram.com/polomanbo/" at bounding box center [296, 426] width 111 height 14
click at [237, 94] on icon at bounding box center [239, 90] width 12 height 12
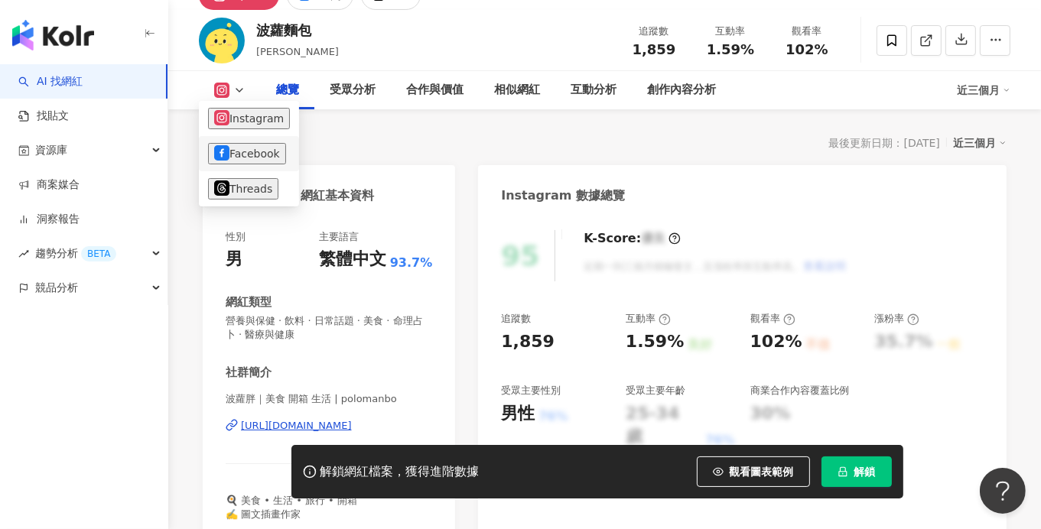
click at [234, 145] on button "Facebook" at bounding box center [247, 153] width 78 height 21
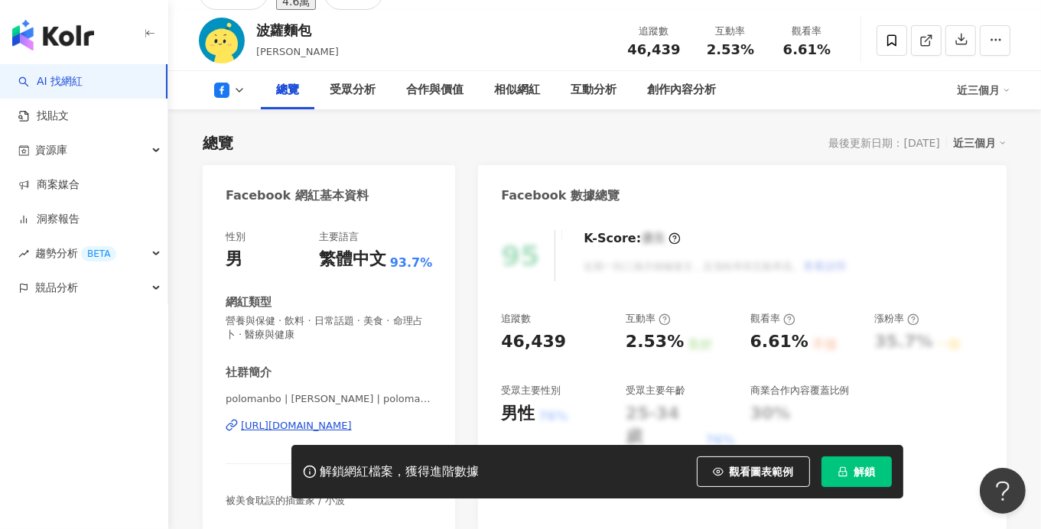
click at [352, 424] on div "https://www.facebook.com/209089939898" at bounding box center [296, 426] width 111 height 14
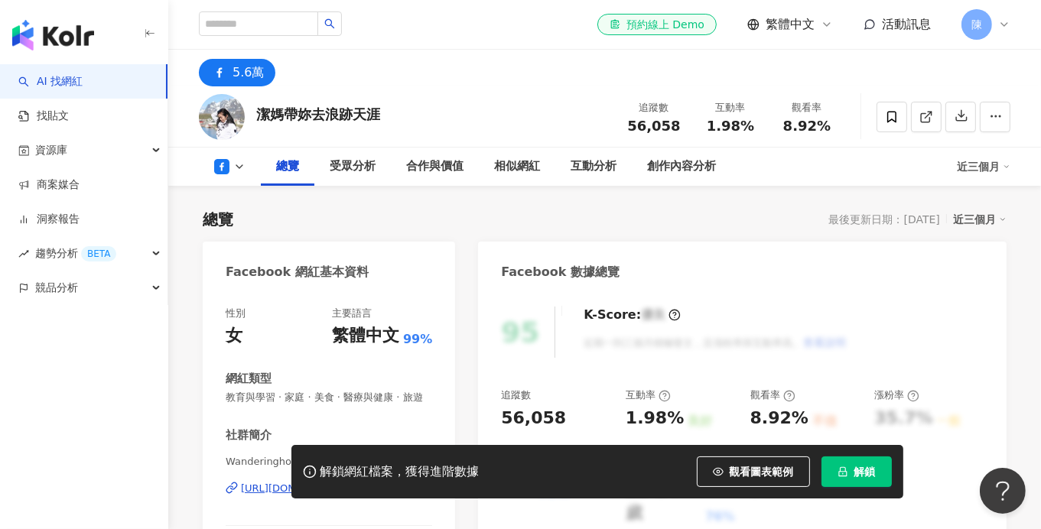
scroll to position [152, 0]
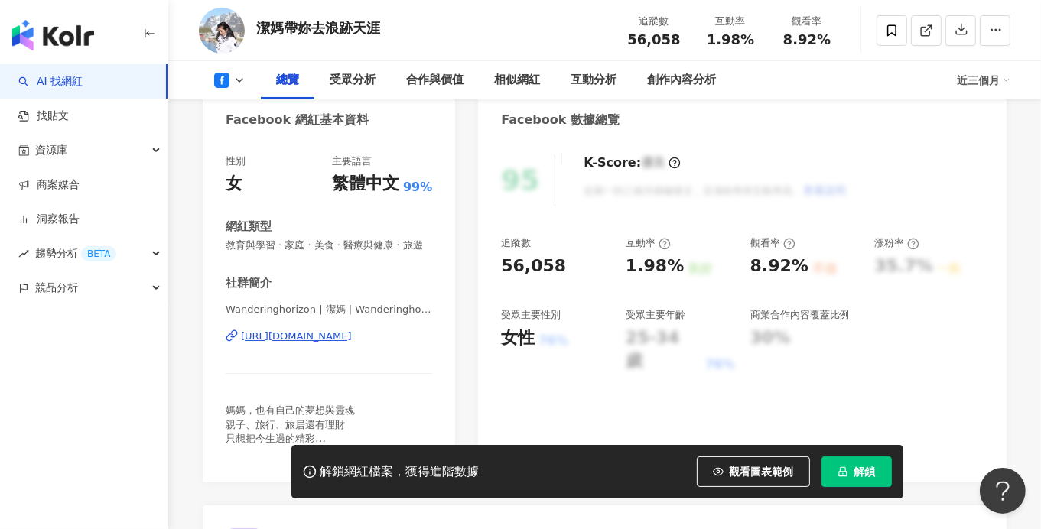
click at [352, 343] on div "[URL][DOMAIN_NAME]" at bounding box center [296, 337] width 111 height 14
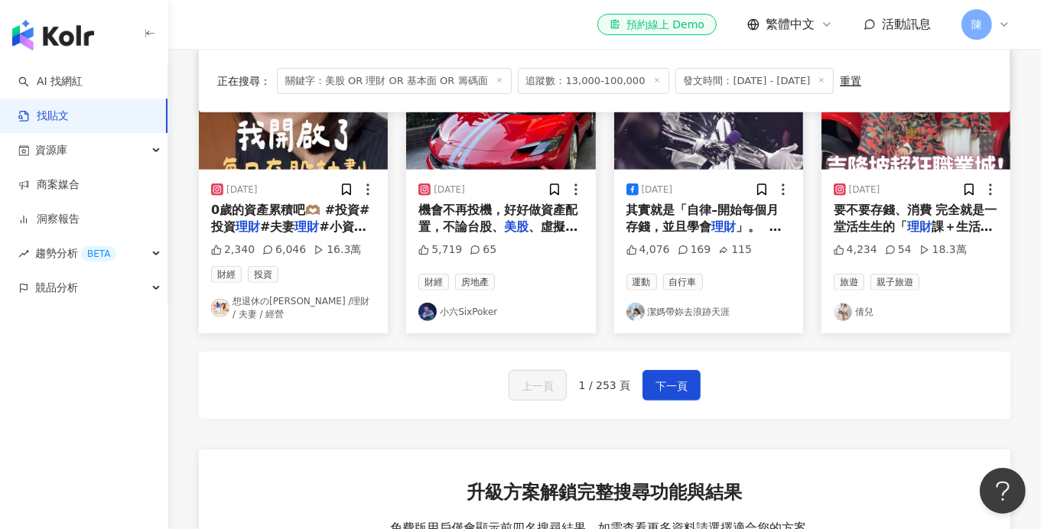
scroll to position [1070, 0]
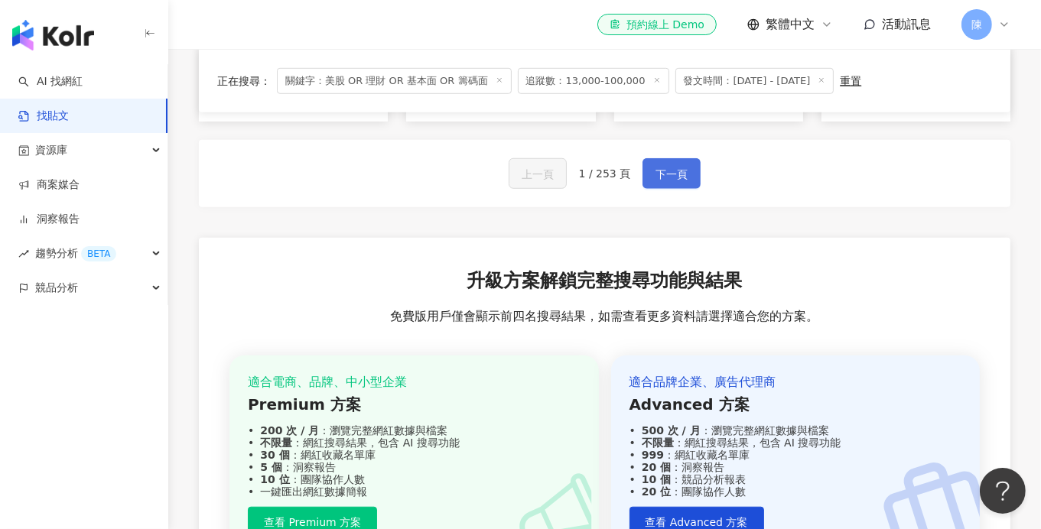
click at [676, 166] on button "下一頁" at bounding box center [671, 173] width 58 height 31
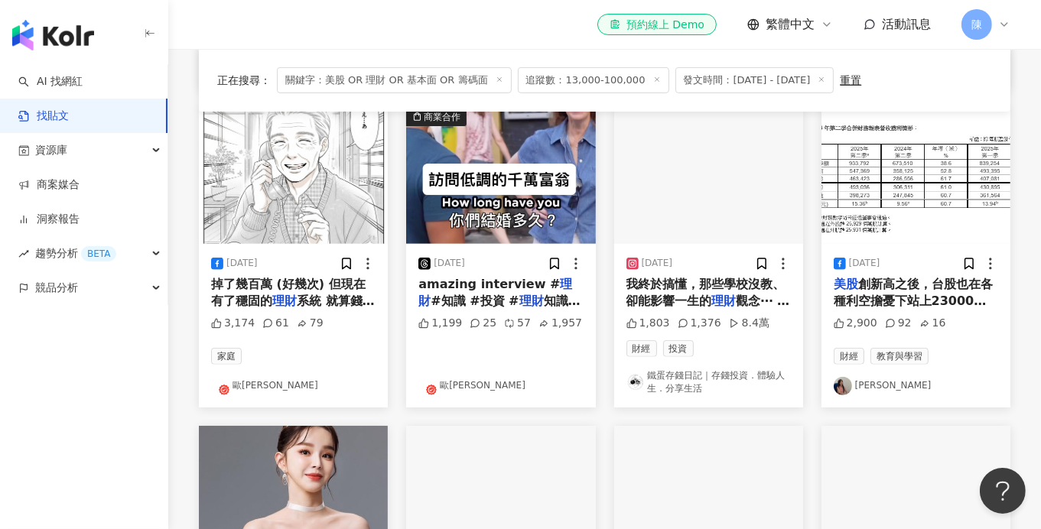
scroll to position [718, 0]
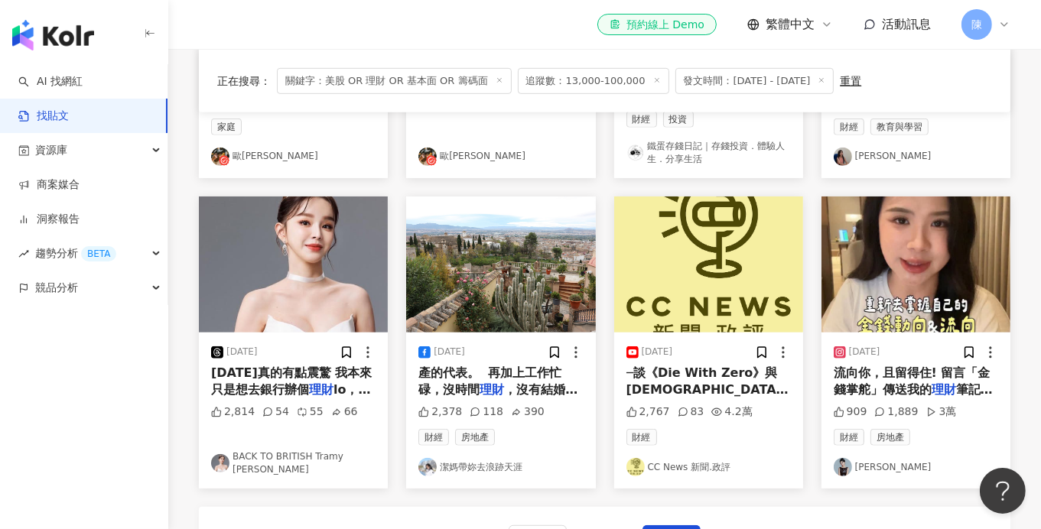
click at [867, 468] on link "李嘉Pure" at bounding box center [916, 467] width 164 height 18
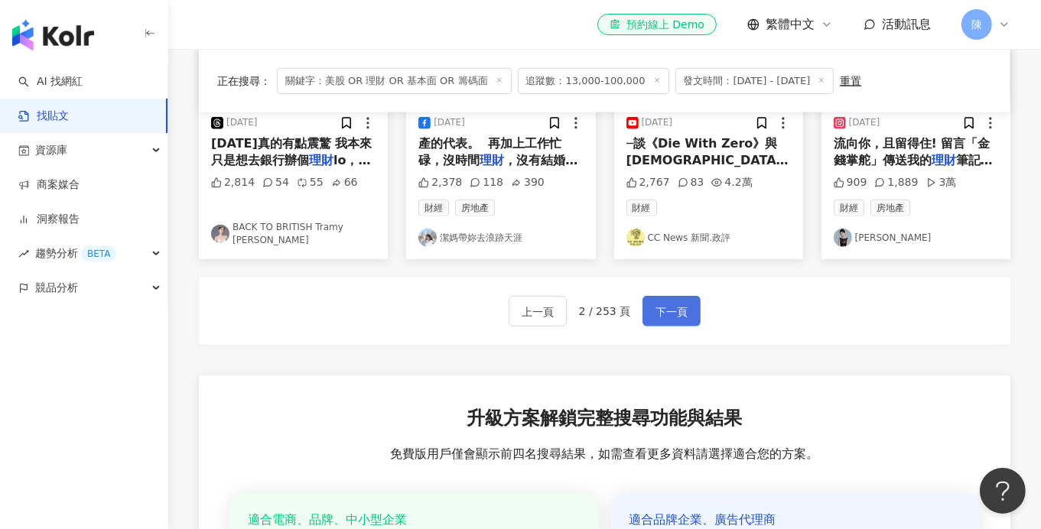
click at [649, 299] on button "下一頁" at bounding box center [671, 311] width 58 height 31
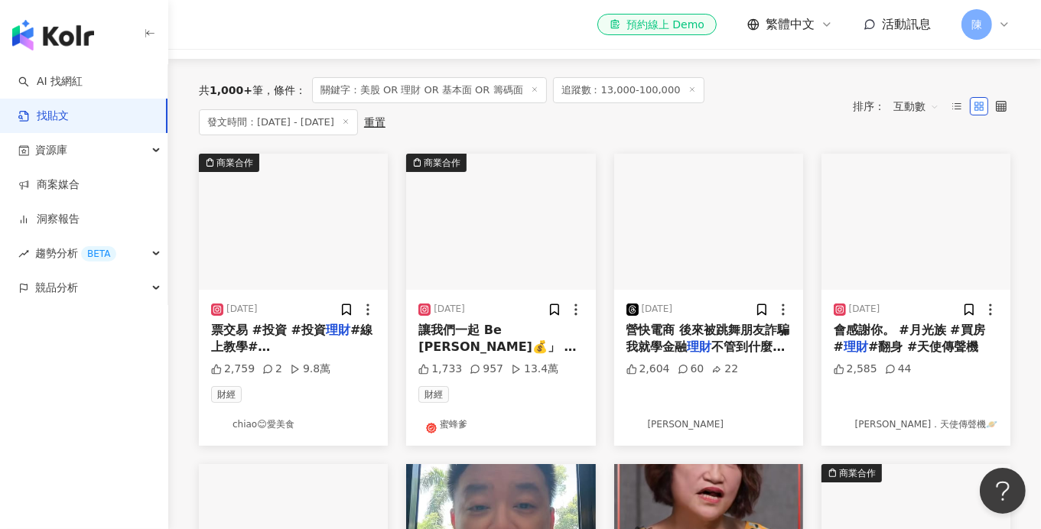
scroll to position [167, 0]
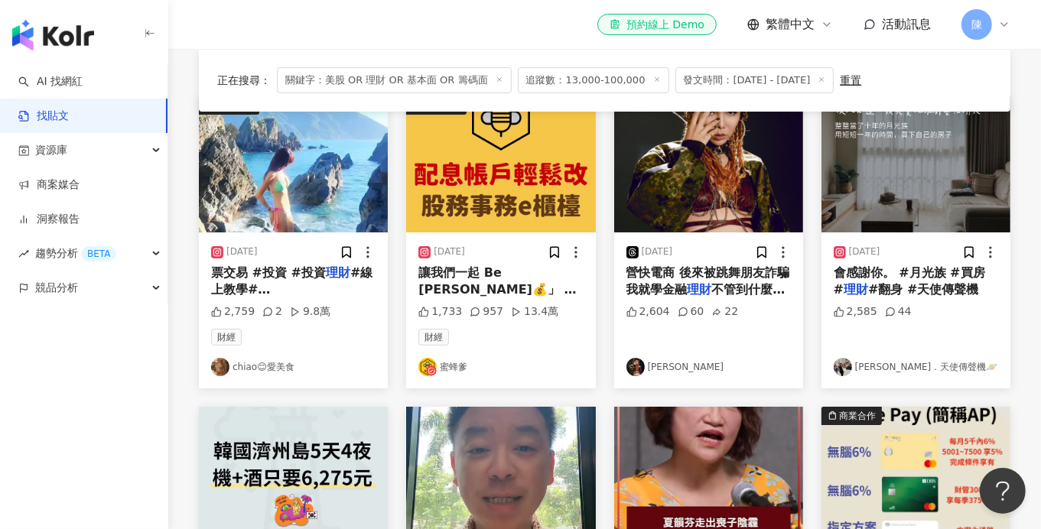
click at [278, 366] on link "chiao😊愛美食" at bounding box center [293, 367] width 164 height 18
click at [878, 363] on link "宇緹 Peggy．天使傳聲機🪐" at bounding box center [916, 367] width 164 height 18
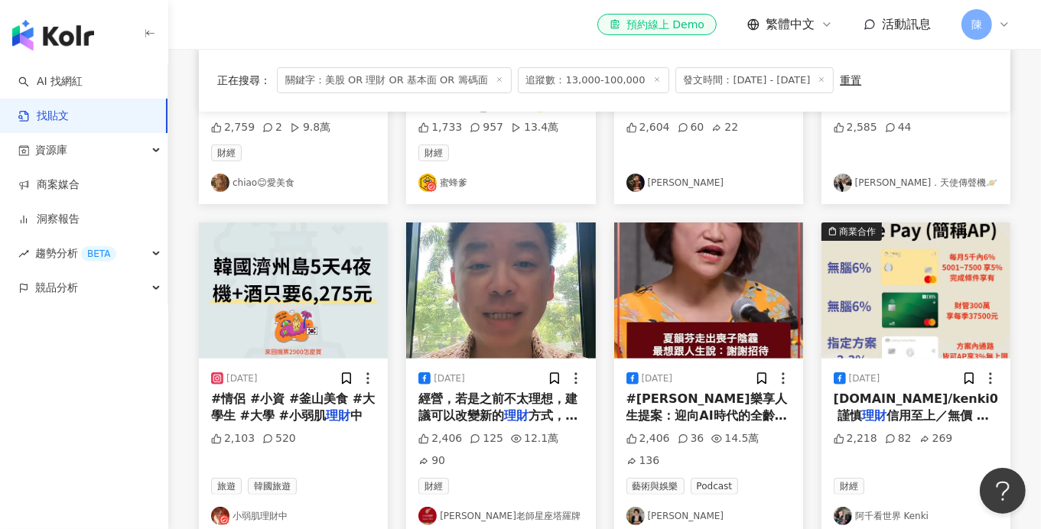
scroll to position [473, 0]
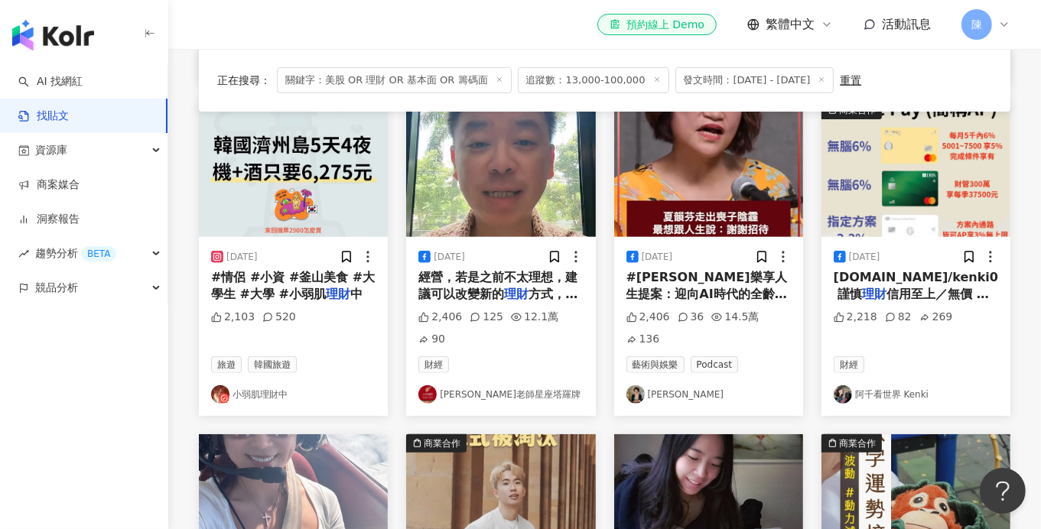
click at [282, 385] on link "小弱肌理財中" at bounding box center [293, 394] width 164 height 18
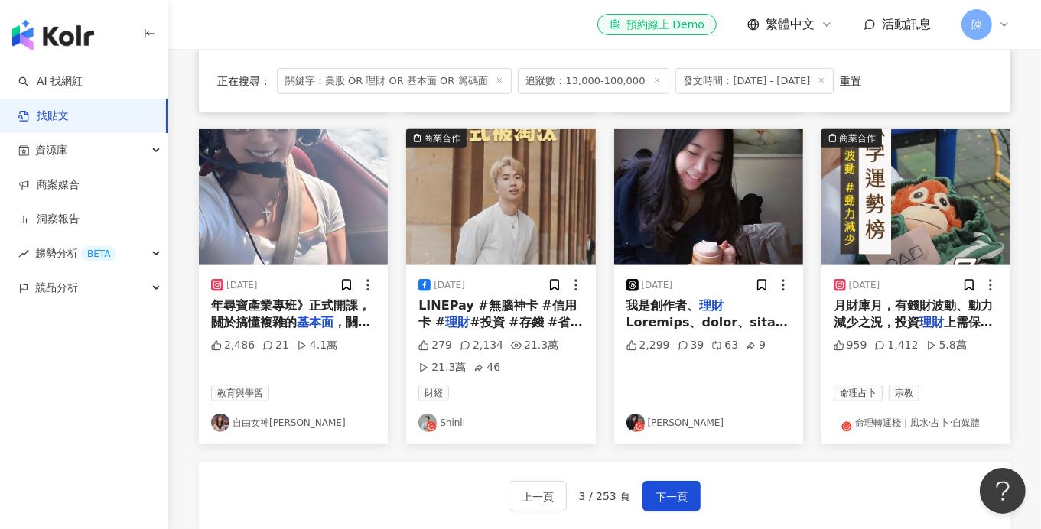
scroll to position [779, 0]
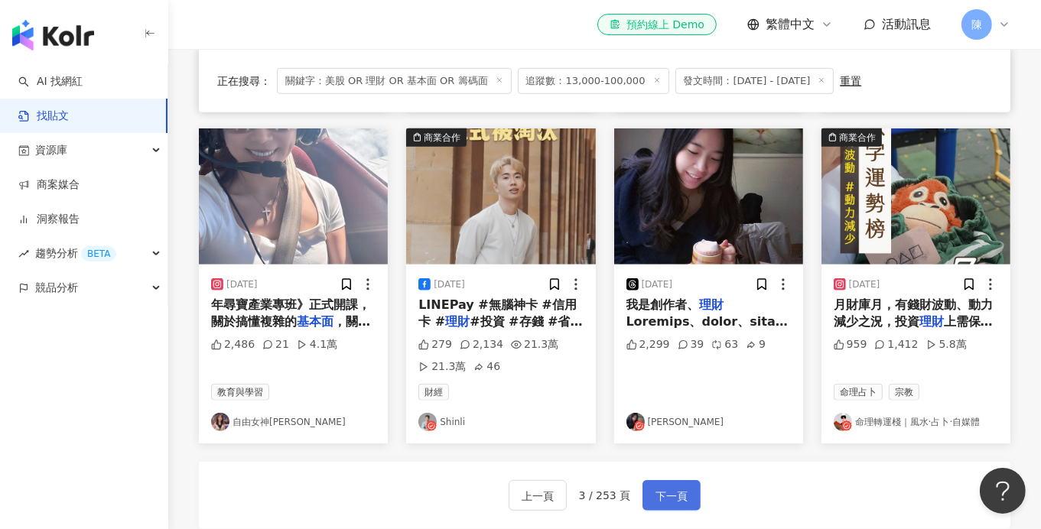
click at [670, 487] on span "下一頁" at bounding box center [671, 496] width 32 height 18
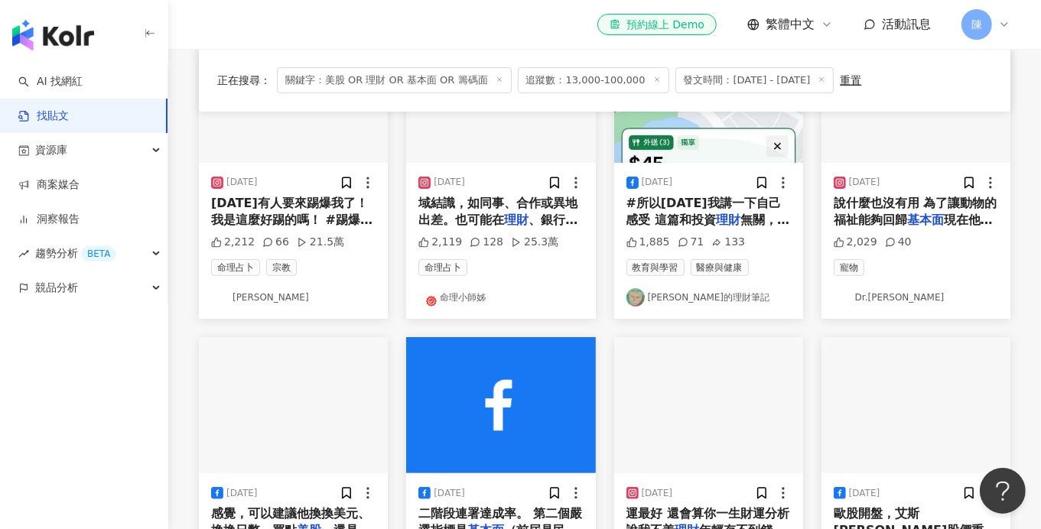
scroll to position [235, 0]
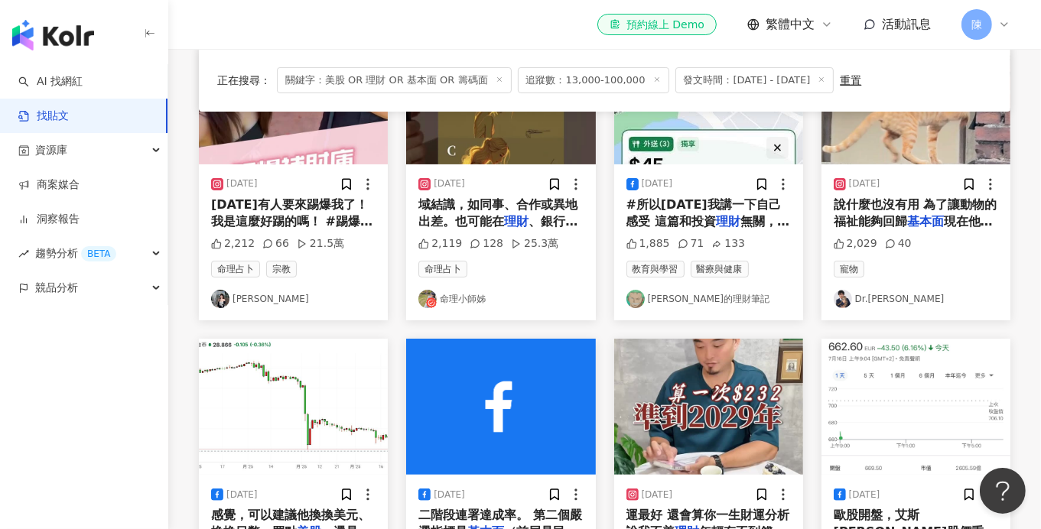
click at [884, 300] on link "Dr.Penny Tai" at bounding box center [916, 299] width 164 height 18
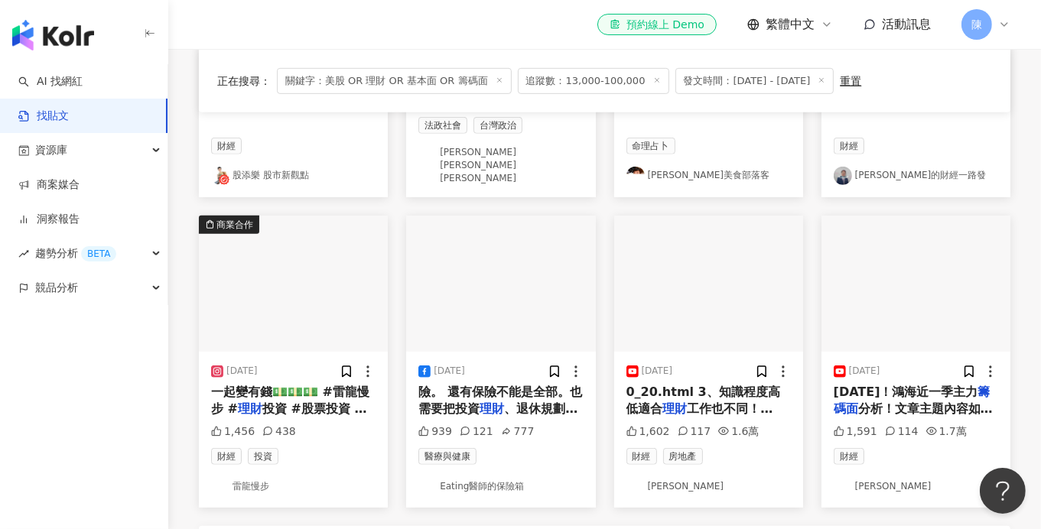
scroll to position [693, 0]
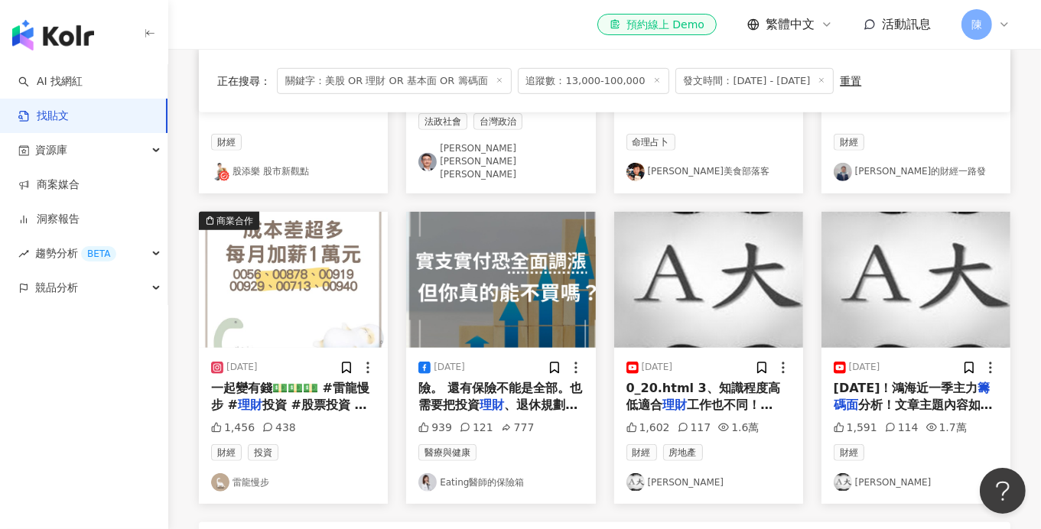
click at [669, 473] on link "KE-WEI LAI" at bounding box center [708, 482] width 164 height 18
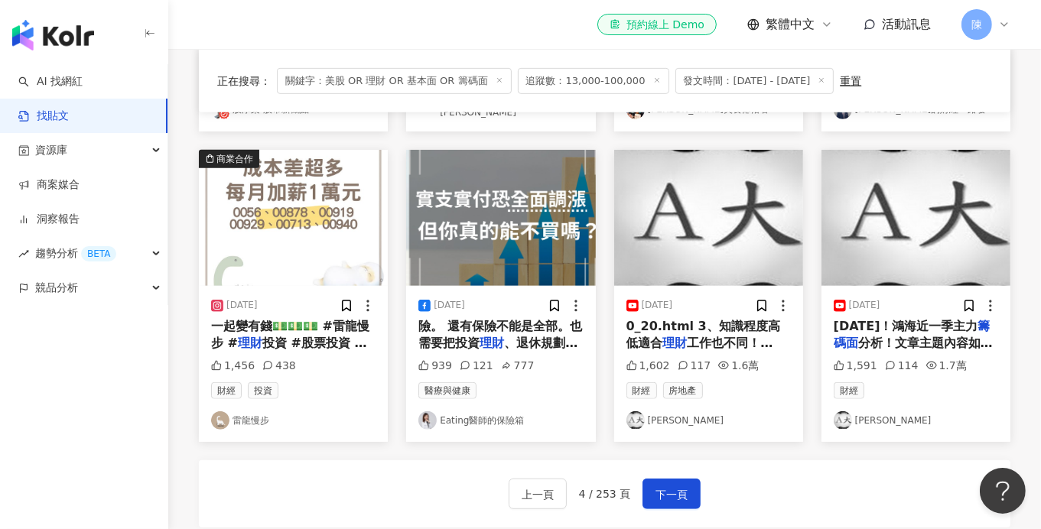
scroll to position [923, 0]
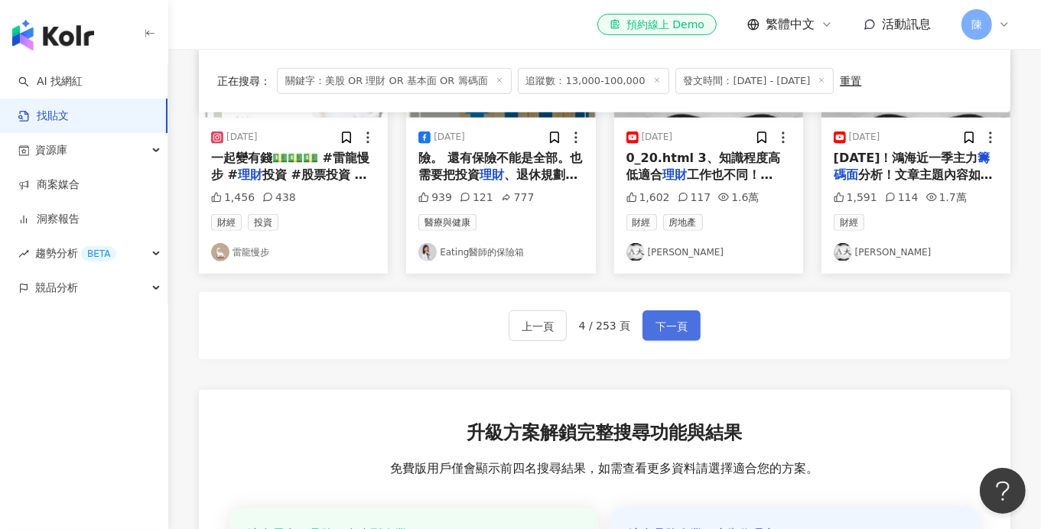
click at [684, 317] on span "下一頁" at bounding box center [671, 326] width 32 height 18
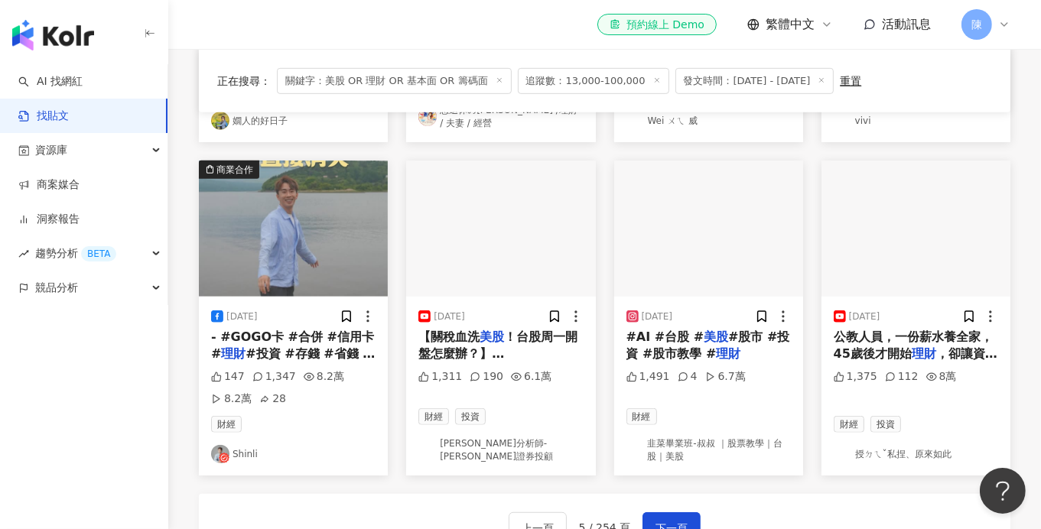
scroll to position [765, 0]
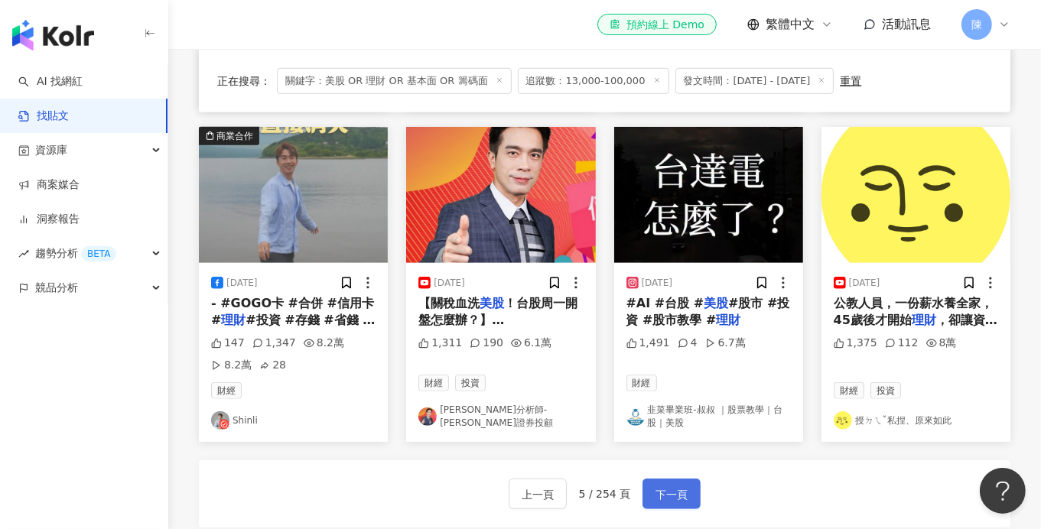
click at [681, 479] on button "下一頁" at bounding box center [671, 494] width 58 height 31
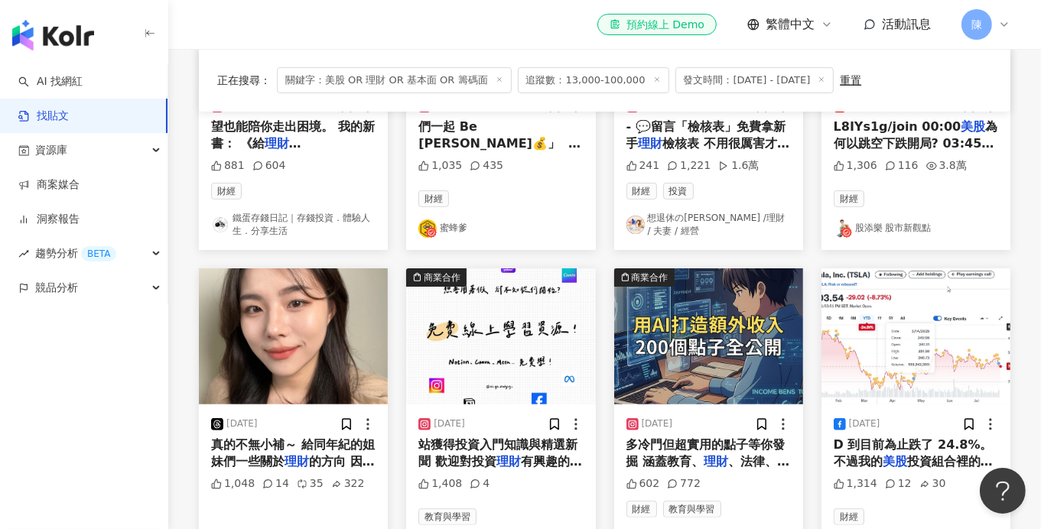
scroll to position [459, 0]
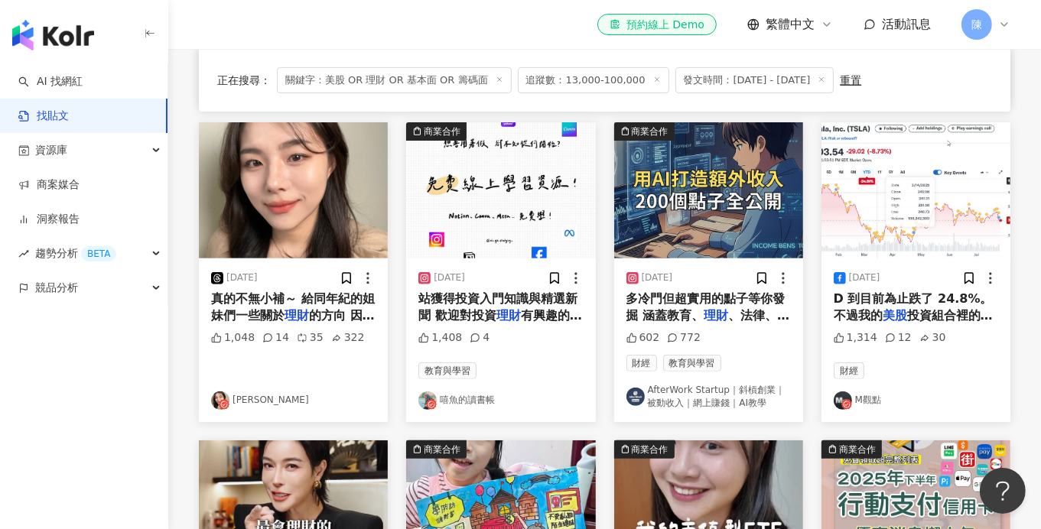
click at [478, 398] on link "嘻魚的讀書帳" at bounding box center [500, 401] width 164 height 18
click at [871, 398] on link "M觀點" at bounding box center [916, 401] width 164 height 18
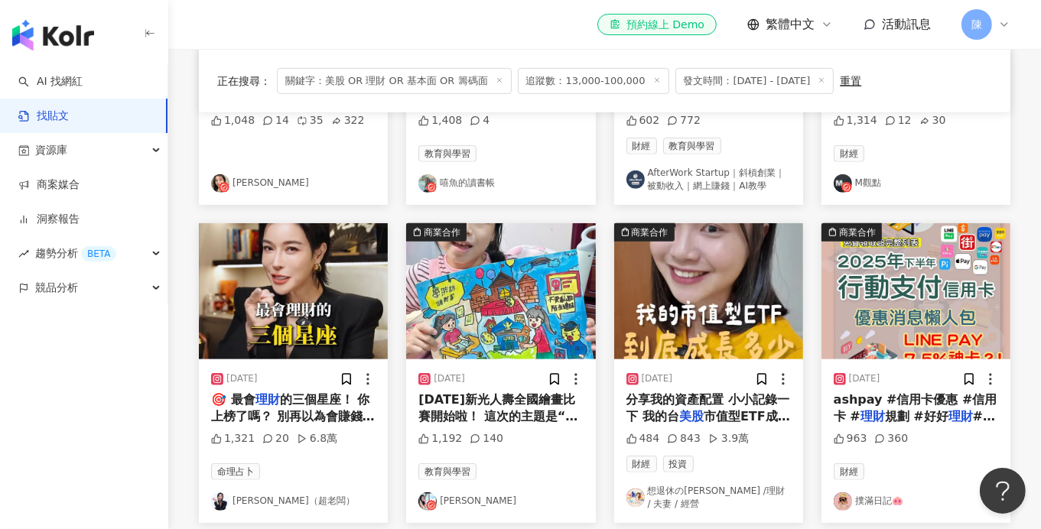
scroll to position [765, 0]
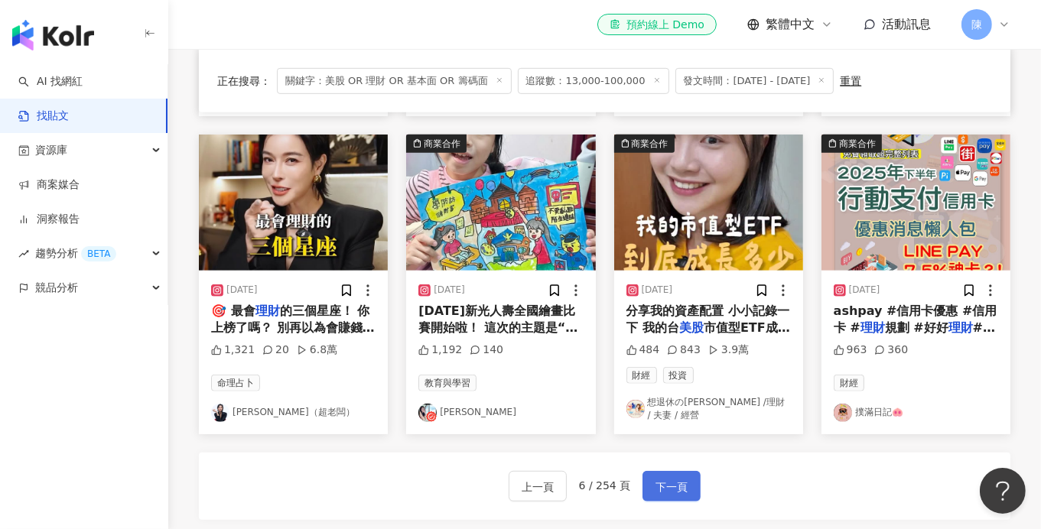
click at [670, 478] on span "下一頁" at bounding box center [671, 487] width 32 height 18
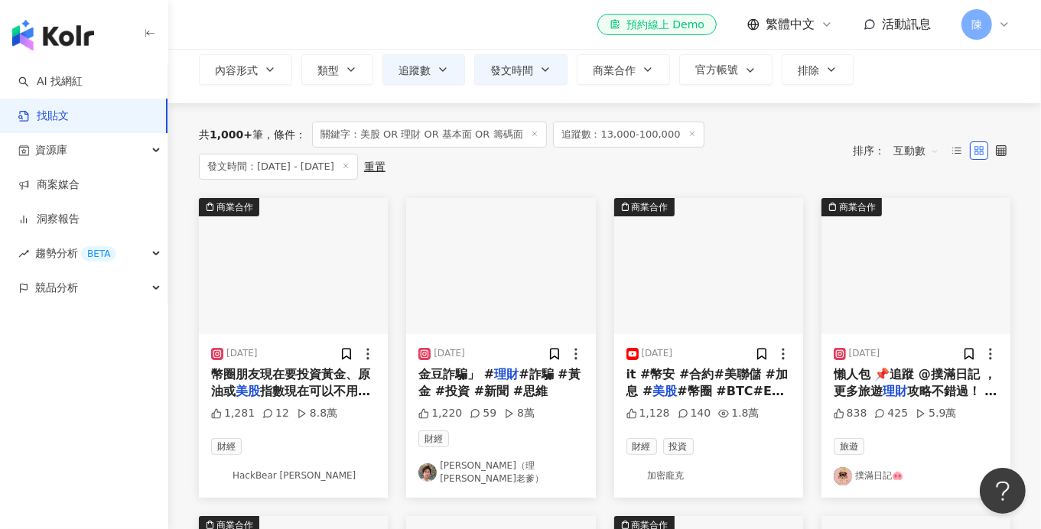
scroll to position [229, 0]
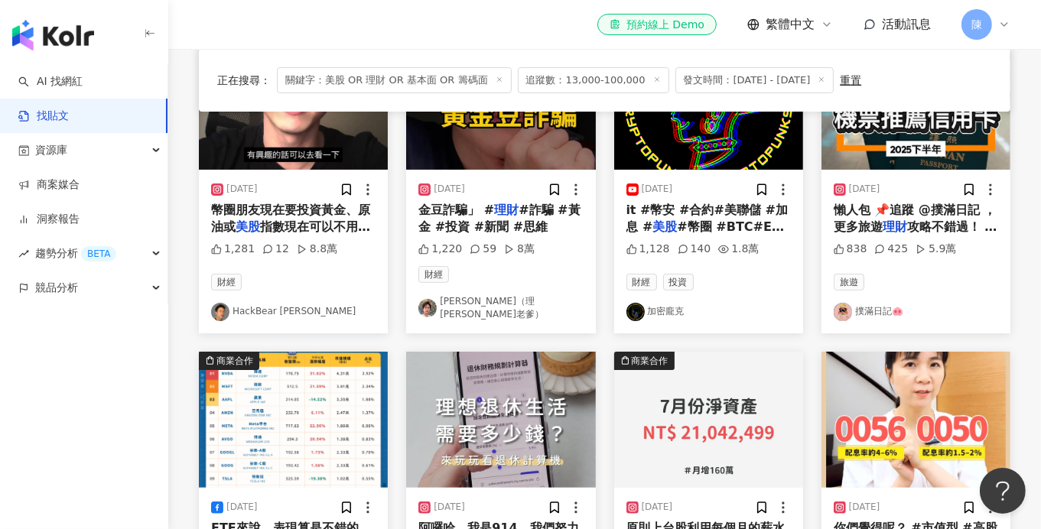
click at [505, 307] on link "蔡松諭（理柴老爹）" at bounding box center [500, 308] width 164 height 26
click at [665, 303] on link "加密龐克" at bounding box center [708, 312] width 164 height 18
click at [652, 303] on link "加密龐克" at bounding box center [708, 312] width 164 height 18
click at [668, 304] on link "加密龐克" at bounding box center [708, 312] width 164 height 18
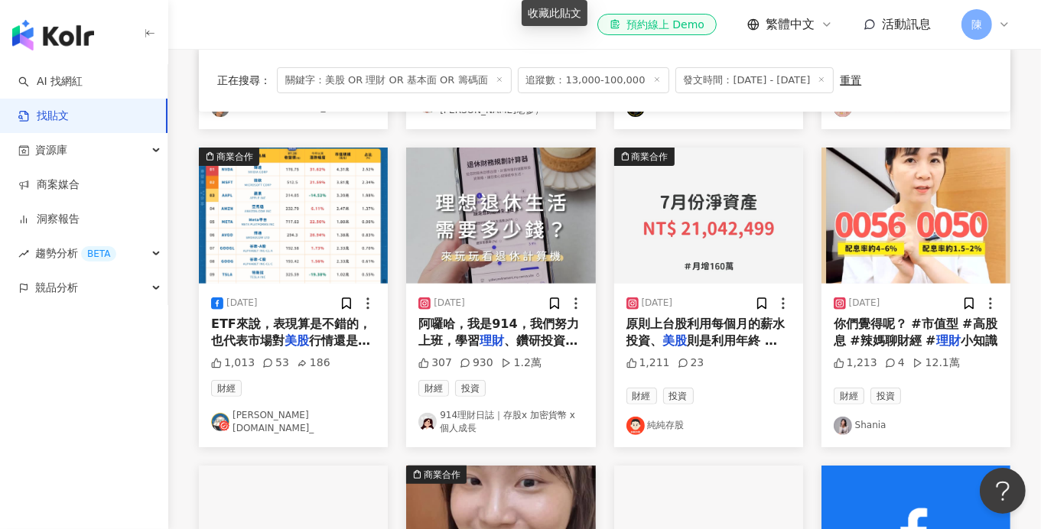
scroll to position [459, 0]
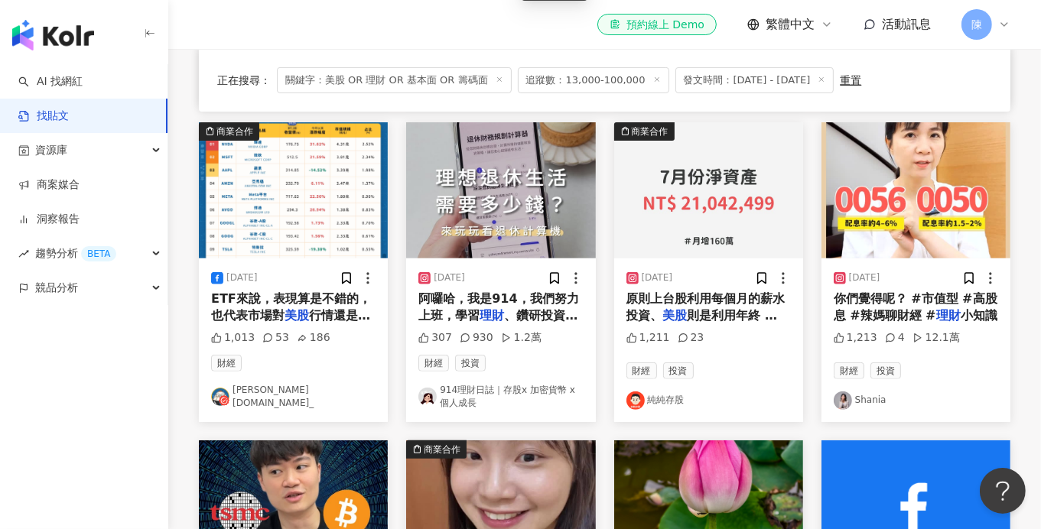
click at [871, 392] on link "Shania" at bounding box center [916, 401] width 164 height 18
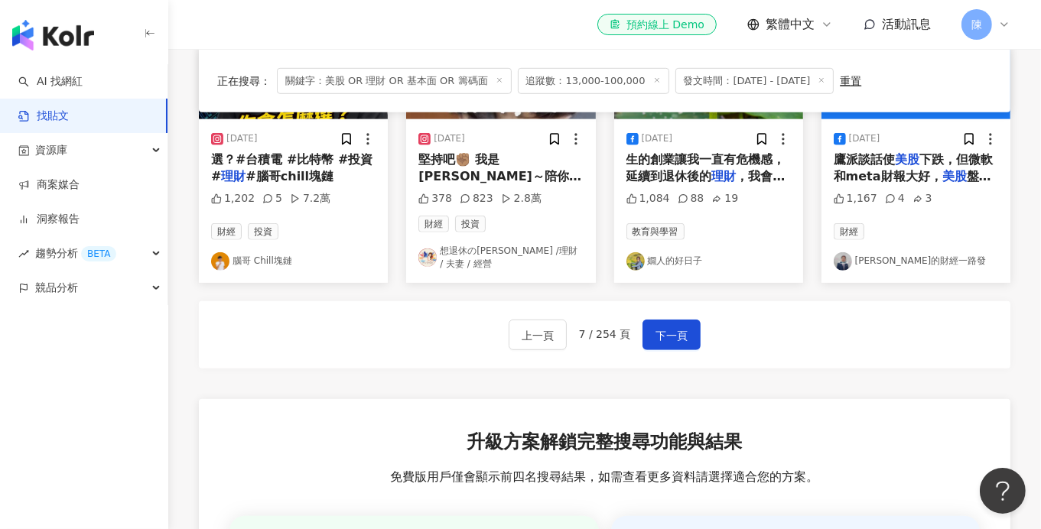
scroll to position [918, 0]
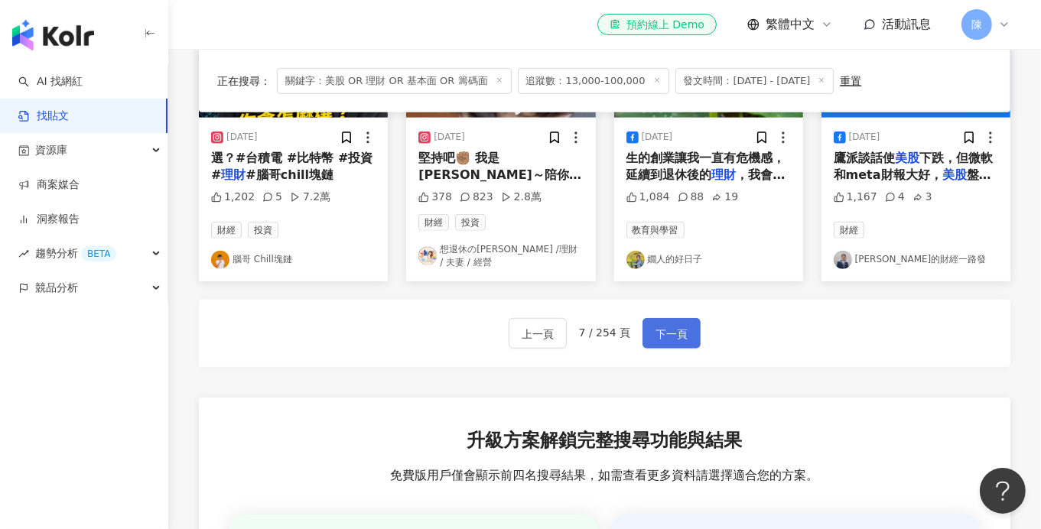
click at [672, 325] on span "下一頁" at bounding box center [671, 334] width 32 height 18
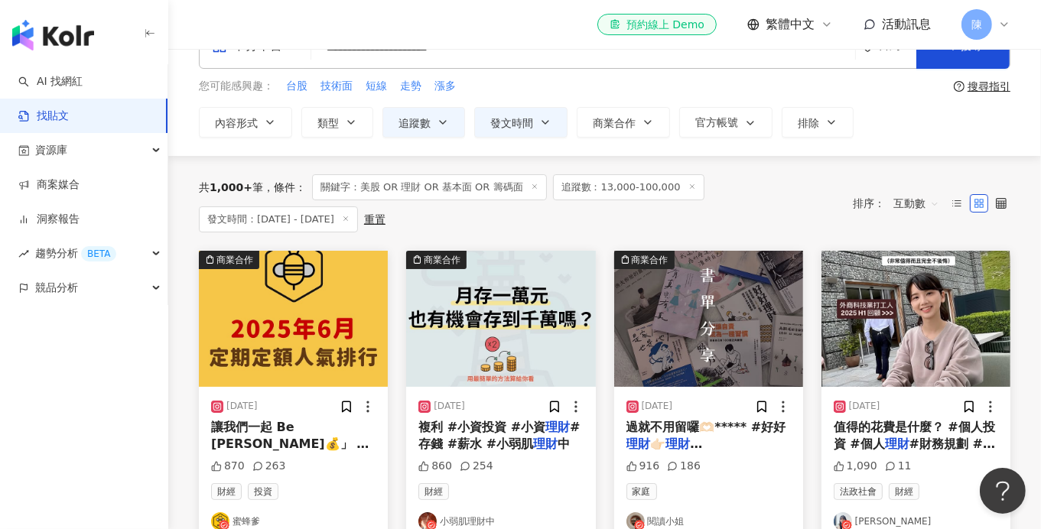
scroll to position [229, 0]
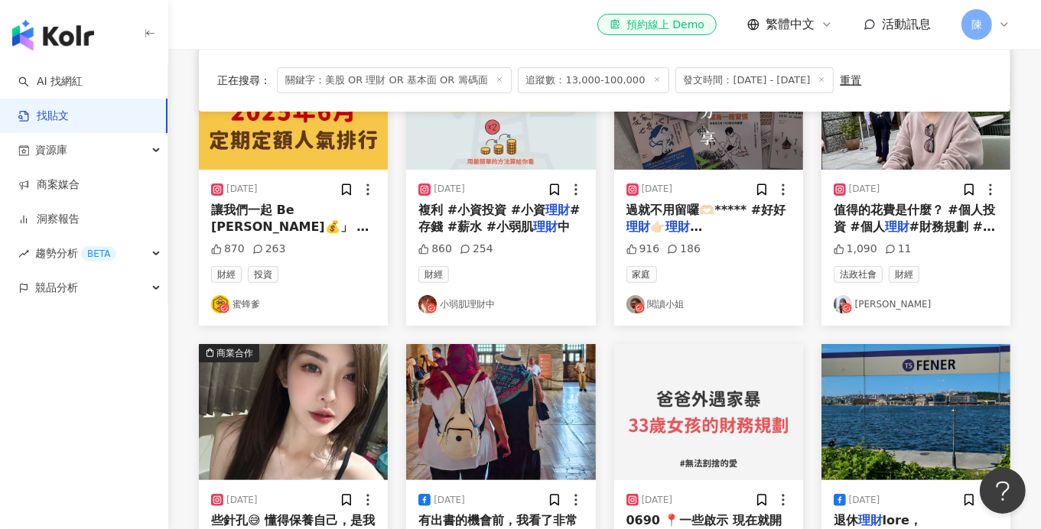
click at [656, 307] on link "閱讀小姐" at bounding box center [708, 304] width 164 height 18
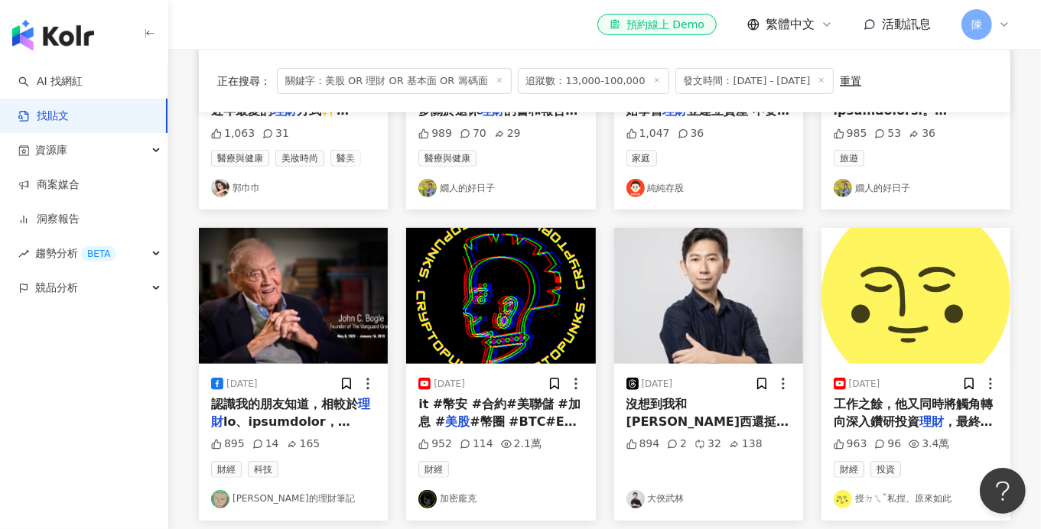
scroll to position [765, 0]
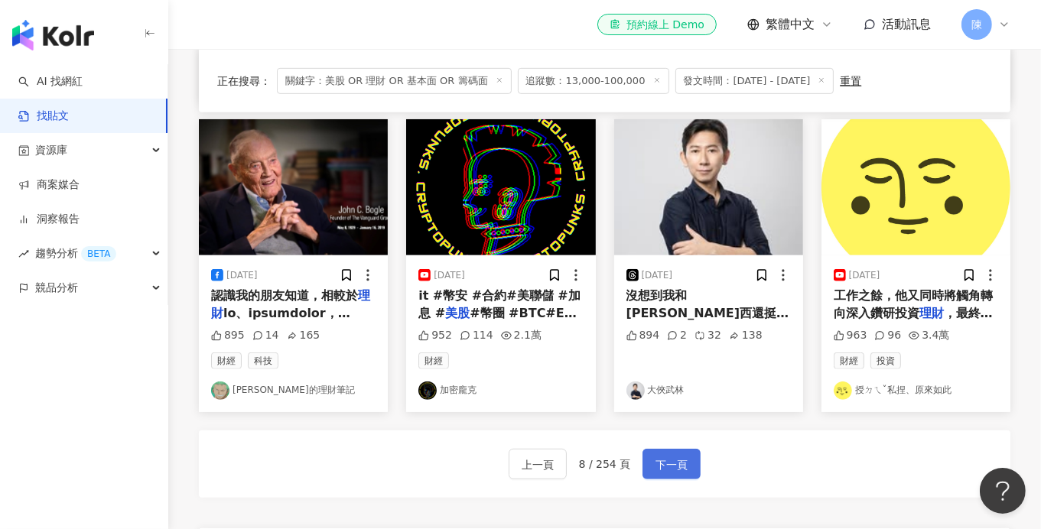
click at [679, 460] on span "下一頁" at bounding box center [671, 465] width 32 height 18
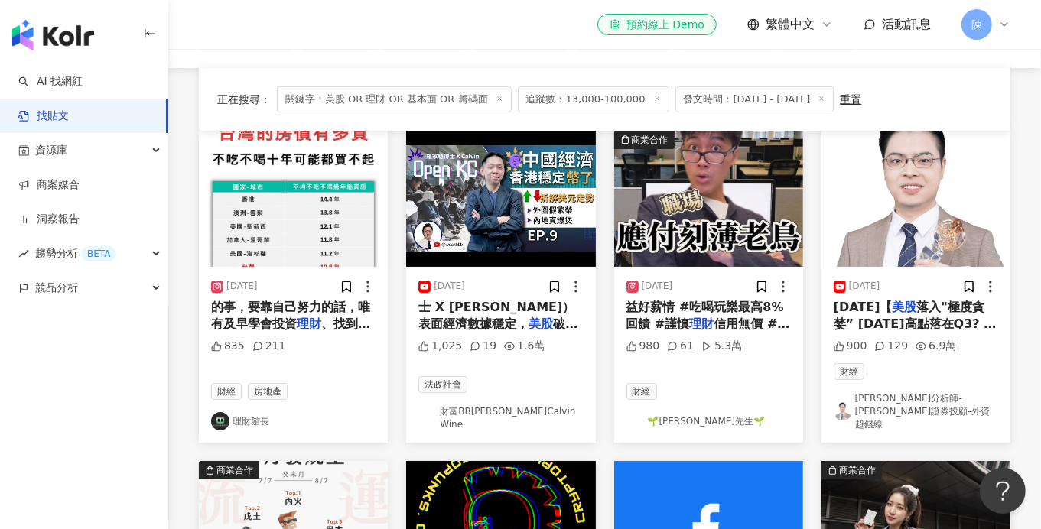
scroll to position [167, 0]
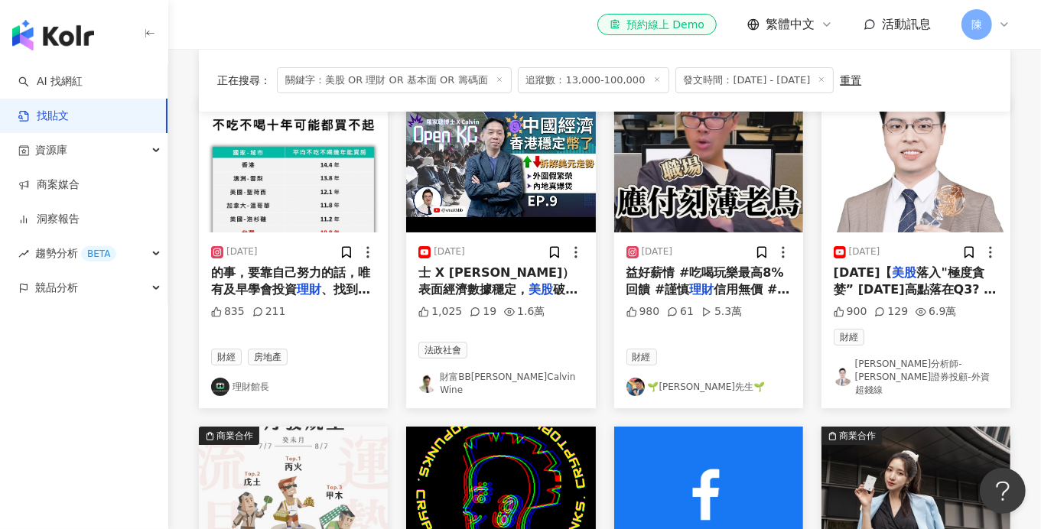
click at [499, 371] on link "財富BB班 Calvin Wine" at bounding box center [500, 384] width 164 height 26
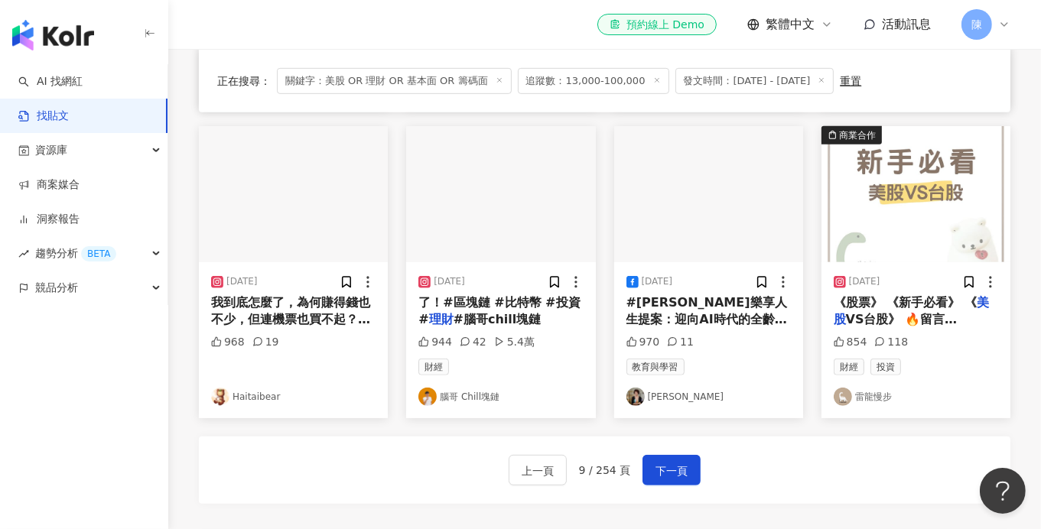
scroll to position [779, 0]
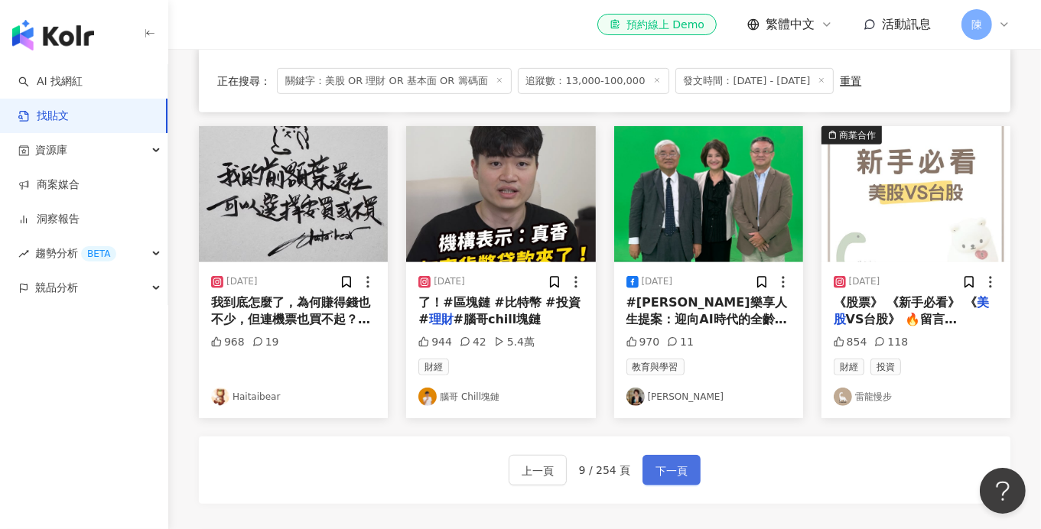
click at [669, 462] on span "下一頁" at bounding box center [671, 471] width 32 height 18
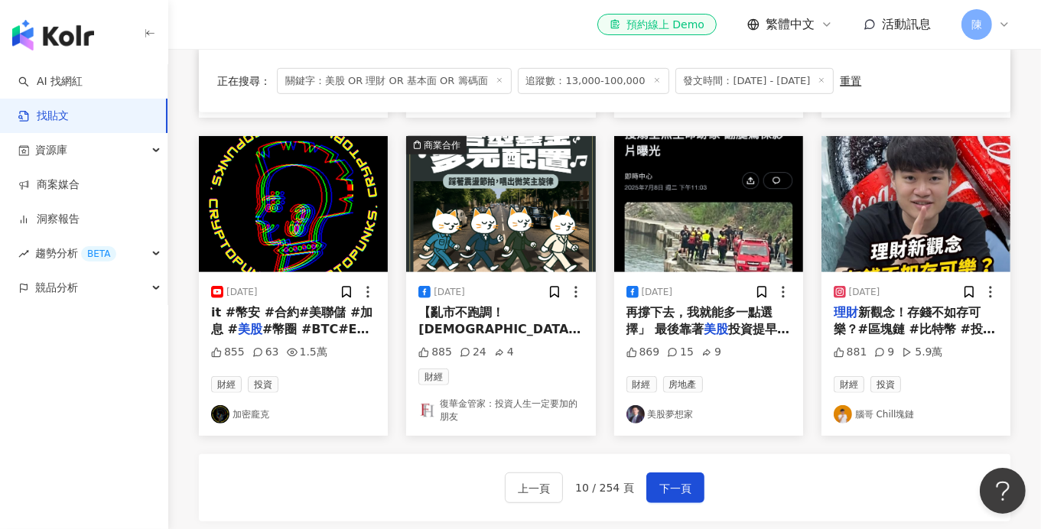
scroll to position [840, 0]
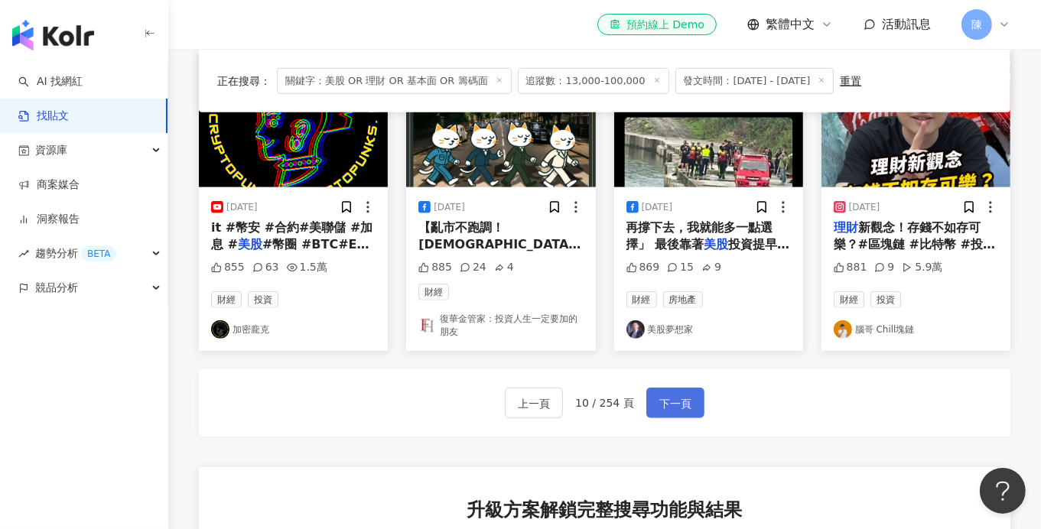
click at [670, 399] on span "下一頁" at bounding box center [675, 404] width 32 height 18
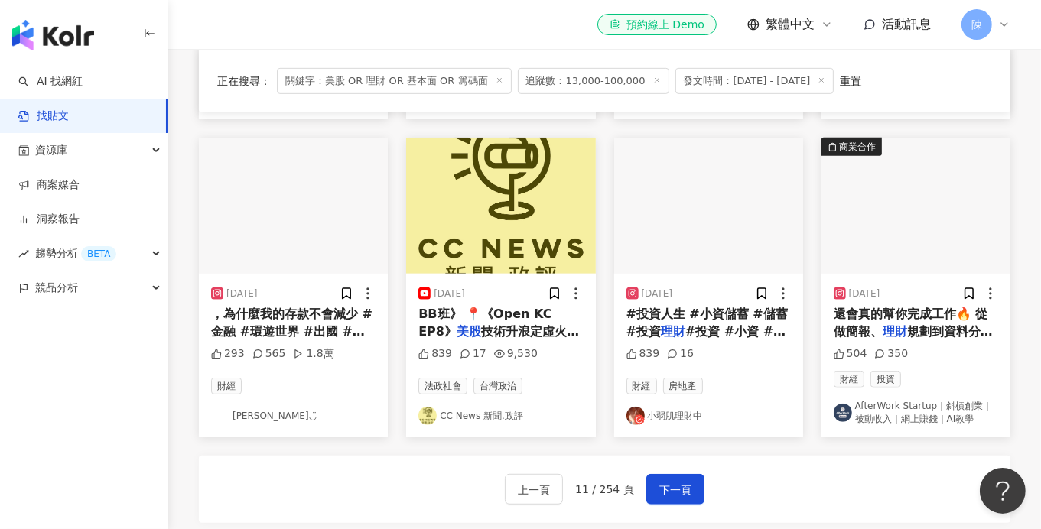
scroll to position [834, 0]
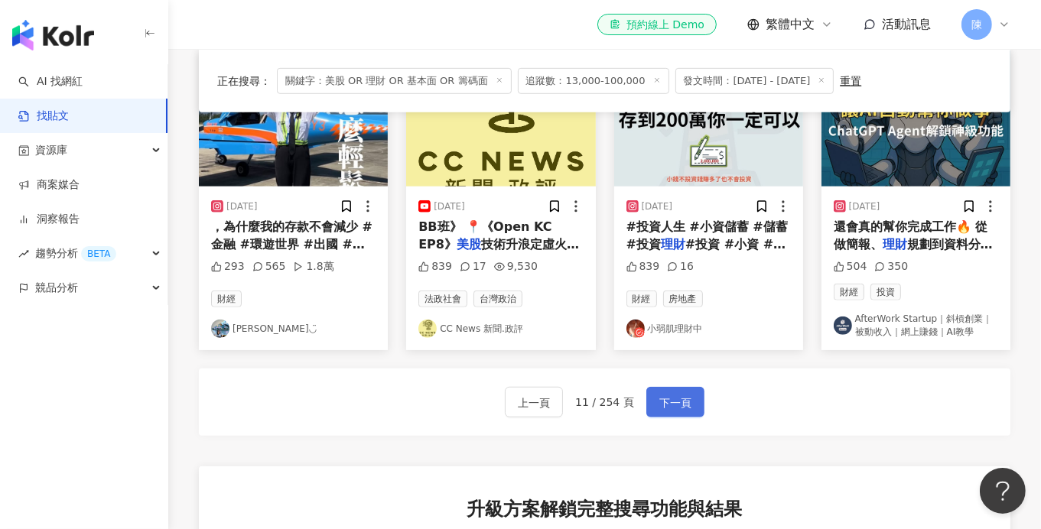
click at [691, 396] on button "下一頁" at bounding box center [675, 402] width 58 height 31
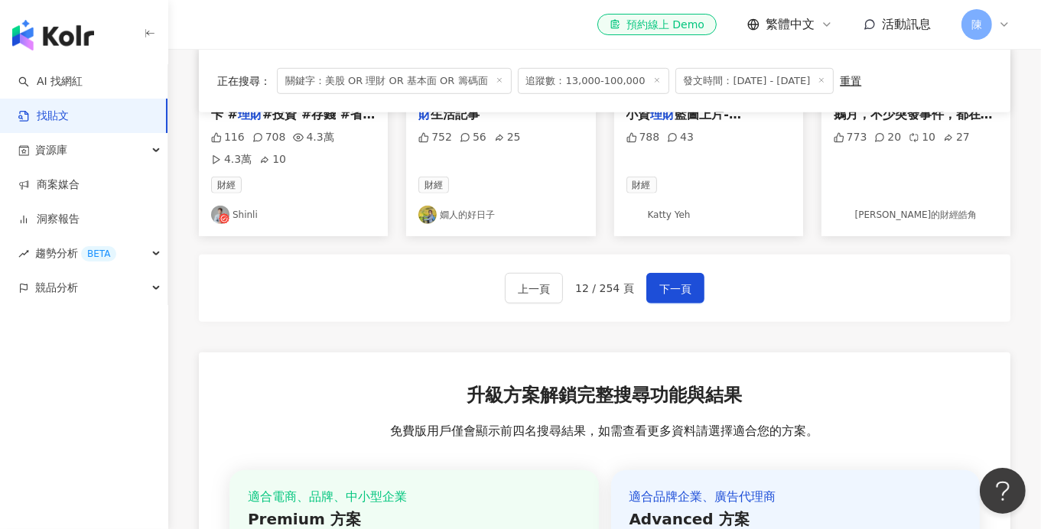
scroll to position [1003, 0]
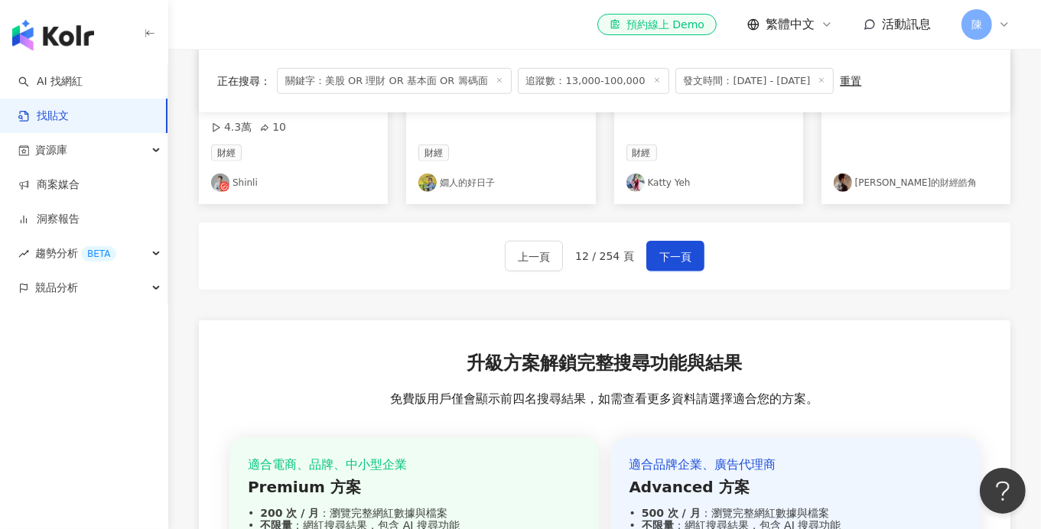
click at [667, 262] on div "上一頁 12 / 254 頁 下一頁" at bounding box center [604, 256] width 811 height 67
click at [670, 258] on button "下一頁" at bounding box center [675, 256] width 58 height 31
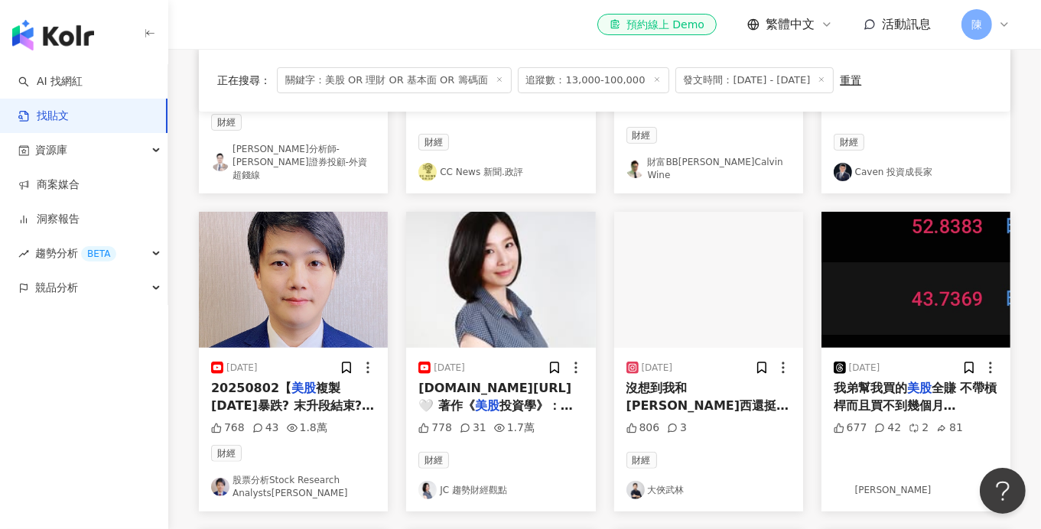
scroll to position [305, 0]
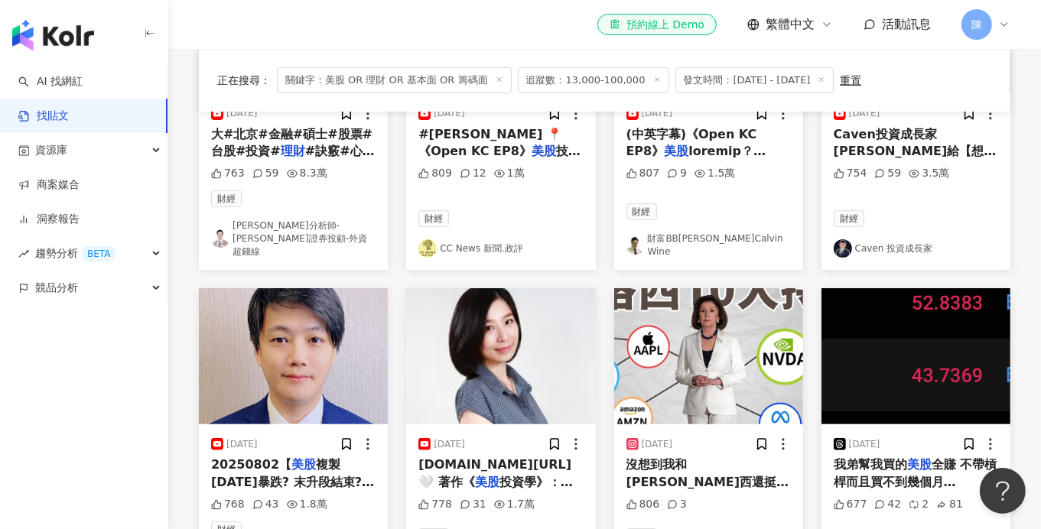
click at [916, 239] on link "Caven 投資成長家" at bounding box center [916, 248] width 164 height 18
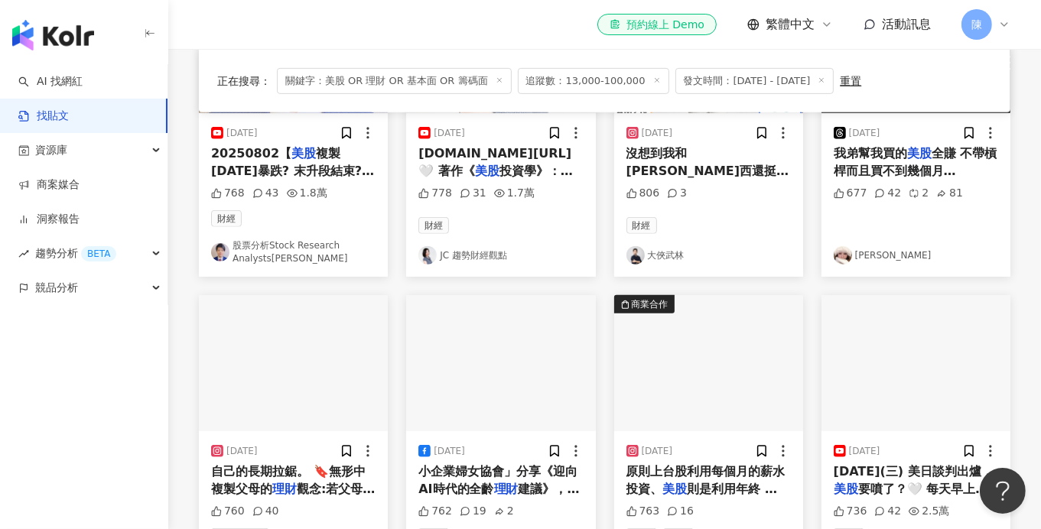
scroll to position [764, 0]
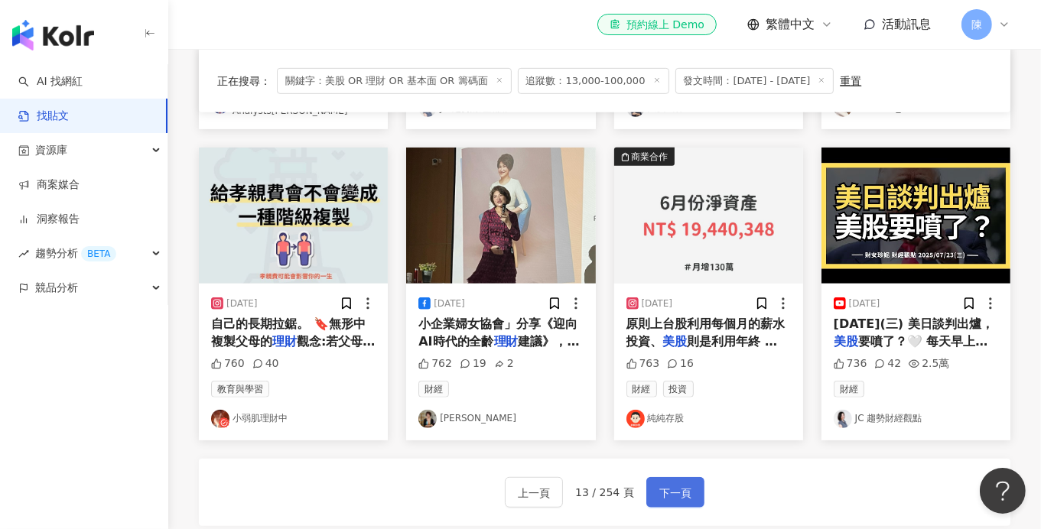
click at [684, 484] on span "下一頁" at bounding box center [675, 493] width 32 height 18
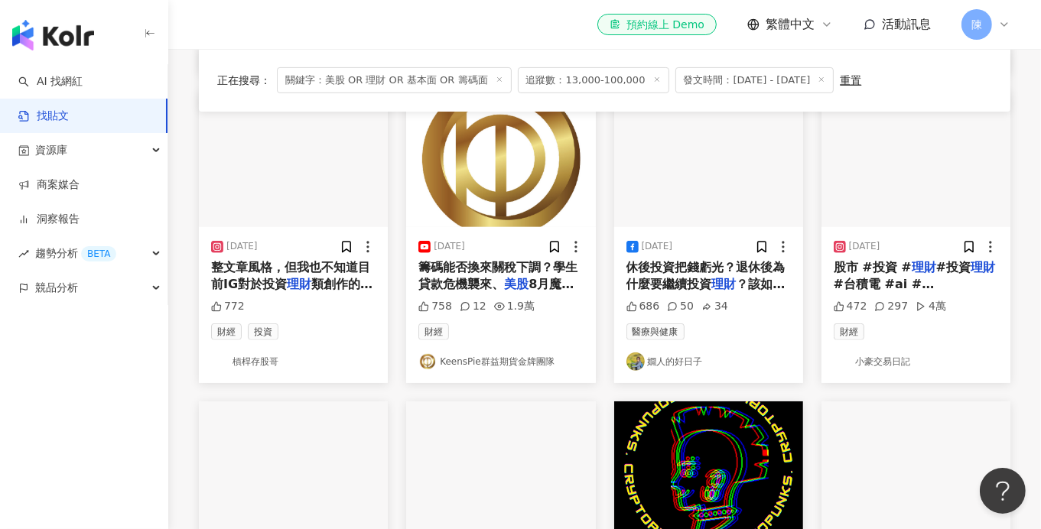
scroll to position [457, 0]
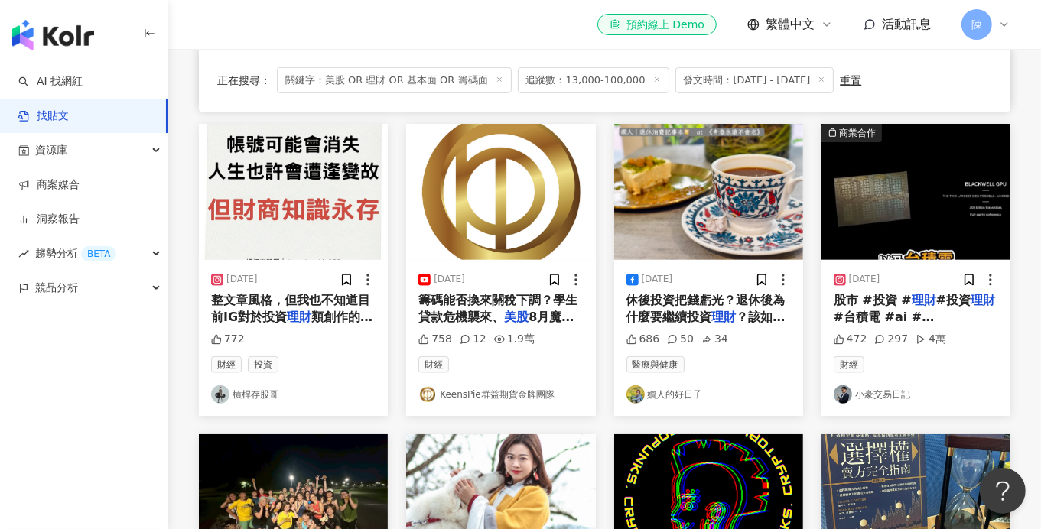
click at [266, 394] on link "槓桿存股哥" at bounding box center [293, 394] width 164 height 18
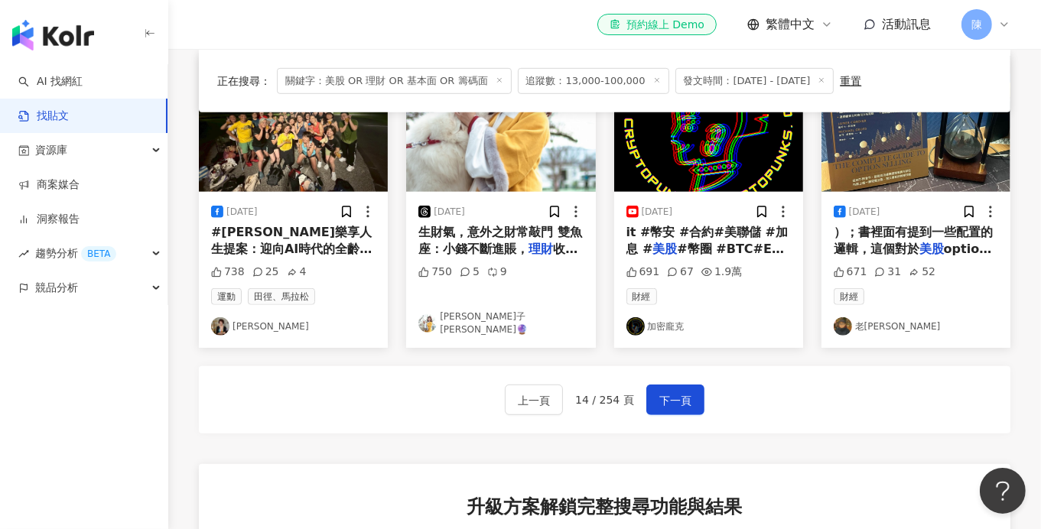
scroll to position [916, 0]
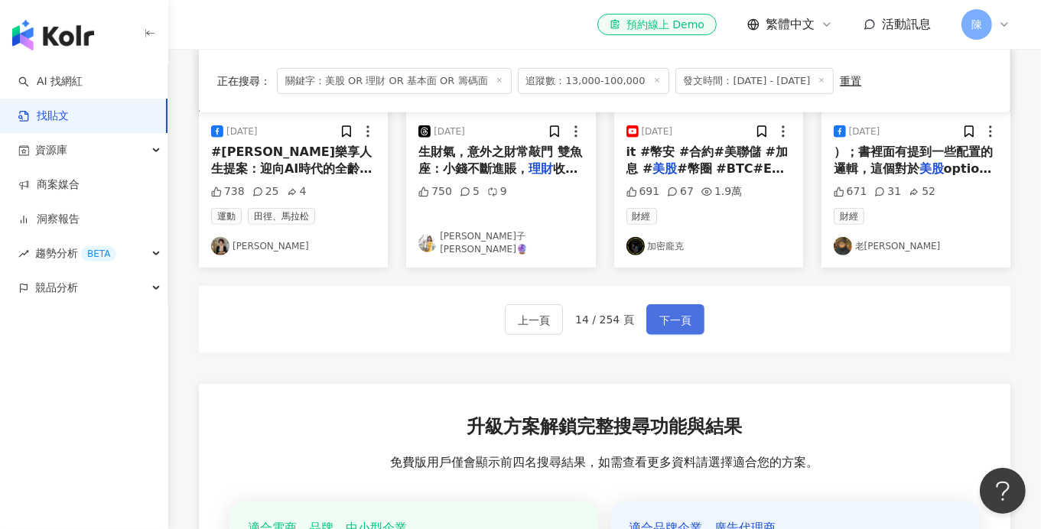
click at [671, 311] on span "下一頁" at bounding box center [675, 320] width 32 height 18
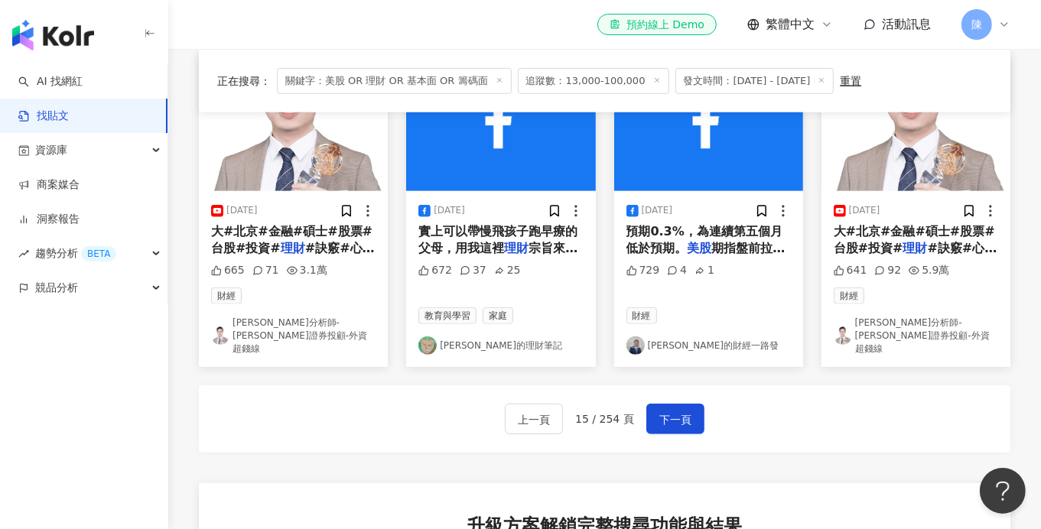
scroll to position [853, 0]
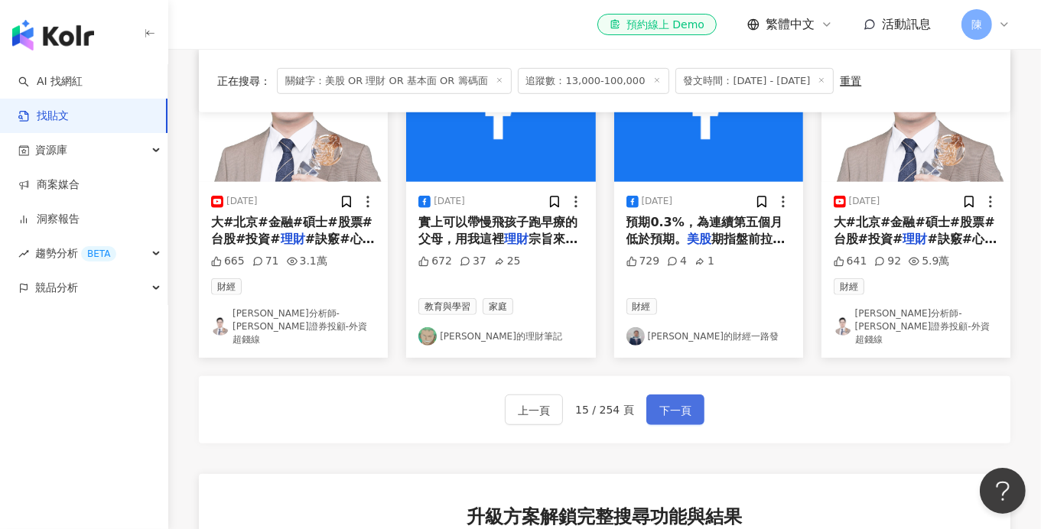
click at [678, 402] on span "下一頁" at bounding box center [675, 411] width 32 height 18
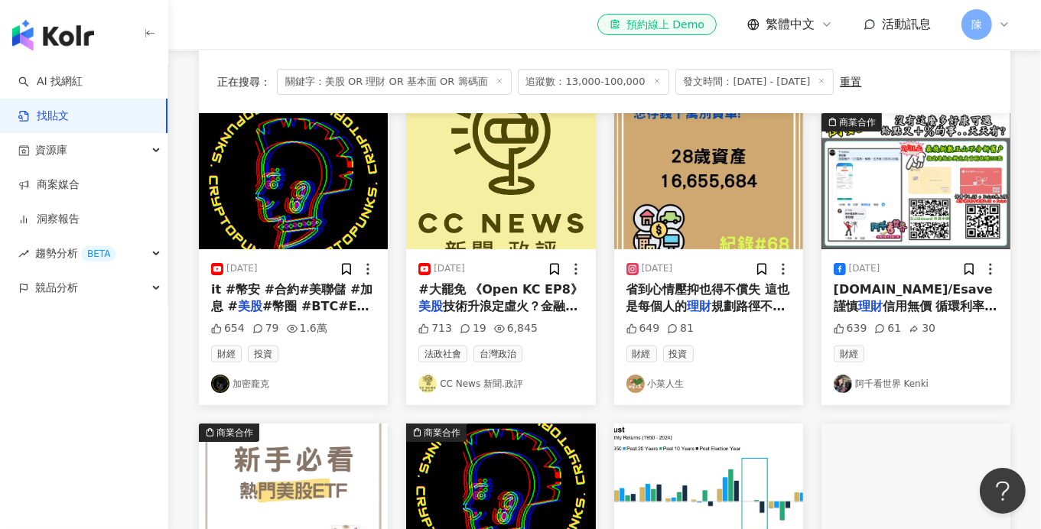
scroll to position [229, 0]
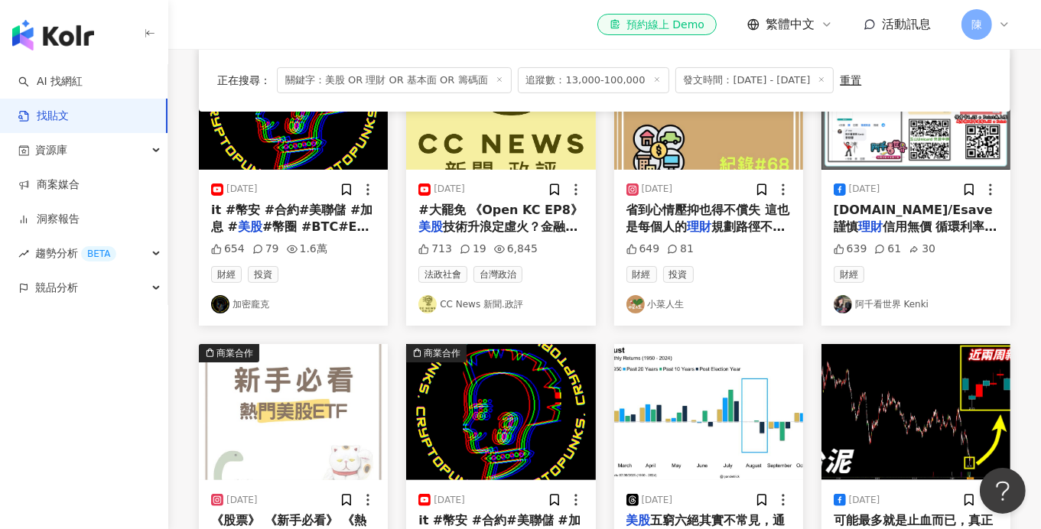
click at [668, 302] on link "小菜人生" at bounding box center [708, 304] width 164 height 18
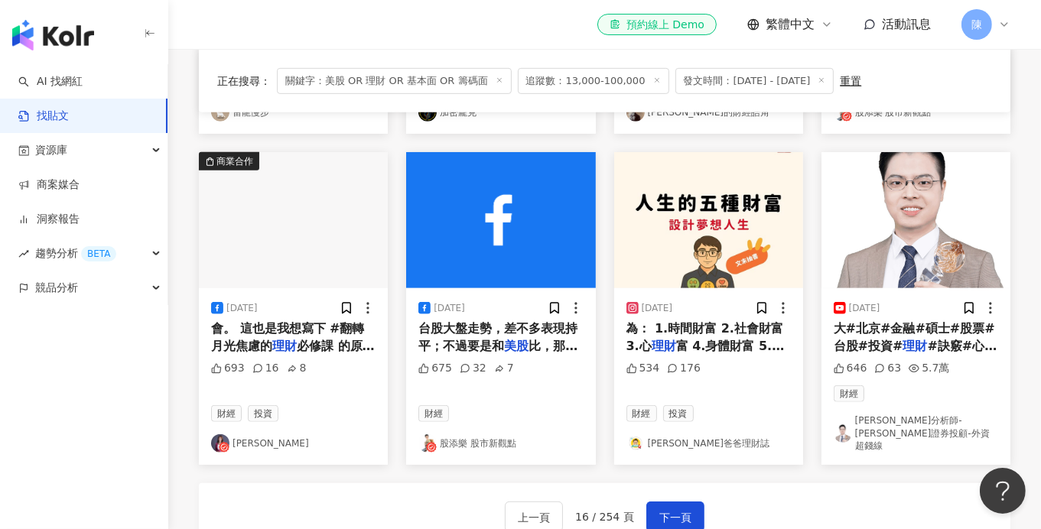
scroll to position [765, 0]
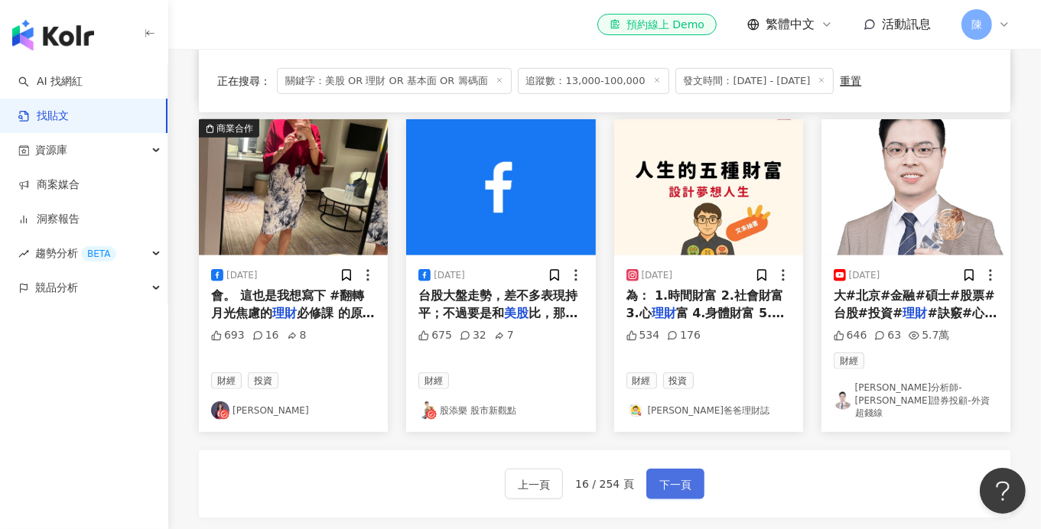
click at [685, 476] on span "下一頁" at bounding box center [675, 485] width 32 height 18
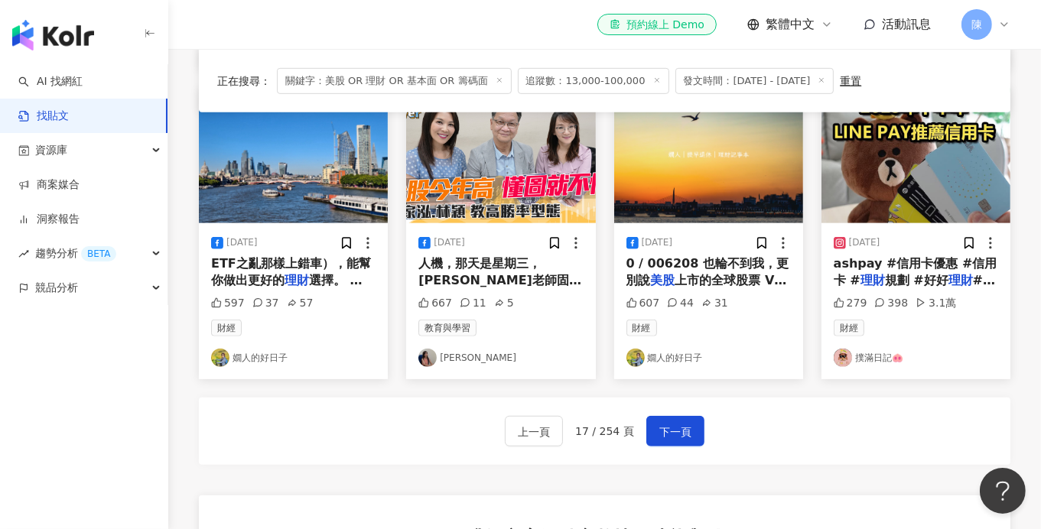
scroll to position [840, 0]
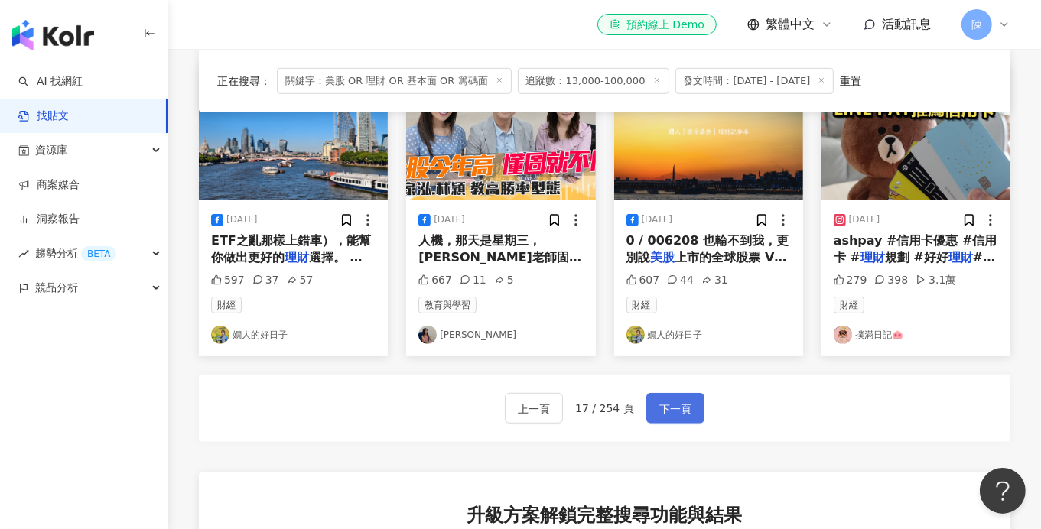
click at [666, 400] on span "下一頁" at bounding box center [675, 409] width 32 height 18
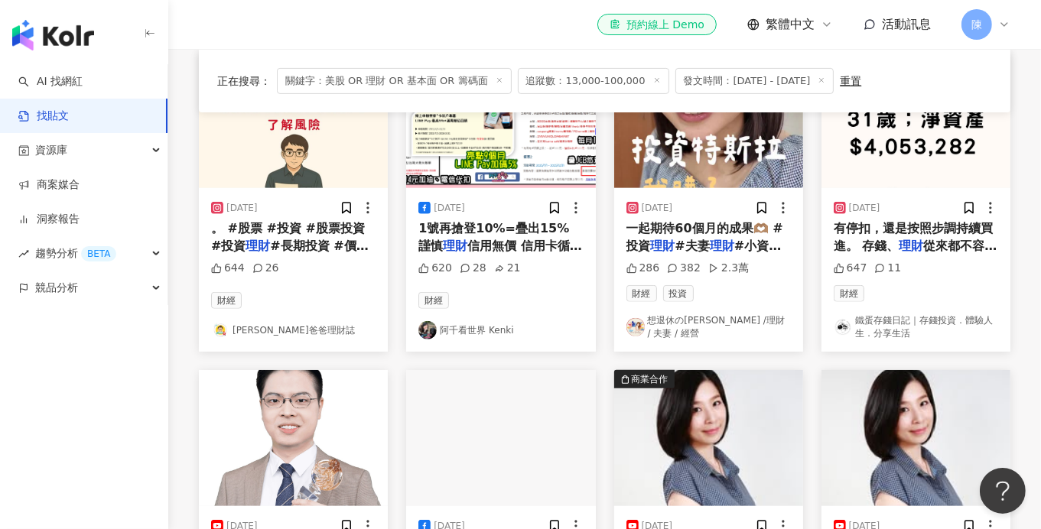
scroll to position [771, 0]
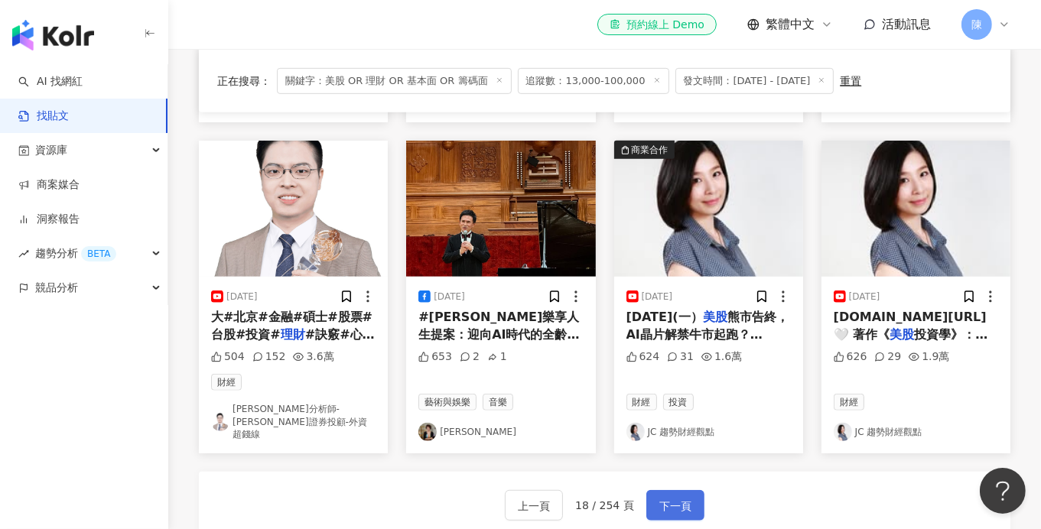
click at [670, 497] on span "下一頁" at bounding box center [675, 506] width 32 height 18
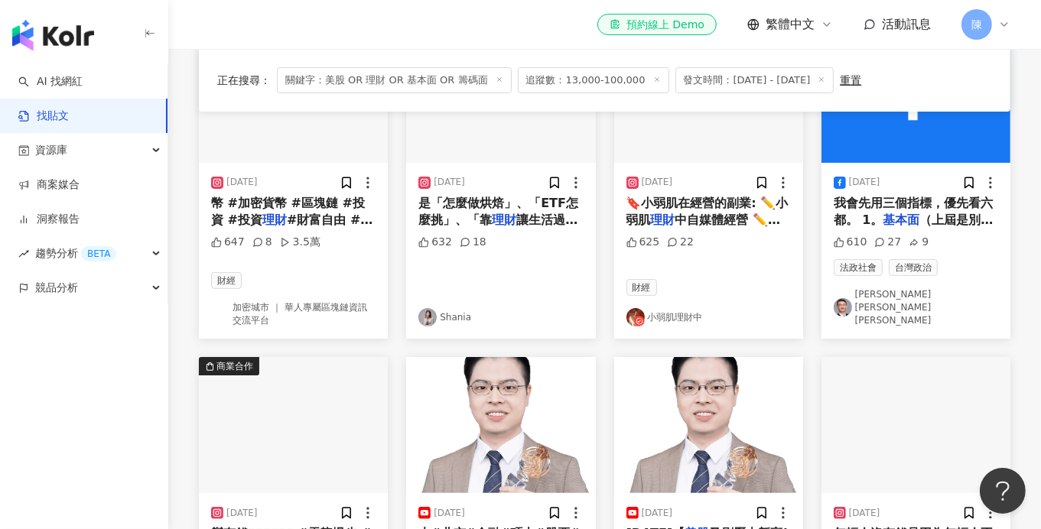
scroll to position [229, 0]
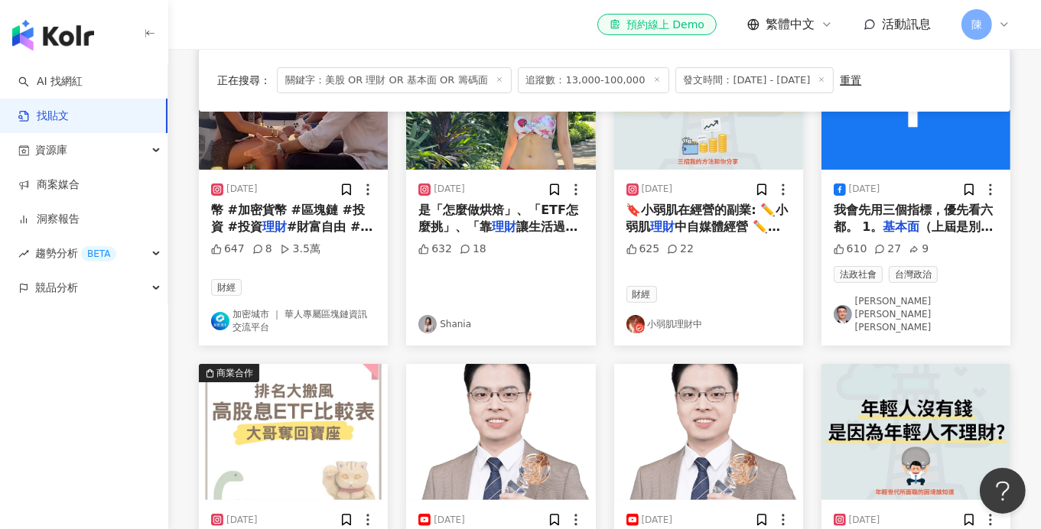
click at [871, 310] on link "吳祥輝 Brian Wu" at bounding box center [916, 314] width 164 height 38
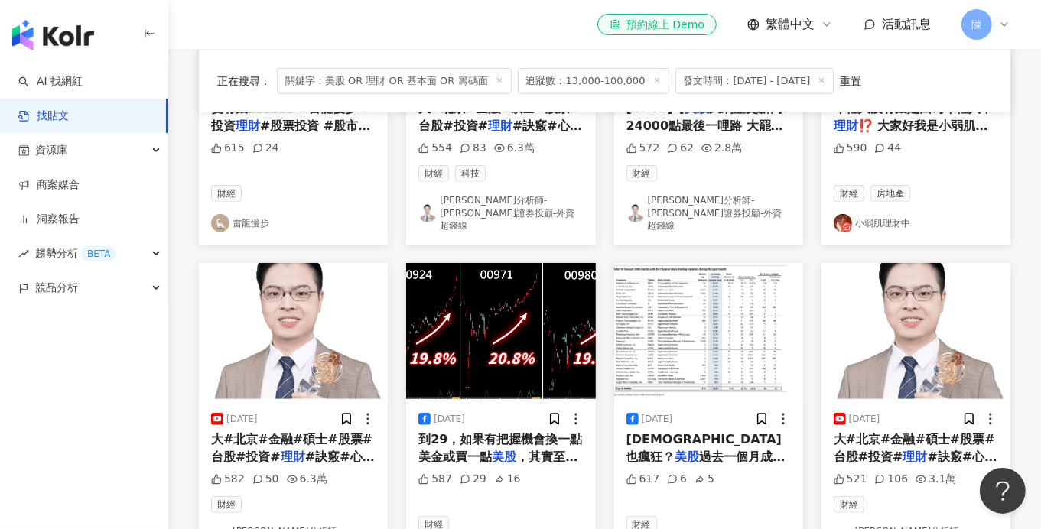
scroll to position [840, 0]
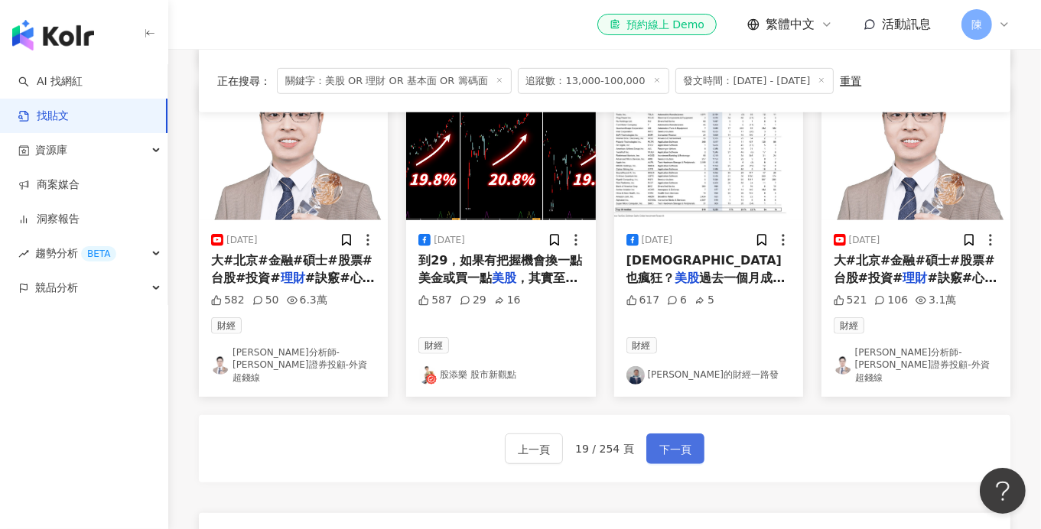
drag, startPoint x: 672, startPoint y: 407, endPoint x: 662, endPoint y: 398, distance: 14.1
click at [672, 441] on span "下一頁" at bounding box center [675, 450] width 32 height 18
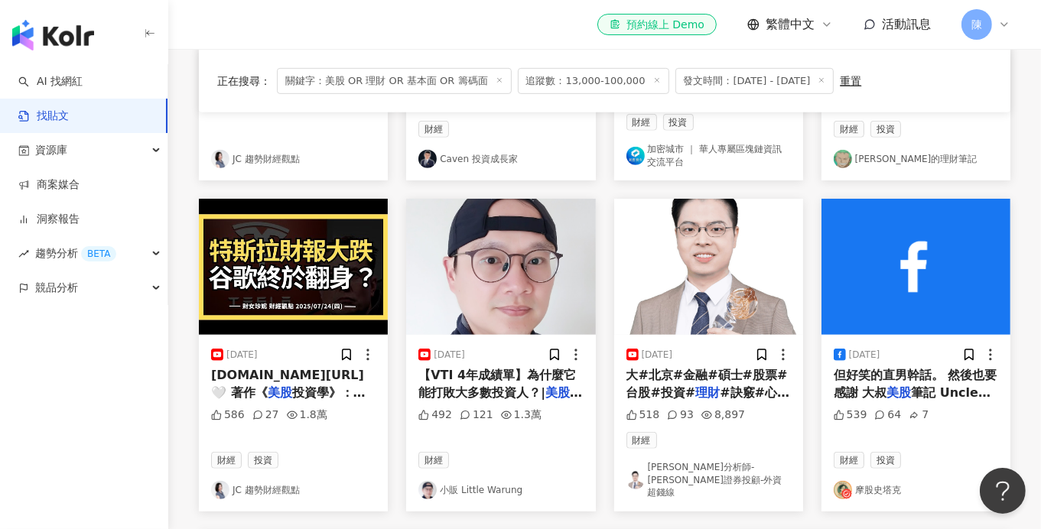
scroll to position [757, 0]
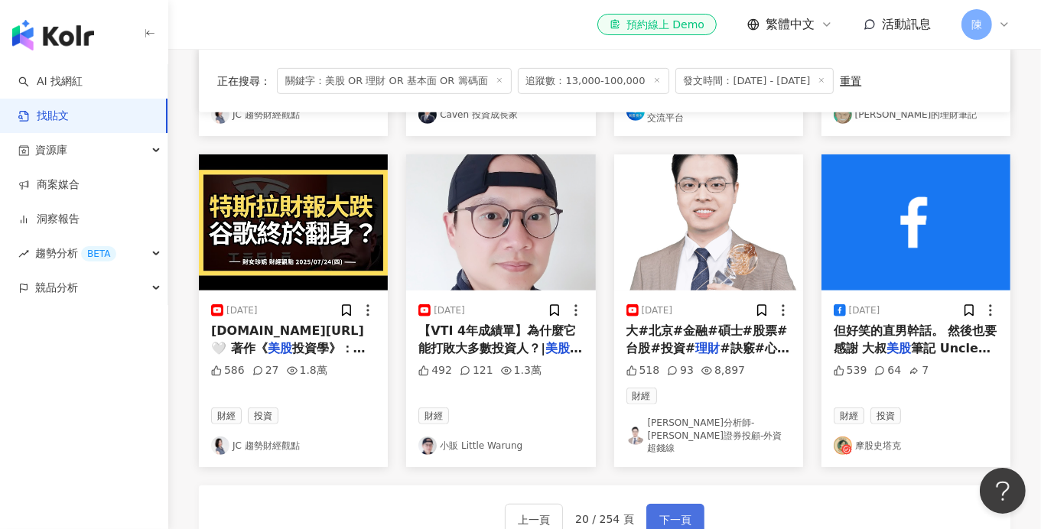
click at [665, 511] on span "下一頁" at bounding box center [675, 520] width 32 height 18
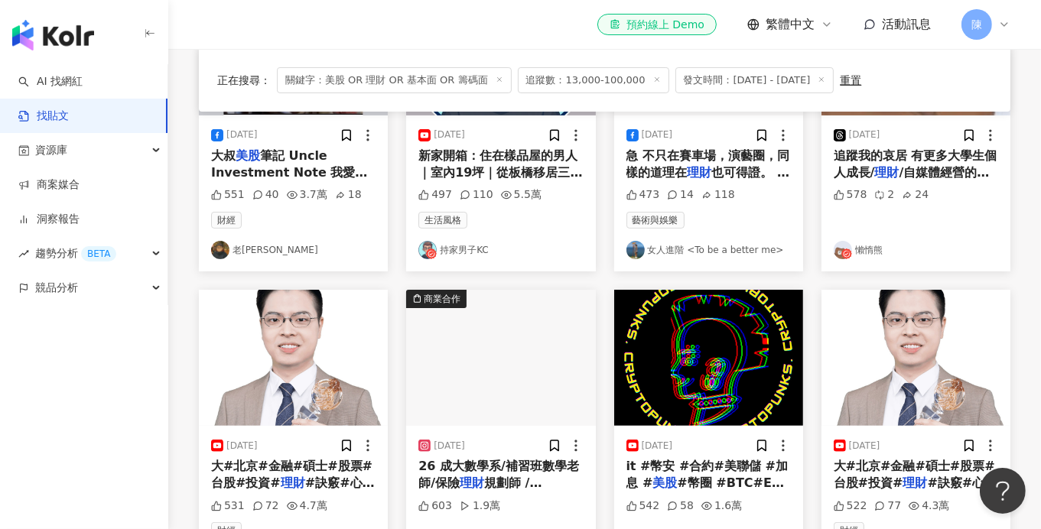
scroll to position [207, 0]
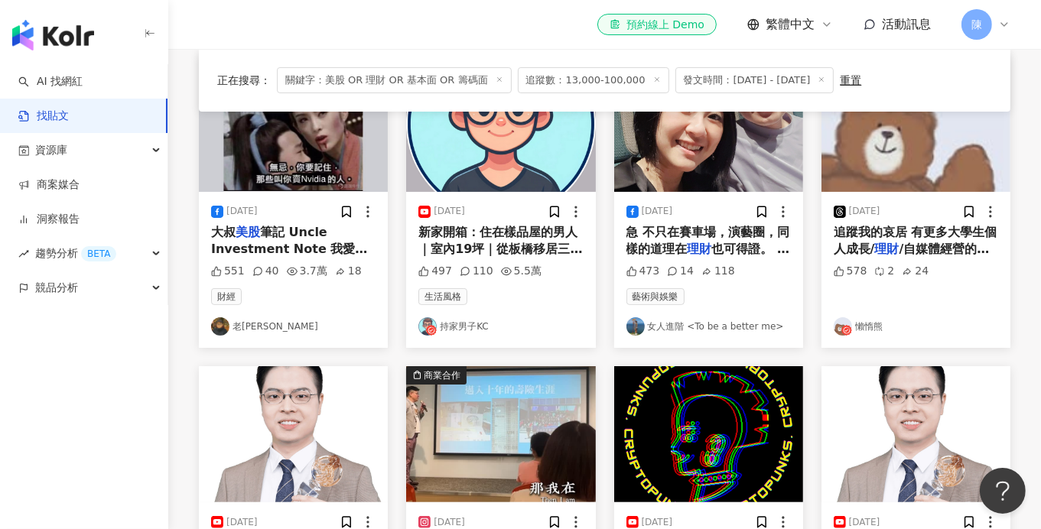
click at [872, 327] on link "懶惰熊" at bounding box center [916, 326] width 164 height 18
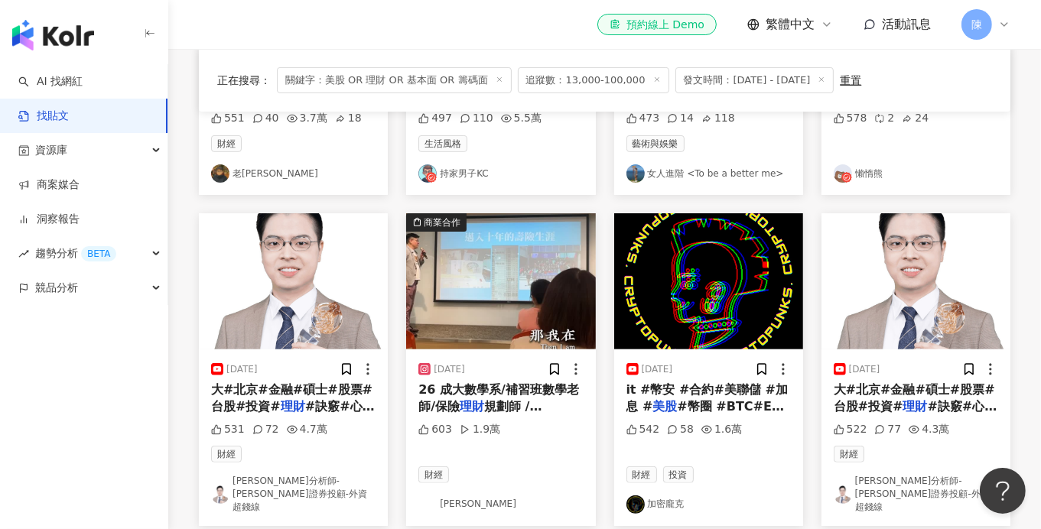
scroll to position [743, 0]
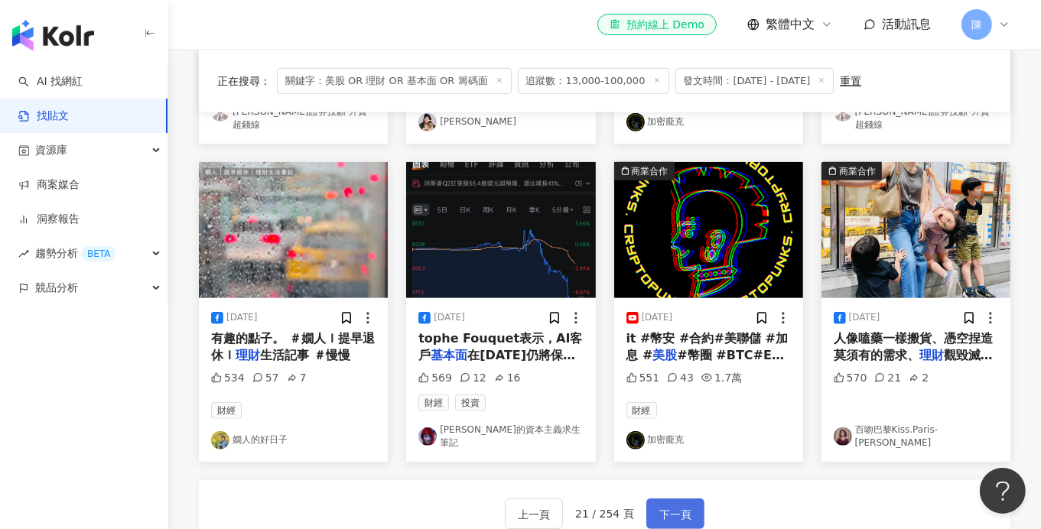
click at [678, 506] on span "下一頁" at bounding box center [675, 515] width 32 height 18
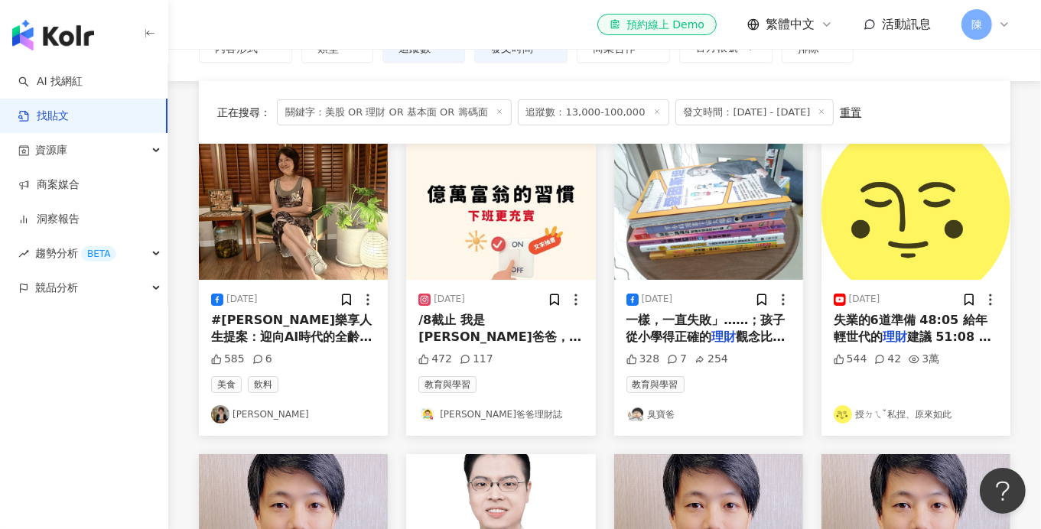
scroll to position [207, 0]
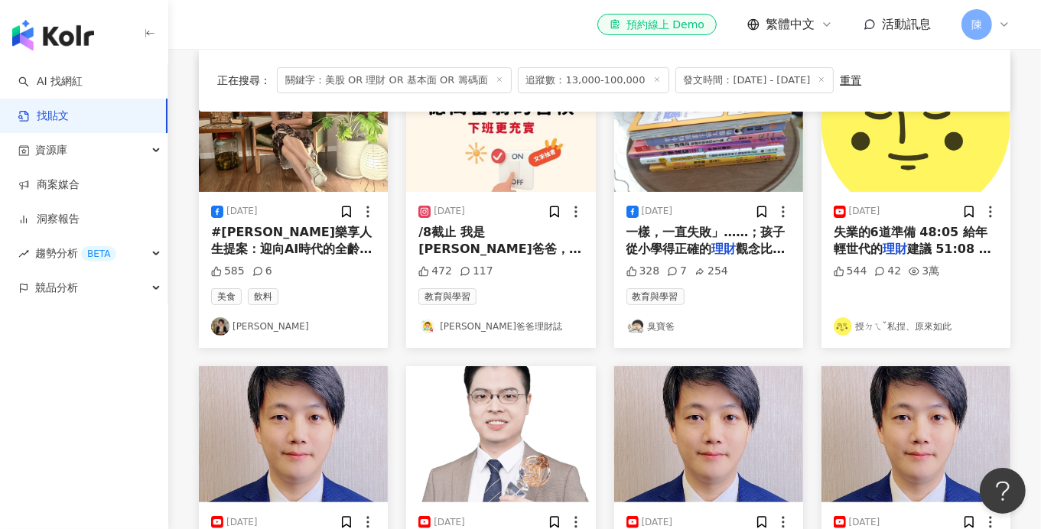
click at [665, 327] on link "臭寶爸" at bounding box center [708, 326] width 164 height 18
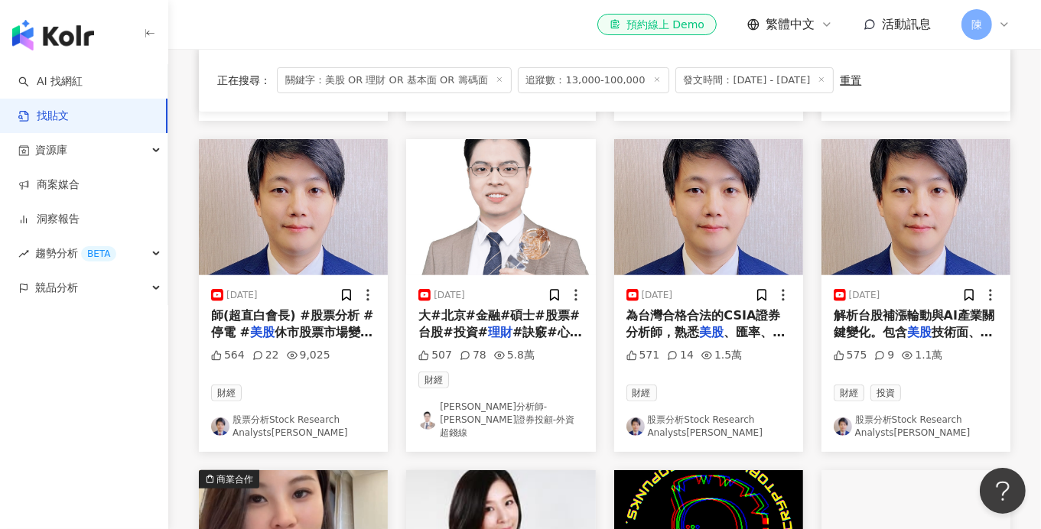
scroll to position [666, 0]
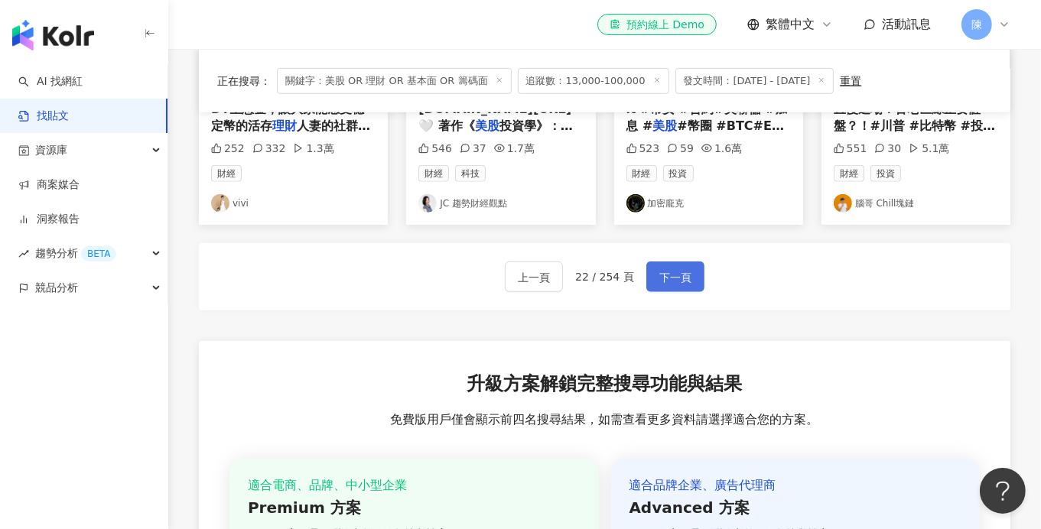
click at [662, 262] on button "下一頁" at bounding box center [675, 277] width 58 height 31
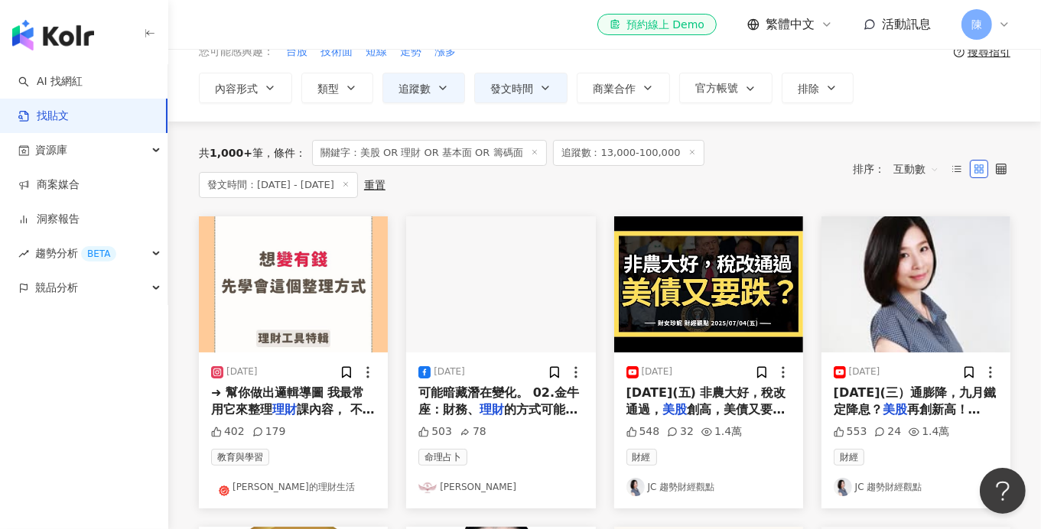
scroll to position [0, 0]
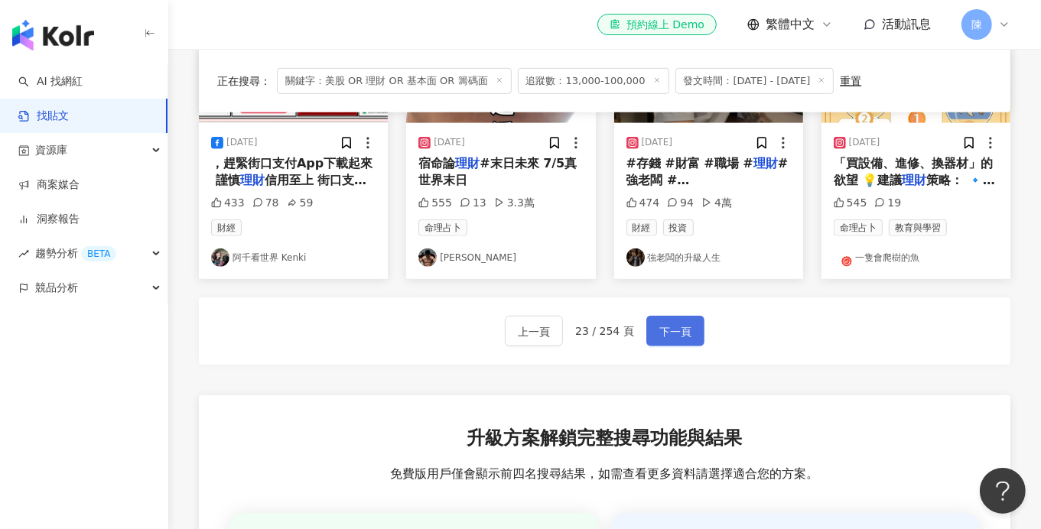
click at [666, 323] on span "下一頁" at bounding box center [675, 332] width 32 height 18
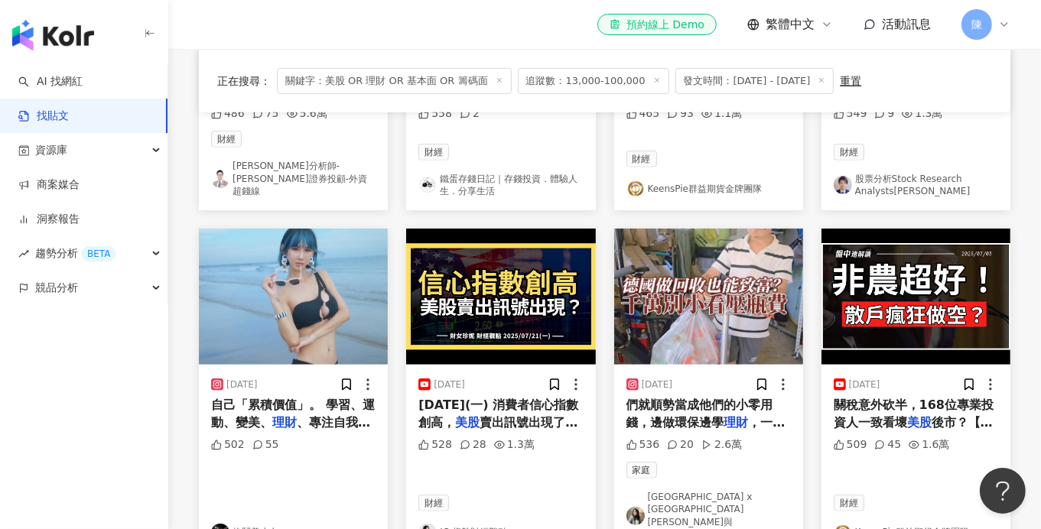
scroll to position [855, 0]
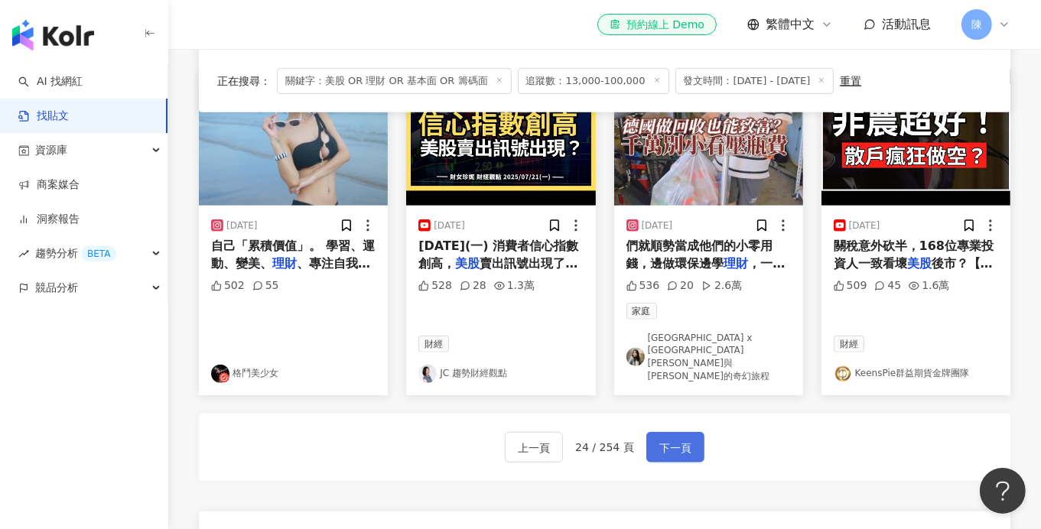
click at [671, 439] on span "下一頁" at bounding box center [675, 448] width 32 height 18
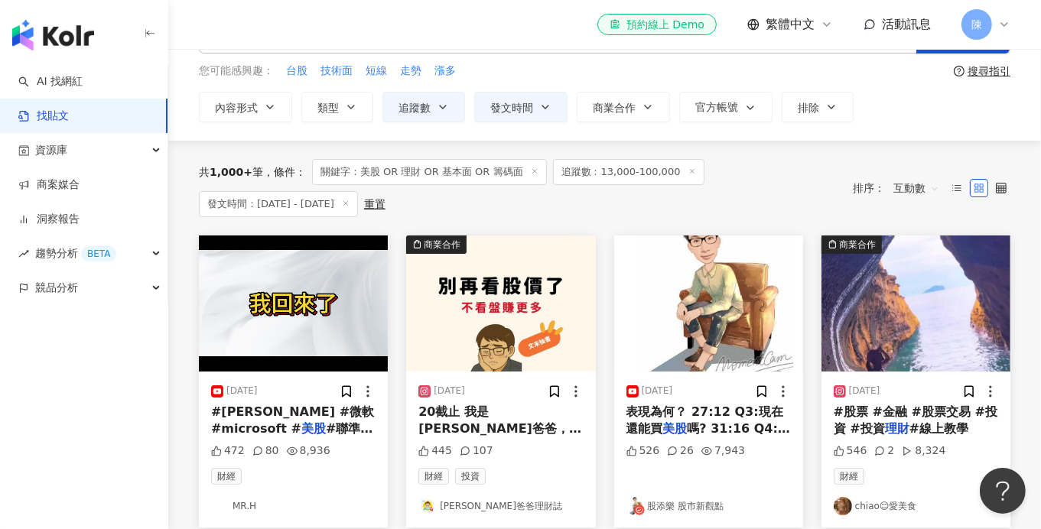
scroll to position [0, 0]
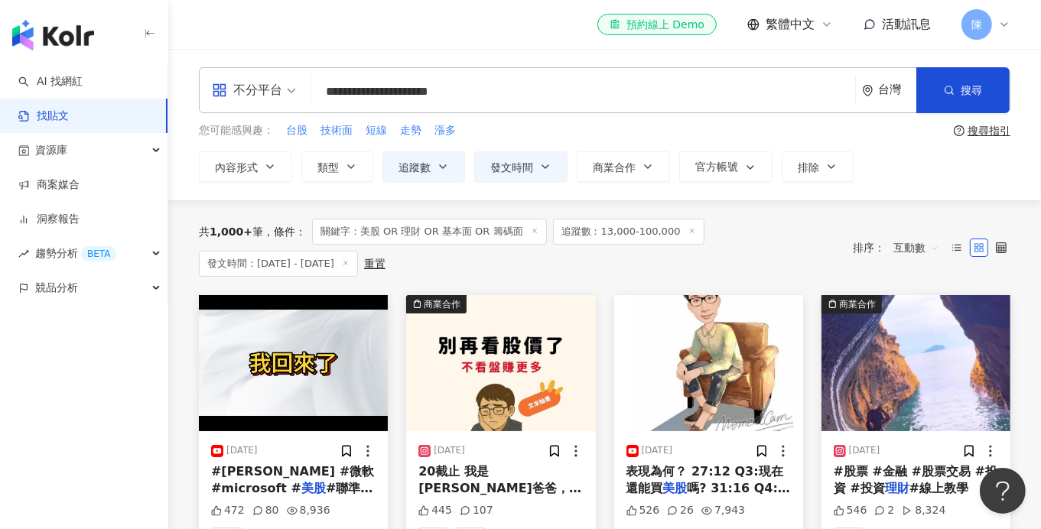
drag, startPoint x: 500, startPoint y: 98, endPoint x: 197, endPoint y: 89, distance: 303.8
click at [206, 92] on div "**********" at bounding box center [604, 90] width 811 height 46
type input "**********"
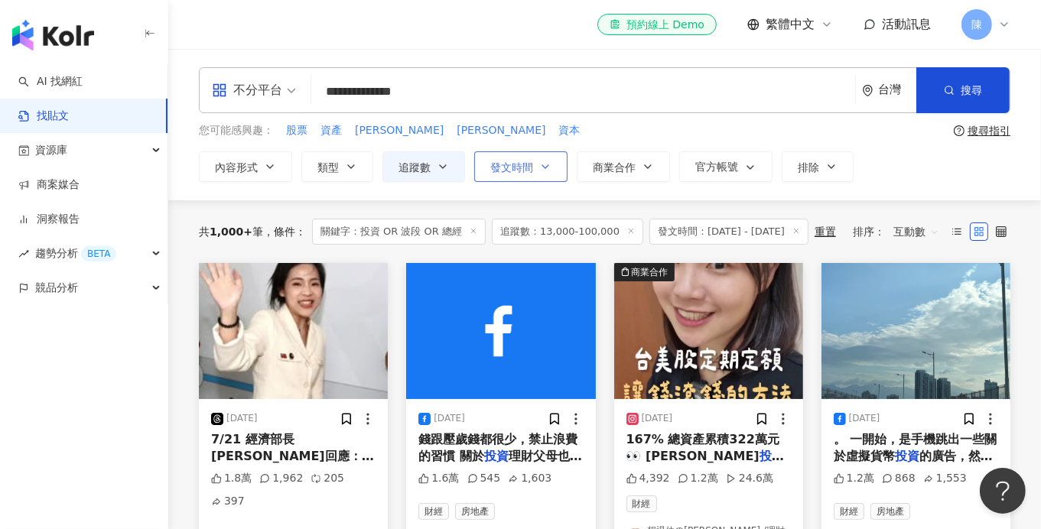
click at [534, 171] on button "發文時間" at bounding box center [520, 166] width 93 height 31
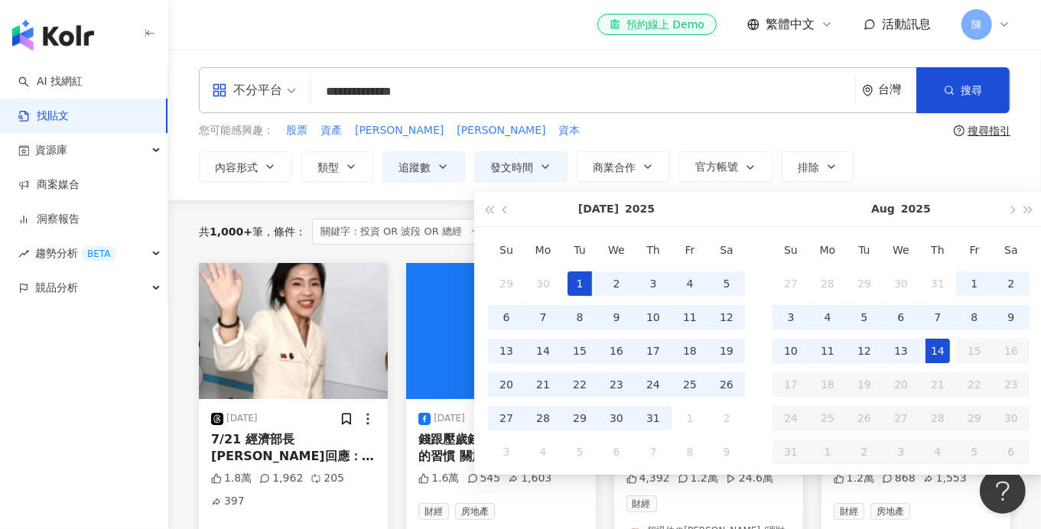
click at [538, 47] on div "el-icon-cs 預約線上 Demo 繁體中文 活動訊息 陳" at bounding box center [604, 24] width 811 height 49
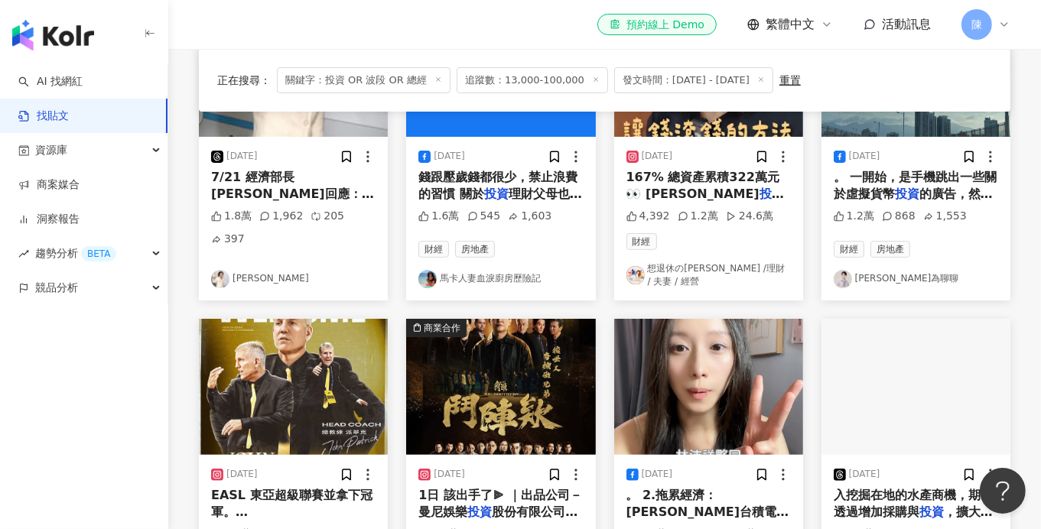
scroll to position [229, 0]
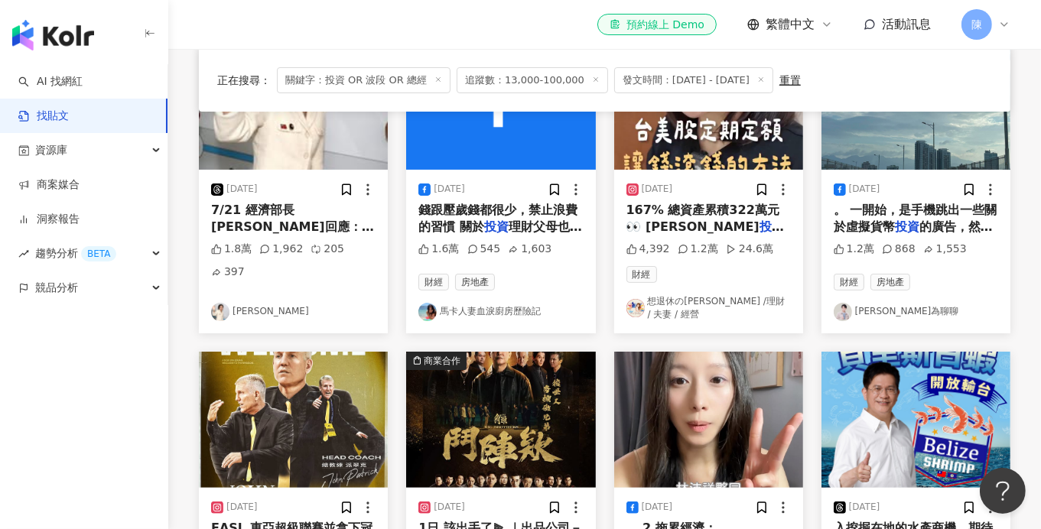
click at [885, 305] on link "狄志為聊聊" at bounding box center [916, 312] width 164 height 18
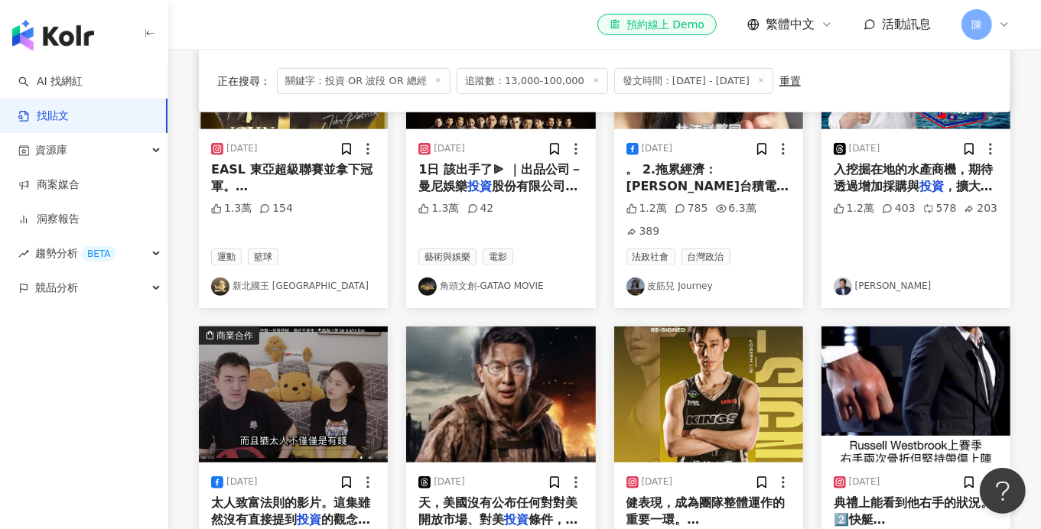
scroll to position [840, 0]
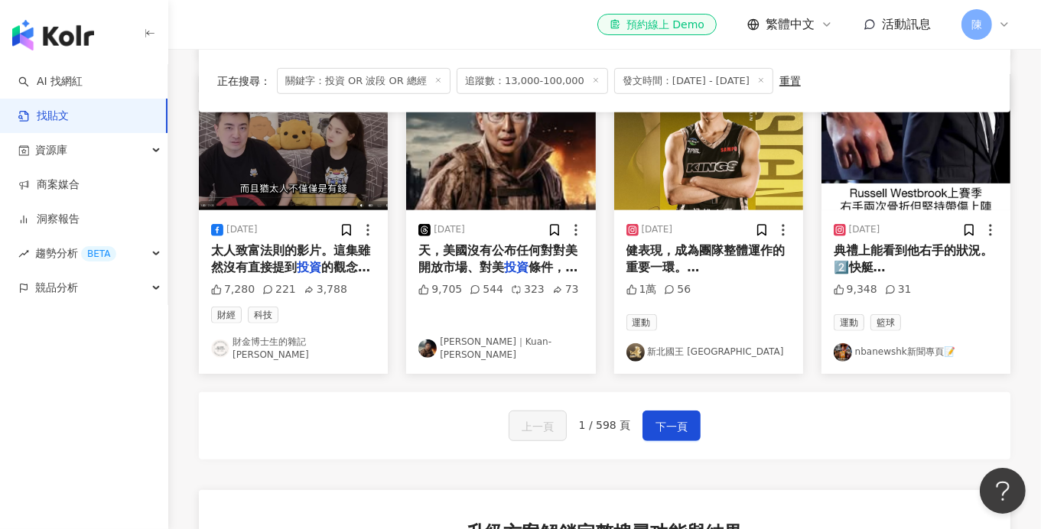
click at [333, 336] on link "財金博士生的雜記[PERSON_NAME]" at bounding box center [293, 349] width 164 height 26
click at [668, 418] on span "下一頁" at bounding box center [671, 427] width 32 height 18
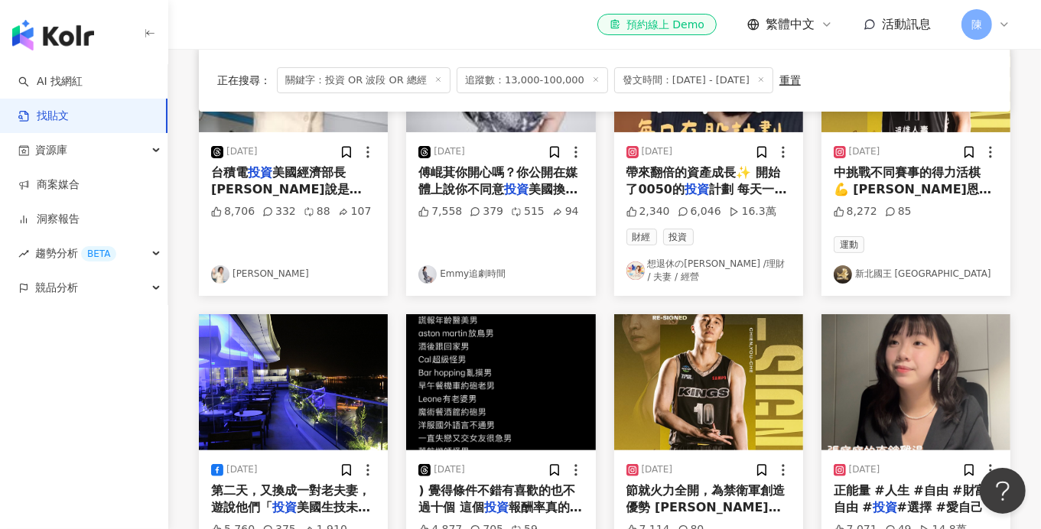
scroll to position [396, 0]
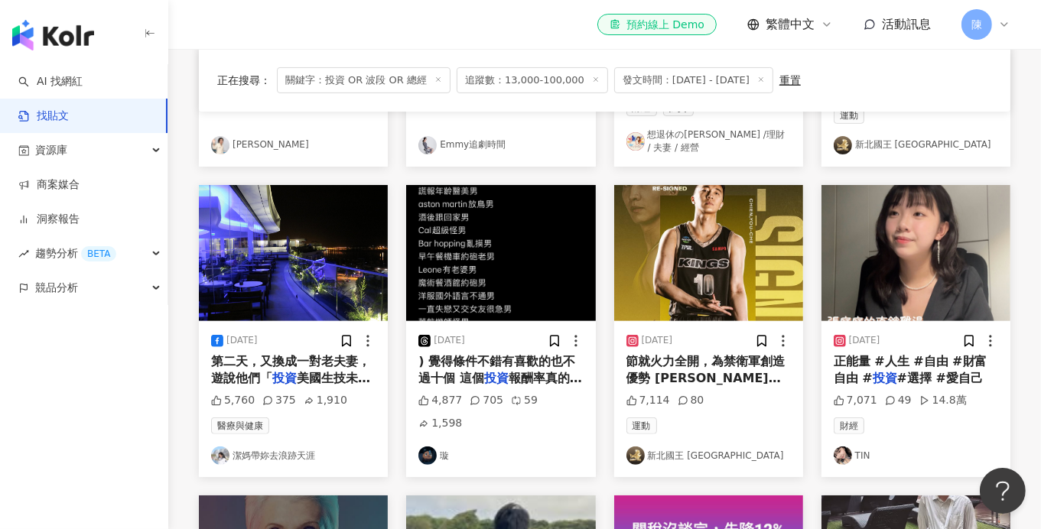
click at [863, 449] on link "TIN" at bounding box center [916, 456] width 164 height 18
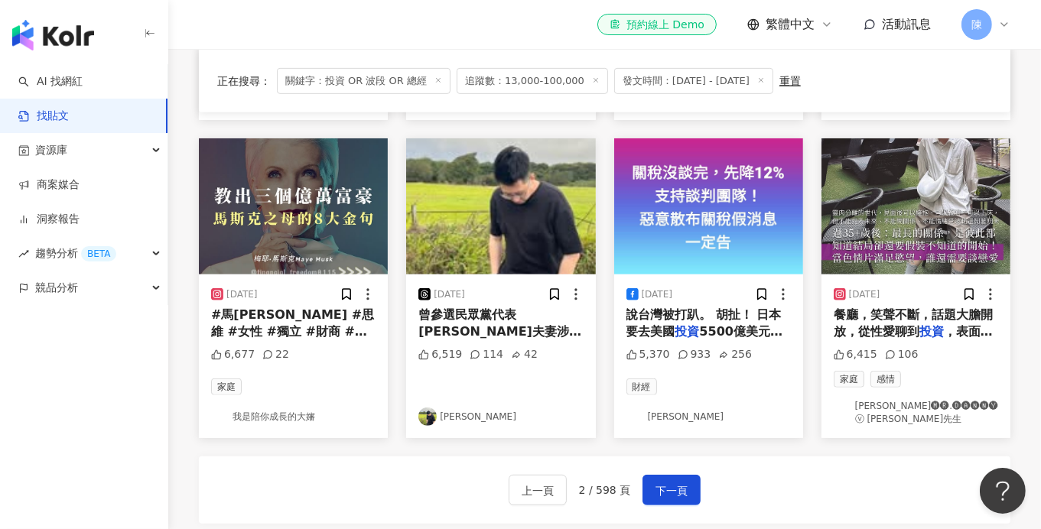
scroll to position [779, 0]
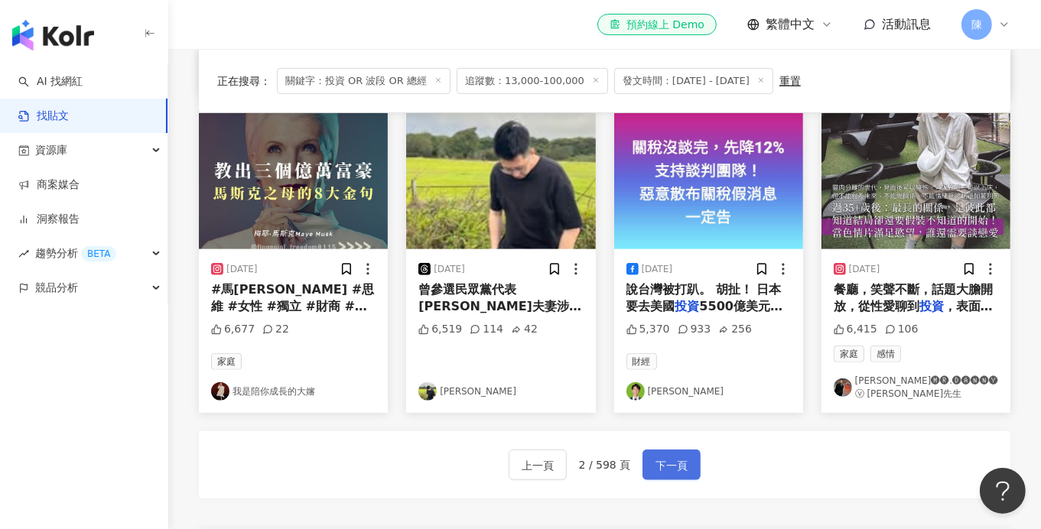
click at [685, 453] on button "下一頁" at bounding box center [671, 465] width 58 height 31
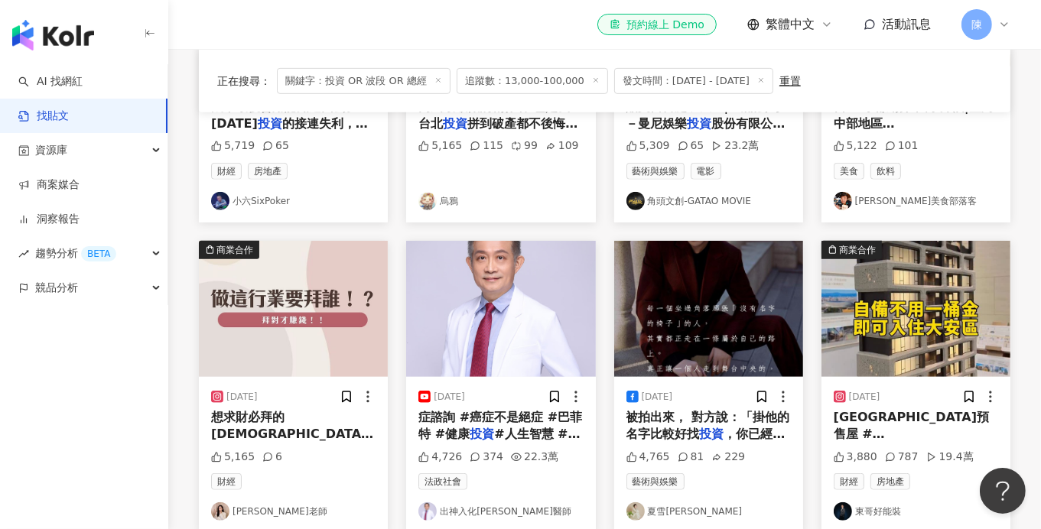
scroll to position [794, 0]
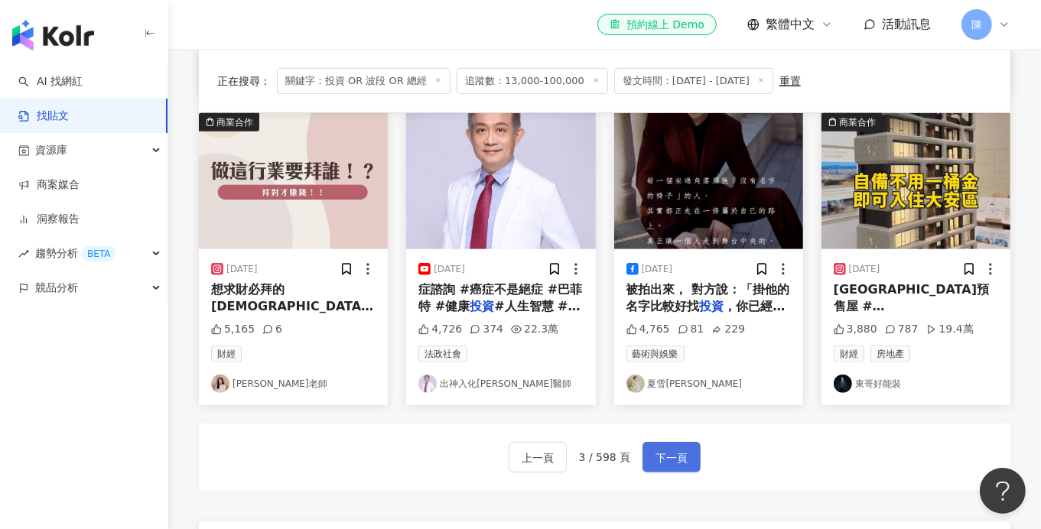
click at [671, 457] on span "下一頁" at bounding box center [671, 458] width 32 height 18
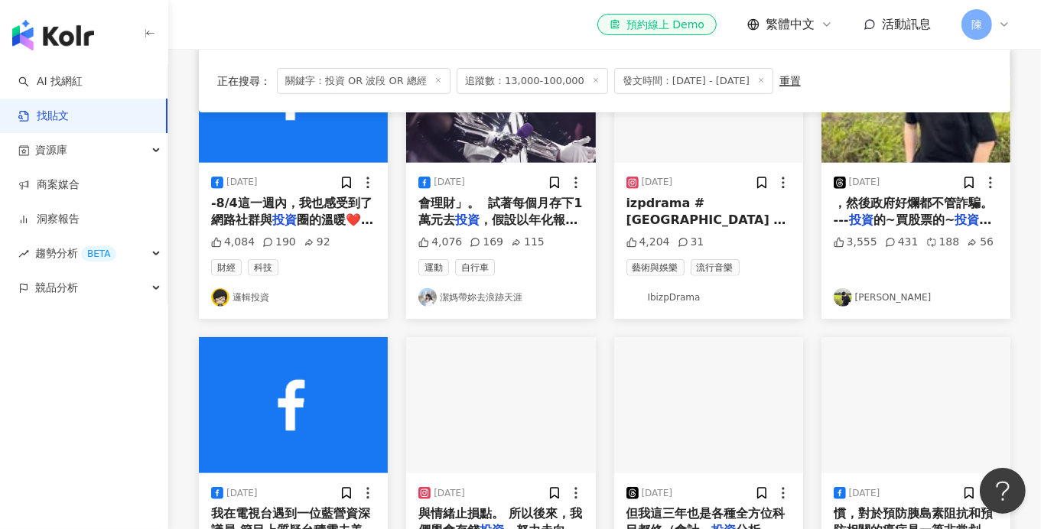
scroll to position [549, 0]
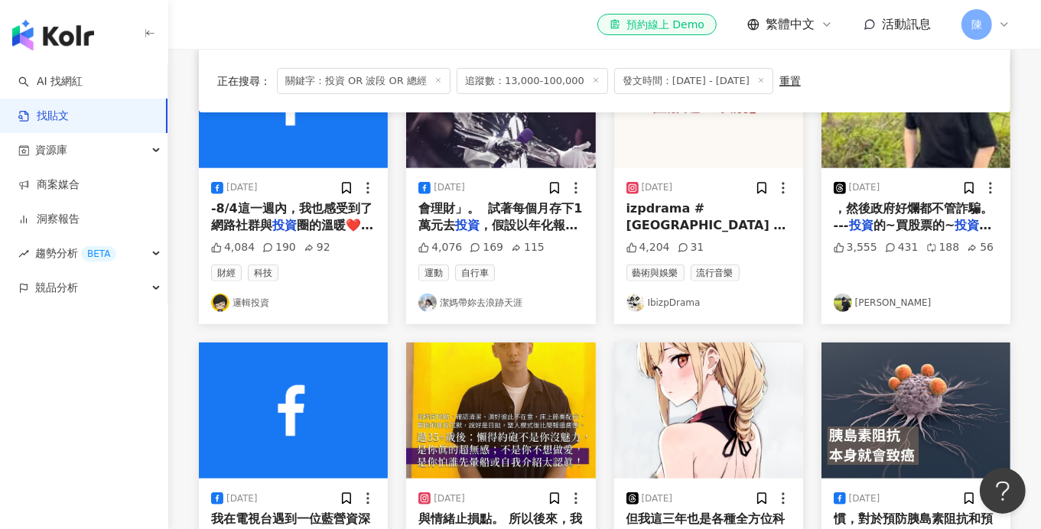
click at [262, 294] on link "邏輯投資" at bounding box center [293, 303] width 164 height 18
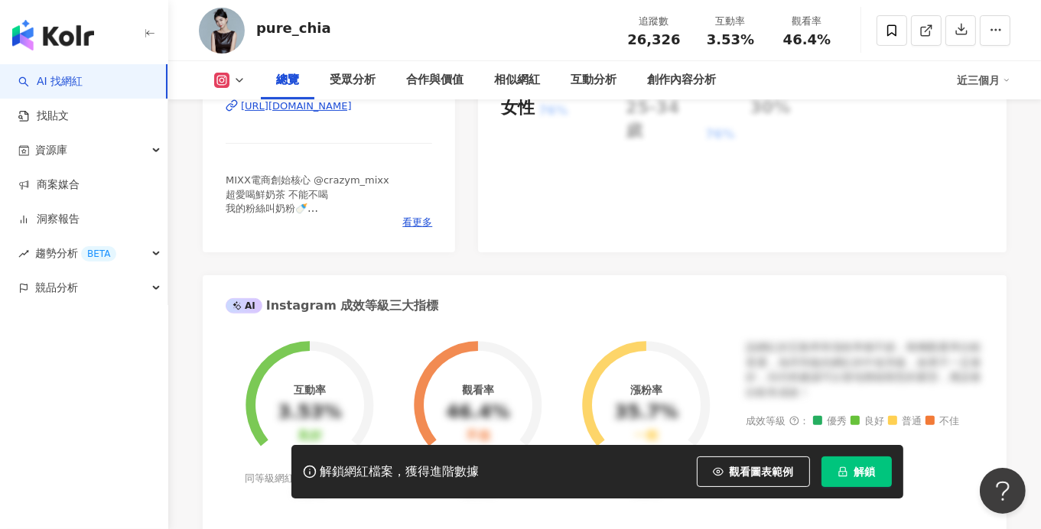
scroll to position [306, 0]
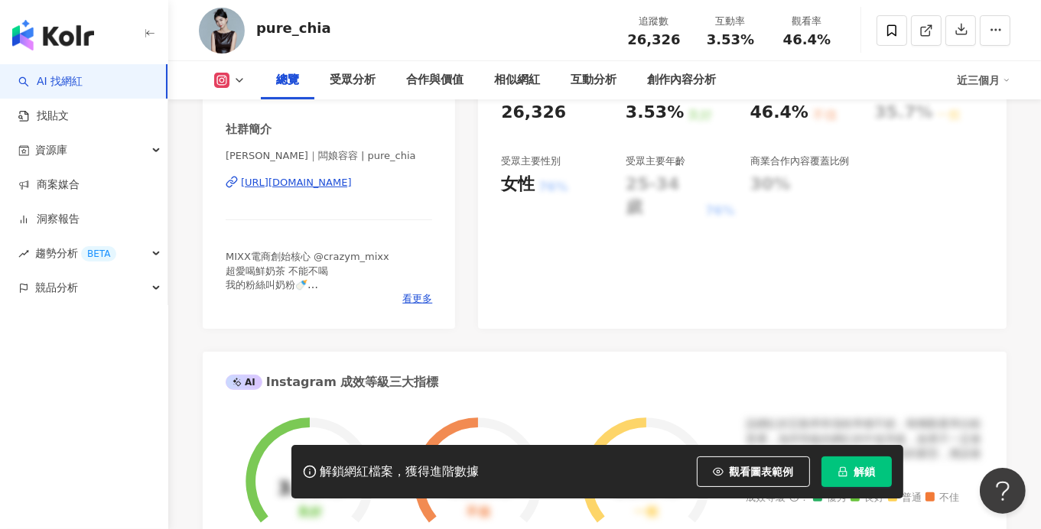
click at [336, 182] on div "[URL][DOMAIN_NAME]" at bounding box center [296, 183] width 111 height 14
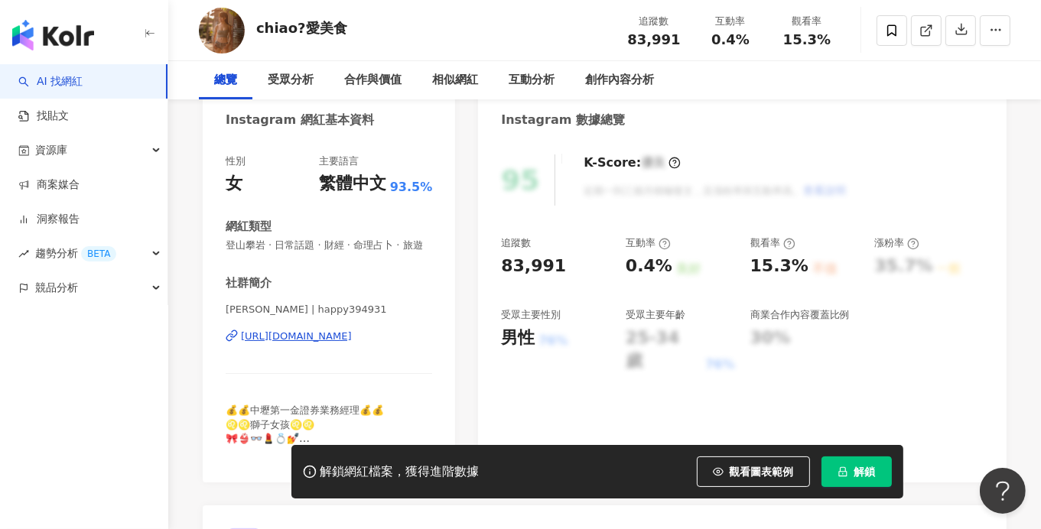
click at [346, 343] on div "https://www.instagram.com/happy394931/" at bounding box center [296, 337] width 111 height 14
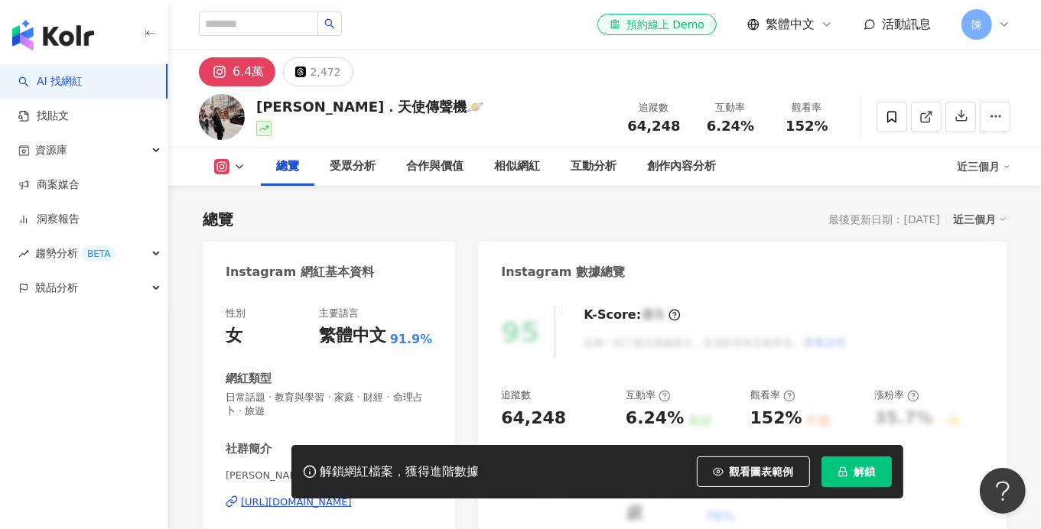
click at [306, 496] on div "https://www.instagram.com/yuyu1sxj/" at bounding box center [296, 503] width 111 height 14
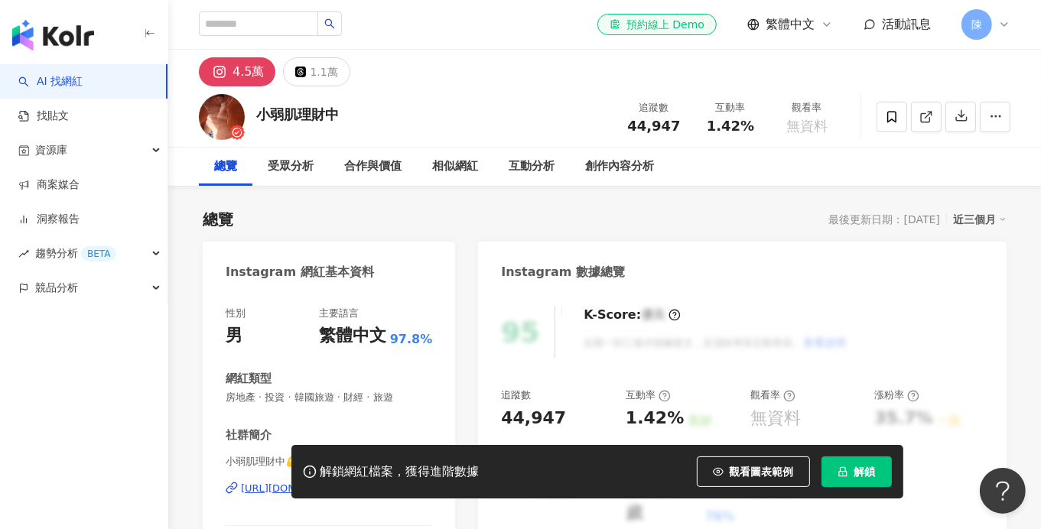
click at [266, 482] on div "https://www.instagram.com/passive_income_life_/" at bounding box center [296, 489] width 111 height 14
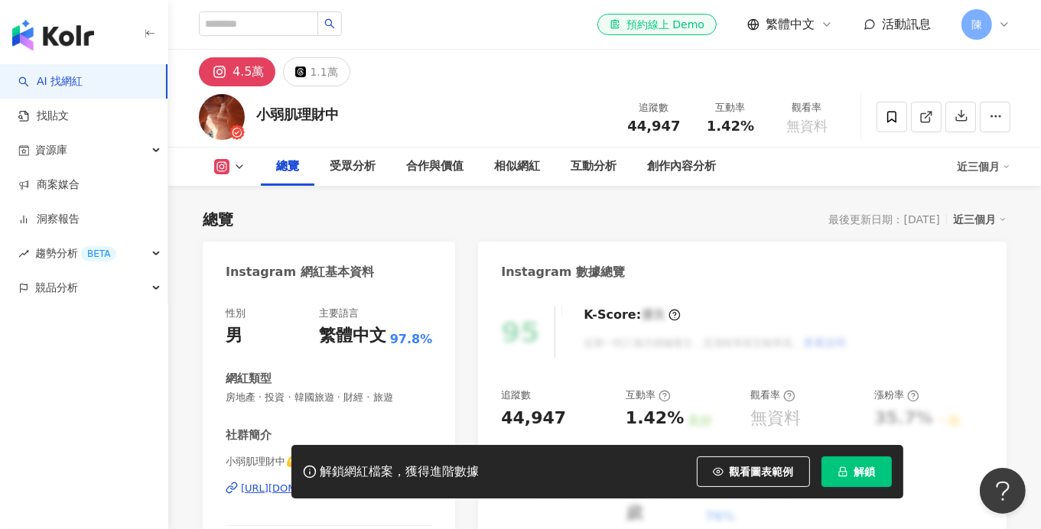
scroll to position [152, 0]
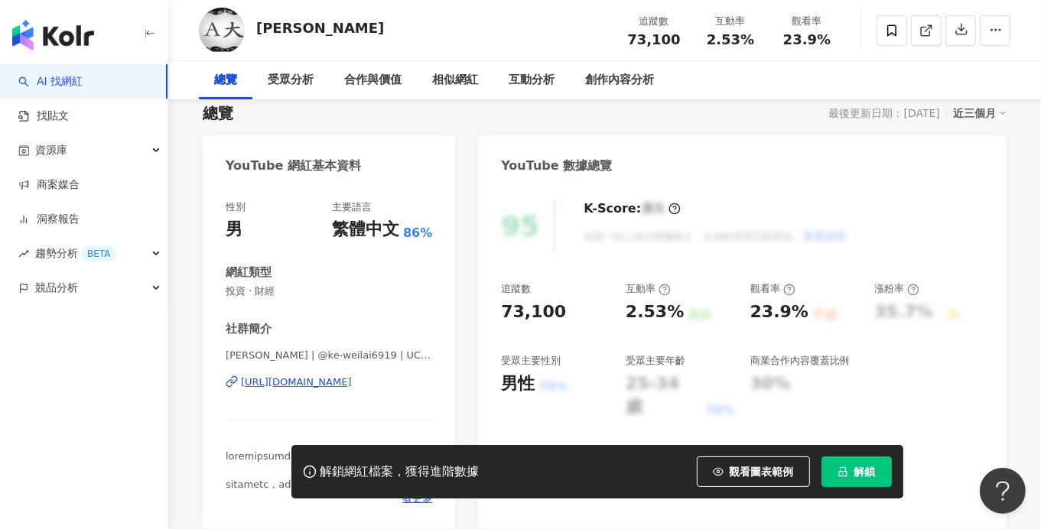
scroll to position [152, 0]
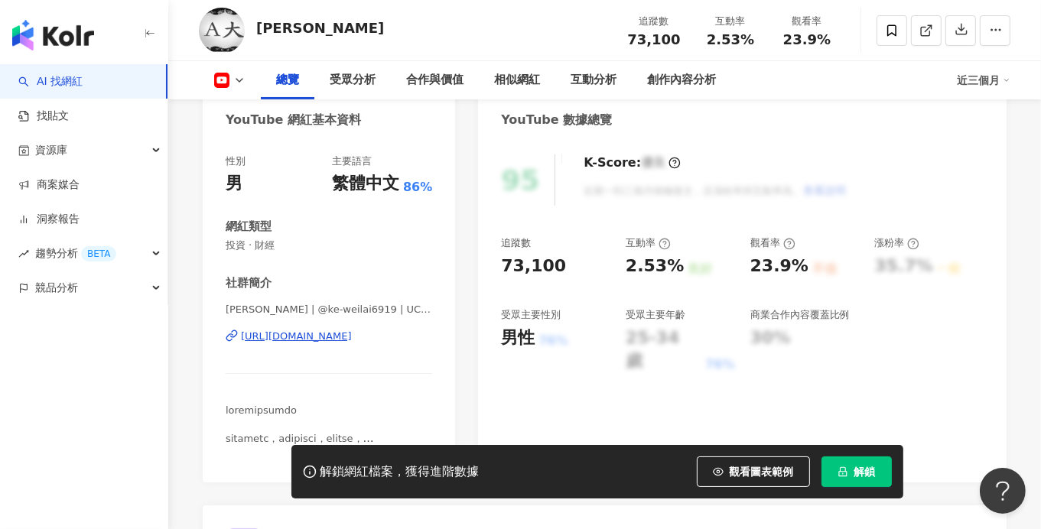
click at [352, 338] on div "[URL][DOMAIN_NAME]" at bounding box center [296, 337] width 111 height 14
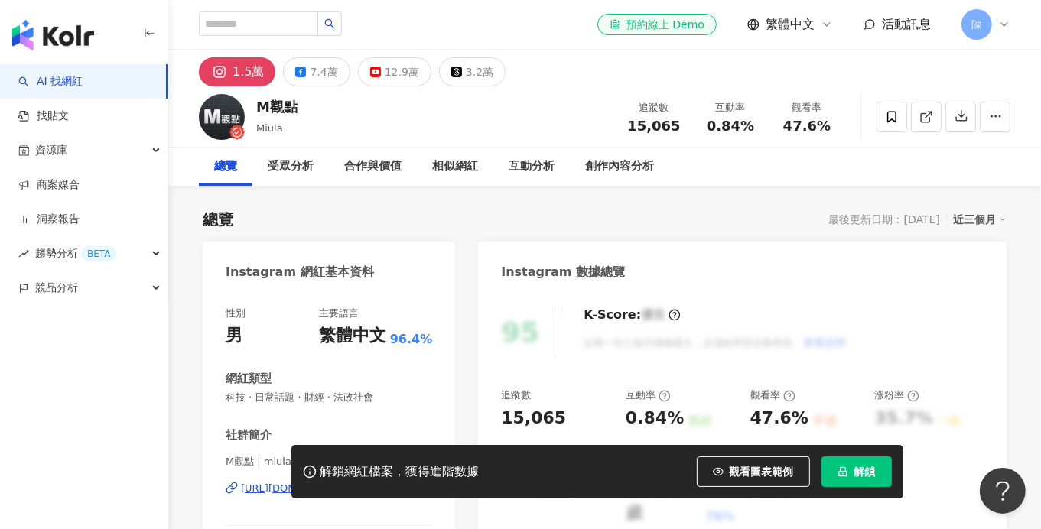
scroll to position [76, 0]
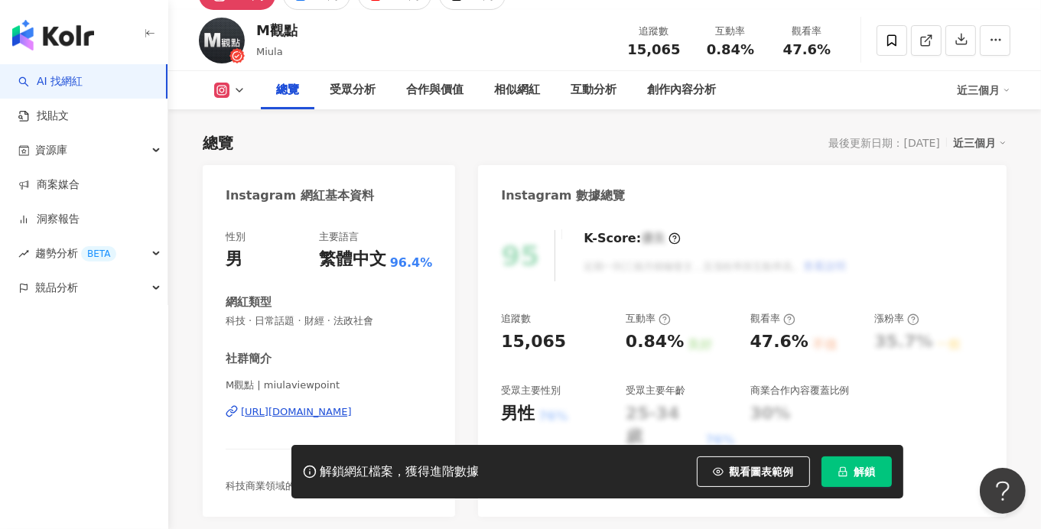
click at [352, 405] on div "https://www.instagram.com/miulaviewpoint/" at bounding box center [296, 412] width 111 height 14
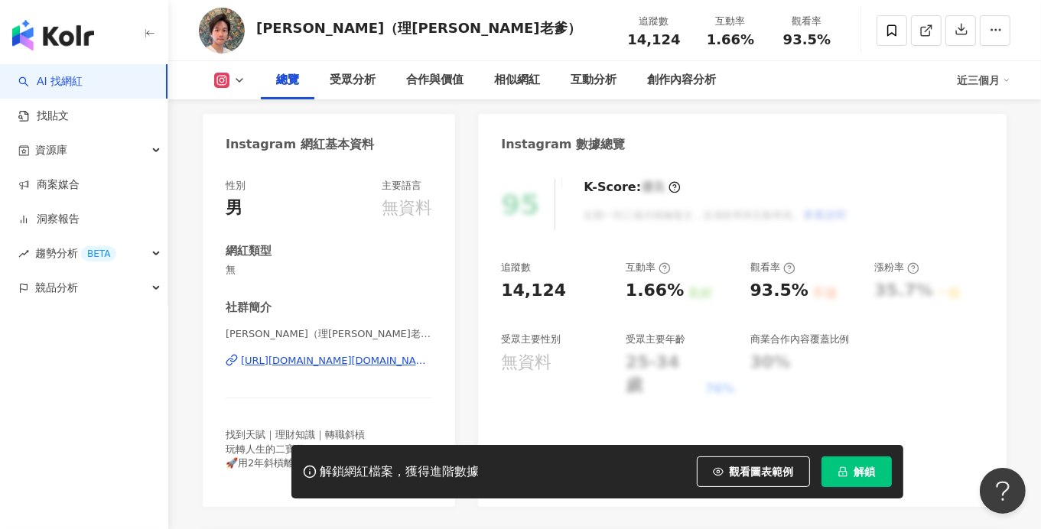
scroll to position [152, 0]
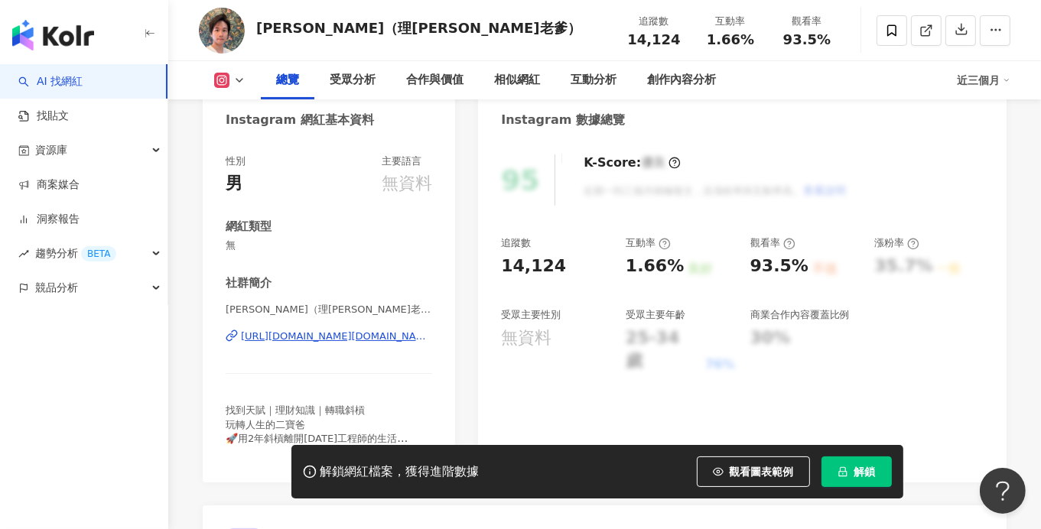
click at [307, 338] on div "https://www.instagram.com/mr.shiba.daddy/" at bounding box center [336, 337] width 191 height 14
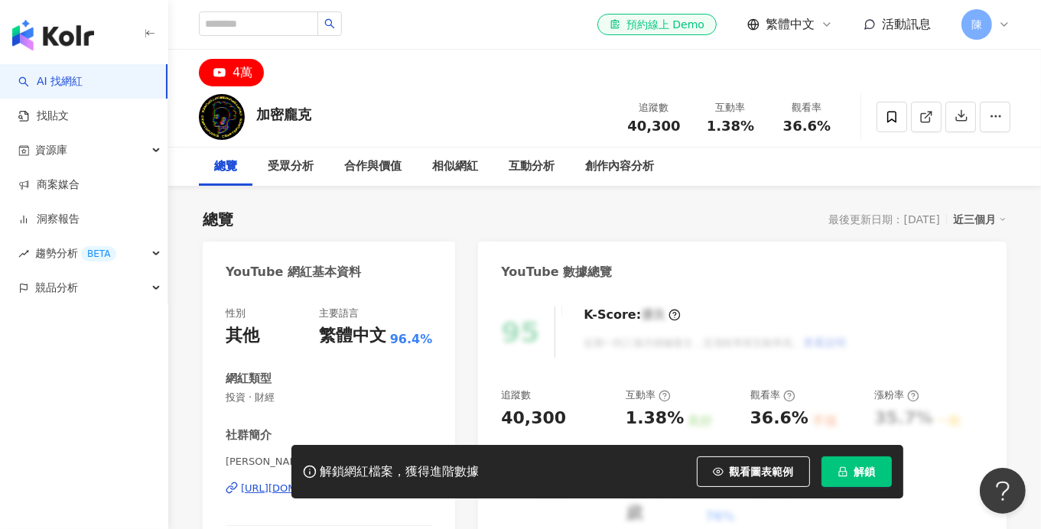
scroll to position [152, 0]
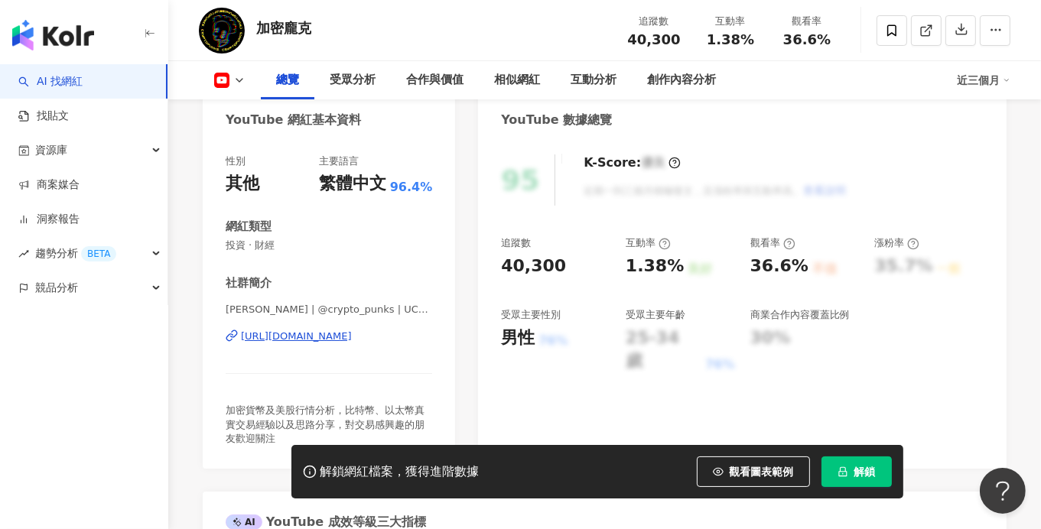
click at [352, 337] on div "https://www.youtube.com/channel/UCeeeGbipVKpz23A8_c3I3uA" at bounding box center [296, 337] width 111 height 14
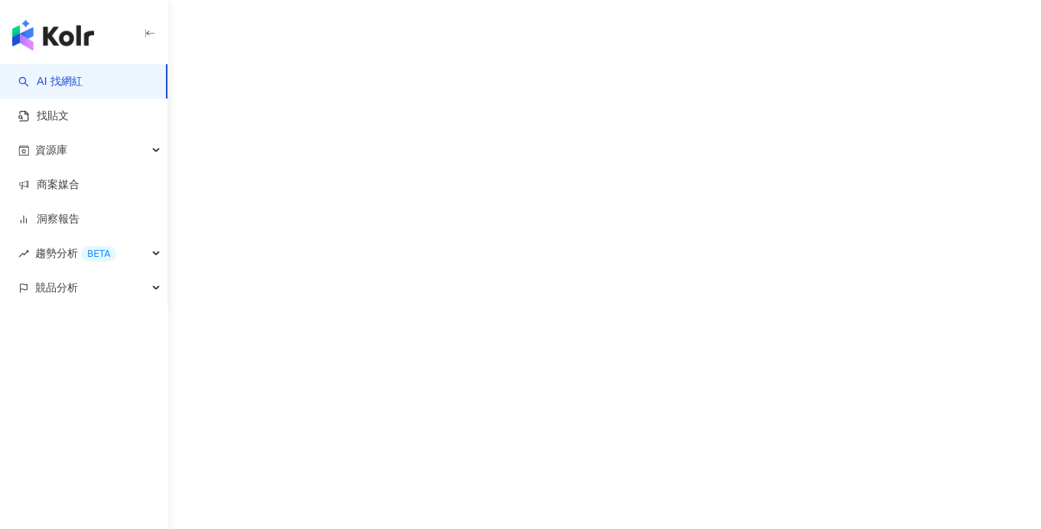
scroll to position [11, 0]
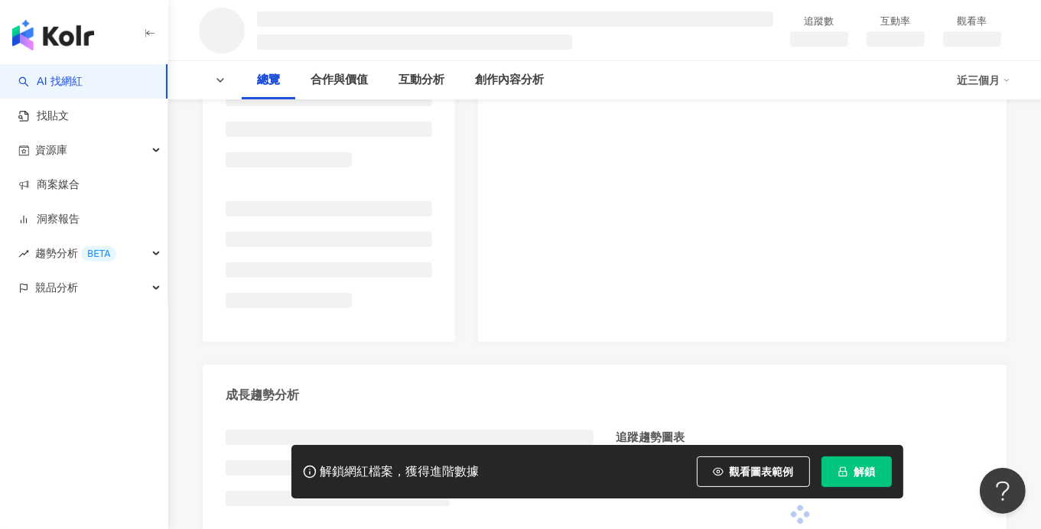
scroll to position [282, 0]
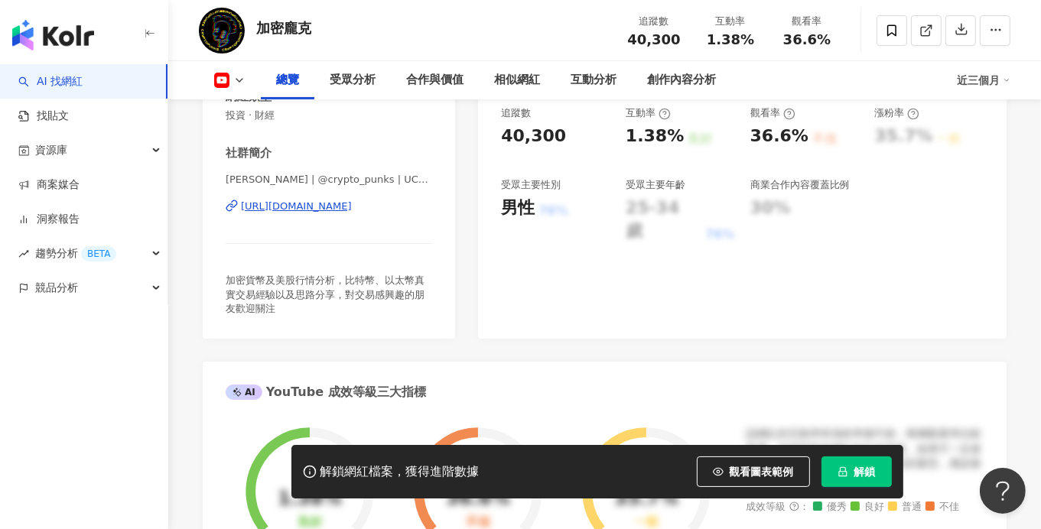
drag, startPoint x: 301, startPoint y: 315, endPoint x: 289, endPoint y: 207, distance: 108.4
click at [289, 205] on div "https://www.youtube.com/channel/UCeeeGbipVKpz23A8_c3I3uA" at bounding box center [296, 207] width 111 height 14
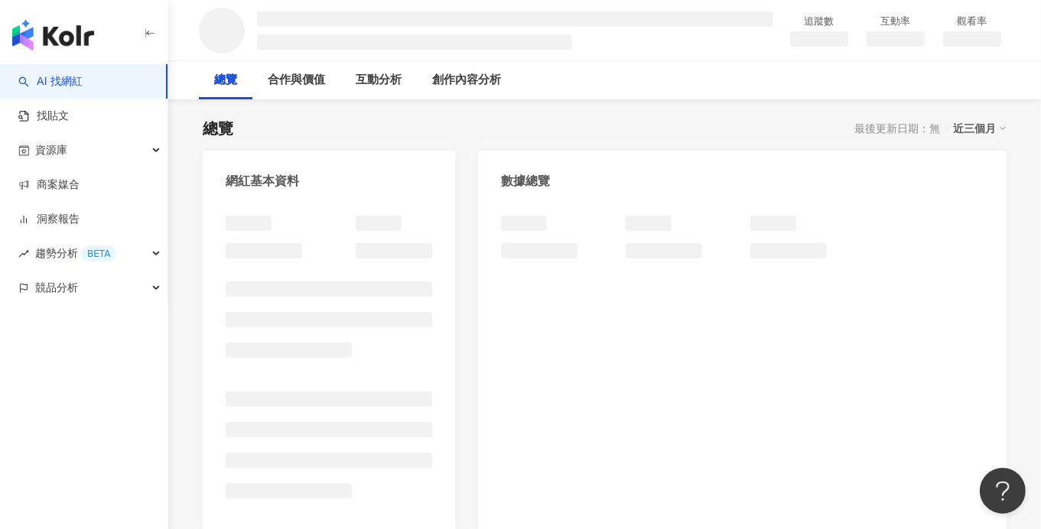
scroll to position [229, 0]
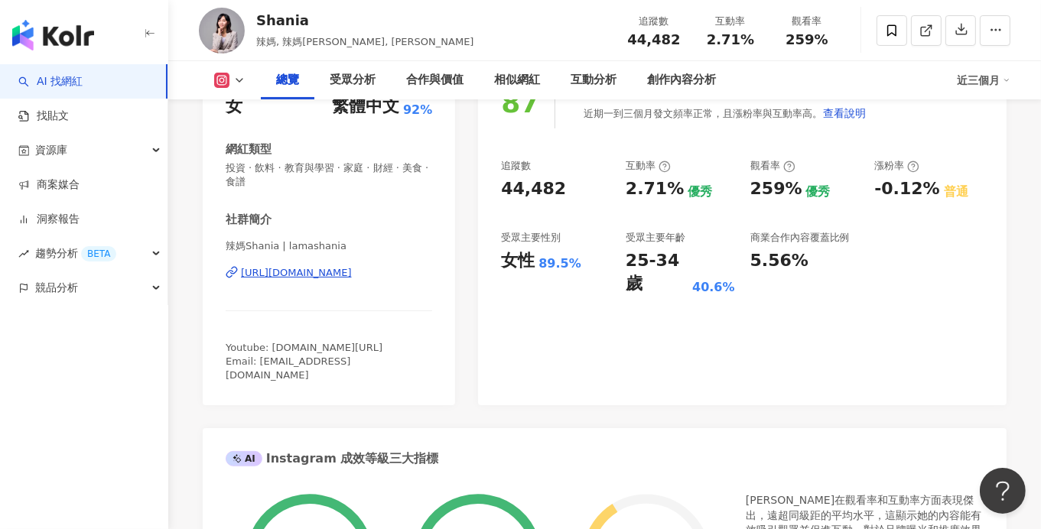
scroll to position [76, 0]
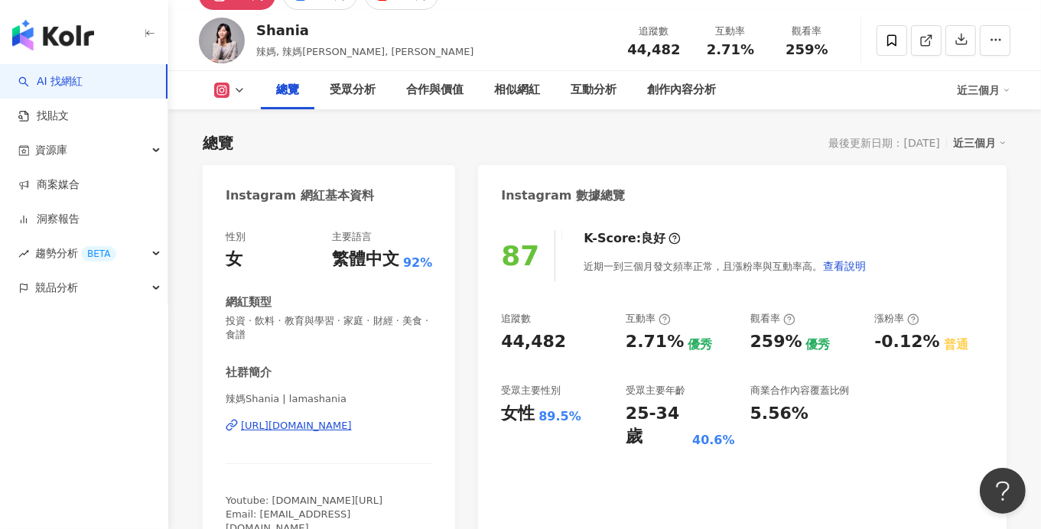
click at [352, 425] on div "https://www.instagram.com/lamashania/" at bounding box center [296, 426] width 111 height 14
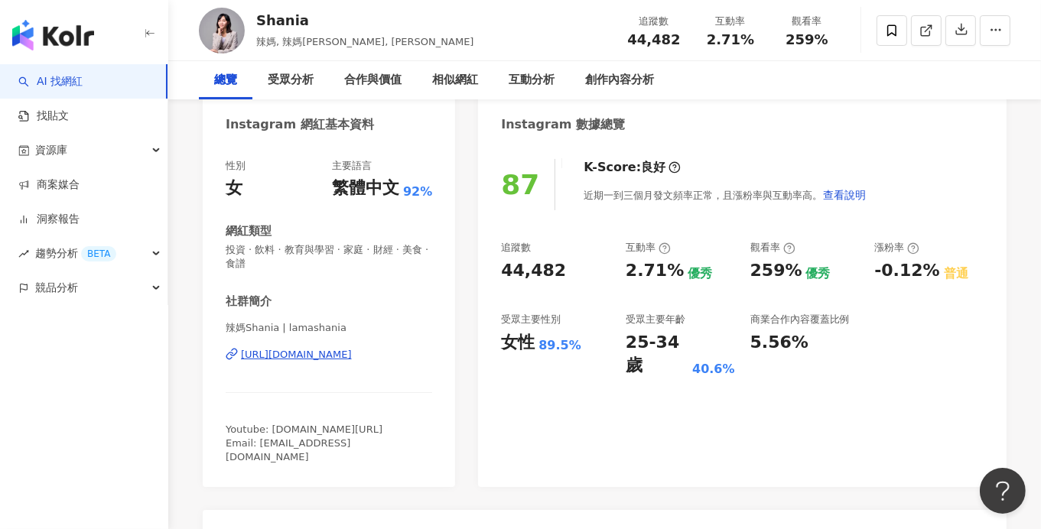
scroll to position [0, 0]
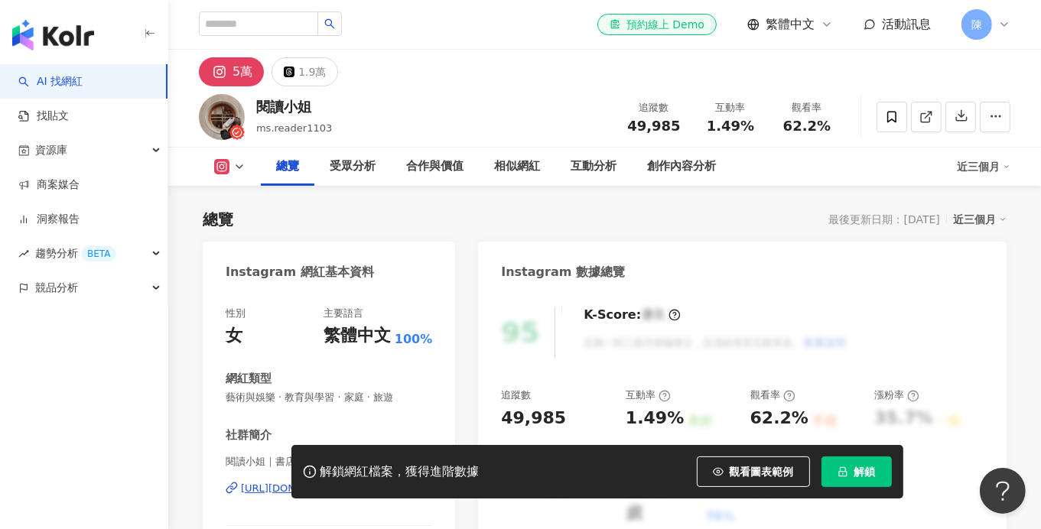
scroll to position [152, 0]
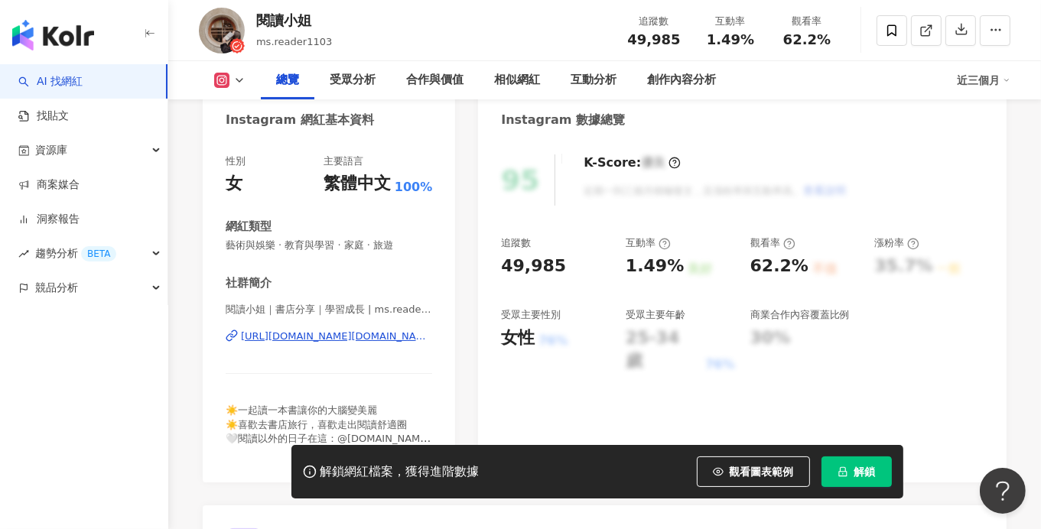
click at [351, 334] on div "https://www.instagram.com/ms.reader1103/" at bounding box center [336, 337] width 191 height 14
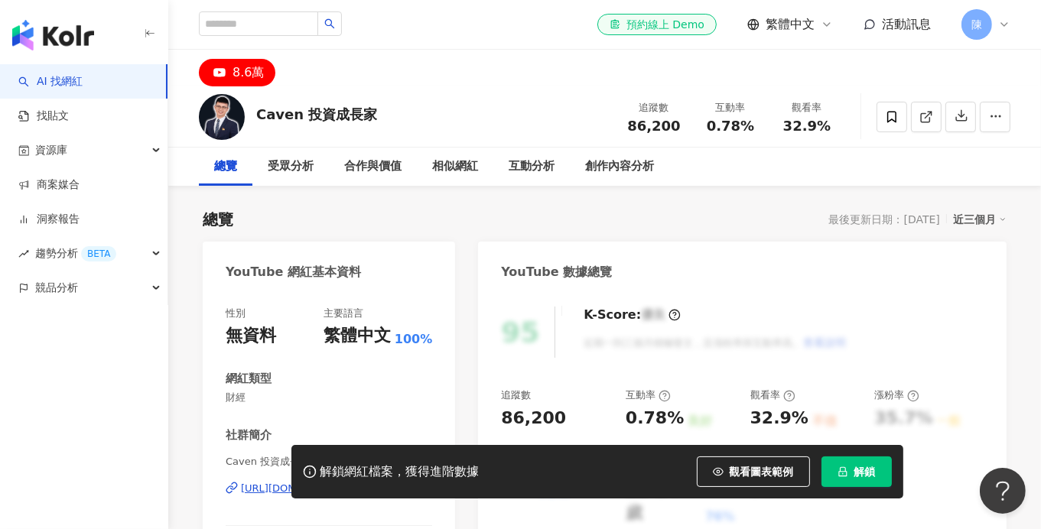
scroll to position [137, 0]
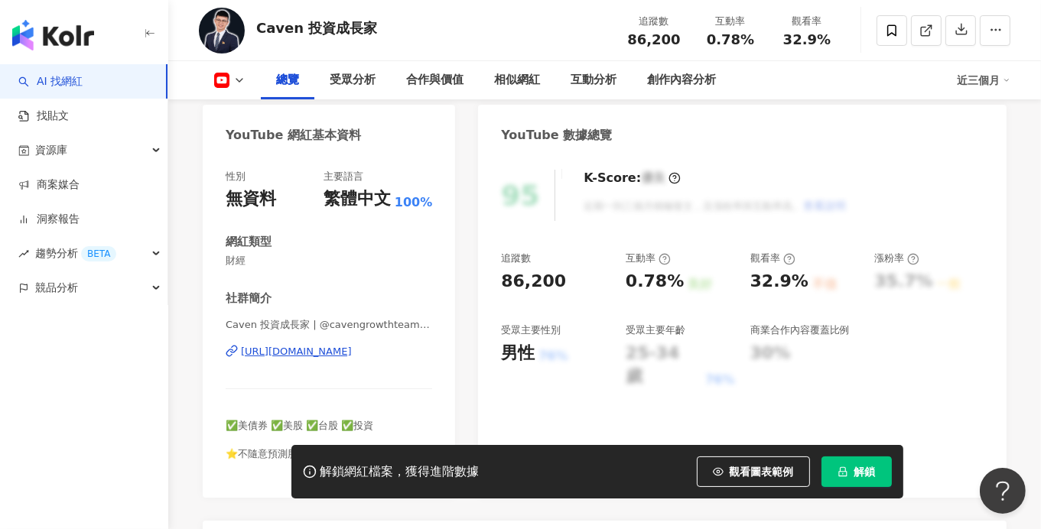
click at [409, 461] on span "看更多" at bounding box center [417, 468] width 30 height 14
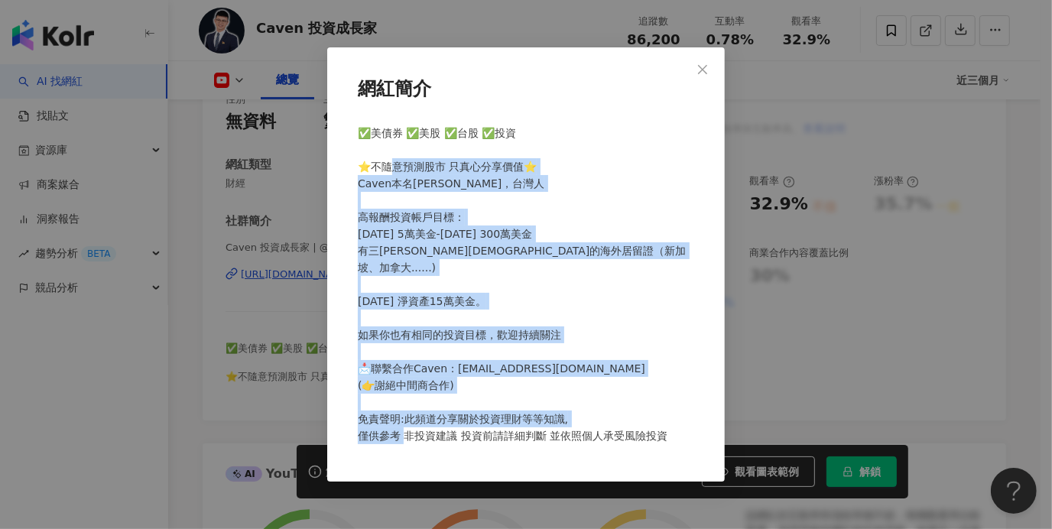
drag, startPoint x: 389, startPoint y: 150, endPoint x: 662, endPoint y: 417, distance: 381.8
click at [662, 417] on div "✅美債券 ✅美股 ✅台股 ✅投資 ⭐不隨意預測股市 只真心分享價值⭐ Caven本名黃國倫，台灣人 高報酬投資帳戶目標： 2023年6月14日 5萬美金-20…" at bounding box center [526, 291] width 349 height 345
click at [575, 258] on div "✅美債券 ✅美股 ✅台股 ✅投資 ⭐不隨意預測股市 只真心分享價值⭐ Caven本名黃國倫，台灣人 高報酬投資帳戶目標： 2023年6月14日 5萬美金-20…" at bounding box center [526, 291] width 349 height 345
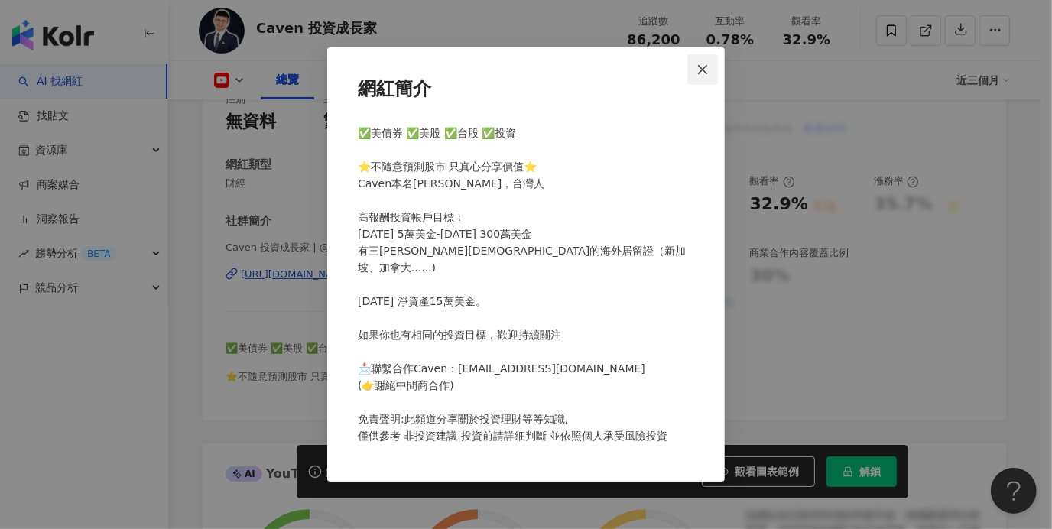
click at [701, 64] on icon "close" at bounding box center [702, 68] width 9 height 9
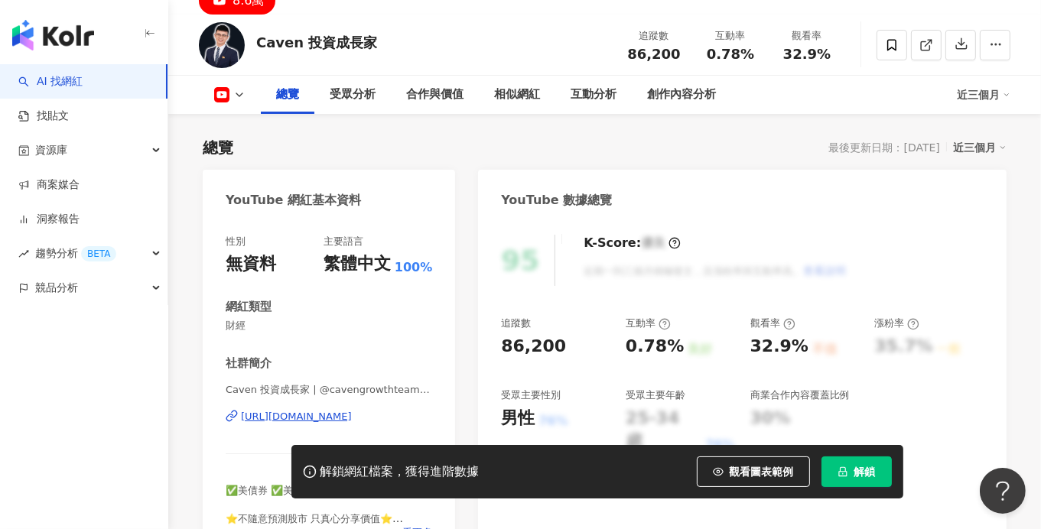
scroll to position [61, 0]
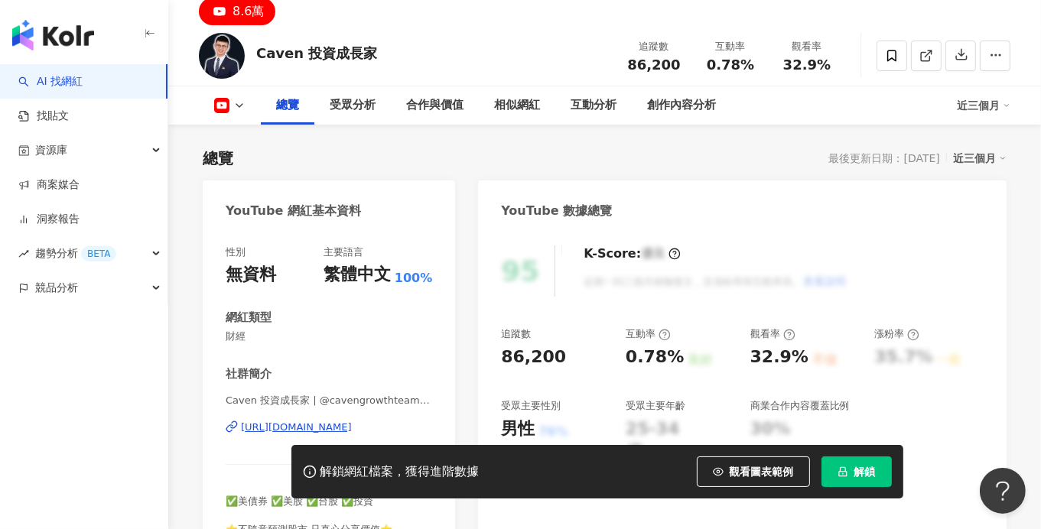
click at [238, 102] on icon at bounding box center [239, 105] width 12 height 12
click at [242, 104] on icon at bounding box center [239, 105] width 12 height 12
click at [305, 431] on div "https://www.youtube.com/channel/UCQB4EC3veH8RuCZXA6CimbA" at bounding box center [296, 428] width 111 height 14
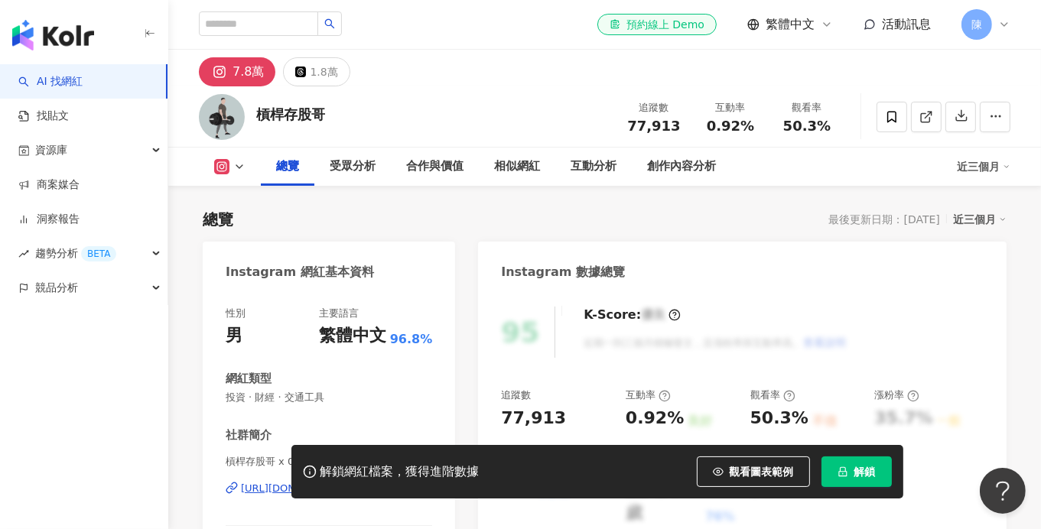
scroll to position [152, 0]
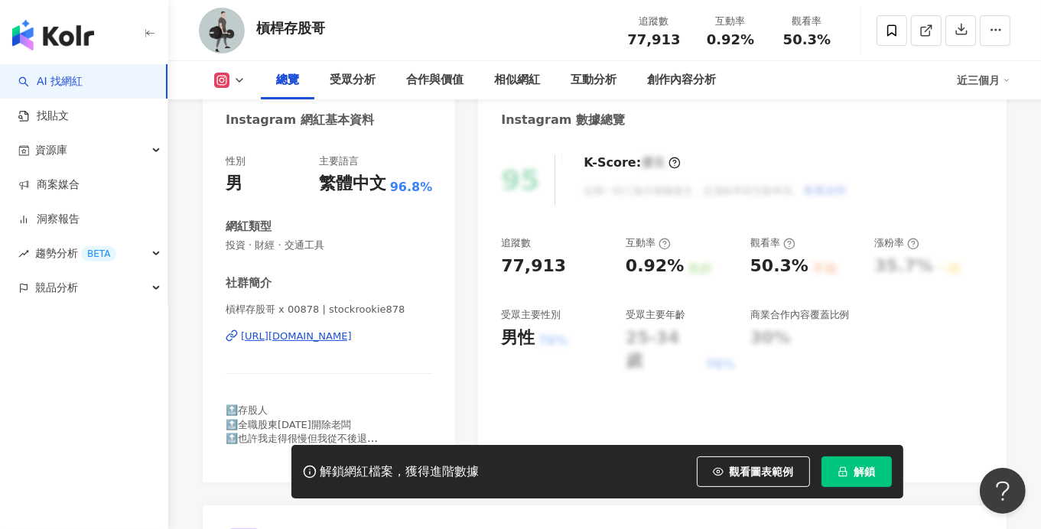
click at [352, 334] on div "[URL][DOMAIN_NAME]" at bounding box center [296, 337] width 111 height 14
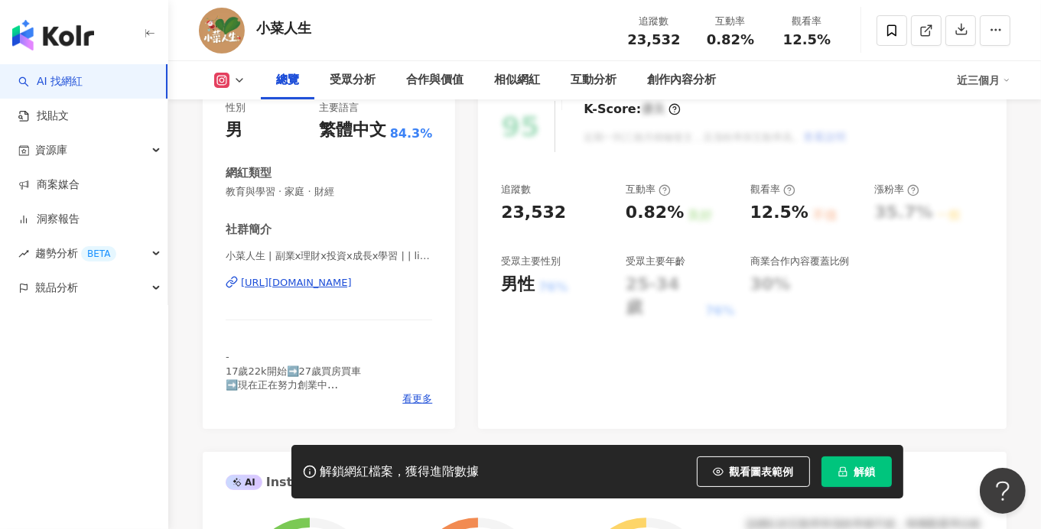
scroll to position [229, 0]
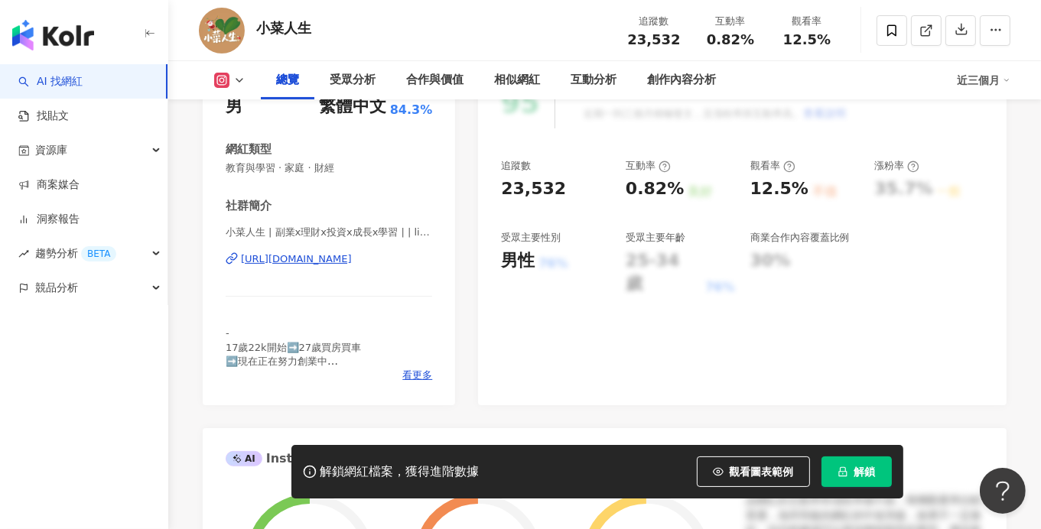
click at [352, 260] on div "https://www.instagram.com/littleveg___life/" at bounding box center [296, 259] width 111 height 14
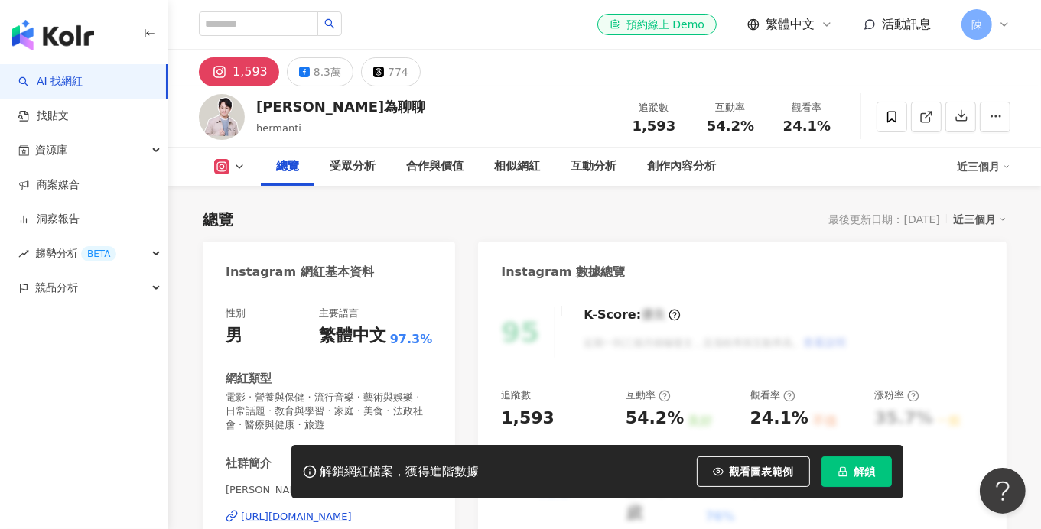
scroll to position [152, 0]
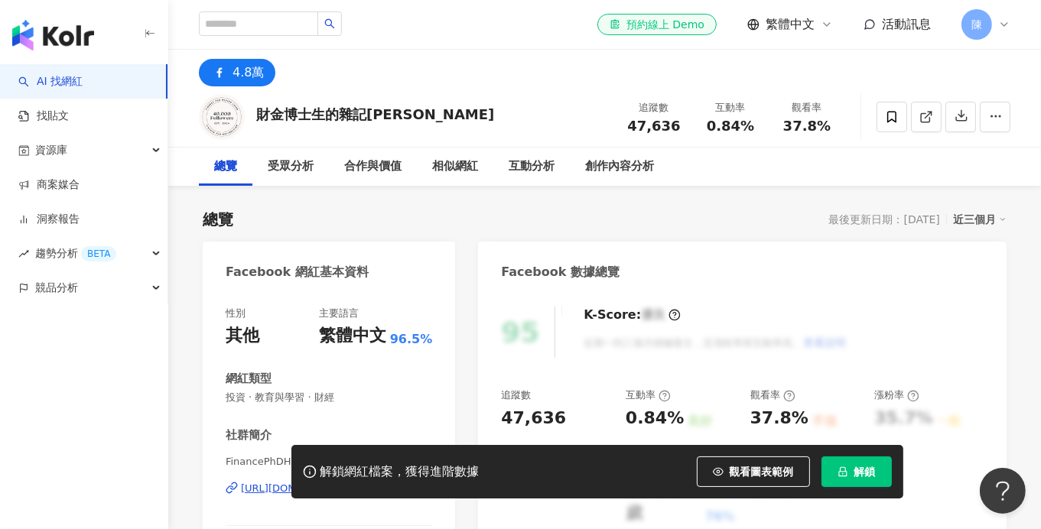
scroll to position [229, 0]
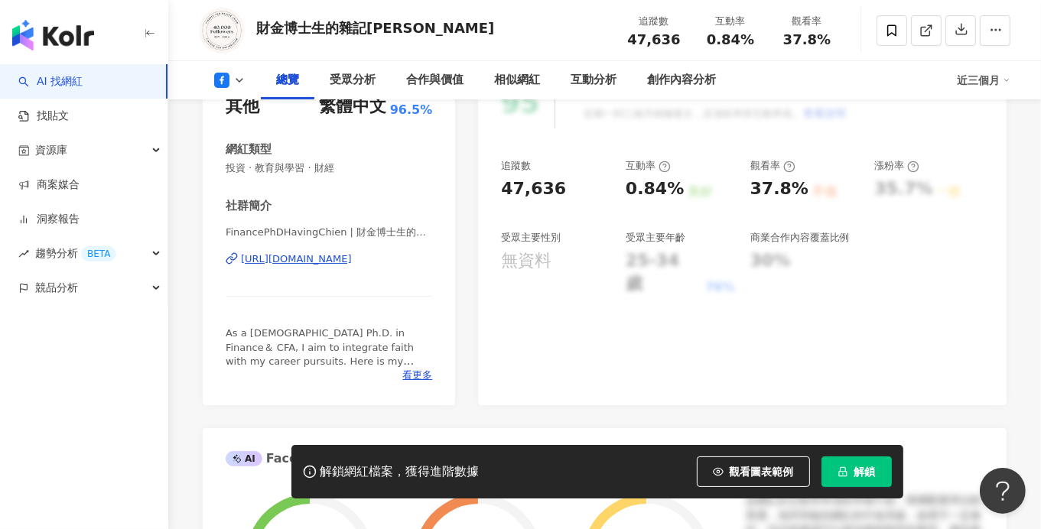
click at [349, 255] on div "[URL][DOMAIN_NAME]" at bounding box center [296, 259] width 111 height 14
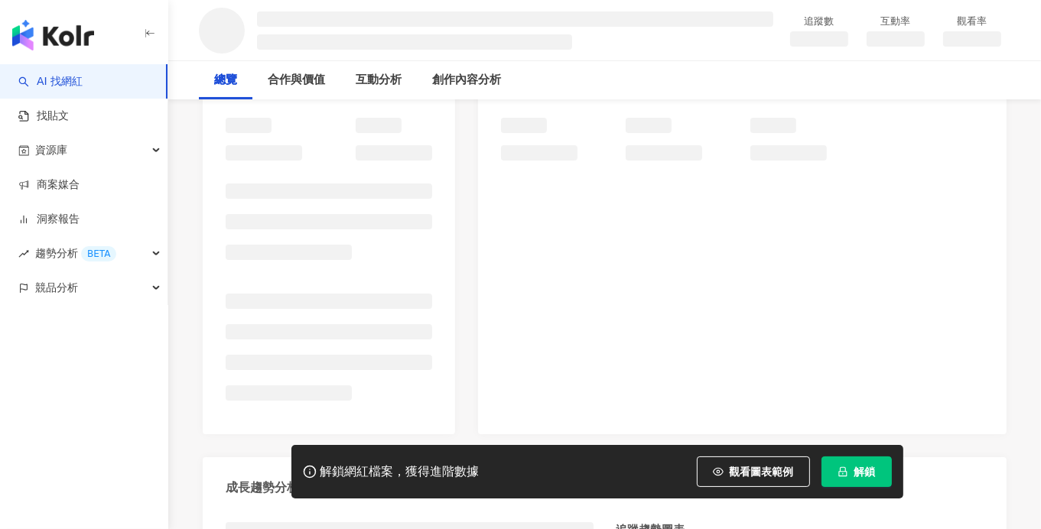
scroll to position [305, 0]
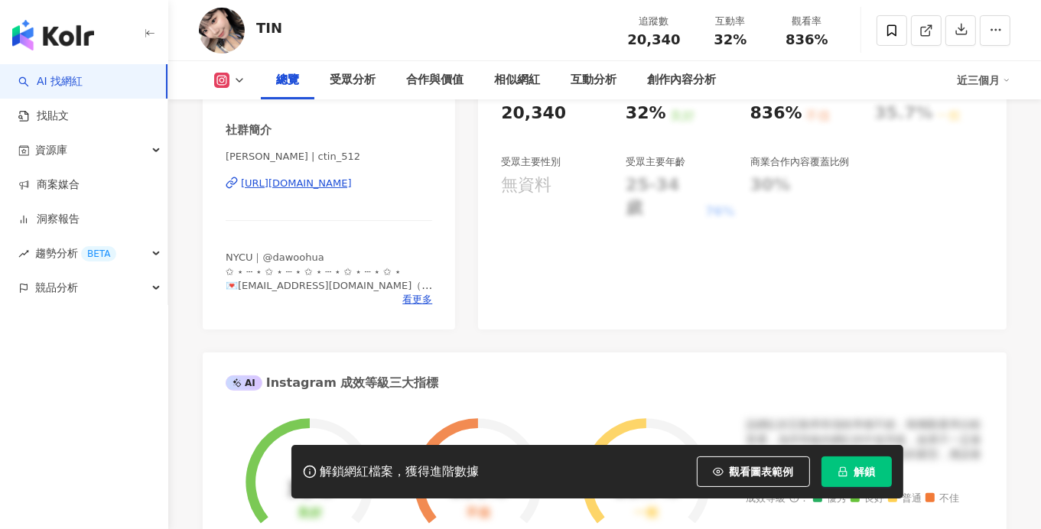
scroll to position [229, 0]
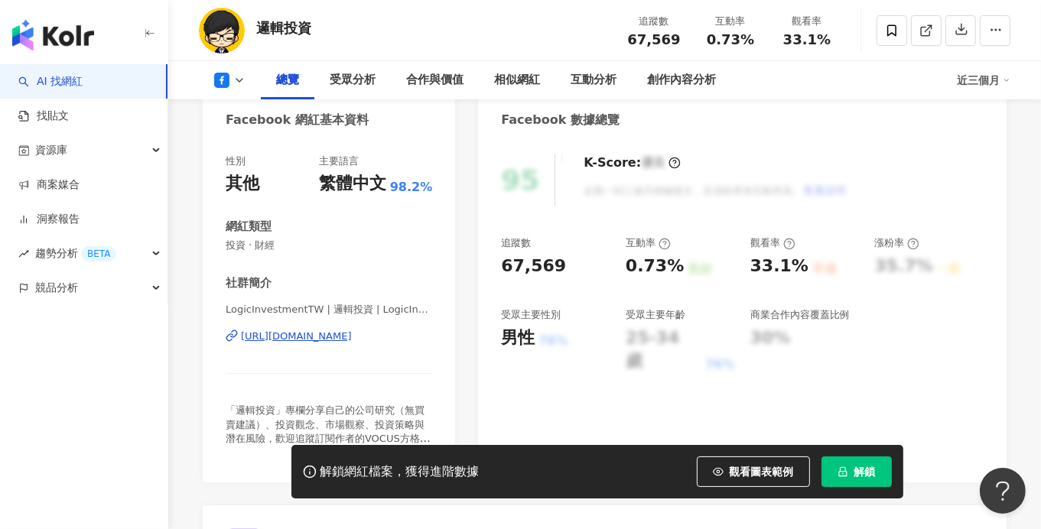
scroll to position [229, 0]
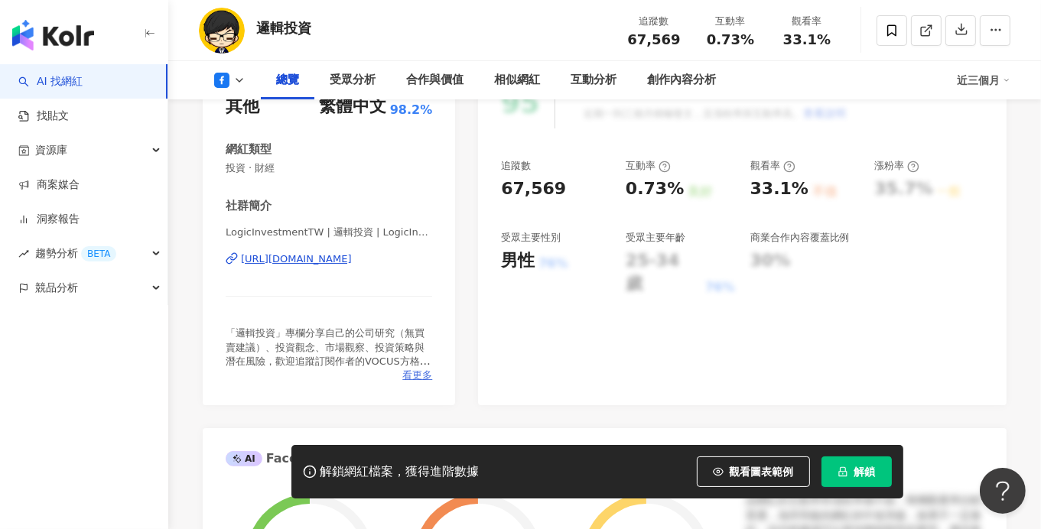
click at [415, 375] on span "看更多" at bounding box center [417, 376] width 30 height 14
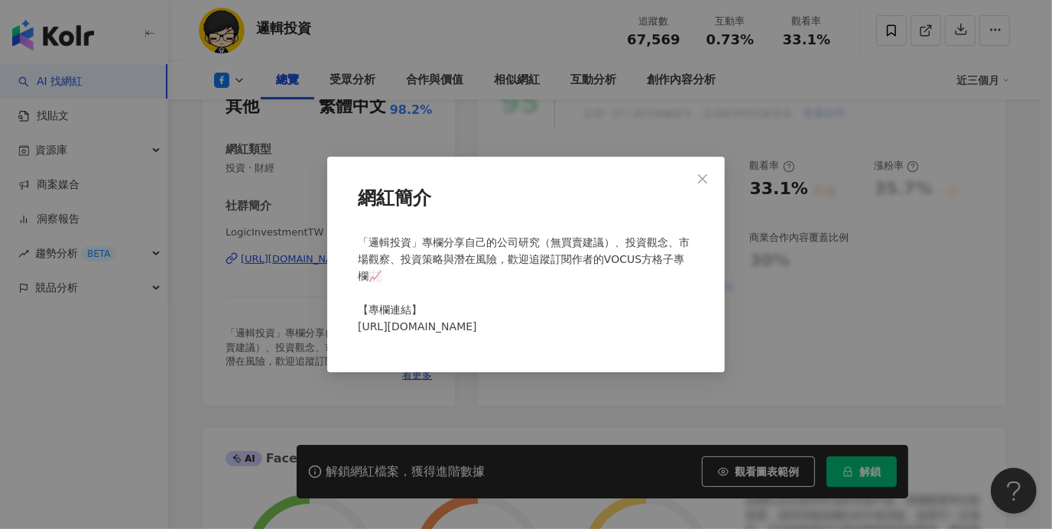
click at [294, 257] on div "網紅簡介 「邏輯投資」專欄分享自己的公司研究（無買賣建議）、投資觀念、市場觀察、投資策略與潛在風險，歡迎追蹤訂閱作者的VOCUS方格子專欄📈 【專欄連結】 […" at bounding box center [526, 264] width 1052 height 529
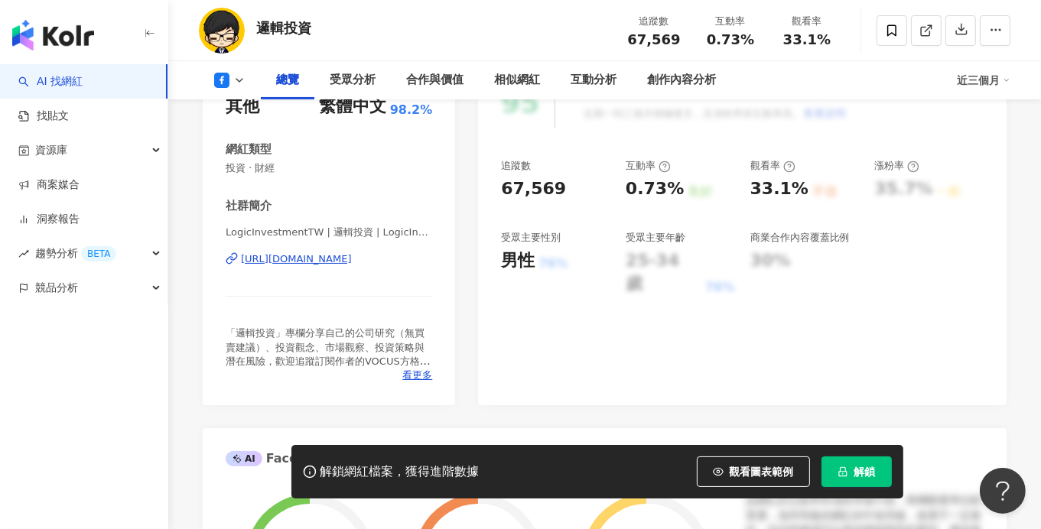
click at [291, 261] on div "[URL][DOMAIN_NAME]" at bounding box center [296, 259] width 111 height 14
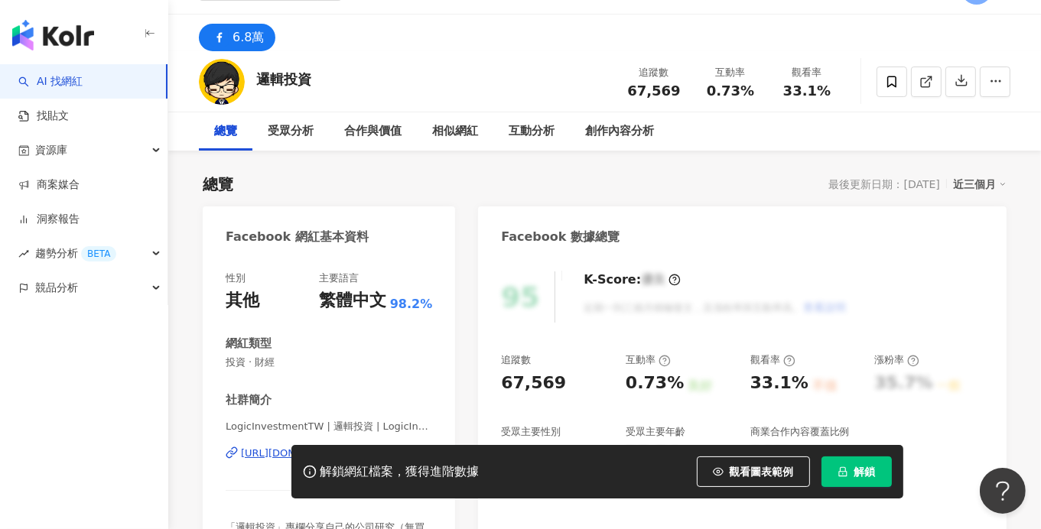
scroll to position [0, 0]
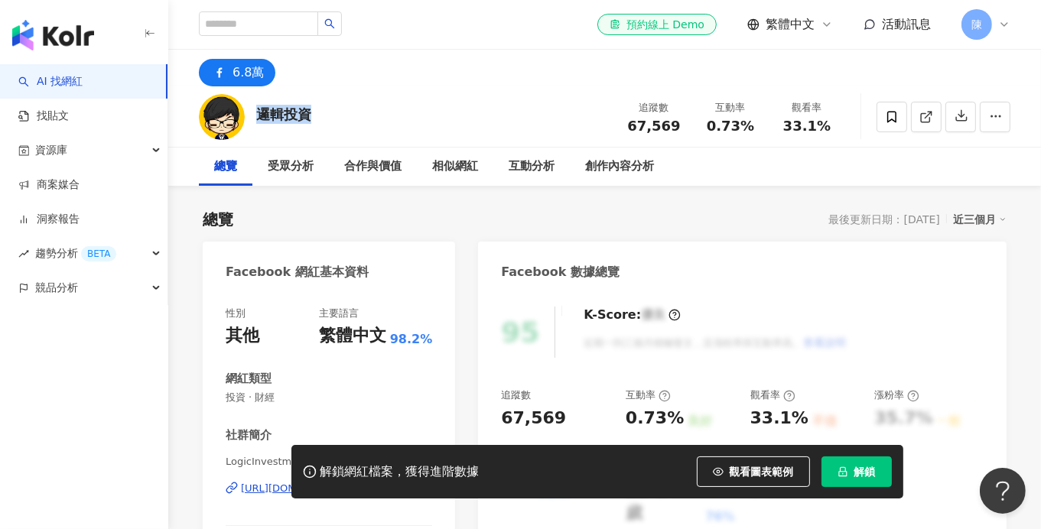
drag, startPoint x: 264, startPoint y: 115, endPoint x: 310, endPoint y: 117, distance: 45.9
click at [309, 118] on div "邏輯投資" at bounding box center [283, 114] width 55 height 19
copy div "邏輯投資"
click at [310, 20] on input "search" at bounding box center [258, 23] width 119 height 24
click at [318, 23] on input "search" at bounding box center [258, 23] width 119 height 24
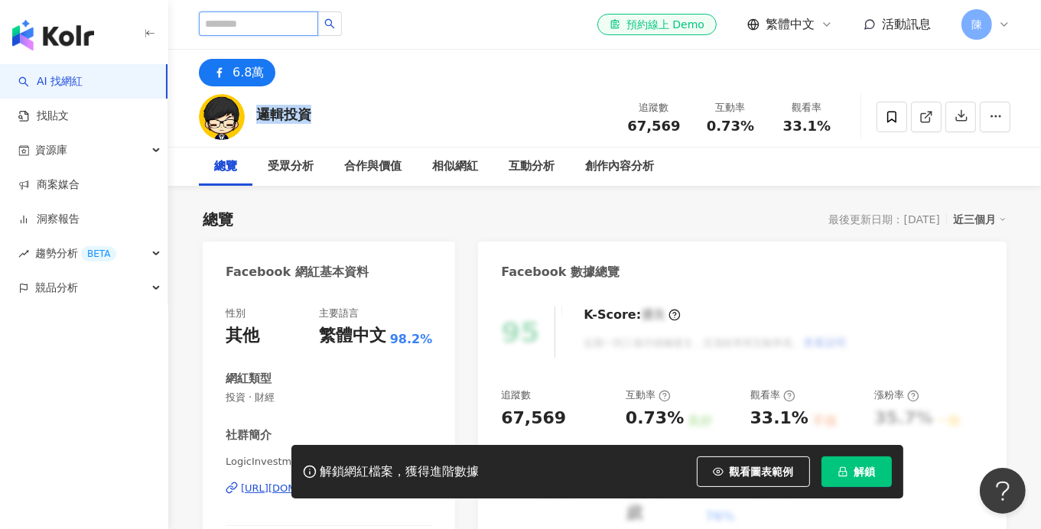
click at [265, 24] on input "search" at bounding box center [258, 23] width 119 height 24
paste input "***"
type input "***"
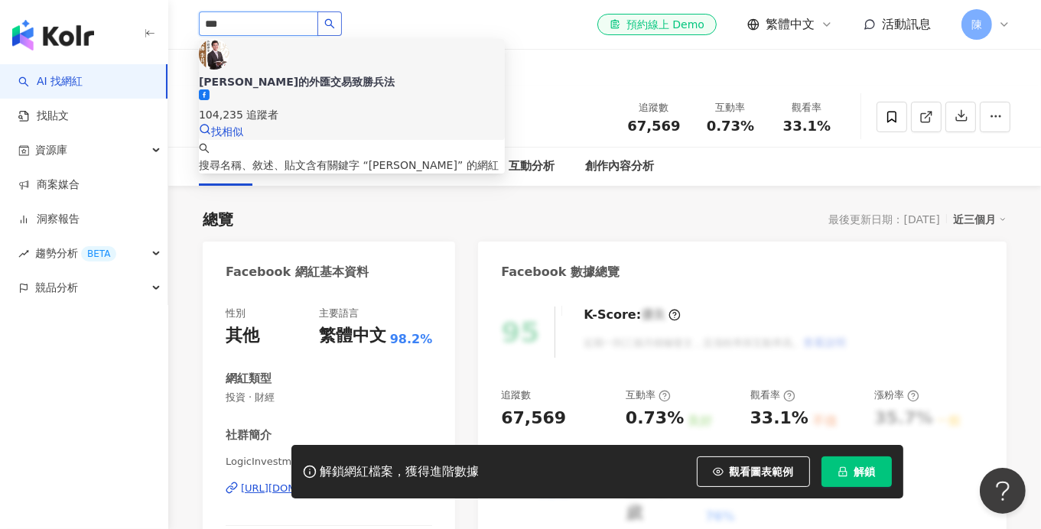
click at [339, 74] on div "[PERSON_NAME]的外匯交易致勝兵法" at bounding box center [352, 81] width 306 height 15
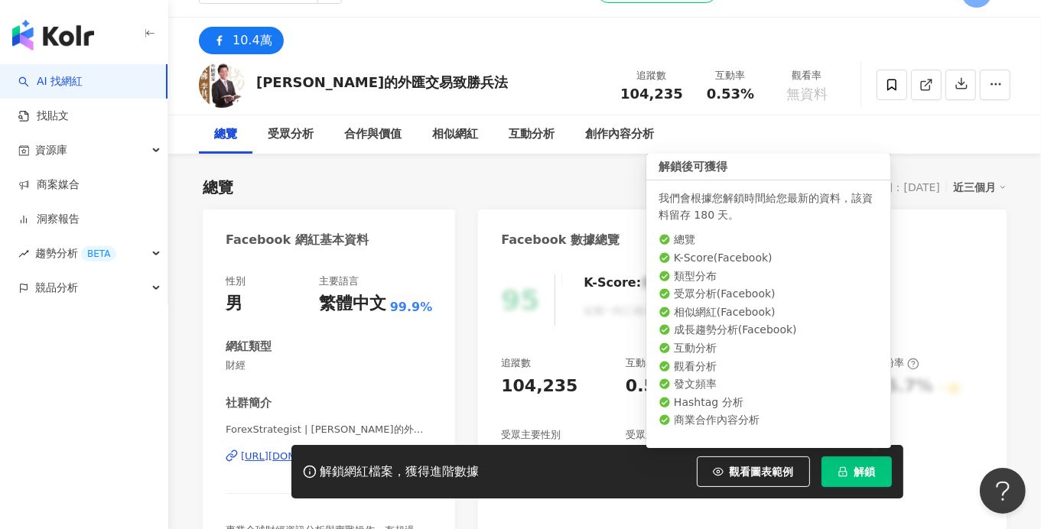
click at [869, 480] on button "解鎖" at bounding box center [856, 472] width 70 height 31
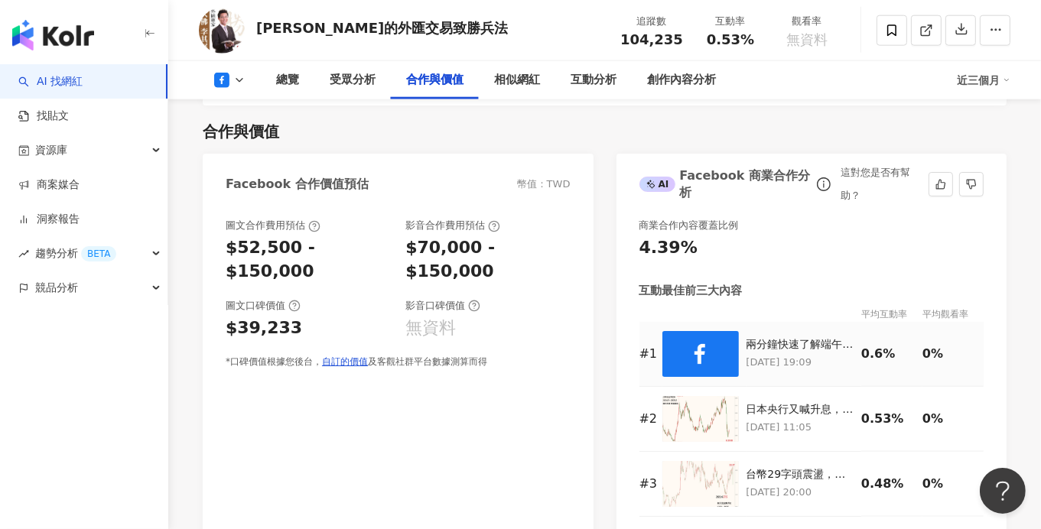
scroll to position [1806, 0]
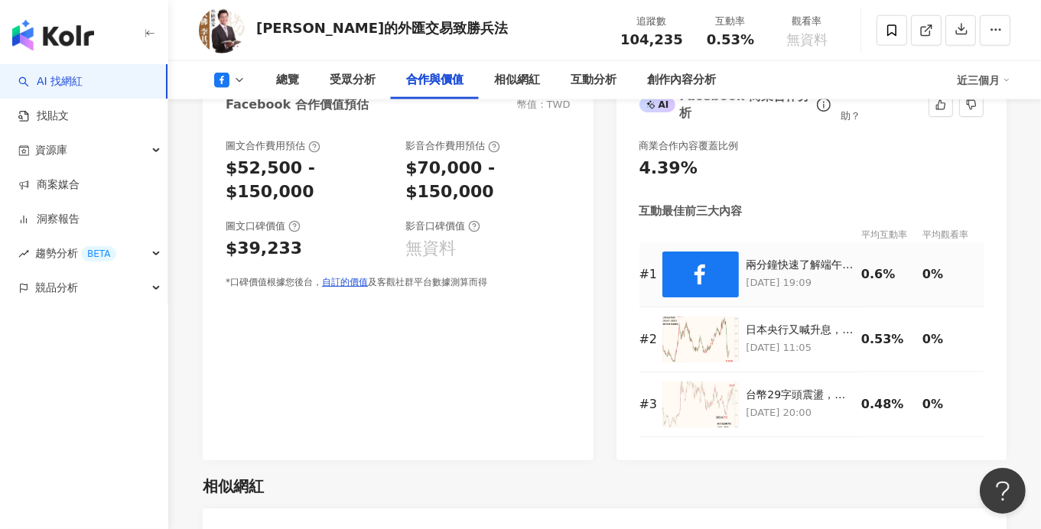
click at [779, 275] on p "2025/6/1 19:09" at bounding box center [800, 283] width 108 height 17
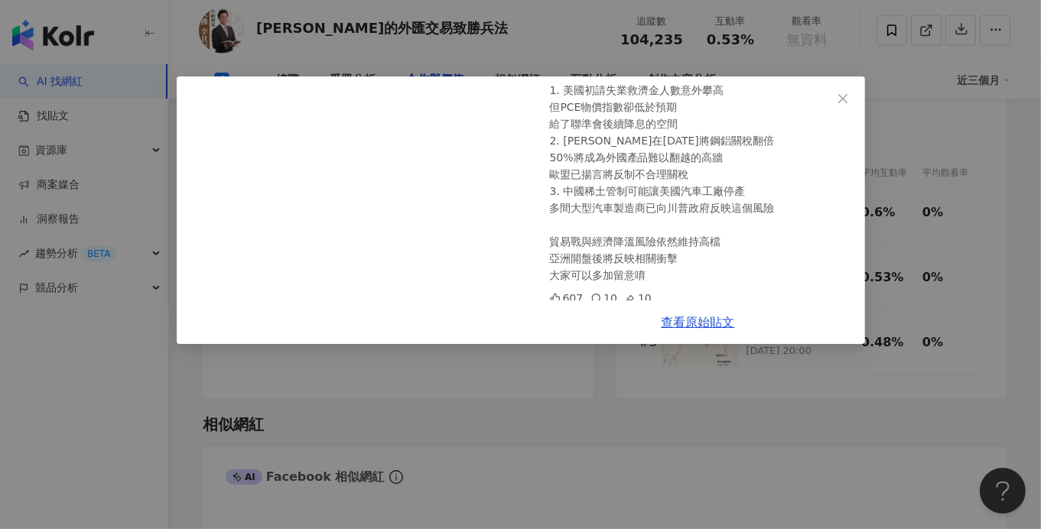
scroll to position [1870, 0]
click at [837, 96] on icon "close" at bounding box center [843, 99] width 12 height 12
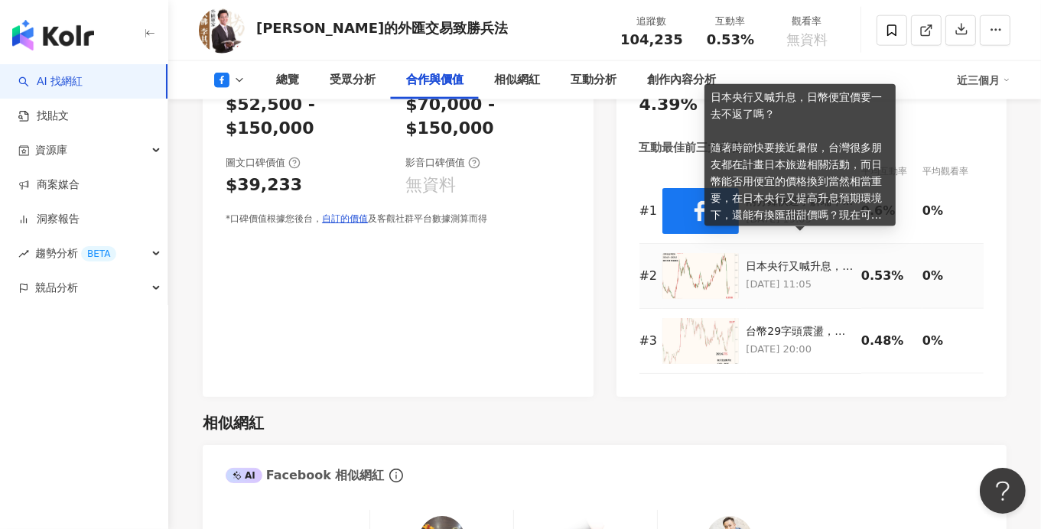
click at [785, 259] on div "日本央行又喊升息，日幣便宜價要一去不返了嗎？ 隨著時節快要接近暑假，台灣很多朋友都在計畫日本旅遊相關活動，而日幣能否用便宜的價格換到當然相當重要，在日本央行又…" at bounding box center [800, 266] width 108 height 15
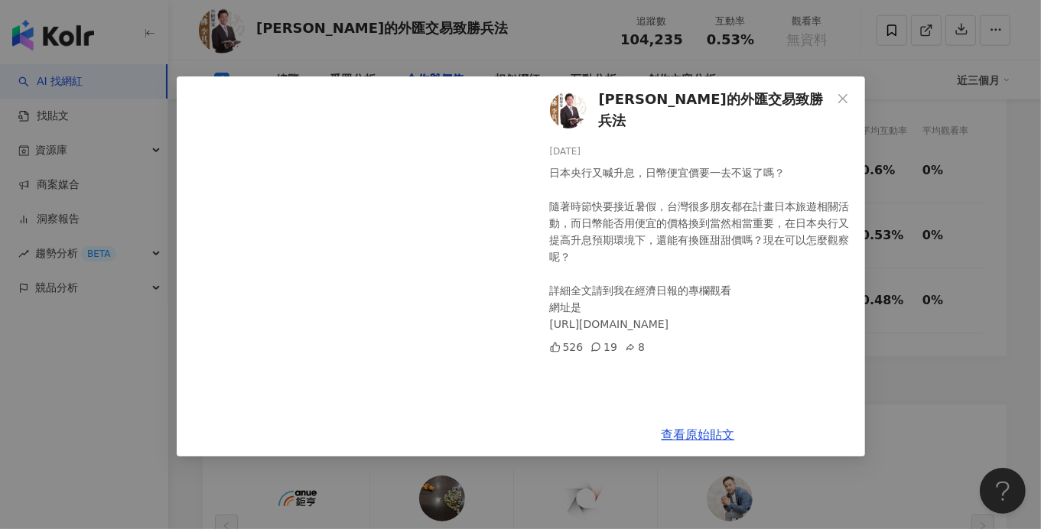
scroll to position [1910, 0]
drag, startPoint x: 706, startPoint y: 219, endPoint x: 701, endPoint y: 142, distance: 77.4
click at [701, 145] on div "2025/5/21" at bounding box center [701, 152] width 303 height 15
click at [840, 107] on button "Close" at bounding box center [842, 98] width 31 height 31
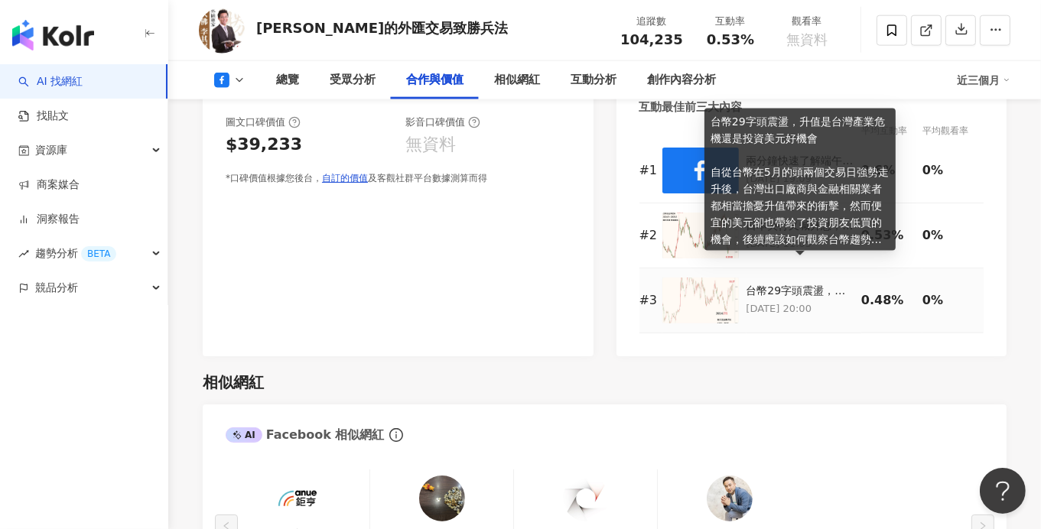
click at [795, 284] on div "台幣29字頭震盪，升值是台灣產業危機還是投資美元好機會 自從台幣在5月的頭兩個交易日強勢走升後，台灣出口廠商與金融相關業者都相當擔憂升值帶來的衝擊，然而便宜的…" at bounding box center [800, 291] width 108 height 15
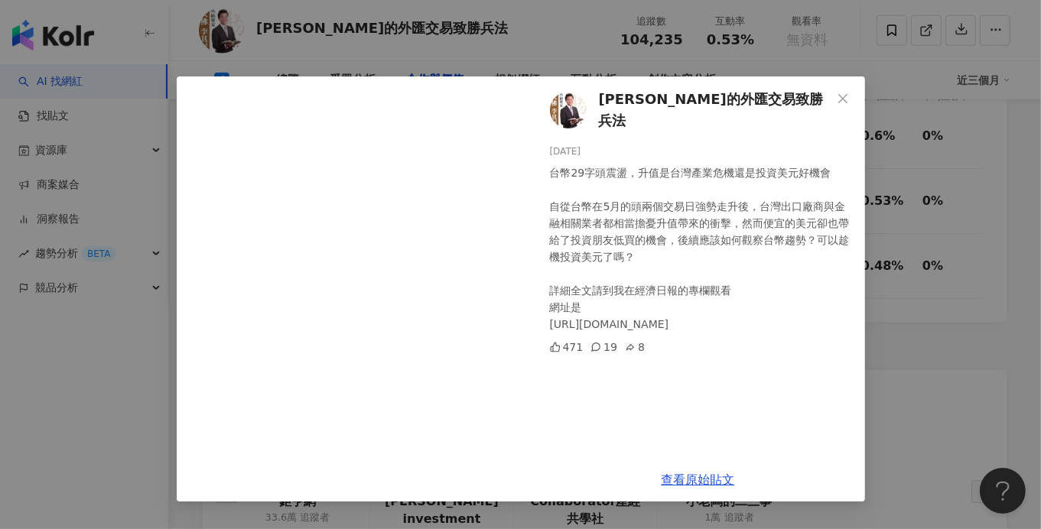
scroll to position [1943, 0]
click at [852, 97] on span "Close" at bounding box center [842, 99] width 31 height 12
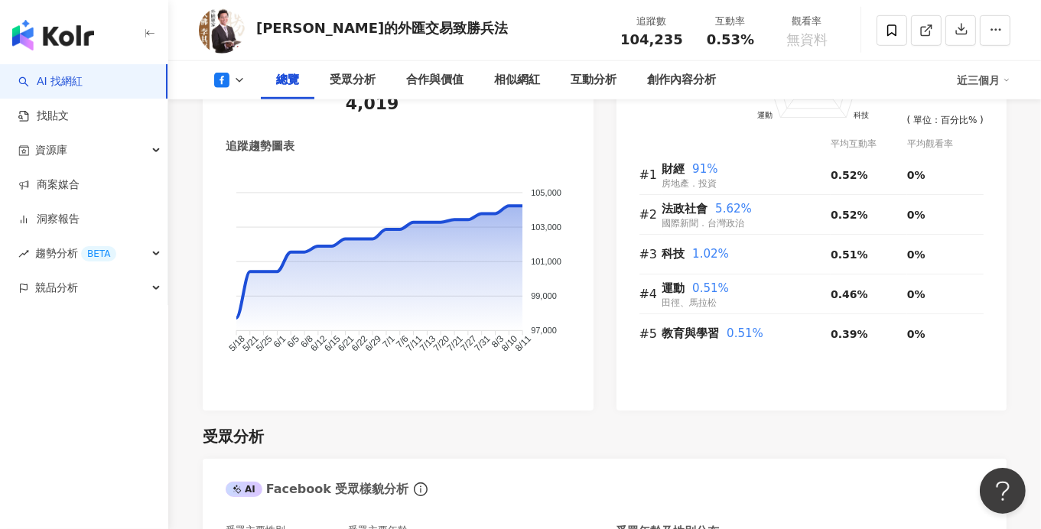
scroll to position [1019, 0]
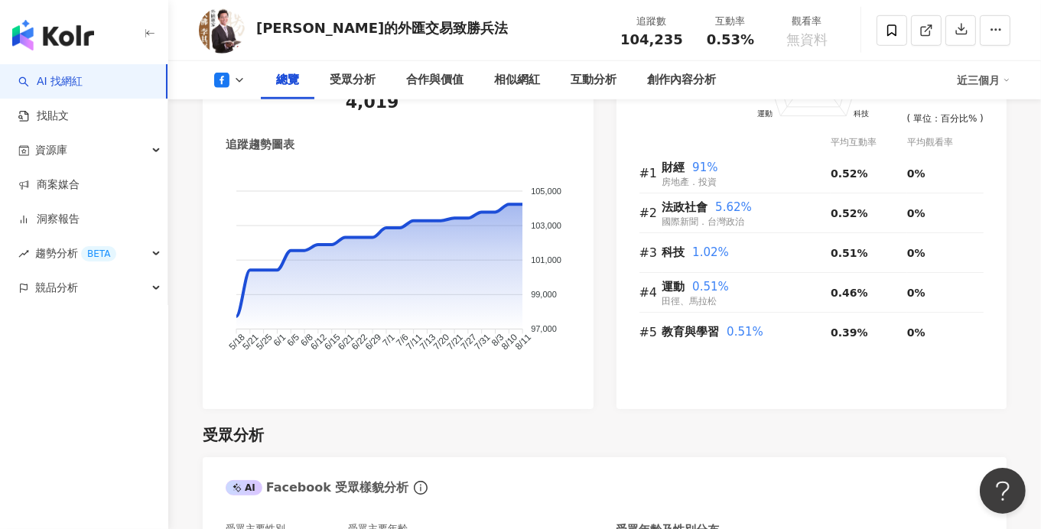
click at [233, 85] on icon at bounding box center [239, 80] width 12 height 12
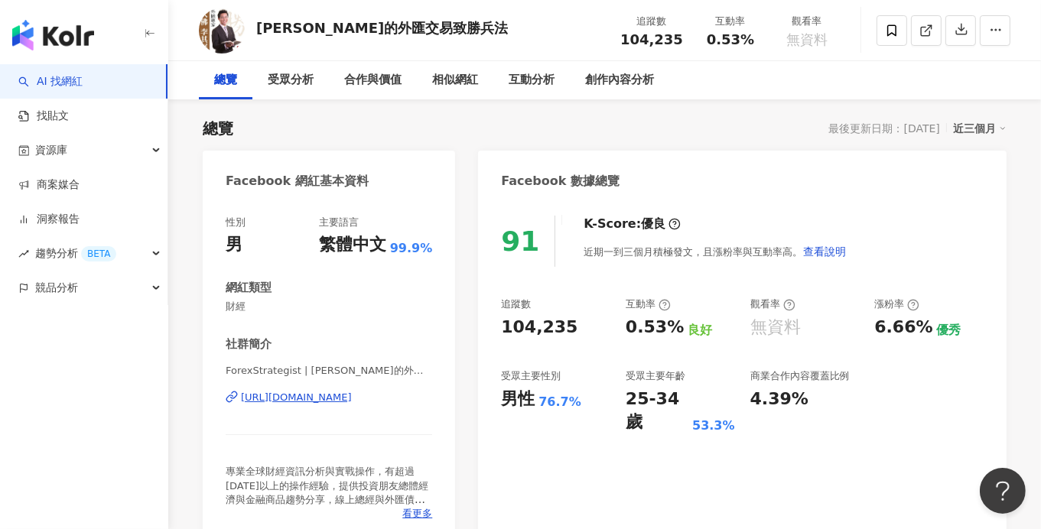
scroll to position [0, 0]
